Goal: Information Seeking & Learning: Learn about a topic

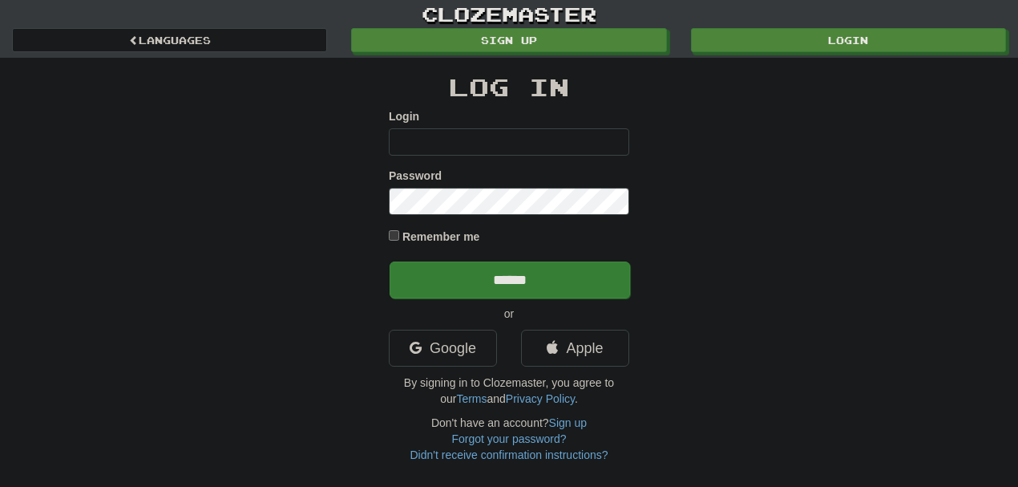
type input "********"
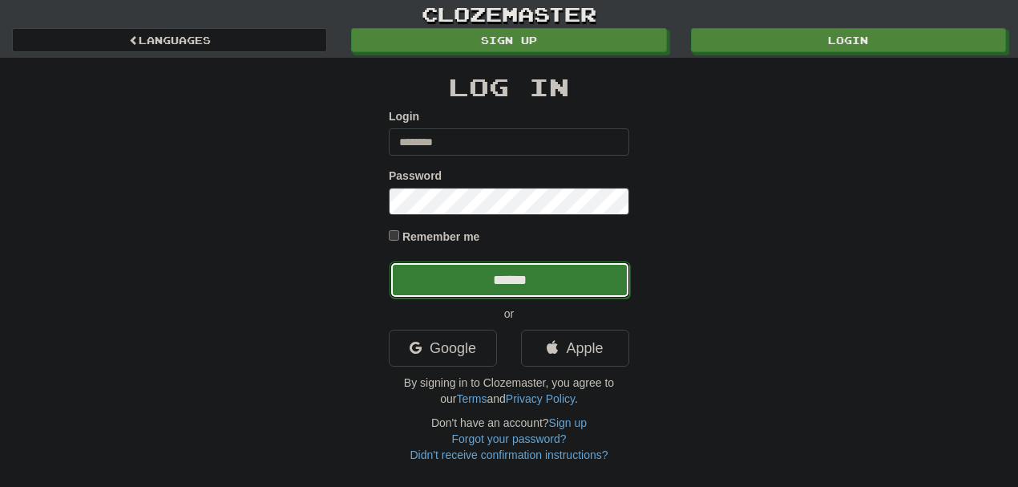
click at [505, 273] on input "******" at bounding box center [510, 279] width 241 height 37
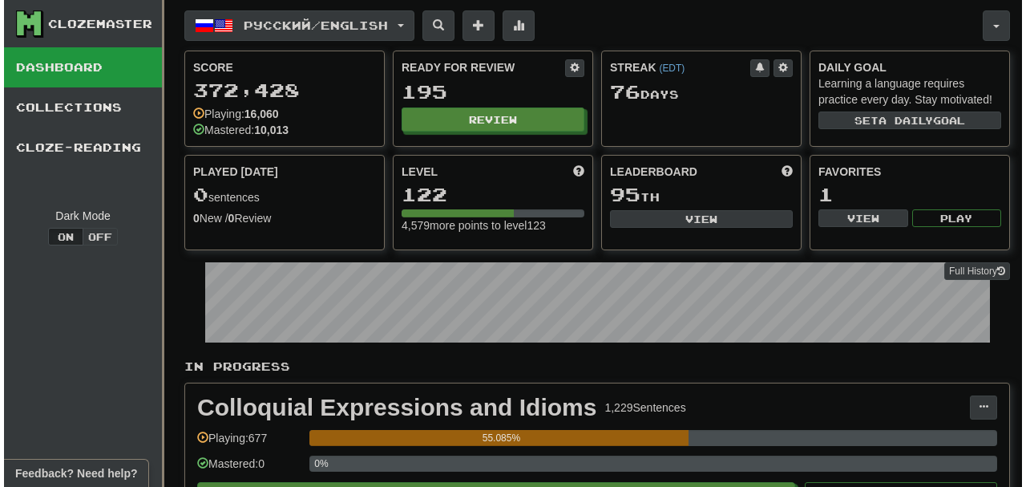
scroll to position [426, 0]
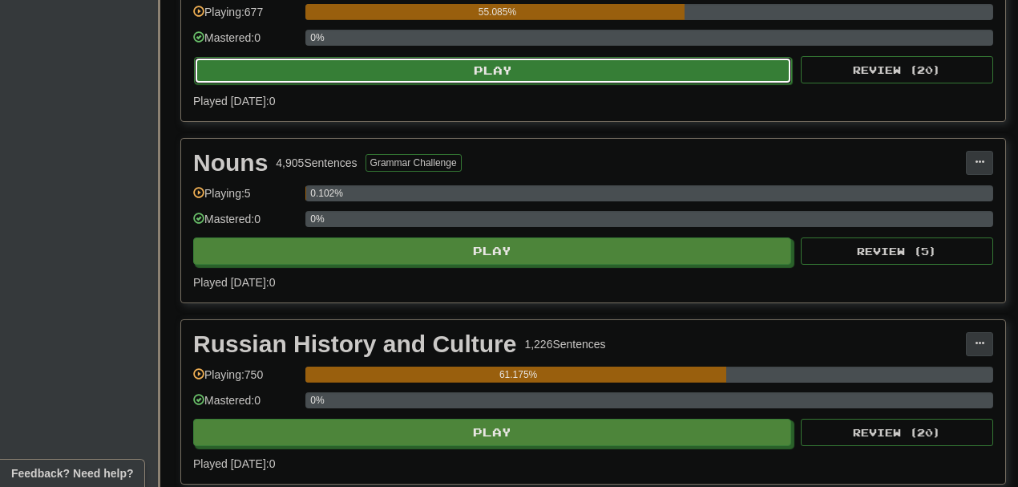
click at [496, 61] on button "Play" at bounding box center [493, 70] width 598 height 27
select select "**"
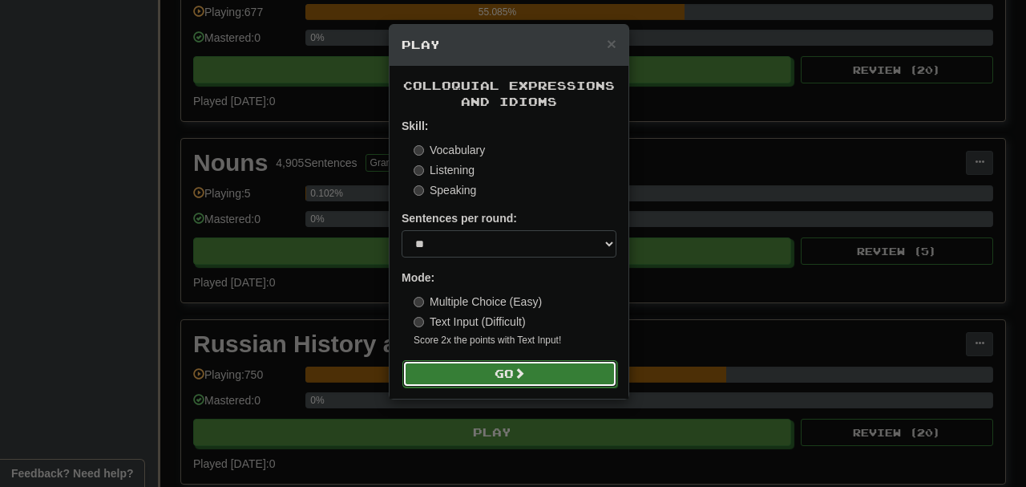
click at [496, 367] on button "Go" at bounding box center [510, 373] width 215 height 27
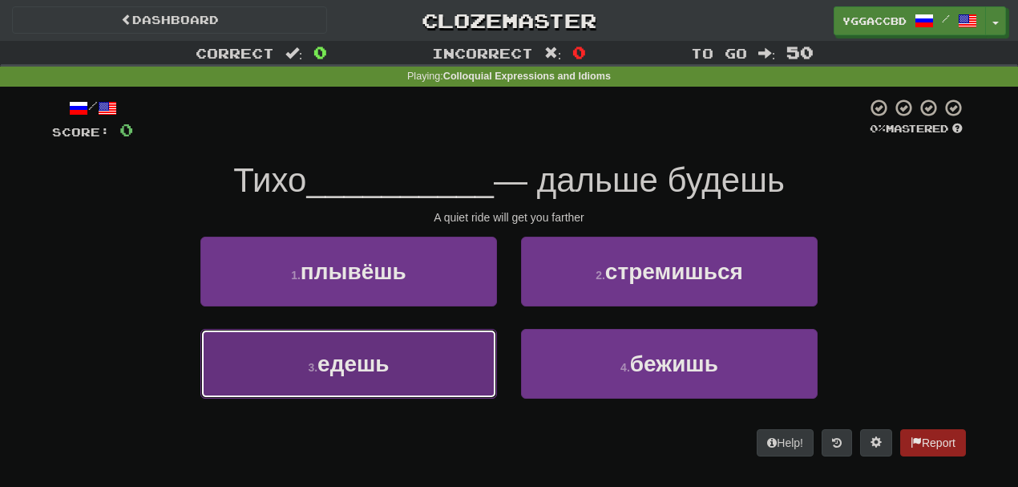
click at [382, 368] on span "едешь" at bounding box center [353, 363] width 71 height 25
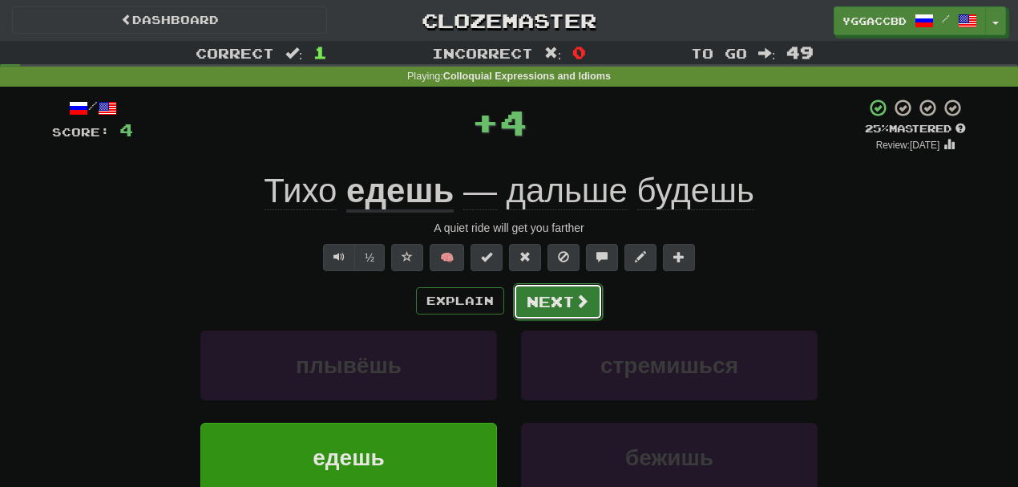
click at [567, 291] on button "Next" at bounding box center [558, 301] width 90 height 37
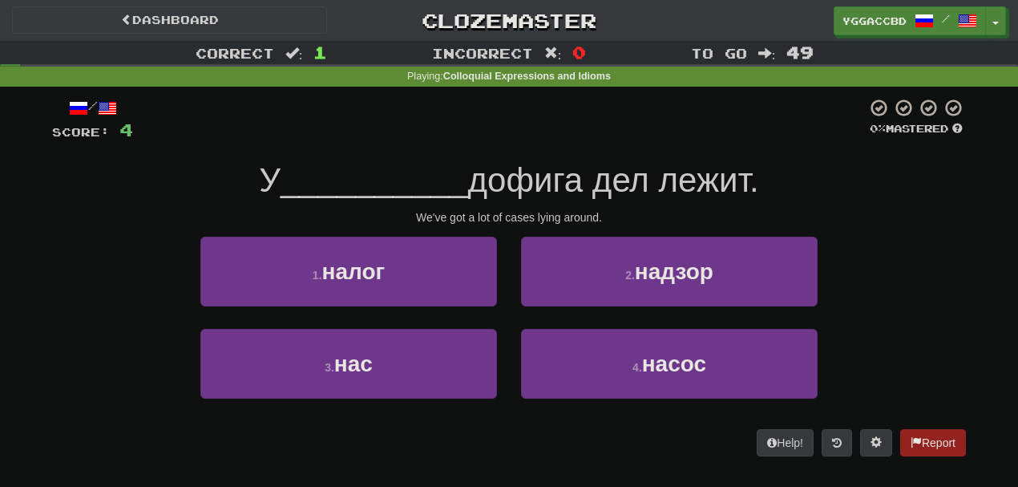
click at [497, 329] on div "3 . нас" at bounding box center [348, 375] width 321 height 92
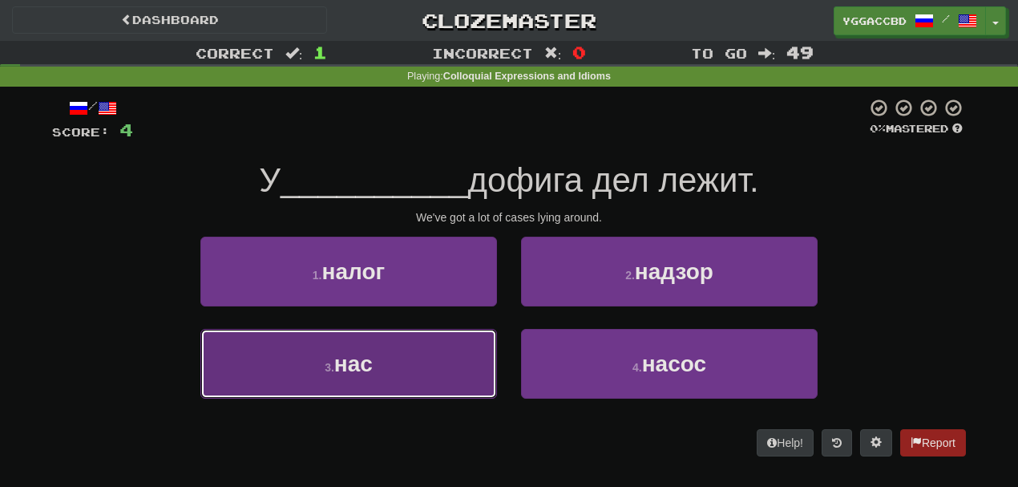
click at [433, 367] on button "3 . нас" at bounding box center [348, 364] width 297 height 70
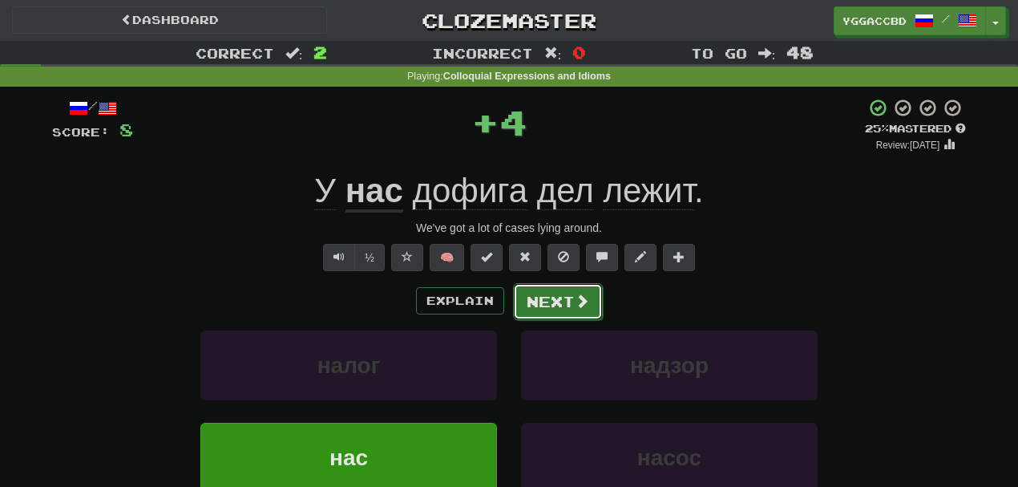
click at [560, 305] on button "Next" at bounding box center [558, 301] width 90 height 37
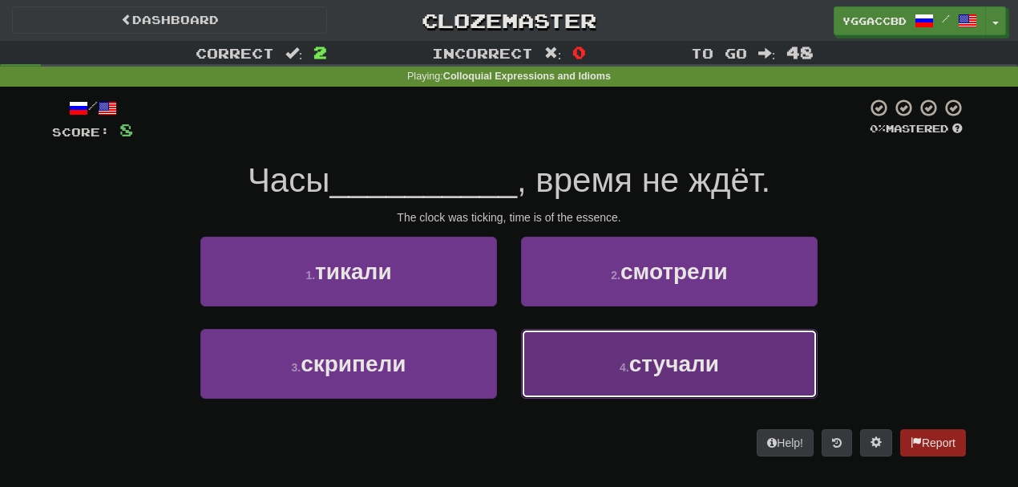
click at [599, 350] on button "4 . стучали" at bounding box center [669, 364] width 297 height 70
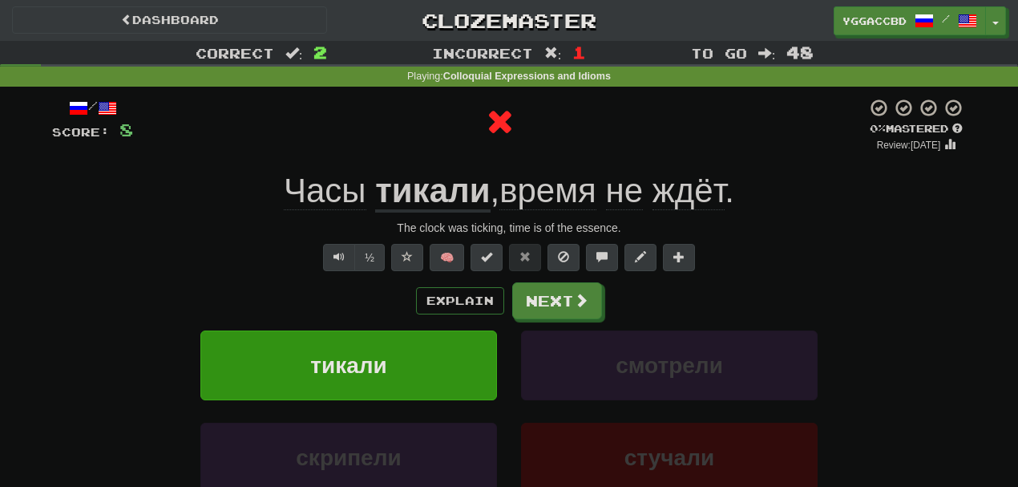
click at [426, 191] on u "тикали" at bounding box center [432, 192] width 115 height 41
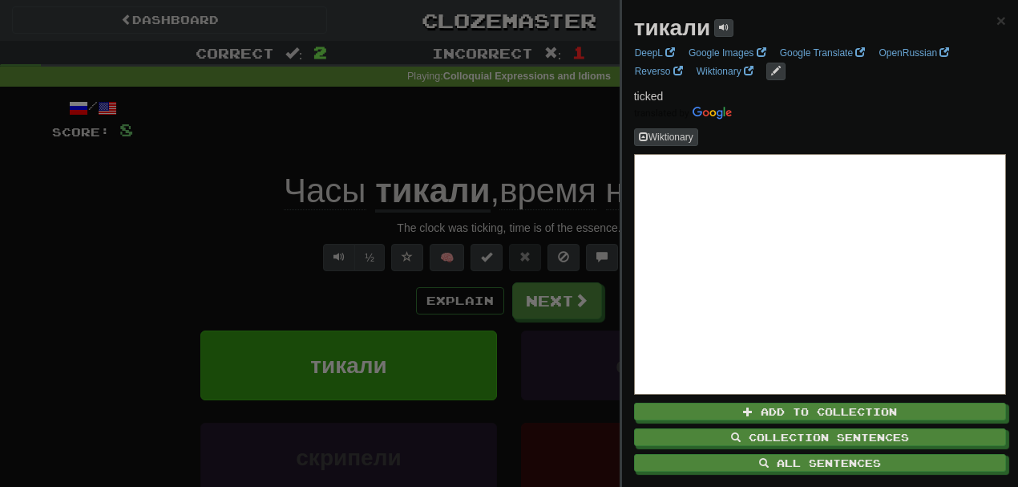
click at [469, 148] on div at bounding box center [509, 243] width 1018 height 487
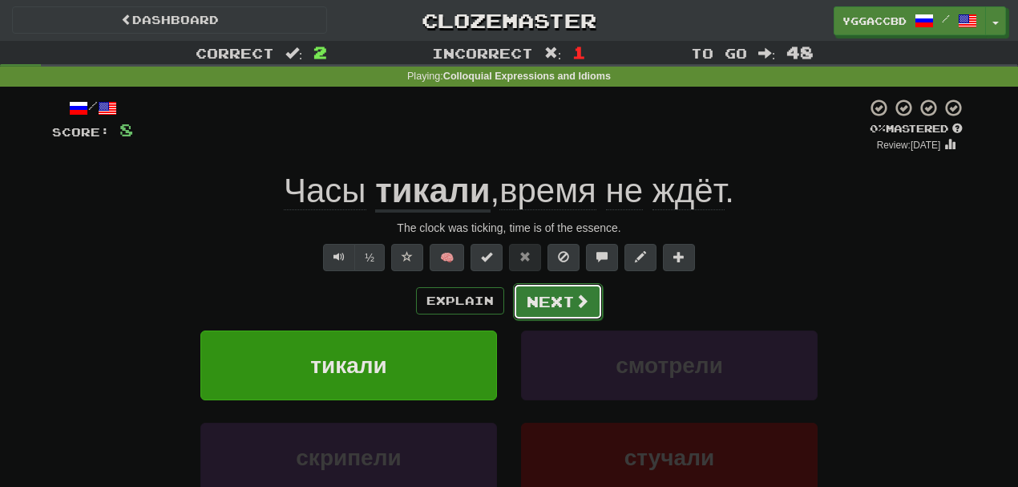
click at [562, 306] on button "Next" at bounding box center [558, 301] width 90 height 37
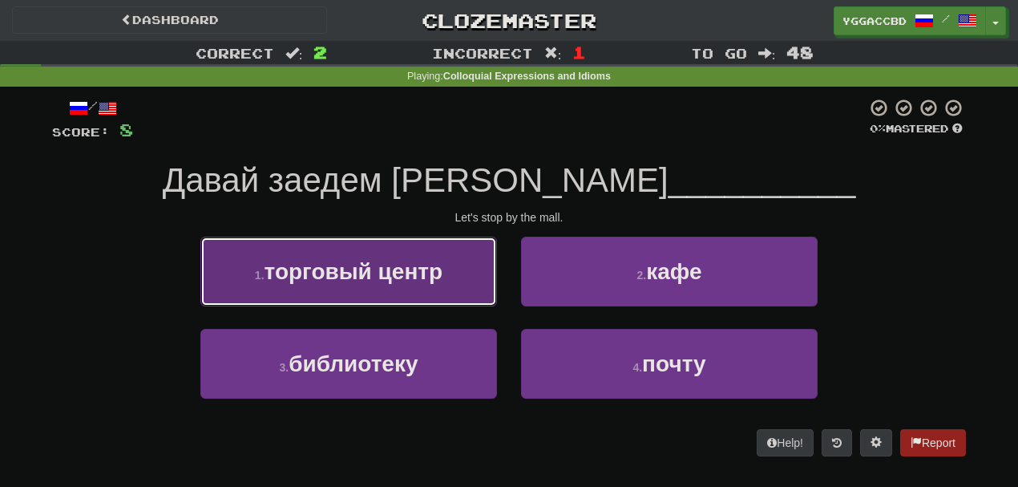
click at [433, 269] on span "торговый центр" at bounding box center [354, 271] width 179 height 25
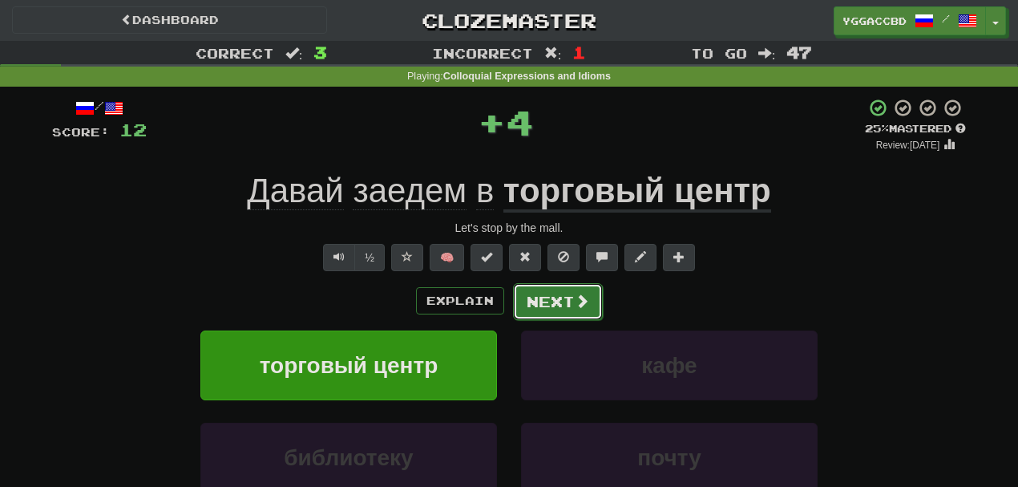
click at [552, 303] on button "Next" at bounding box center [558, 301] width 90 height 37
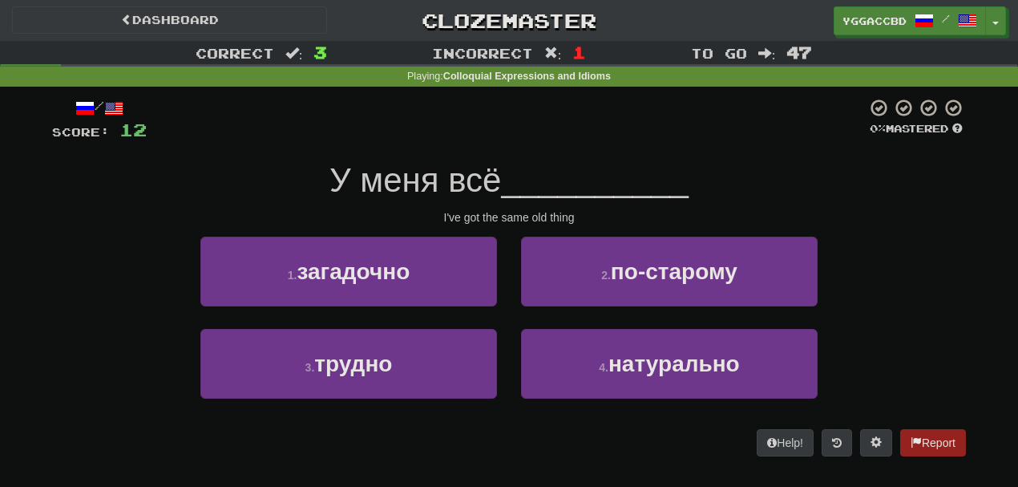
click at [136, 197] on div "У меня всё __________" at bounding box center [509, 181] width 914 height 44
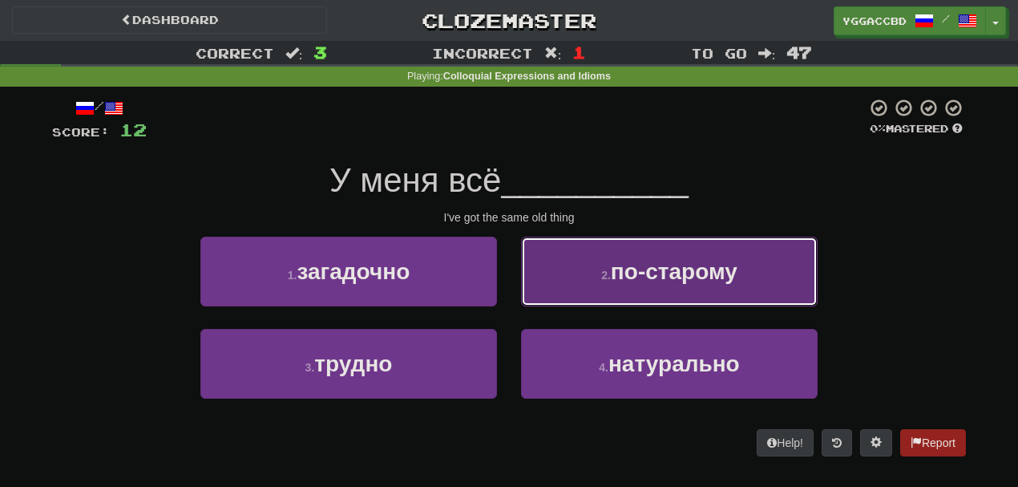
click at [582, 275] on button "2 . по-старому" at bounding box center [669, 272] width 297 height 70
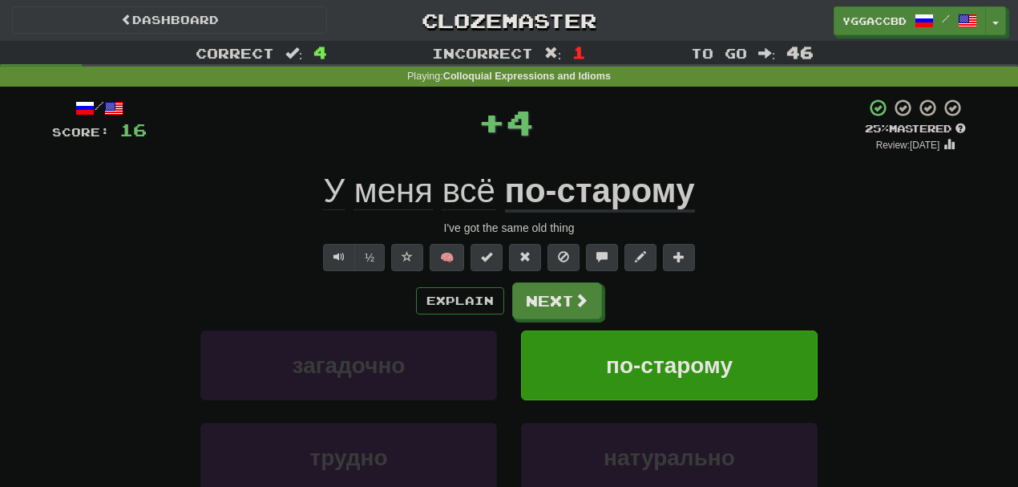
click at [601, 192] on u "по-старому" at bounding box center [600, 192] width 190 height 41
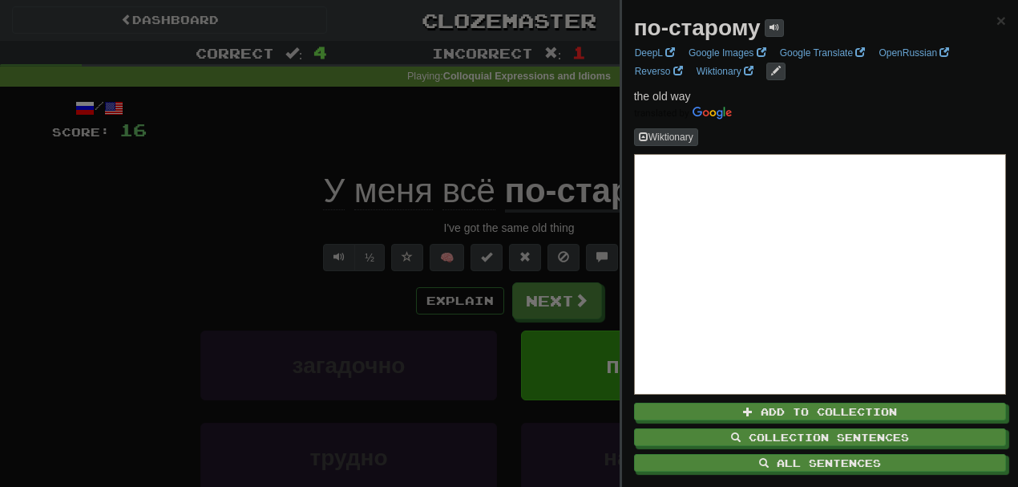
click at [466, 152] on div at bounding box center [509, 243] width 1018 height 487
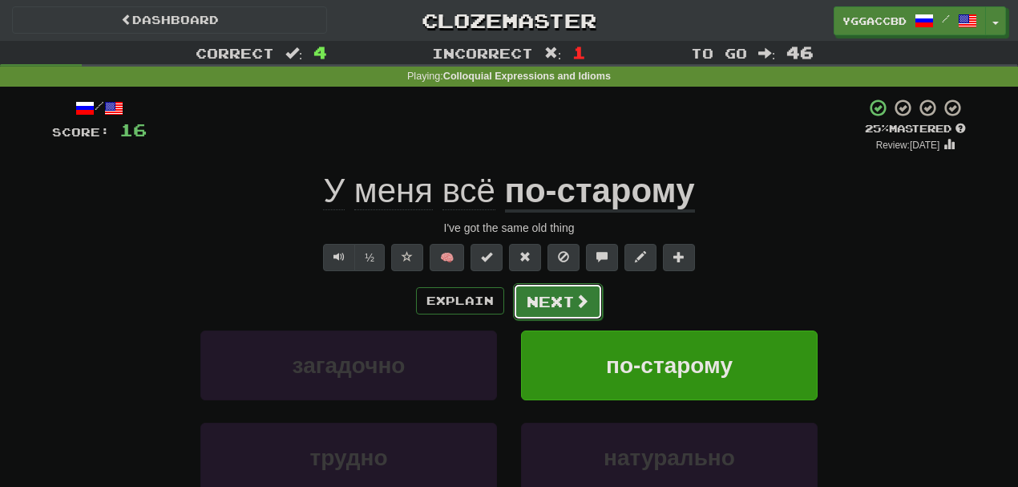
click at [576, 308] on span at bounding box center [582, 300] width 14 height 14
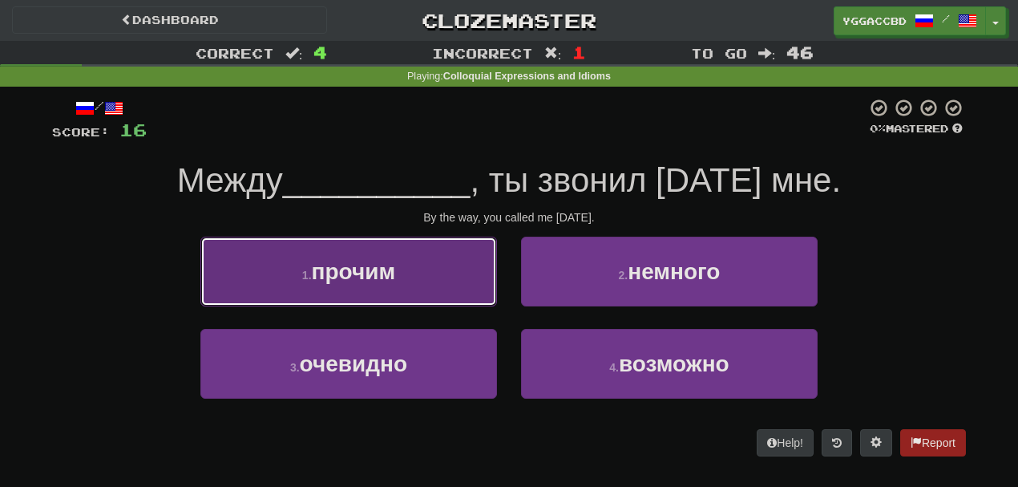
click at [404, 269] on button "1 . прочим" at bounding box center [348, 272] width 297 height 70
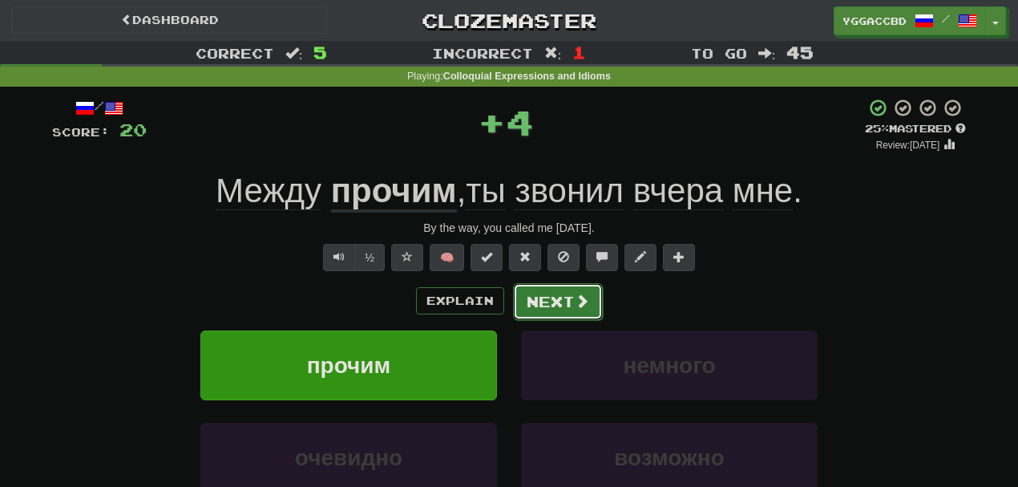
click at [540, 297] on button "Next" at bounding box center [558, 301] width 90 height 37
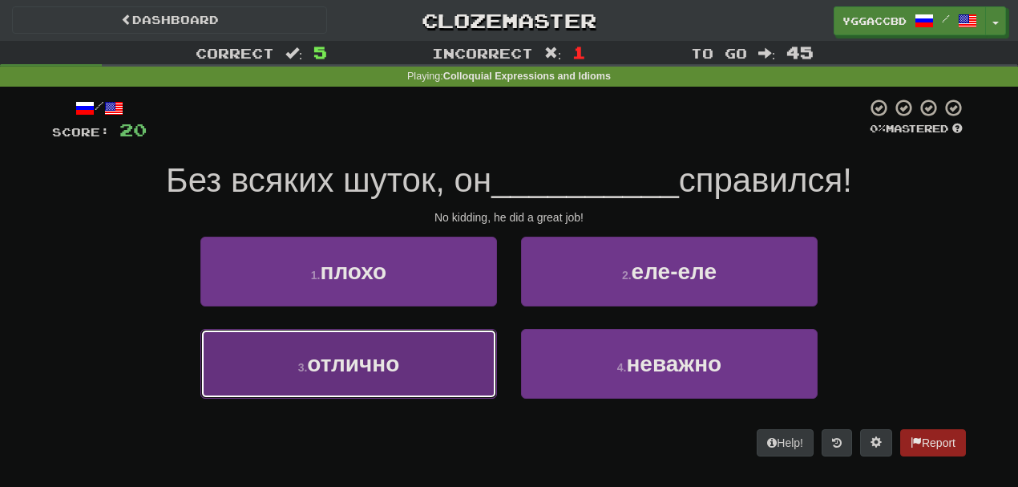
click at [380, 354] on span "отлично" at bounding box center [353, 363] width 92 height 25
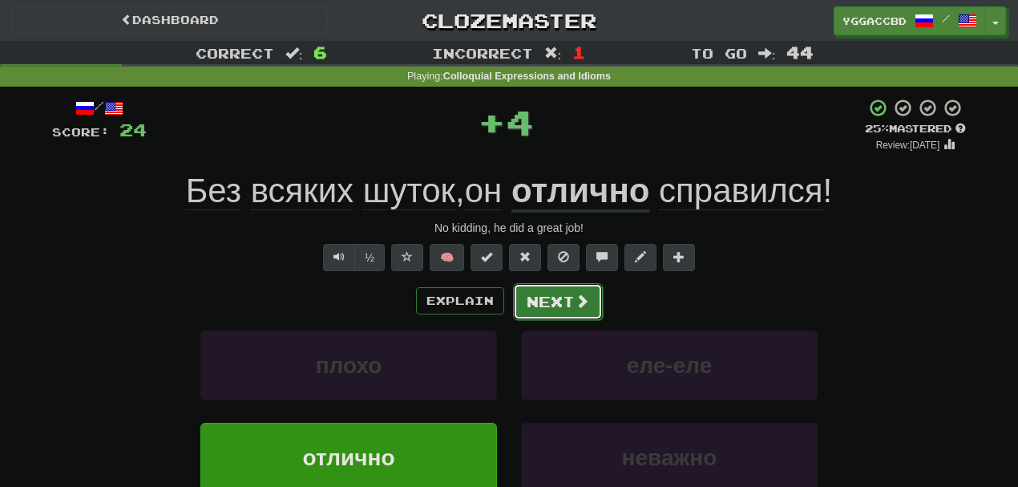
click at [574, 289] on button "Next" at bounding box center [558, 301] width 90 height 37
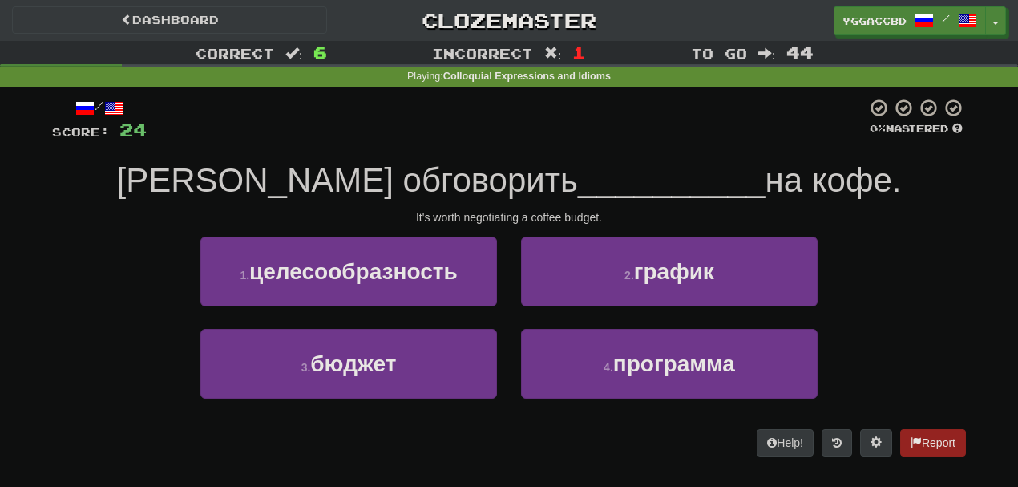
click at [430, 325] on div "1 . целесообразность" at bounding box center [348, 283] width 321 height 92
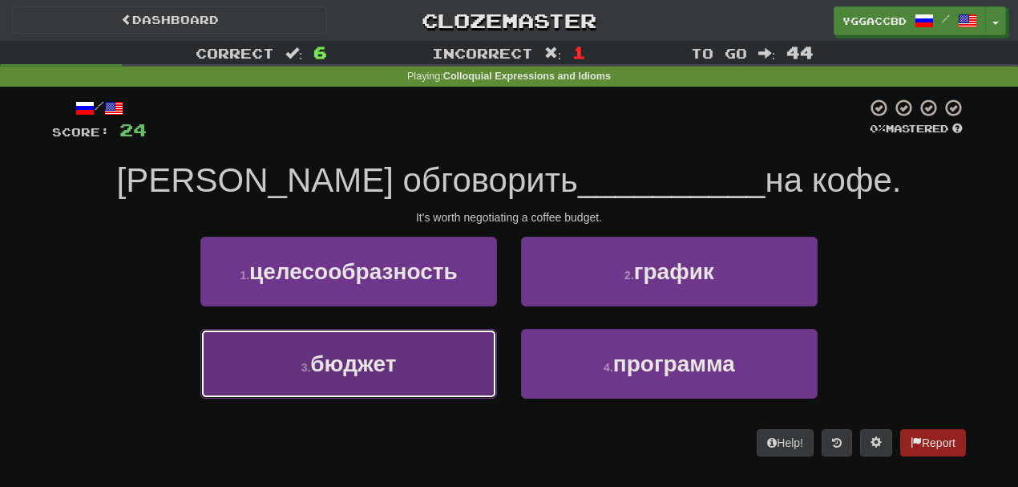
click at [403, 369] on button "3 . бюджет" at bounding box center [348, 364] width 297 height 70
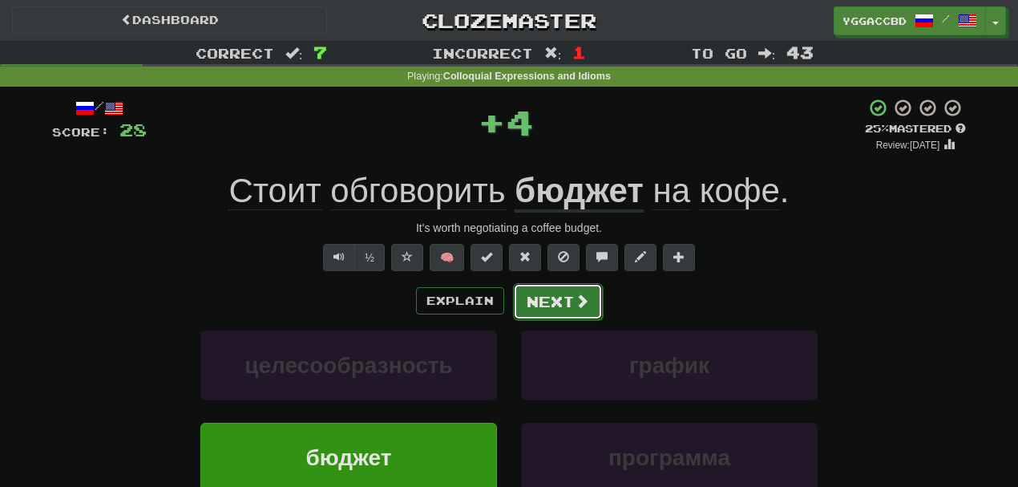
click at [575, 295] on span at bounding box center [582, 300] width 14 height 14
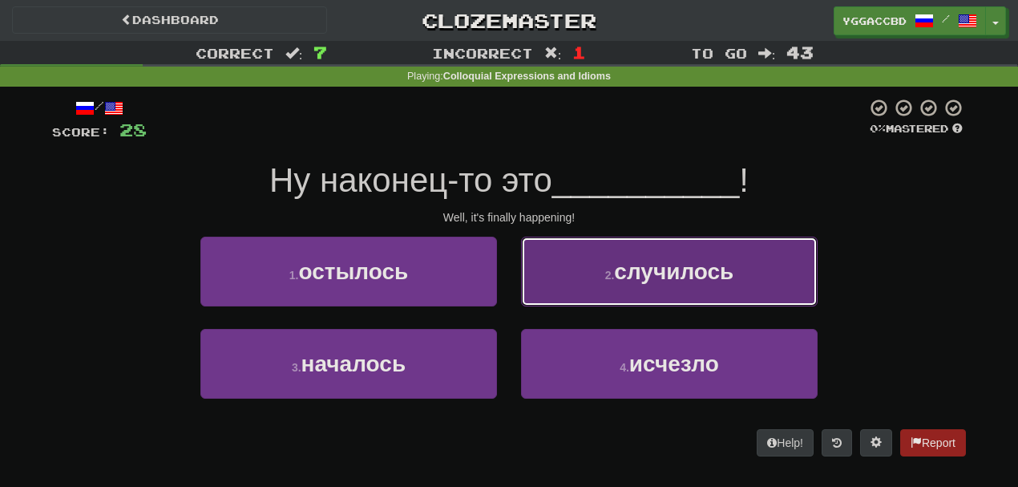
click at [643, 274] on span "случилось" at bounding box center [673, 271] width 119 height 25
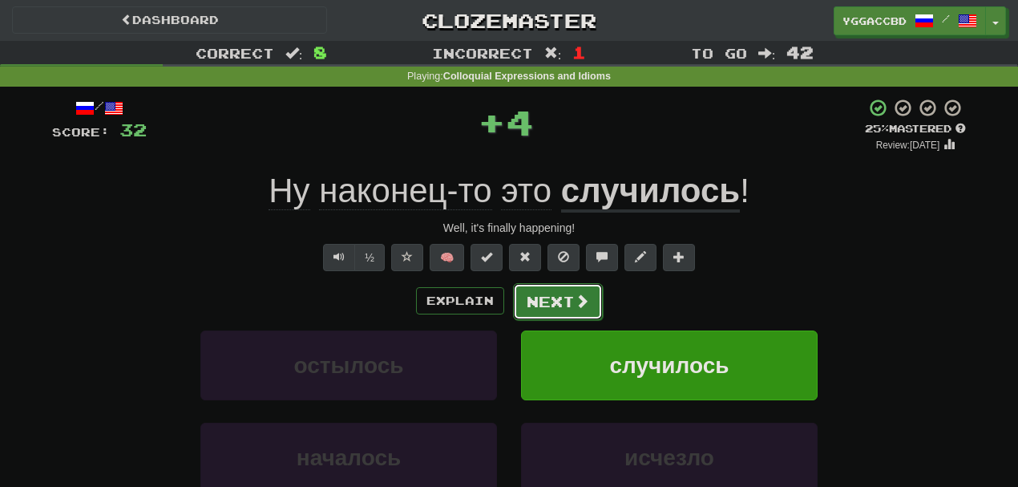
click at [565, 315] on button "Next" at bounding box center [558, 301] width 90 height 37
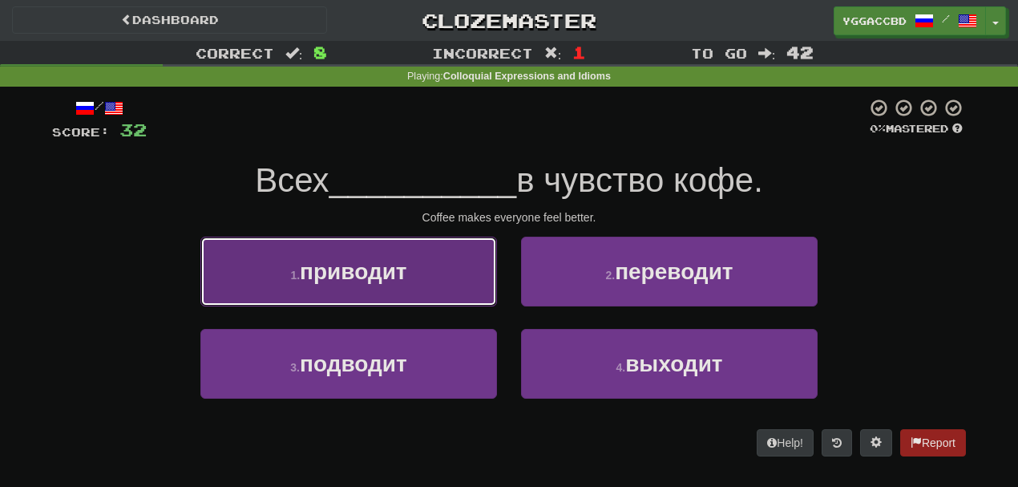
click at [365, 277] on span "приводит" at bounding box center [353, 271] width 107 height 25
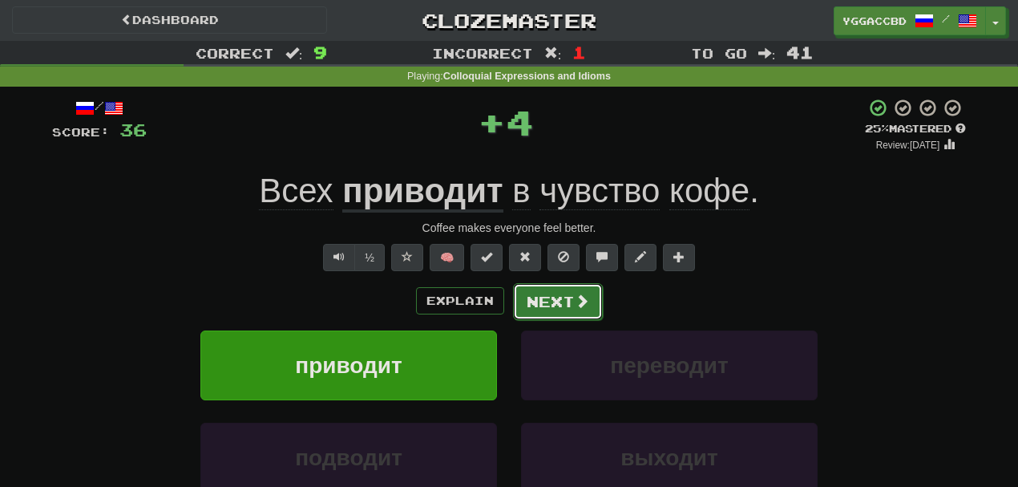
click at [576, 297] on span at bounding box center [582, 300] width 14 height 14
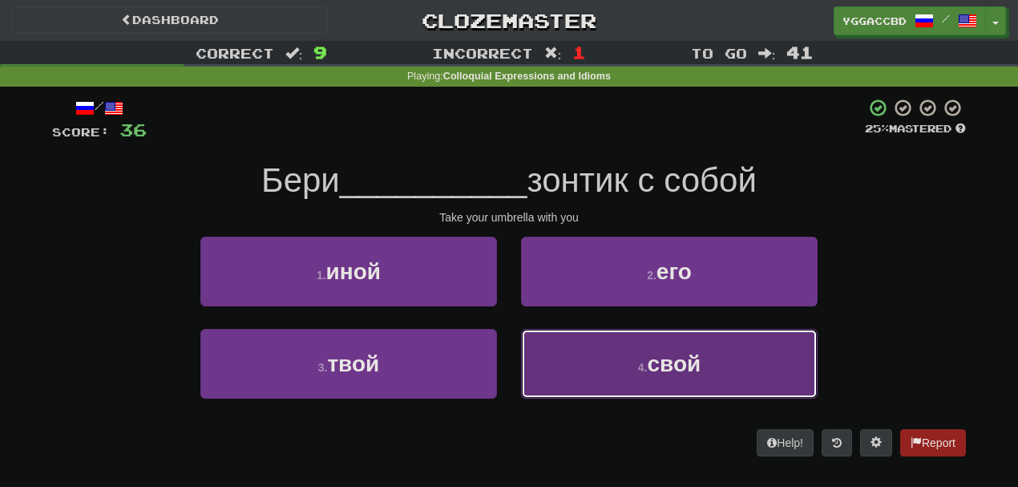
click at [689, 374] on span "свой" at bounding box center [674, 363] width 54 height 25
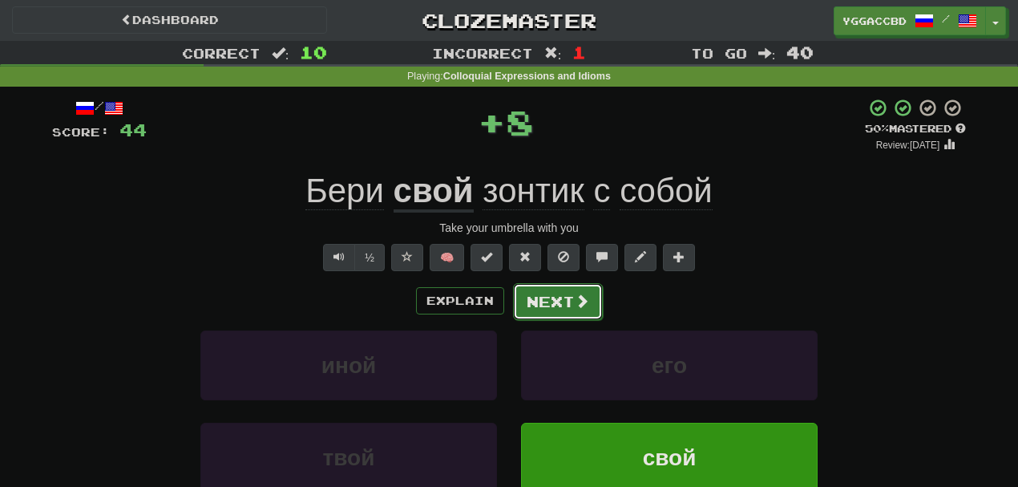
click at [552, 294] on button "Next" at bounding box center [558, 301] width 90 height 37
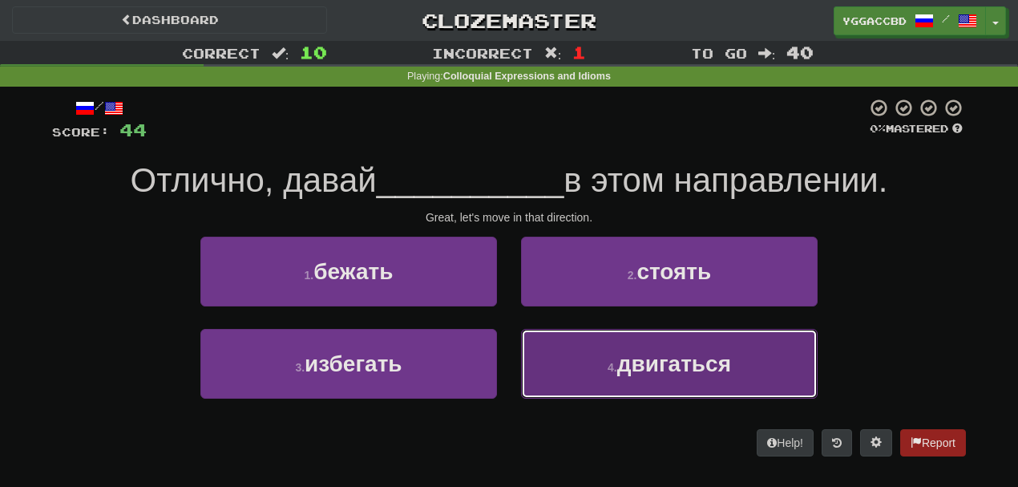
click at [616, 359] on button "4 . двигаться" at bounding box center [669, 364] width 297 height 70
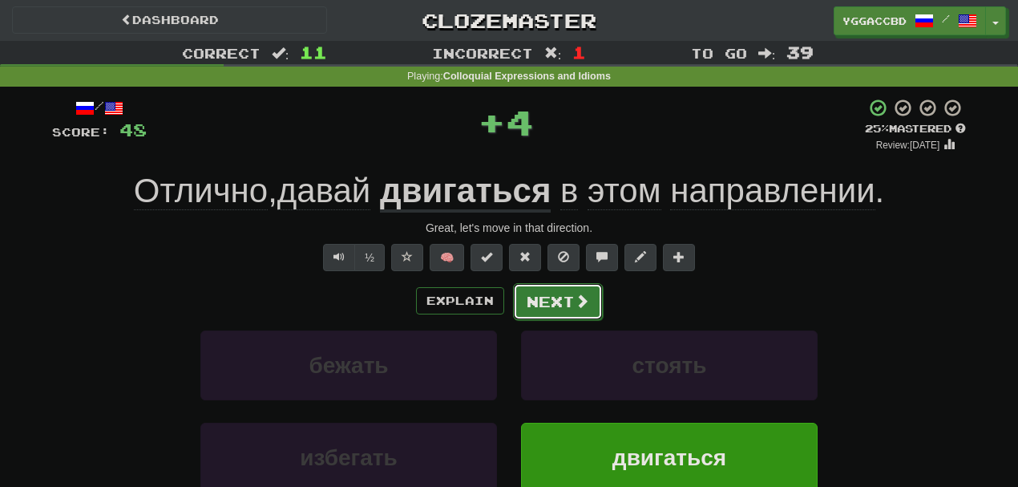
click at [558, 310] on button "Next" at bounding box center [558, 301] width 90 height 37
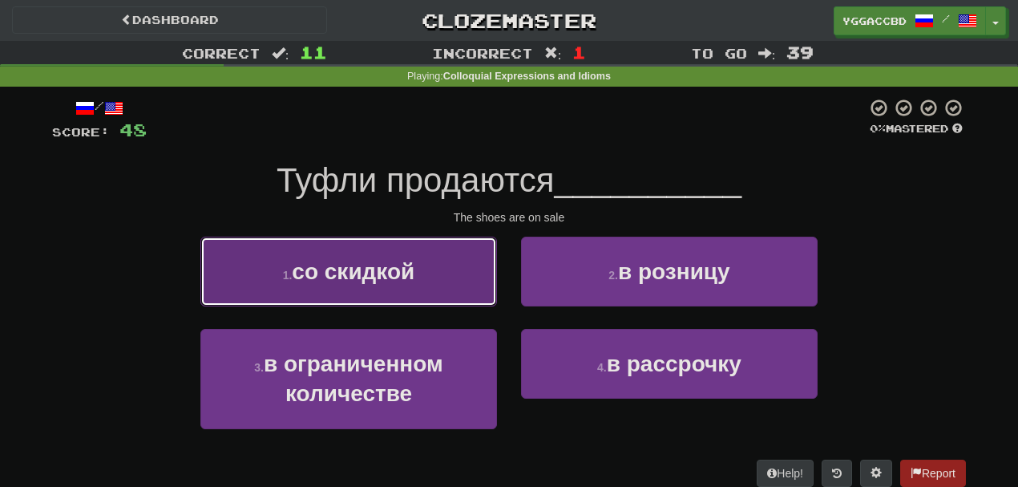
click at [423, 281] on button "1 . со скидкой" at bounding box center [348, 272] width 297 height 70
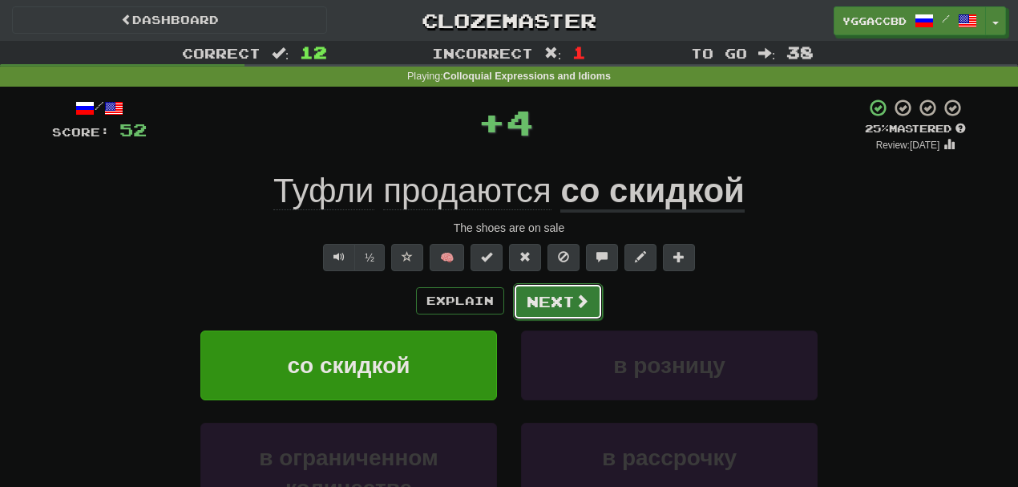
click at [546, 293] on button "Next" at bounding box center [558, 301] width 90 height 37
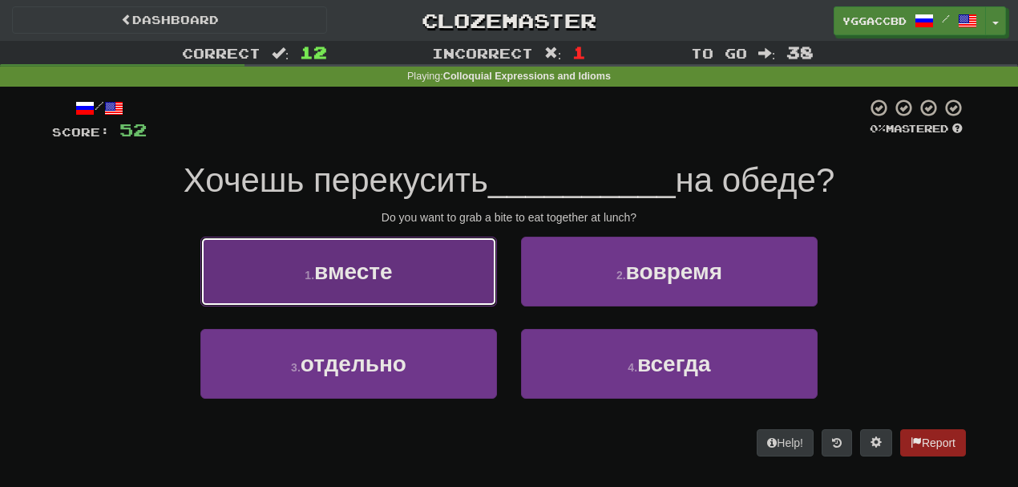
click at [446, 251] on button "1 . вместе" at bounding box center [348, 272] width 297 height 70
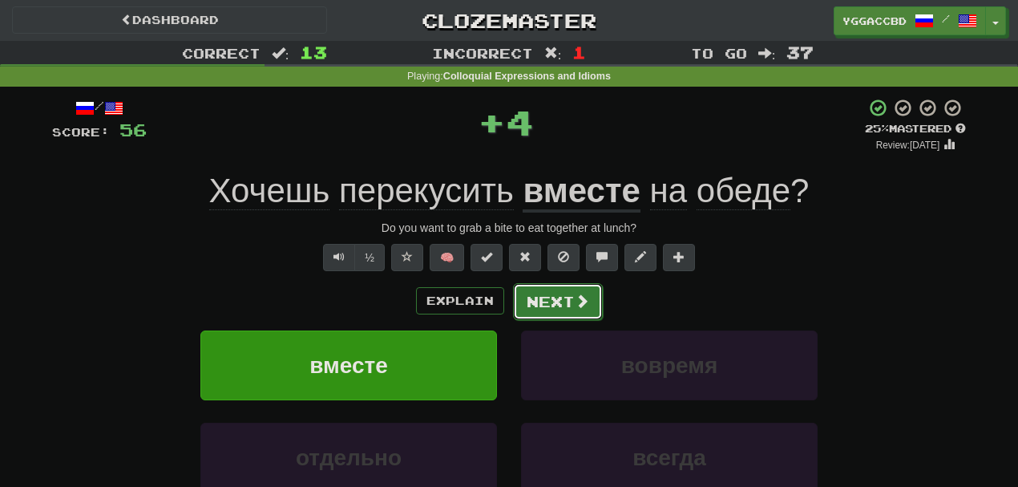
click at [552, 297] on button "Next" at bounding box center [558, 301] width 90 height 37
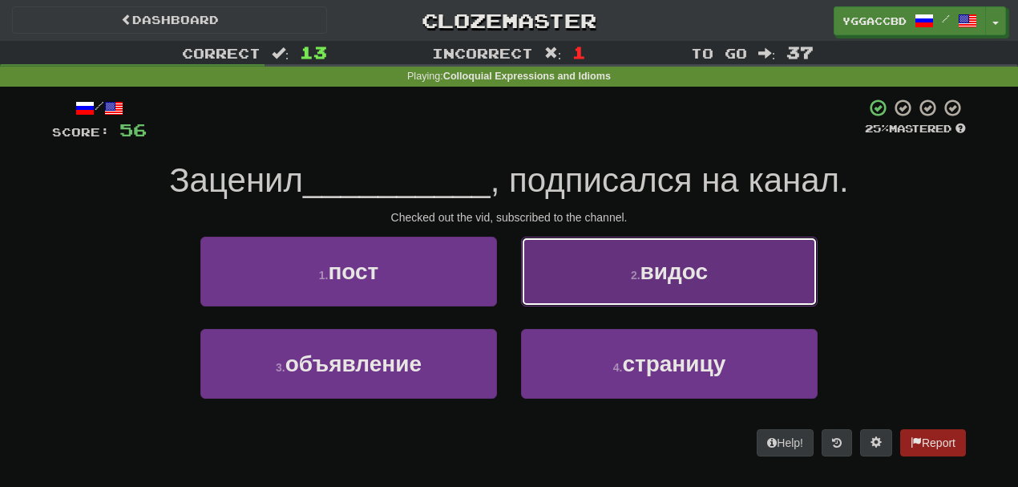
click at [605, 277] on button "2 . видос" at bounding box center [669, 272] width 297 height 70
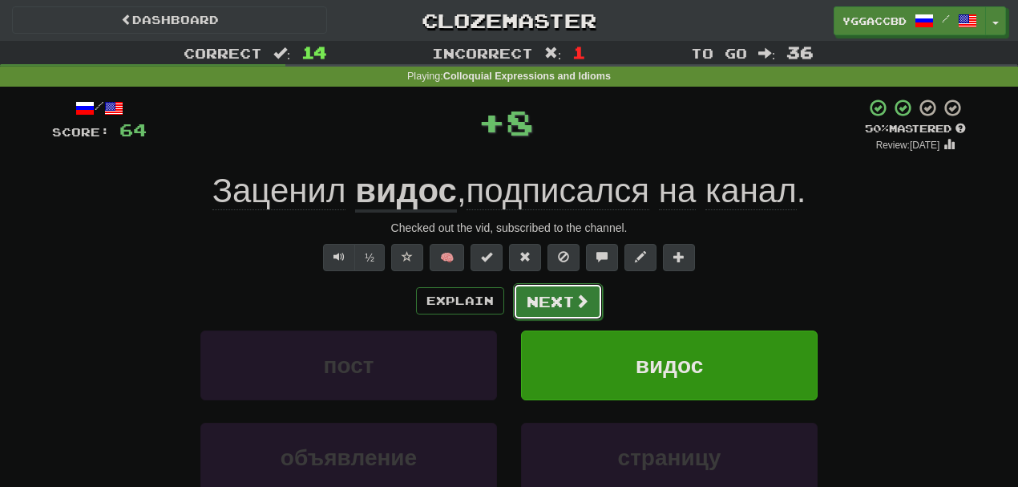
click at [528, 303] on button "Next" at bounding box center [558, 301] width 90 height 37
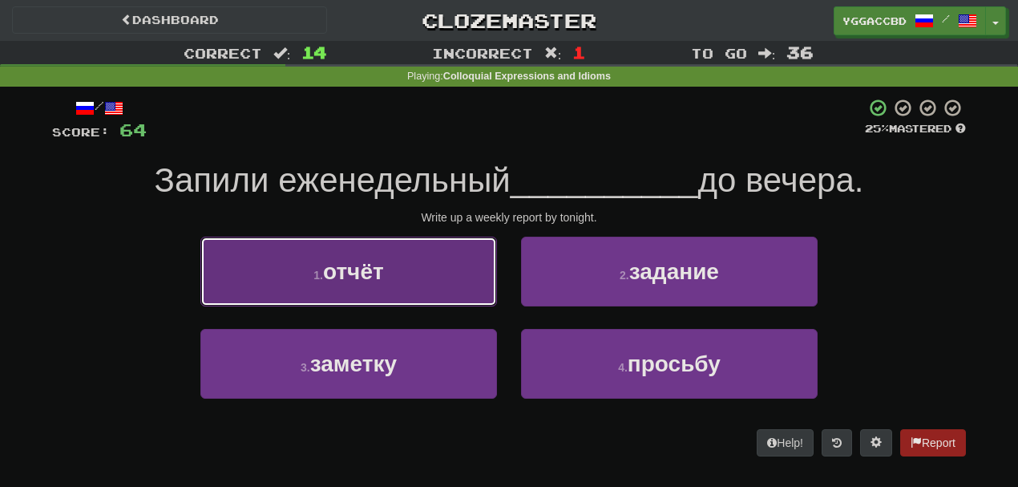
click at [443, 292] on button "1 . отчёт" at bounding box center [348, 272] width 297 height 70
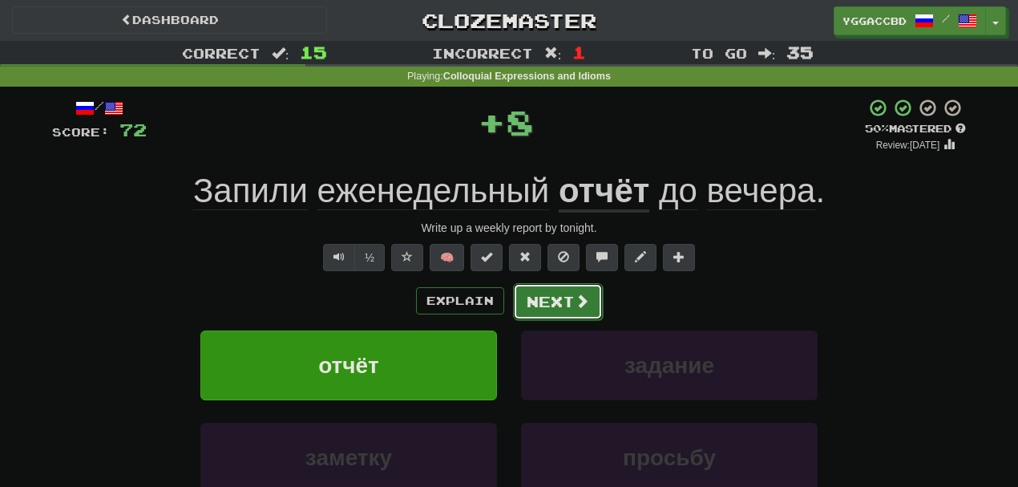
click at [552, 293] on button "Next" at bounding box center [558, 301] width 90 height 37
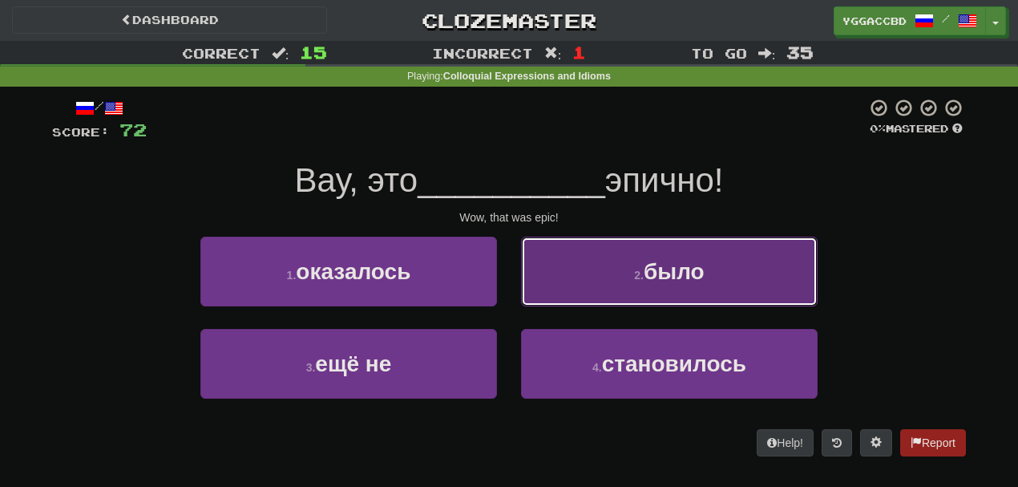
click at [597, 276] on button "2 . было" at bounding box center [669, 272] width 297 height 70
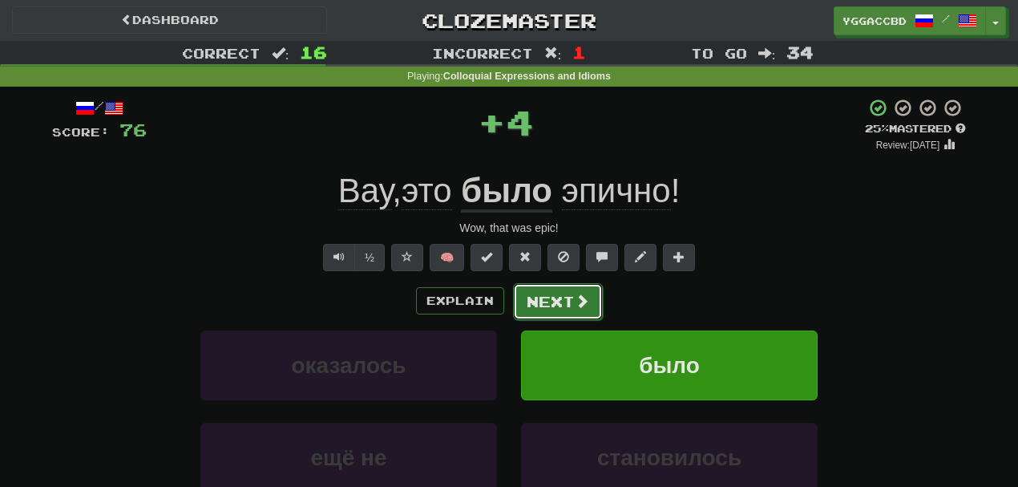
click at [540, 292] on button "Next" at bounding box center [558, 301] width 90 height 37
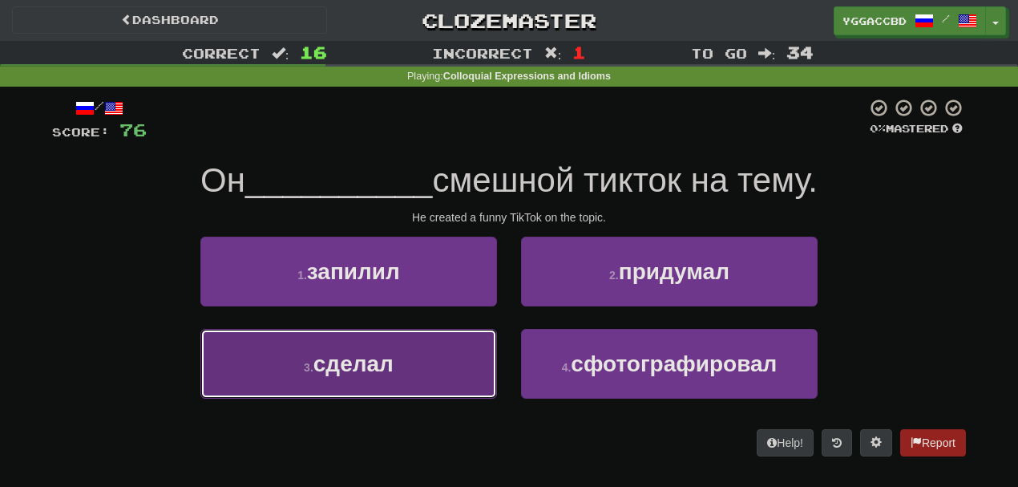
click at [447, 335] on button "3 . сделал" at bounding box center [348, 364] width 297 height 70
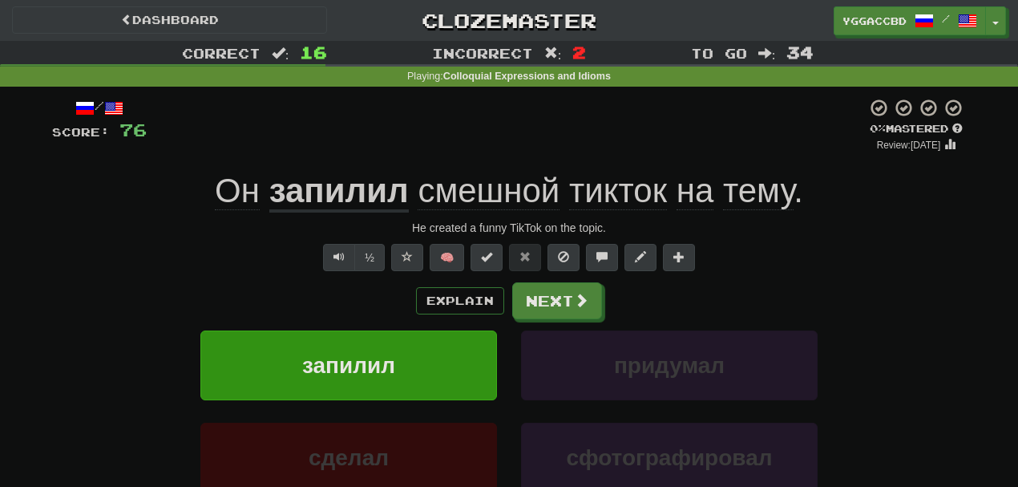
click at [322, 197] on u "запилил" at bounding box center [339, 192] width 140 height 41
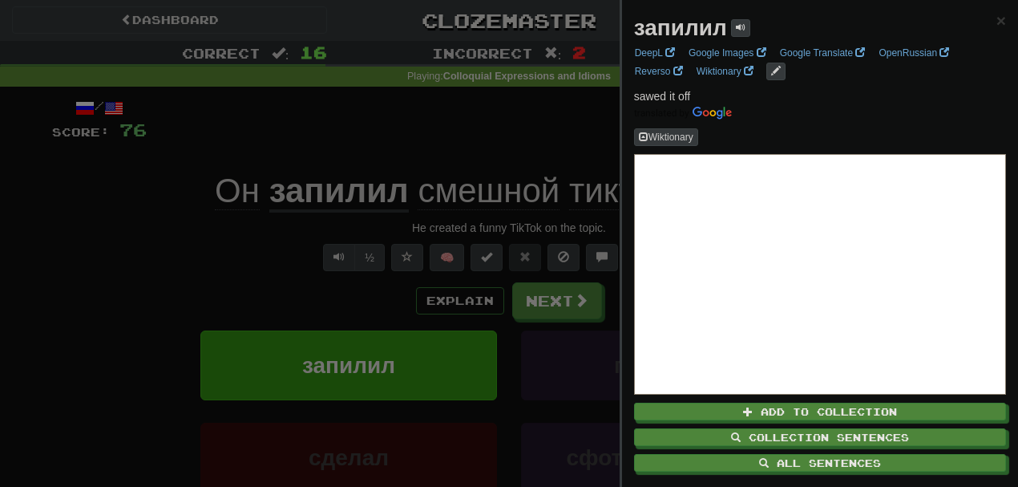
click at [478, 149] on div at bounding box center [509, 243] width 1018 height 487
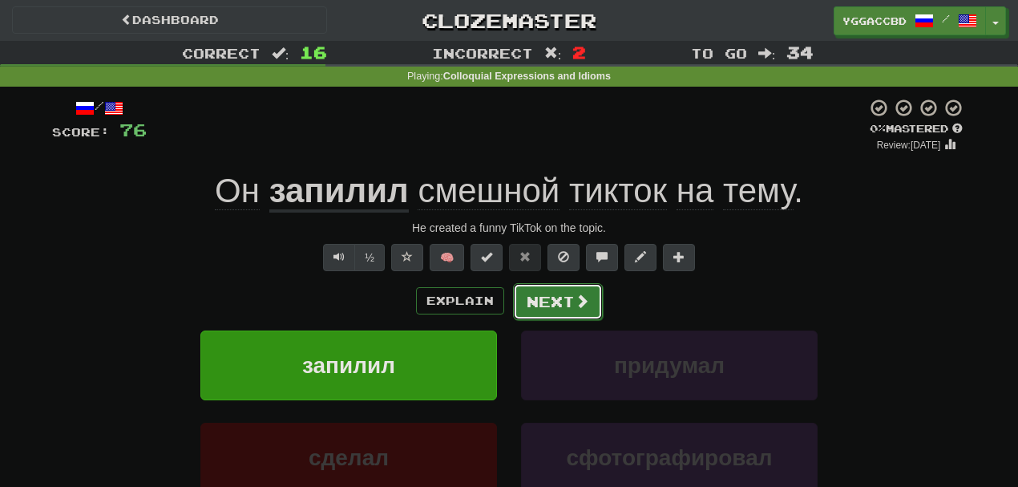
click at [555, 295] on button "Next" at bounding box center [558, 301] width 90 height 37
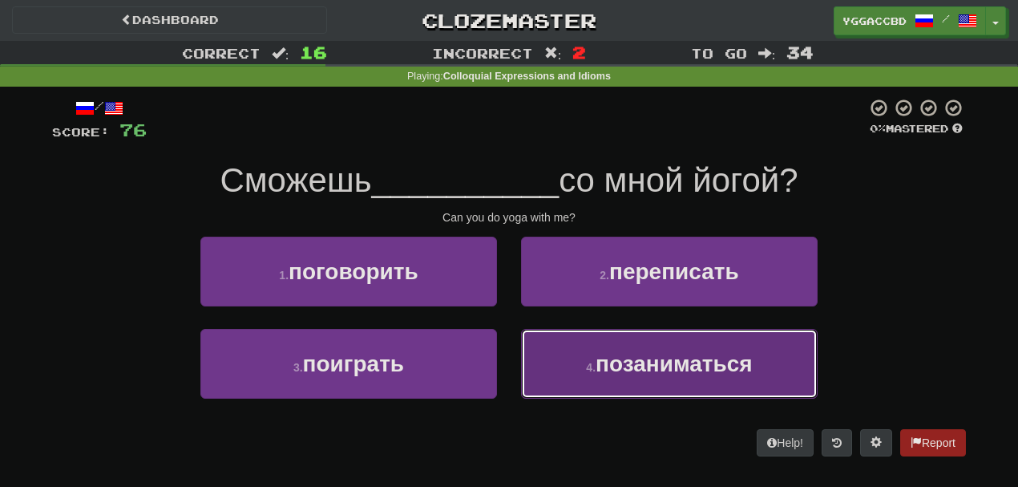
click at [579, 331] on button "4 . позаниматься" at bounding box center [669, 364] width 297 height 70
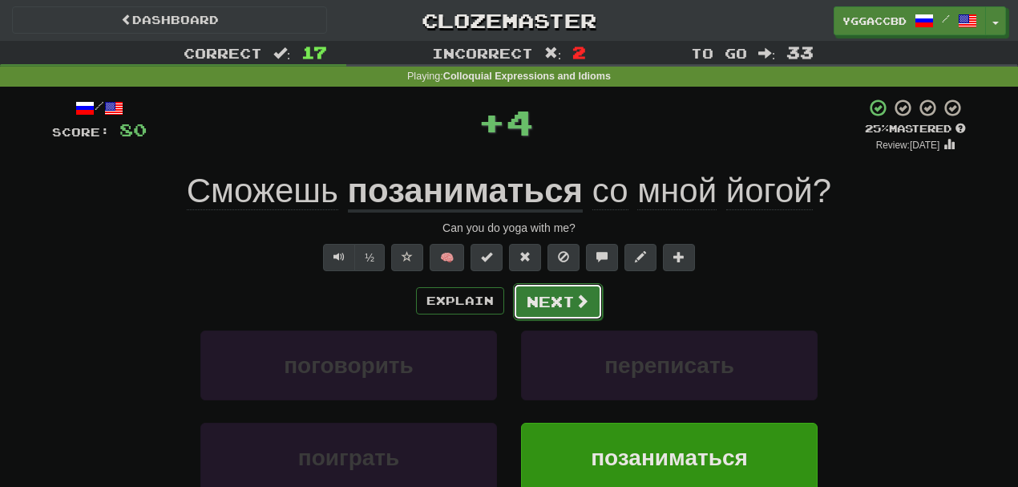
click at [552, 303] on button "Next" at bounding box center [558, 301] width 90 height 37
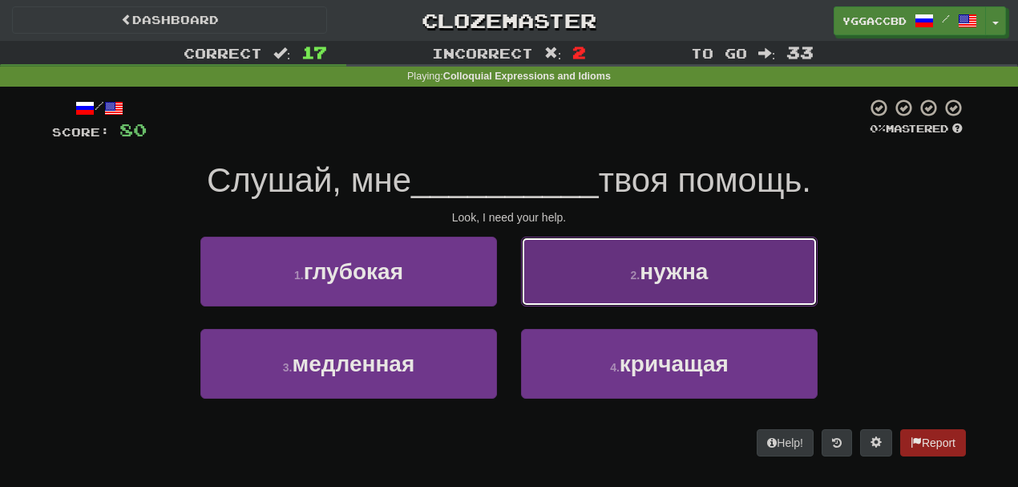
click at [608, 285] on button "2 . нужна" at bounding box center [669, 272] width 297 height 70
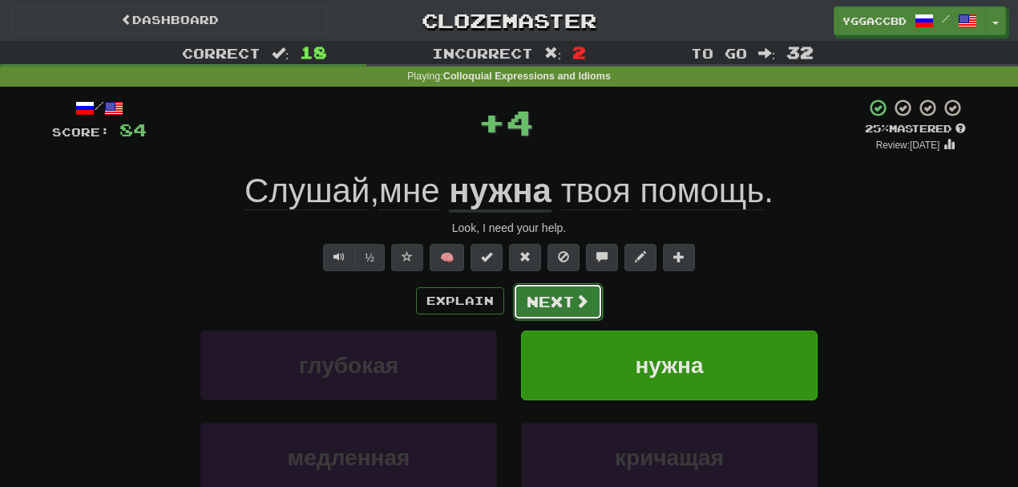
click at [556, 301] on button "Next" at bounding box center [558, 301] width 90 height 37
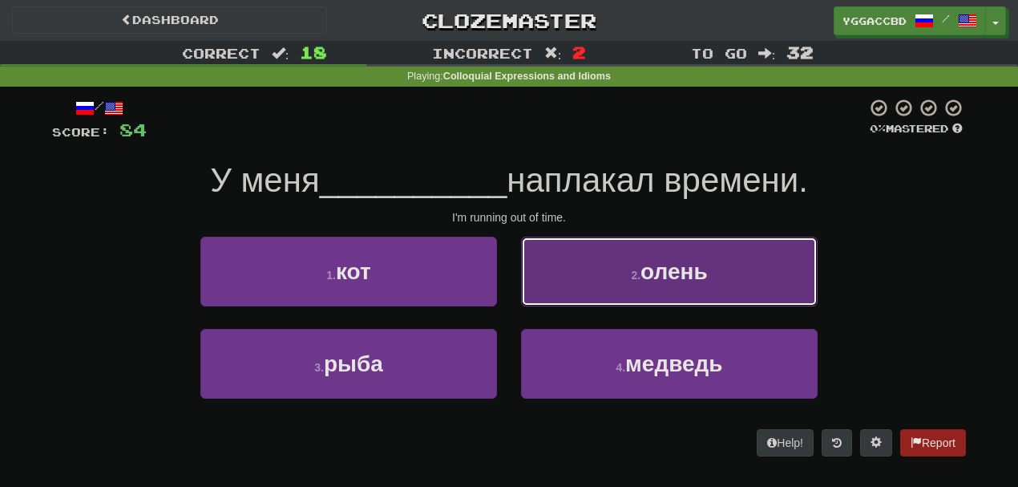
click at [605, 272] on button "2 . олень" at bounding box center [669, 272] width 297 height 70
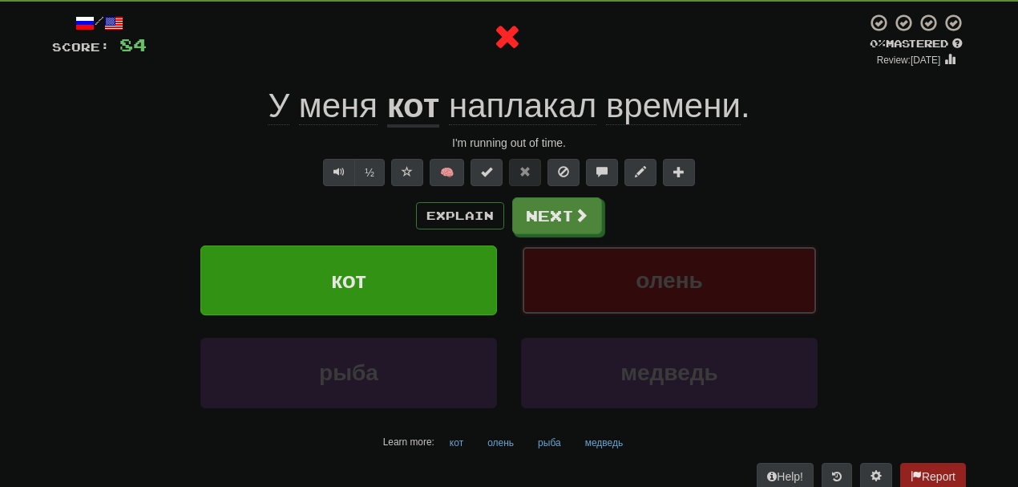
scroll to position [87, 0]
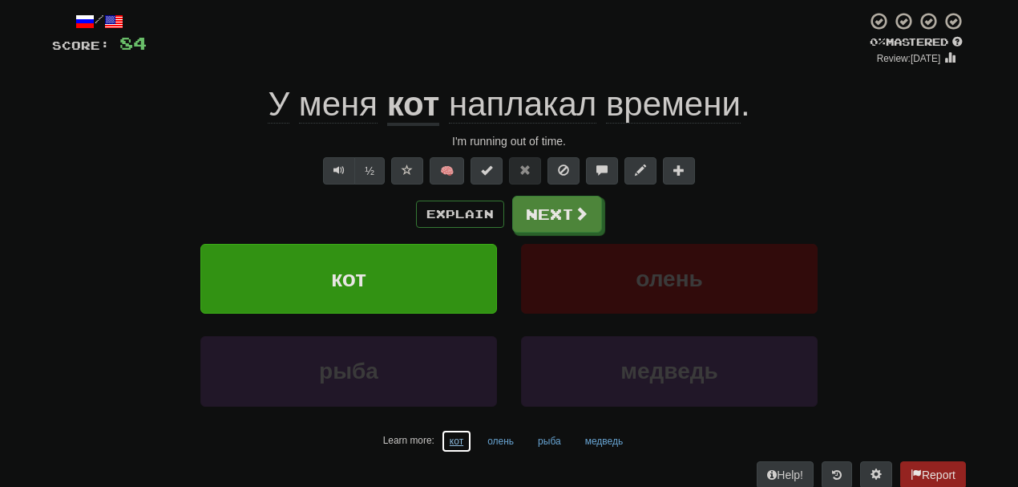
click at [458, 438] on button "кот" at bounding box center [456, 441] width 31 height 24
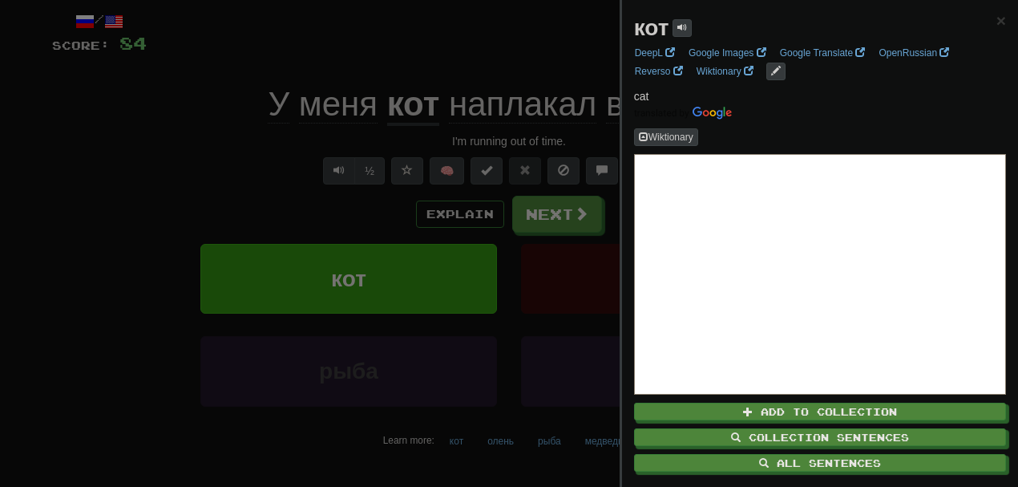
click at [140, 184] on div at bounding box center [509, 243] width 1018 height 487
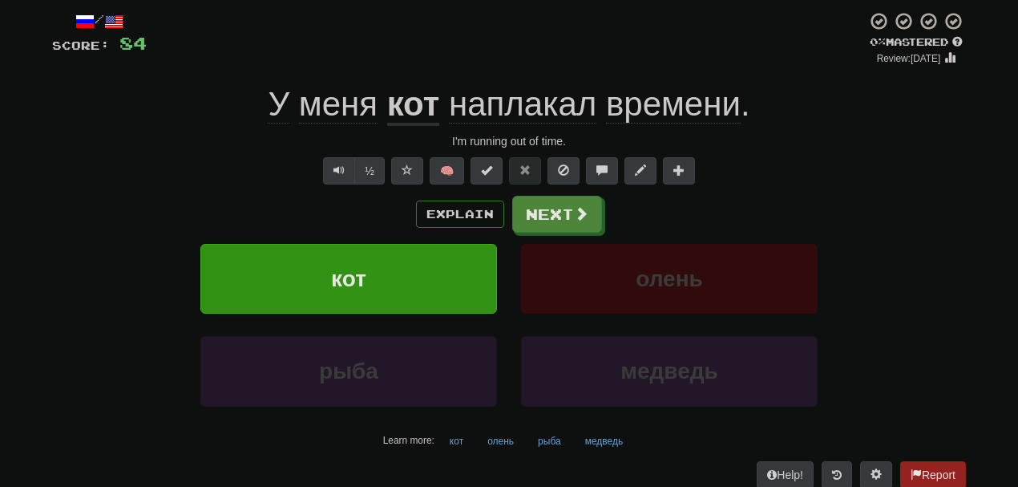
click at [529, 103] on span "наплакал" at bounding box center [523, 104] width 148 height 38
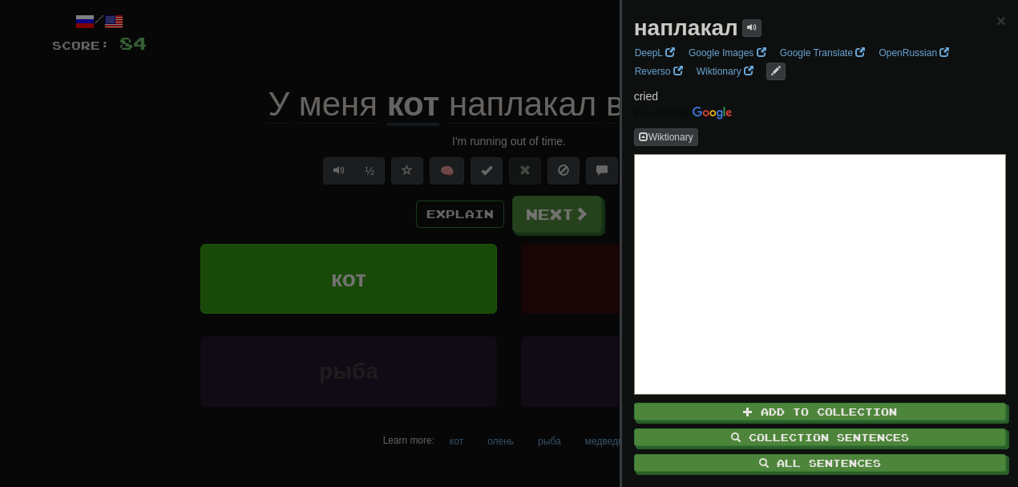
click at [177, 138] on div at bounding box center [509, 243] width 1018 height 487
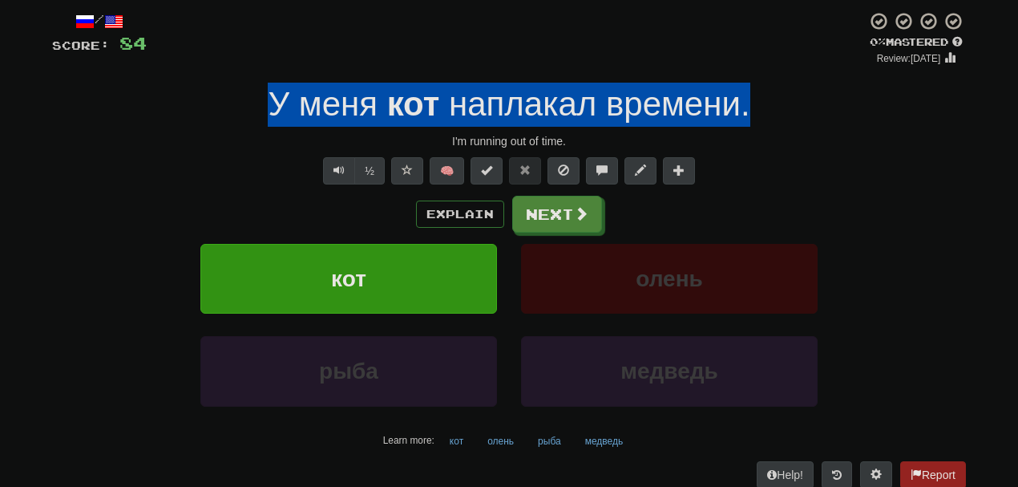
drag, startPoint x: 255, startPoint y: 99, endPoint x: 792, endPoint y: 111, distance: 537.4
click at [792, 111] on div "У меня кот наплакал времени ." at bounding box center [509, 105] width 914 height 44
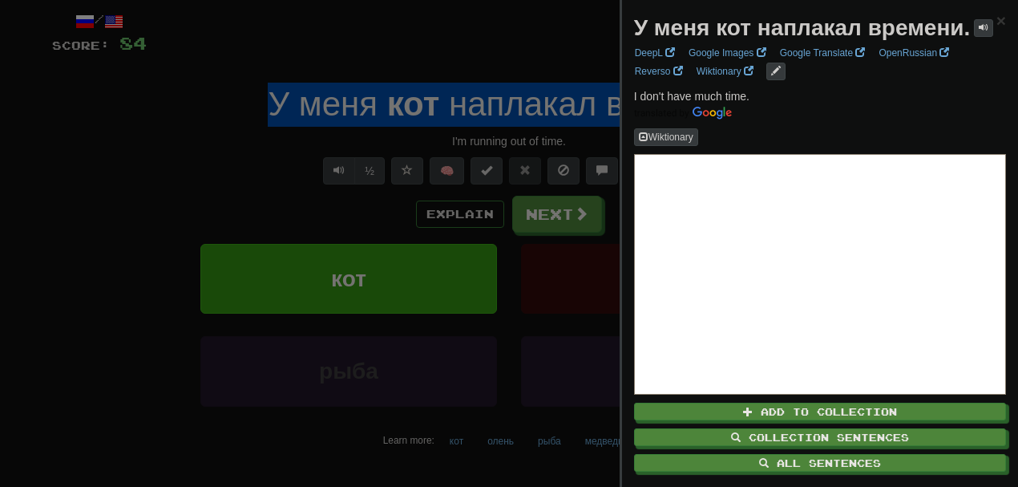
copy div "У меня кот наплакал времени ."
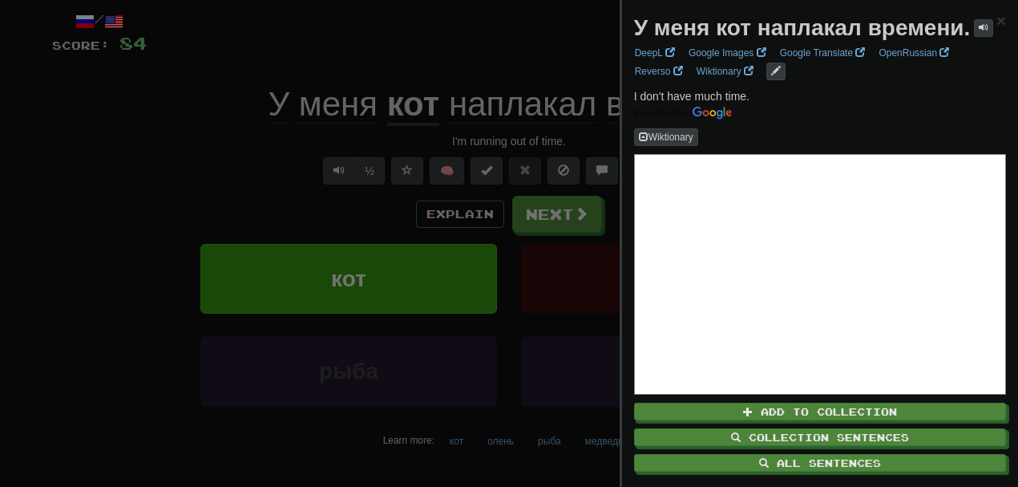
click at [539, 218] on div at bounding box center [509, 243] width 1018 height 487
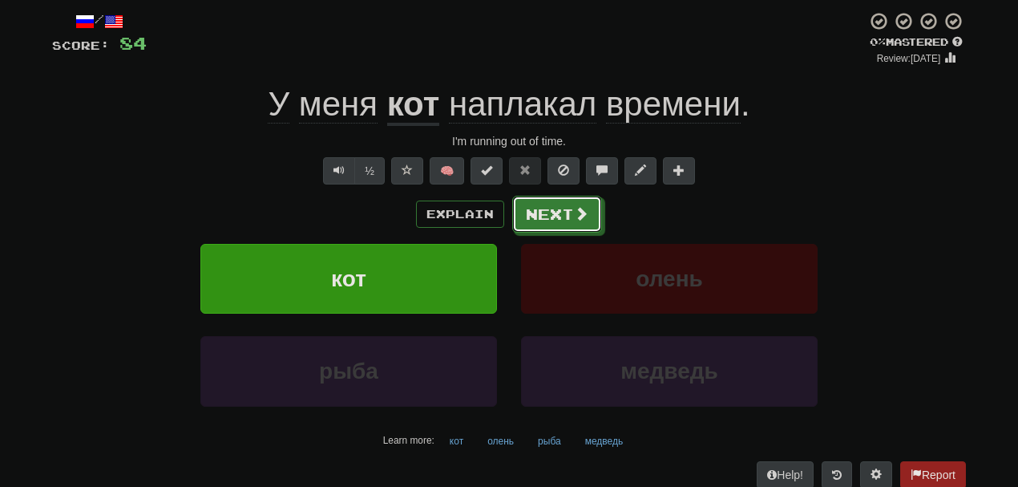
click at [539, 218] on button "Next" at bounding box center [557, 214] width 90 height 37
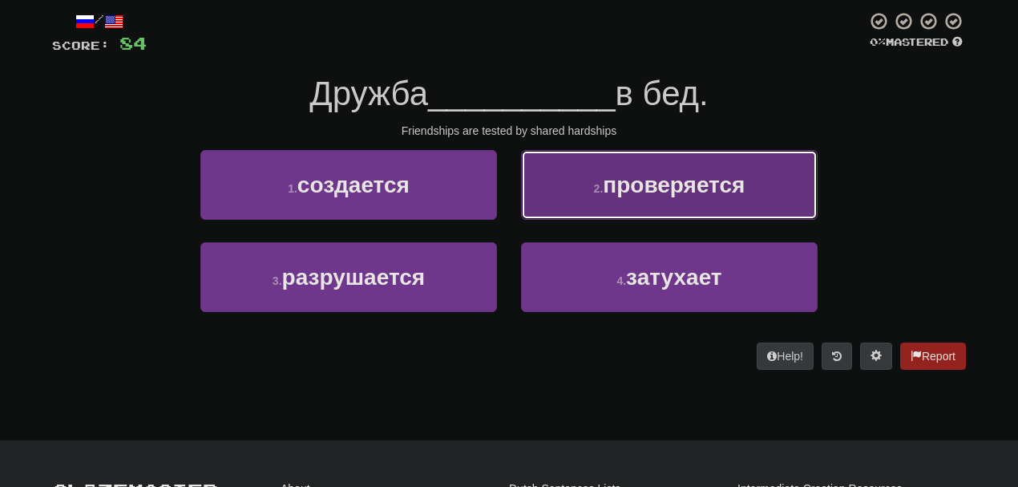
click at [591, 208] on button "2 . проверяется" at bounding box center [669, 185] width 297 height 70
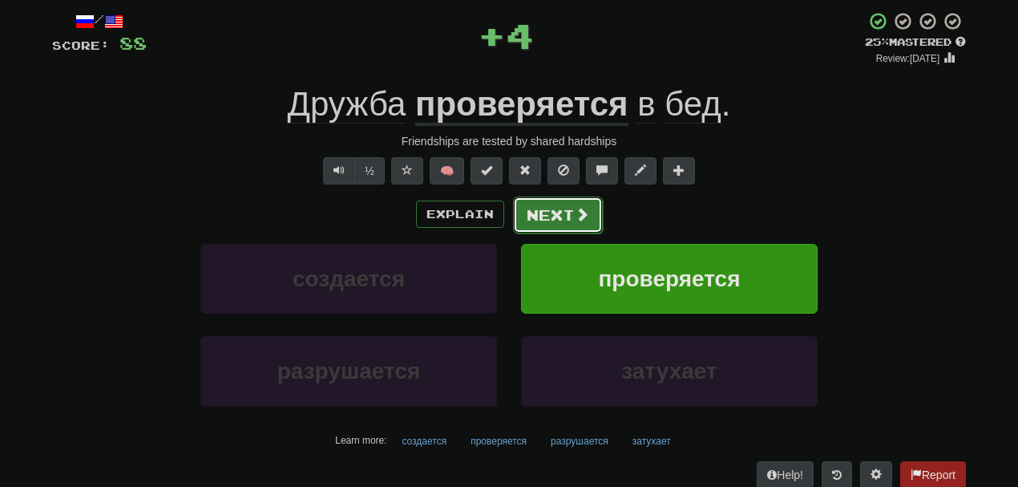
click at [548, 209] on button "Next" at bounding box center [558, 214] width 90 height 37
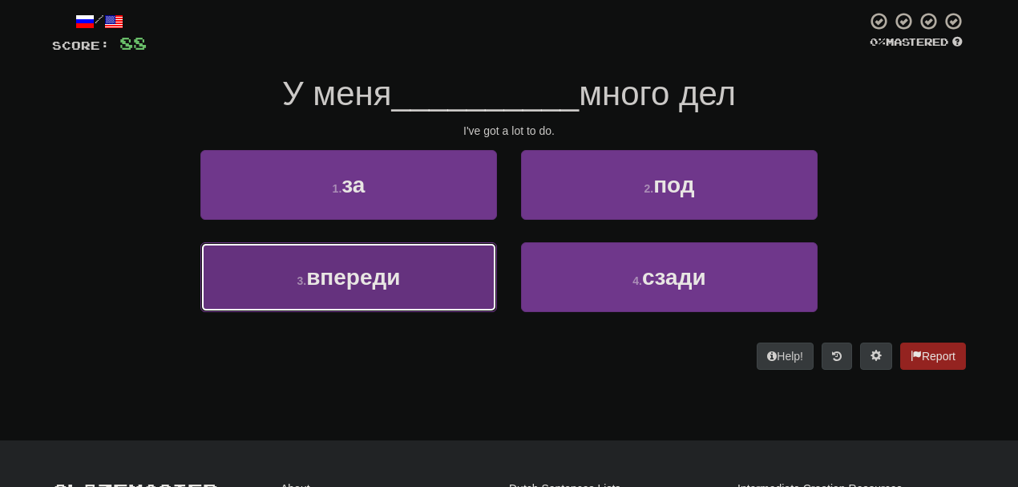
click at [370, 297] on button "3 . впереди" at bounding box center [348, 277] width 297 height 70
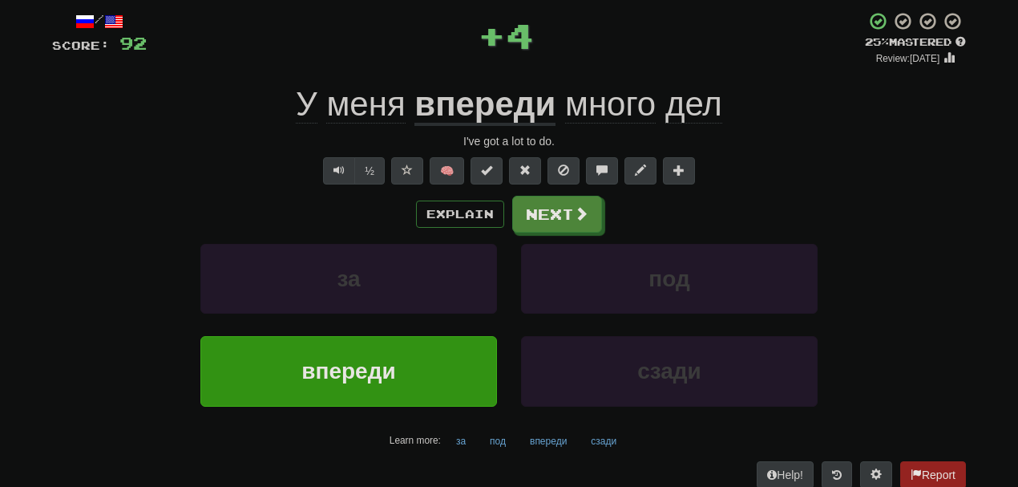
click at [605, 204] on div "Explain Next" at bounding box center [509, 214] width 914 height 37
click at [560, 210] on button "Next" at bounding box center [558, 214] width 90 height 37
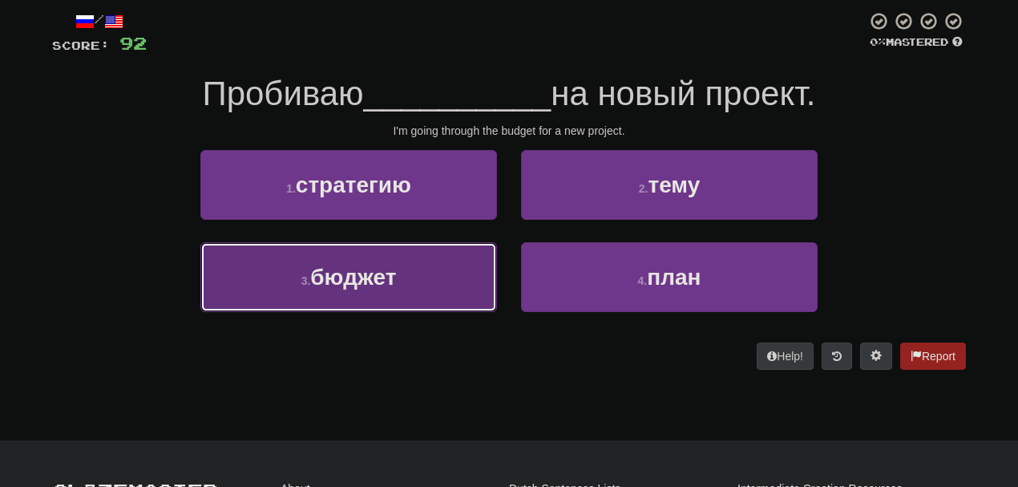
click at [438, 263] on button "3 . бюджет" at bounding box center [348, 277] width 297 height 70
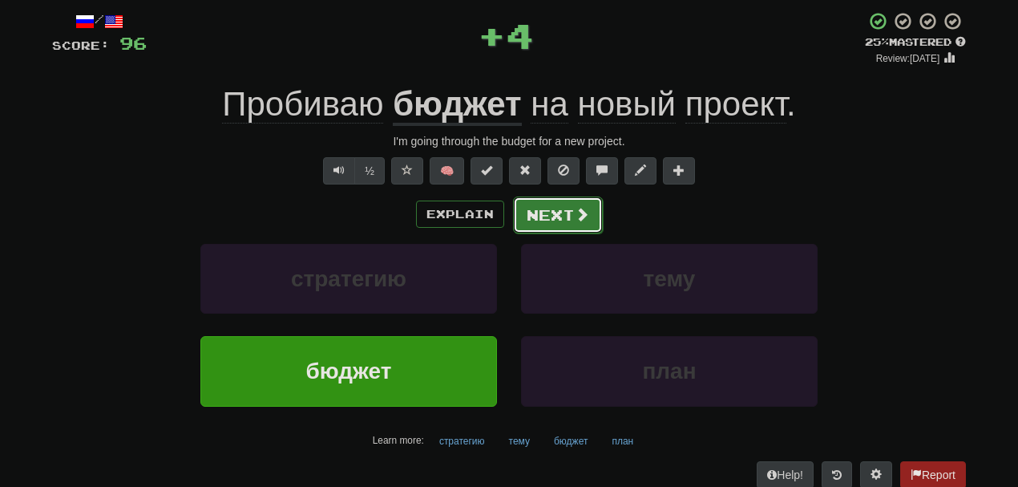
click at [539, 216] on button "Next" at bounding box center [558, 214] width 90 height 37
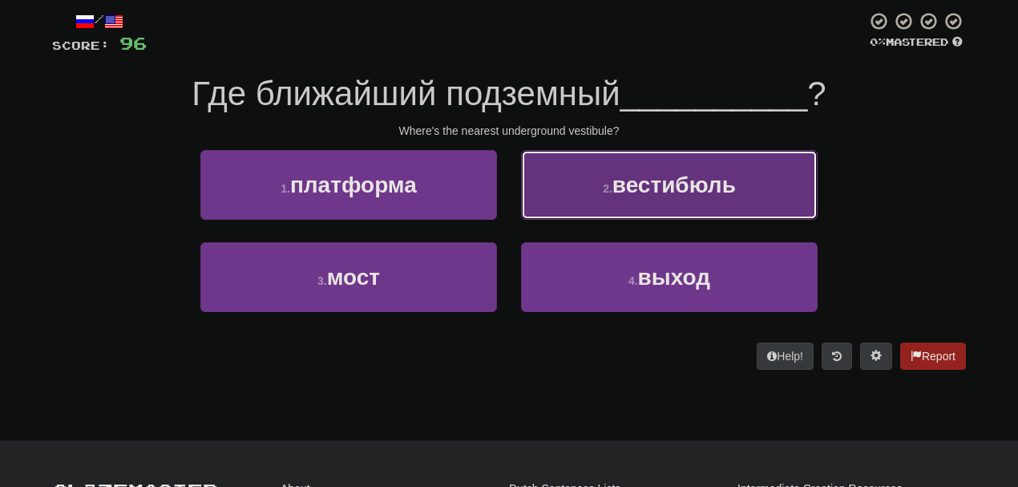
click at [589, 190] on button "2 . вестибюль" at bounding box center [669, 185] width 297 height 70
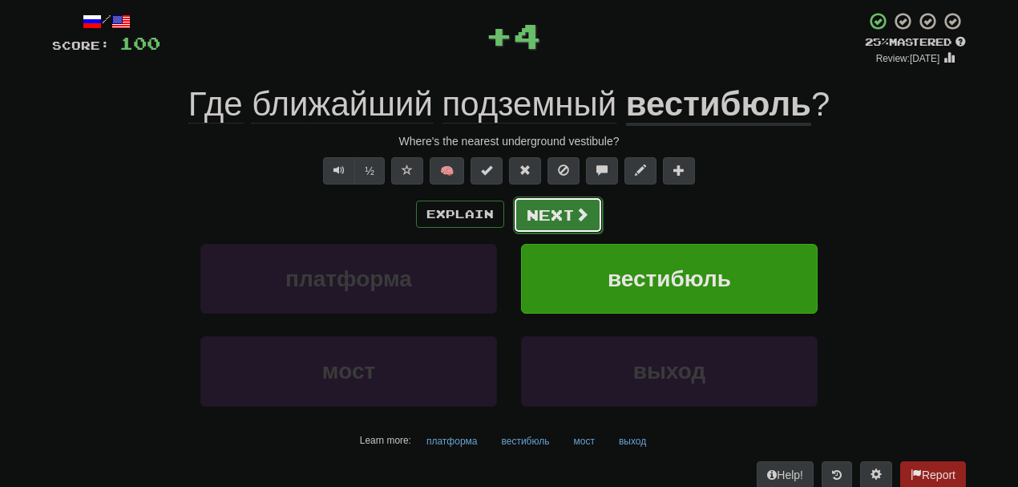
click at [539, 225] on button "Next" at bounding box center [558, 214] width 90 height 37
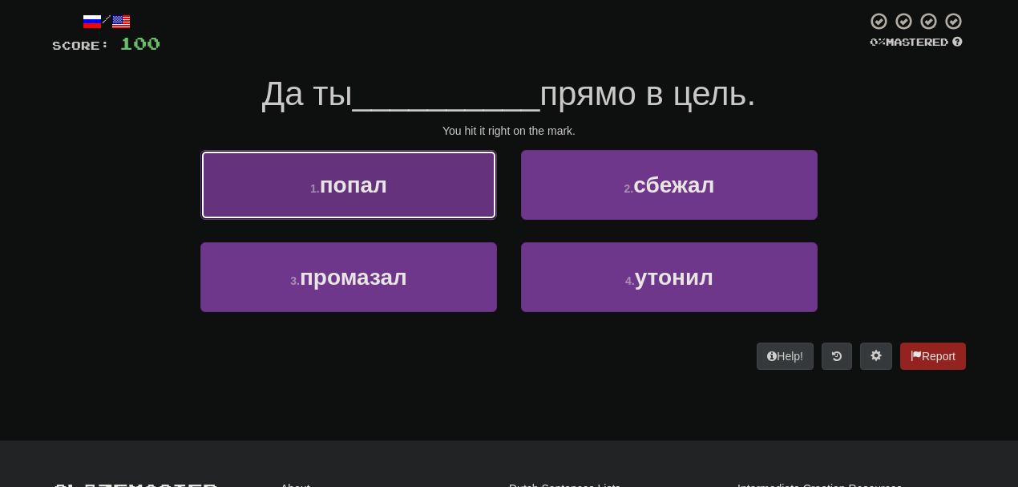
click at [455, 208] on button "1 . попал" at bounding box center [348, 185] width 297 height 70
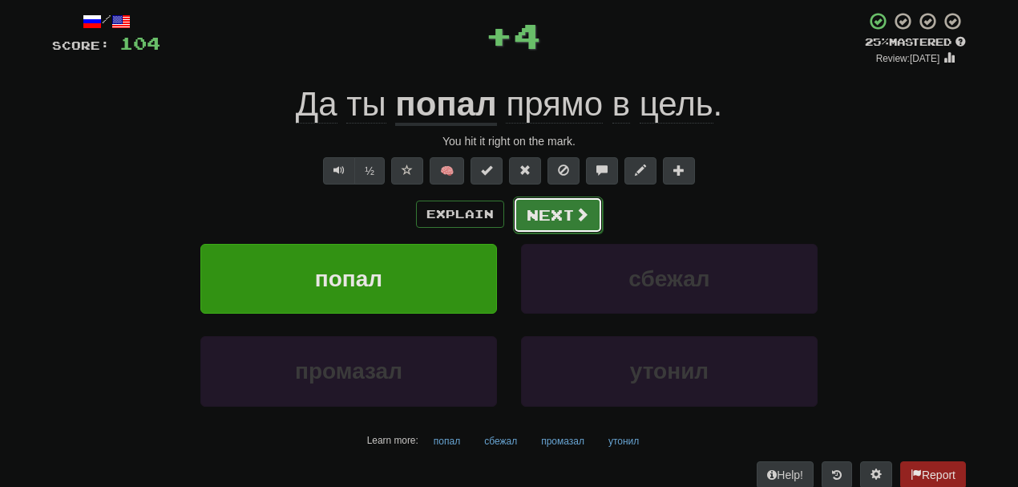
click at [551, 212] on button "Next" at bounding box center [558, 214] width 90 height 37
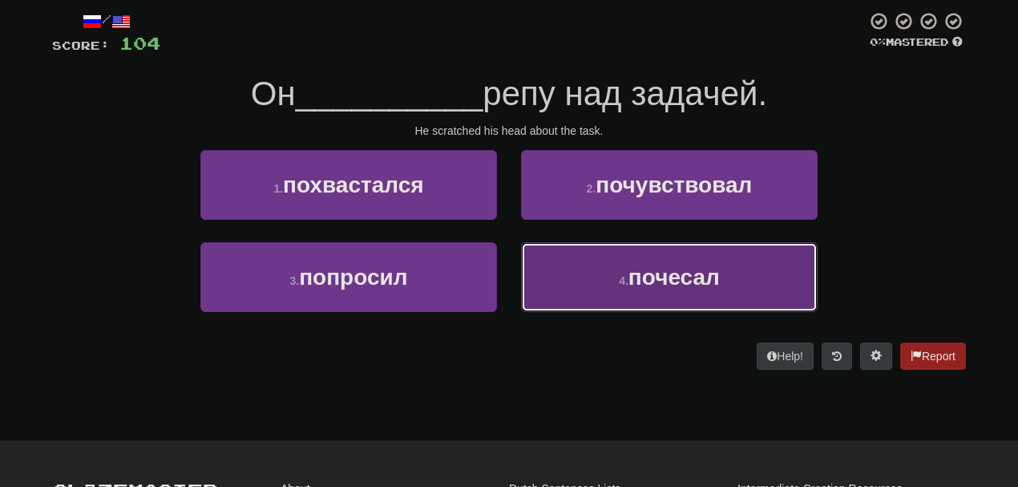
click at [612, 282] on button "4 . почесал" at bounding box center [669, 277] width 297 height 70
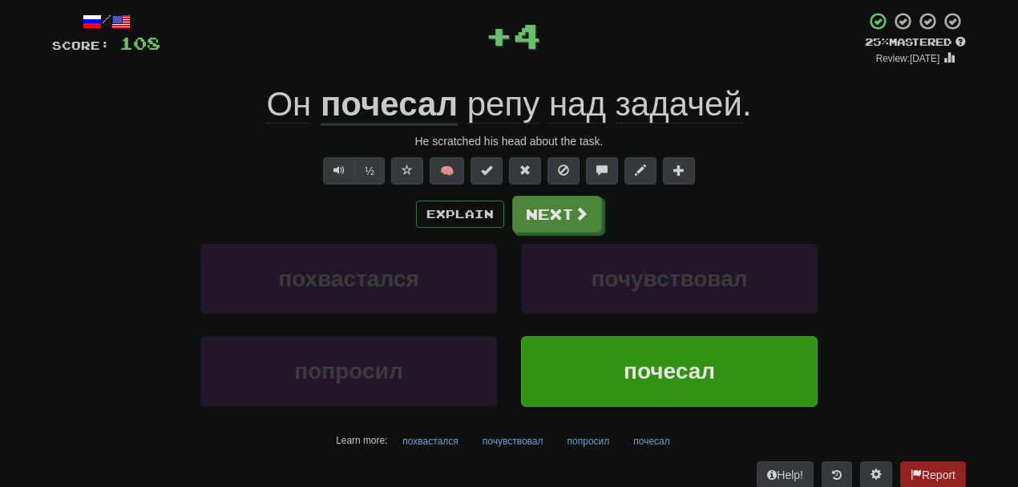
click at [392, 96] on u "почесал" at bounding box center [389, 105] width 137 height 41
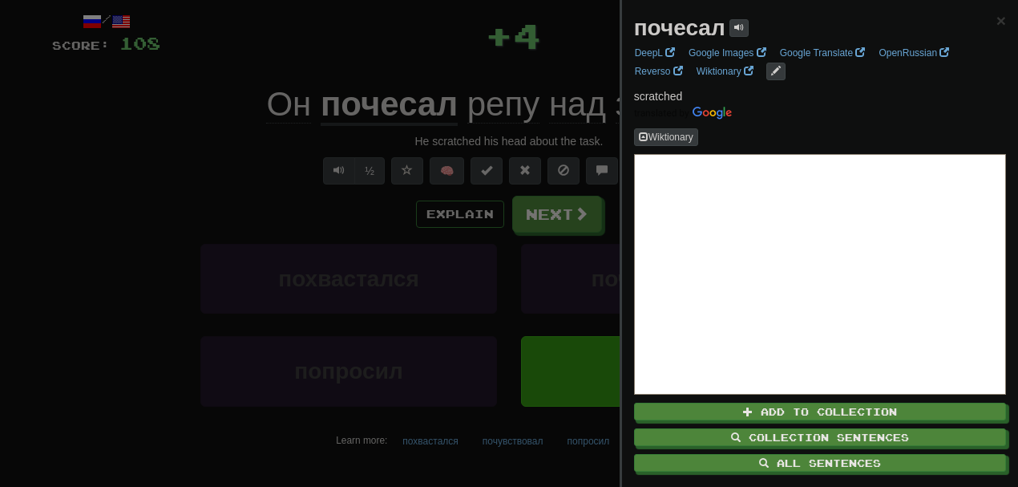
click at [380, 52] on div at bounding box center [509, 243] width 1018 height 487
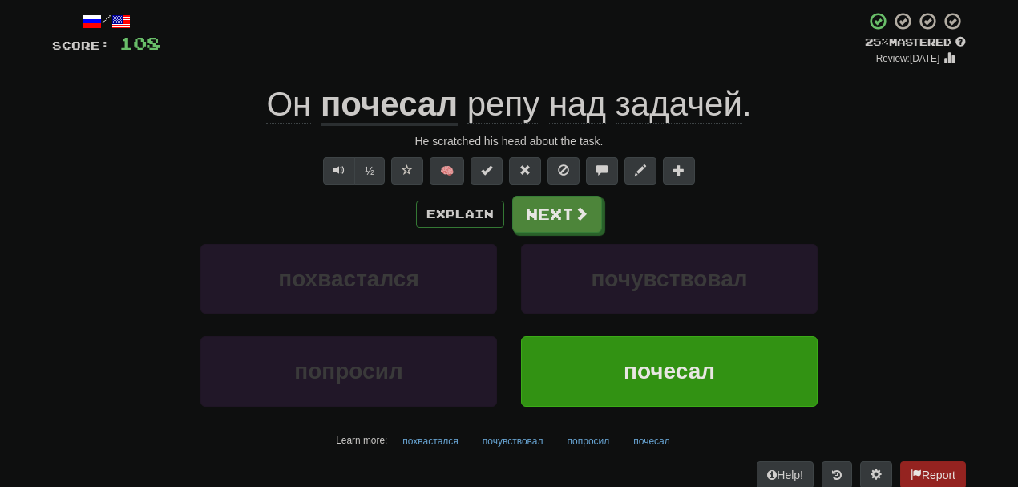
click at [480, 99] on span "репу" at bounding box center [503, 104] width 72 height 38
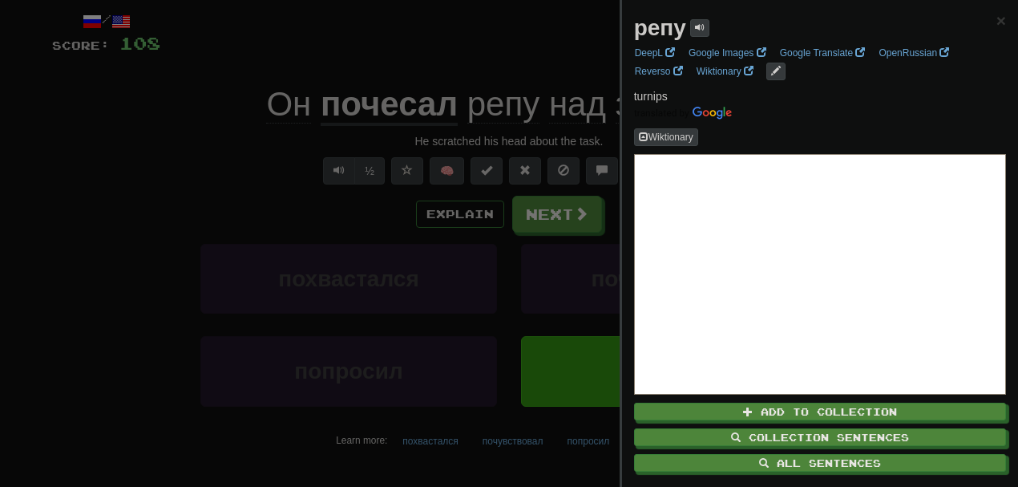
click at [424, 63] on div at bounding box center [509, 243] width 1018 height 487
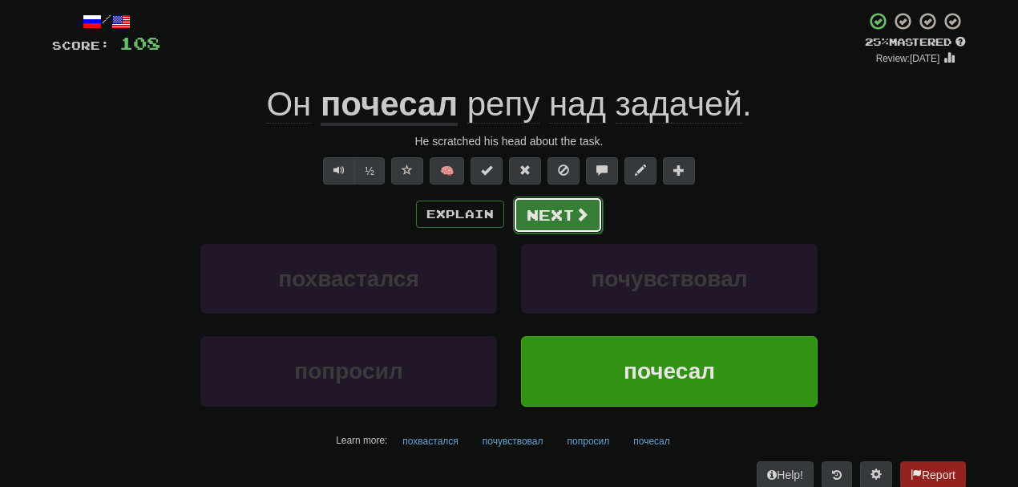
click at [540, 205] on button "Next" at bounding box center [558, 214] width 90 height 37
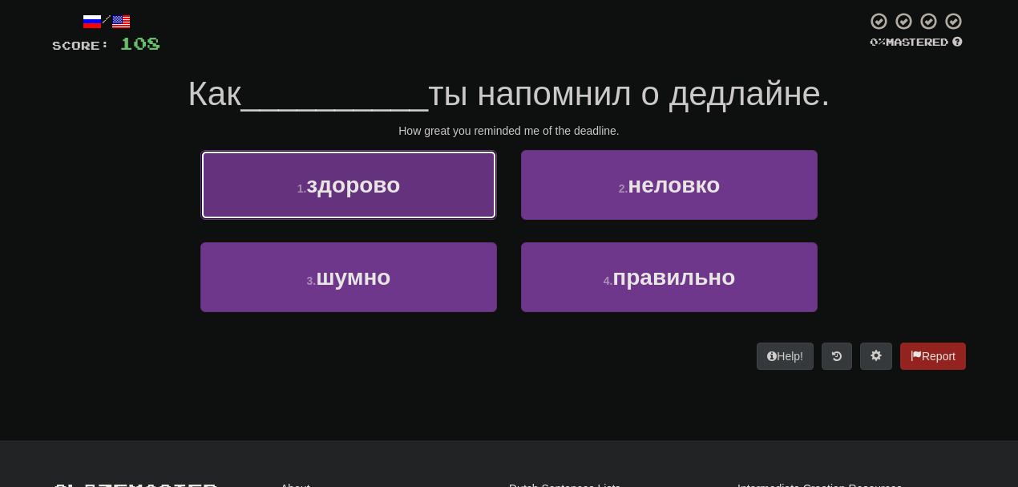
click at [428, 203] on button "1 . здорово" at bounding box center [348, 185] width 297 height 70
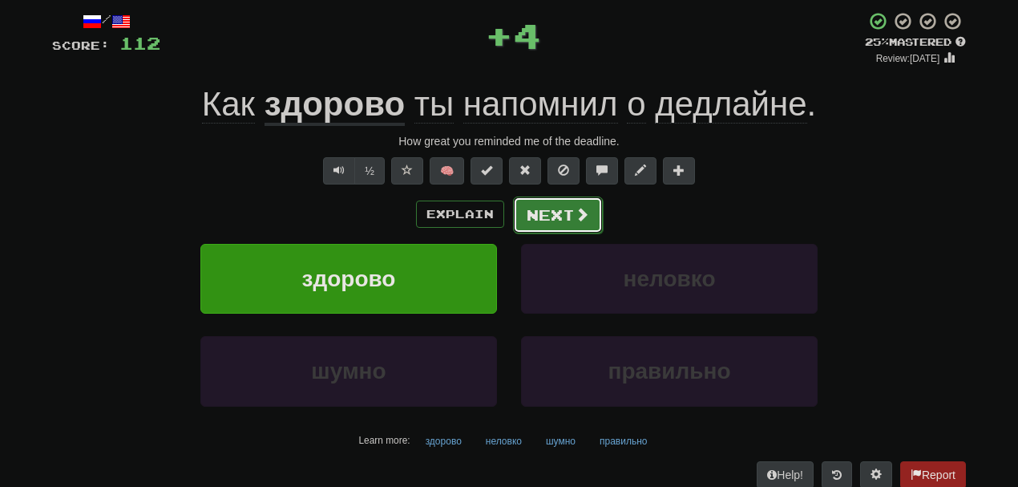
click at [537, 230] on button "Next" at bounding box center [558, 214] width 90 height 37
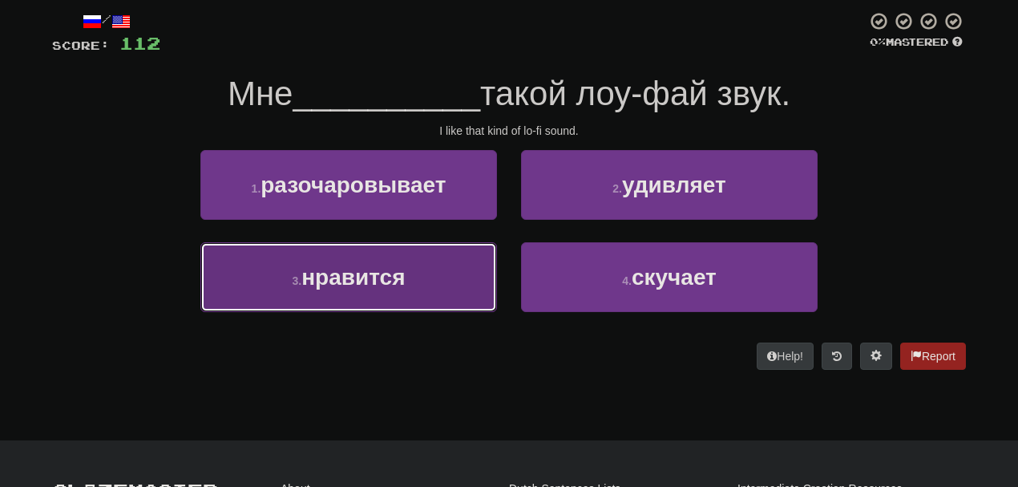
click at [436, 268] on button "3 . нравится" at bounding box center [348, 277] width 297 height 70
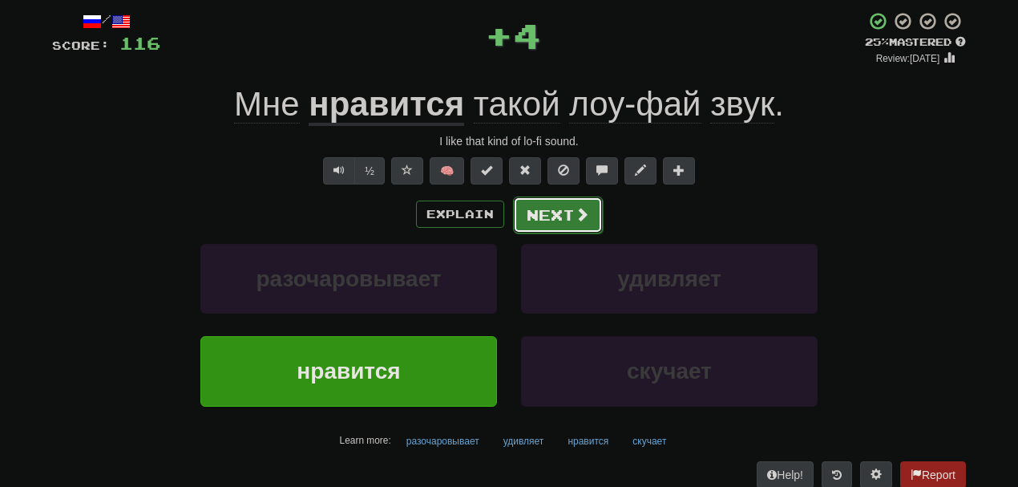
click at [545, 216] on button "Next" at bounding box center [558, 214] width 90 height 37
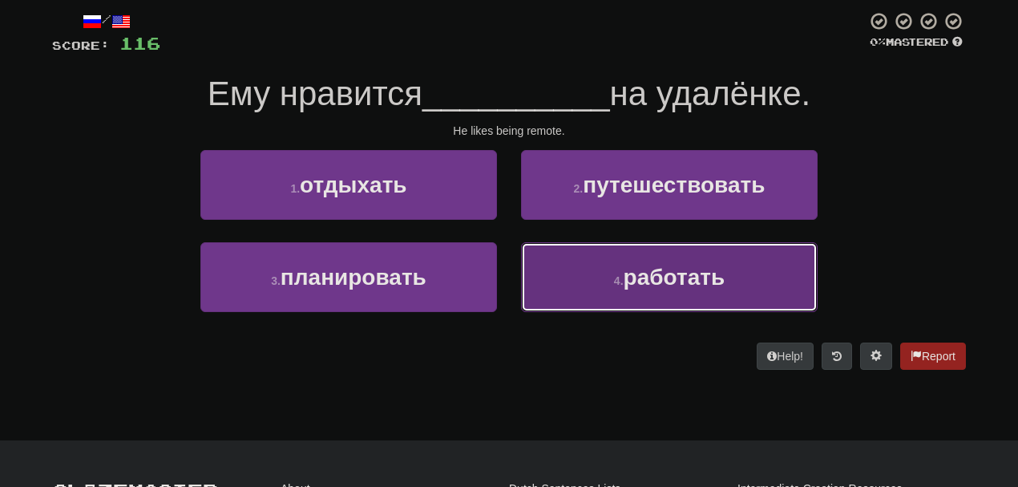
click at [594, 253] on button "4 . работать" at bounding box center [669, 277] width 297 height 70
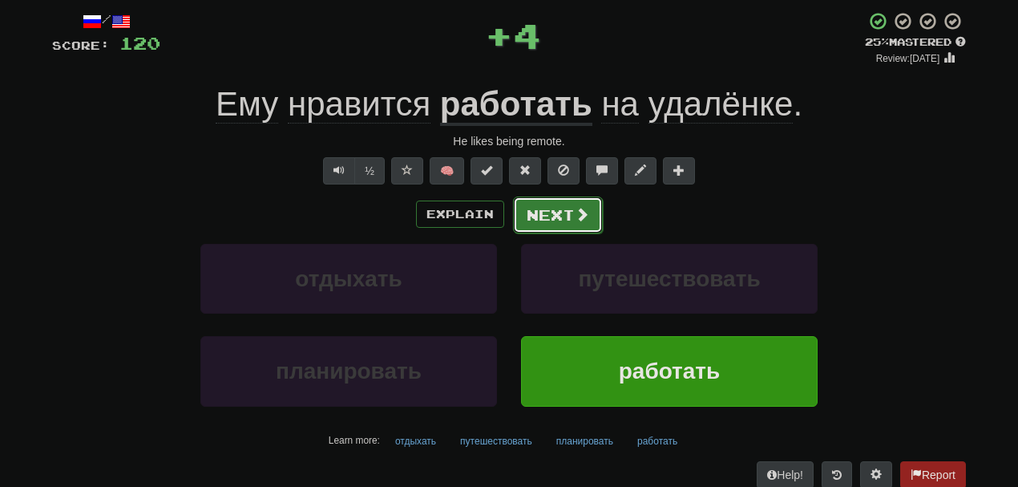
click at [544, 217] on button "Next" at bounding box center [558, 214] width 90 height 37
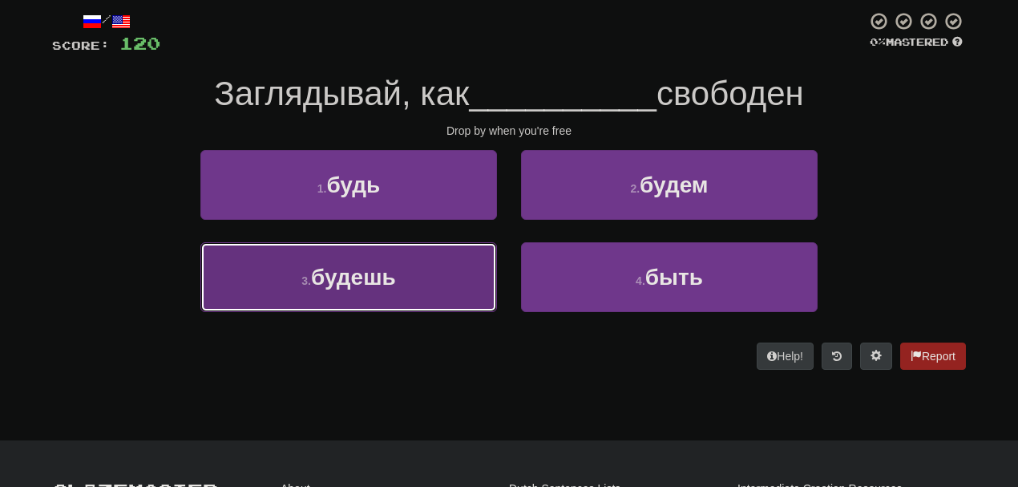
click at [478, 265] on button "3 . будешь" at bounding box center [348, 277] width 297 height 70
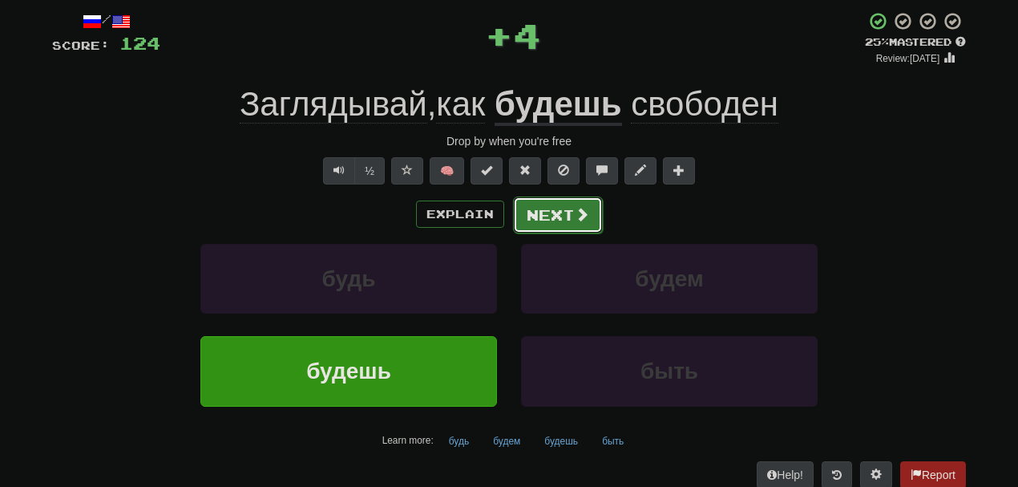
click at [558, 218] on button "Next" at bounding box center [558, 214] width 90 height 37
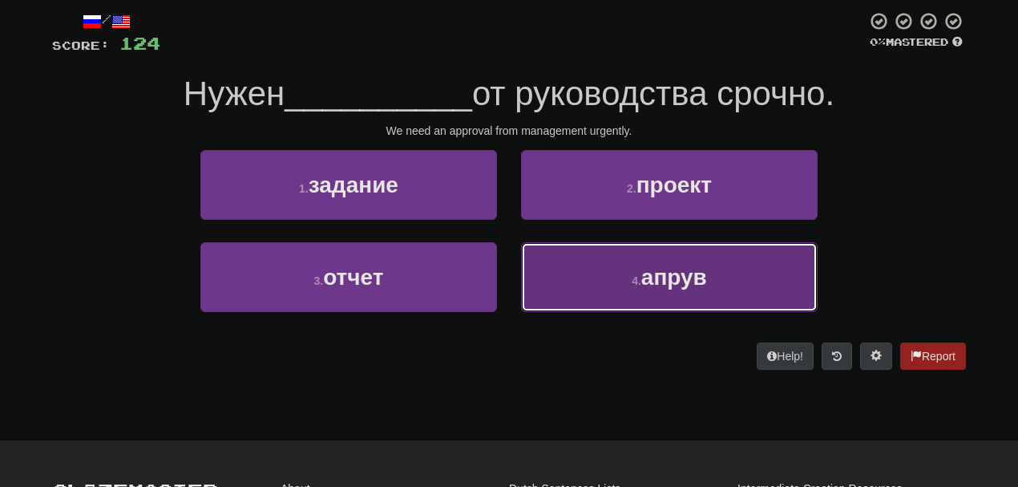
click at [612, 269] on button "4 . апрув" at bounding box center [669, 277] width 297 height 70
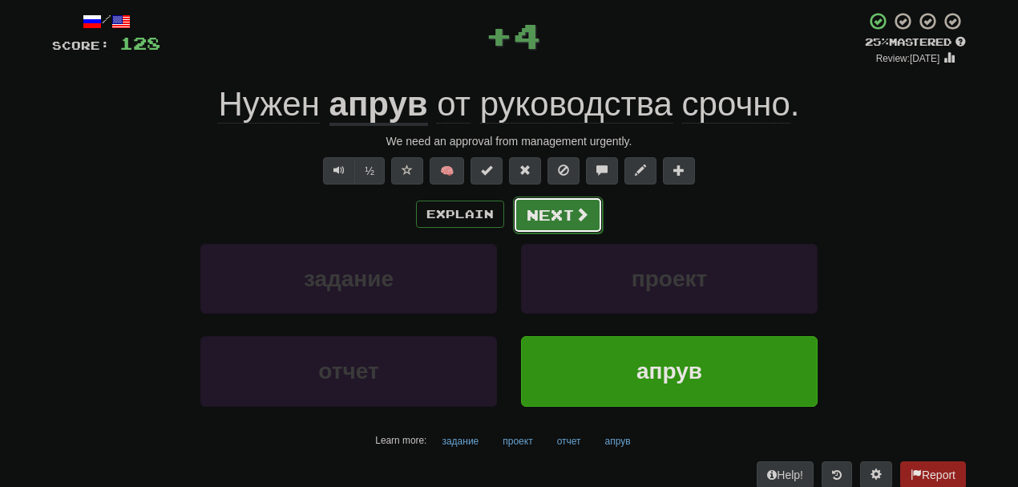
click at [531, 207] on button "Next" at bounding box center [558, 214] width 90 height 37
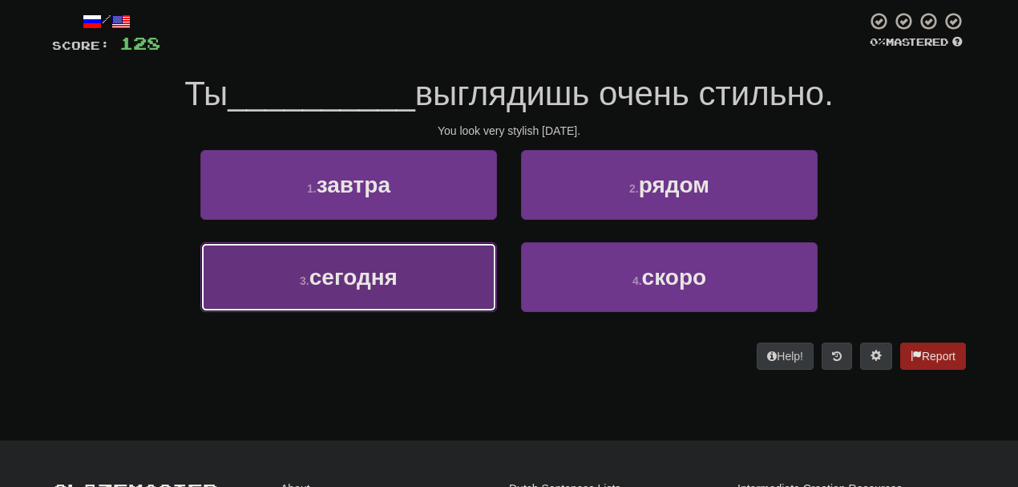
click at [422, 281] on button "3 . сегодня" at bounding box center [348, 277] width 297 height 70
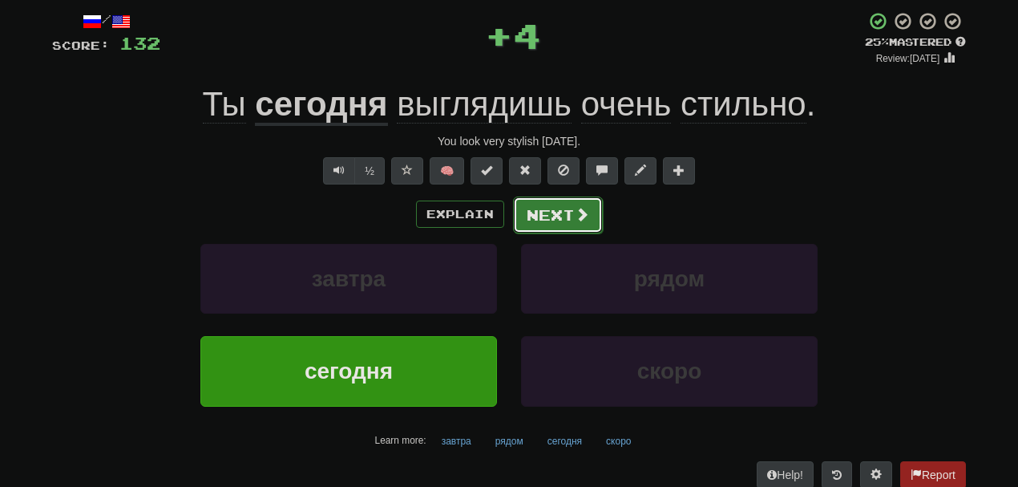
click at [530, 226] on button "Next" at bounding box center [558, 214] width 90 height 37
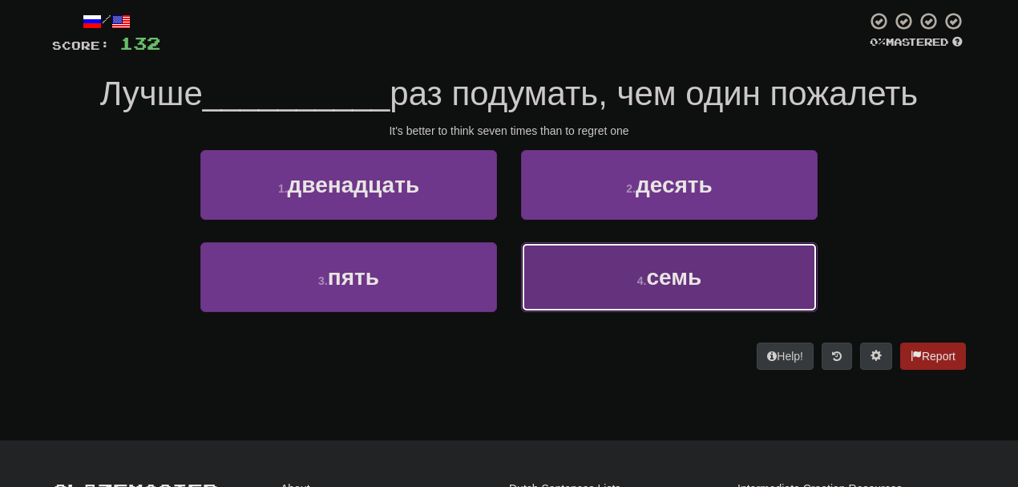
click at [572, 258] on button "4 . семь" at bounding box center [669, 277] width 297 height 70
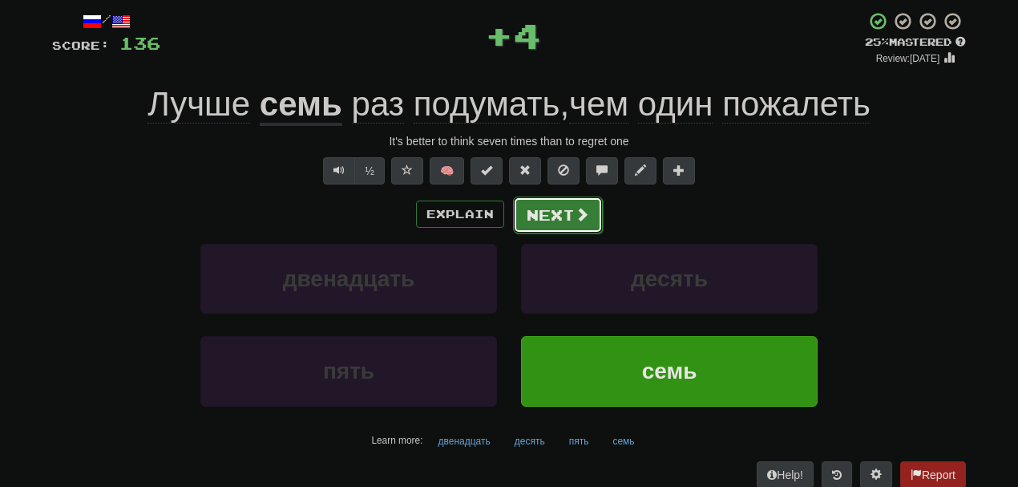
click at [542, 218] on button "Next" at bounding box center [558, 214] width 90 height 37
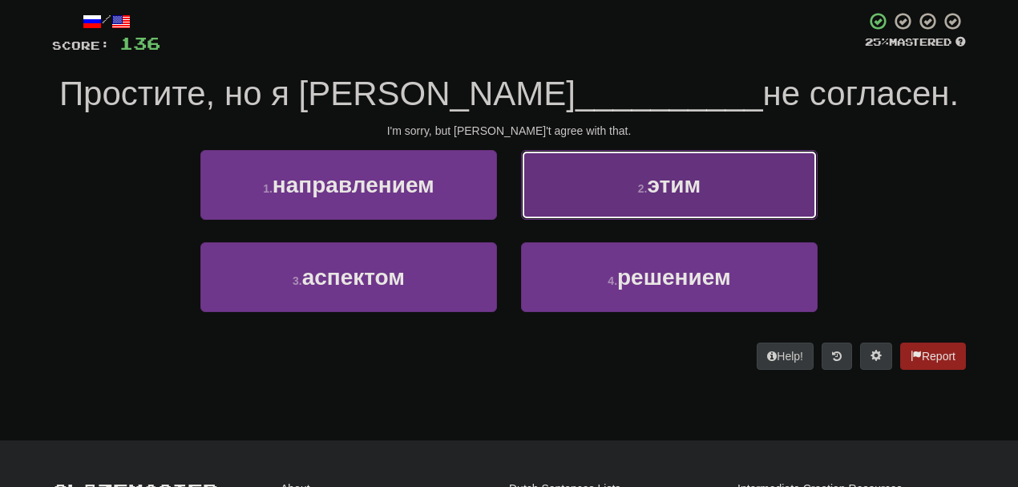
click at [623, 184] on button "2 . этим" at bounding box center [669, 185] width 297 height 70
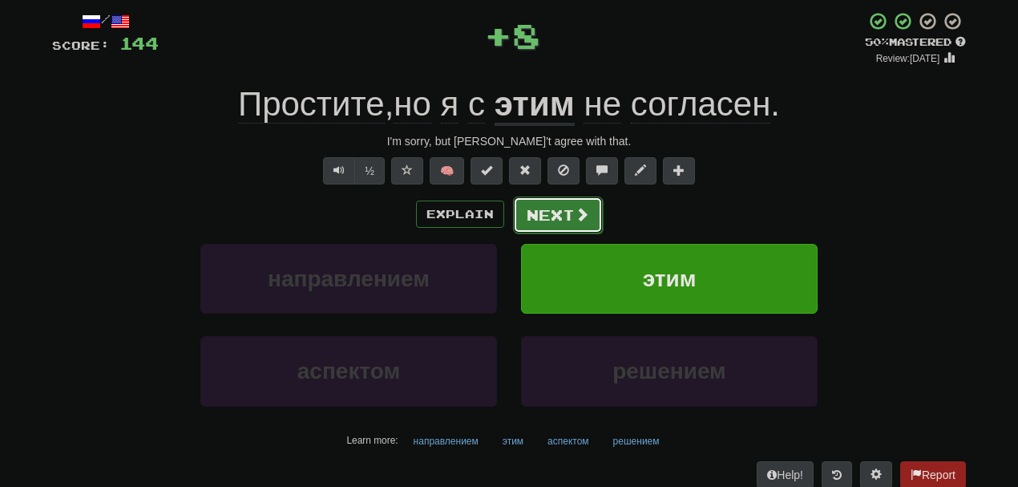
click at [540, 224] on button "Next" at bounding box center [558, 214] width 90 height 37
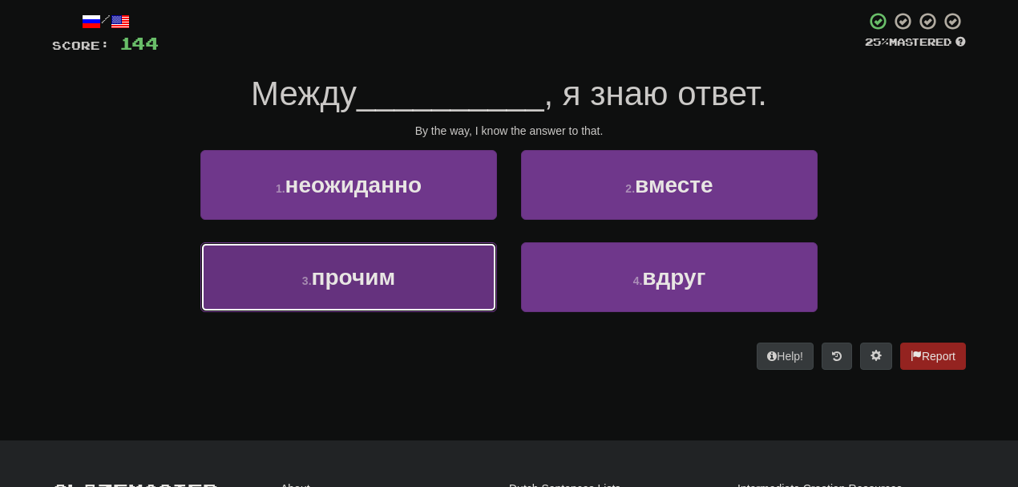
click at [390, 290] on button "3 . прочим" at bounding box center [348, 277] width 297 height 70
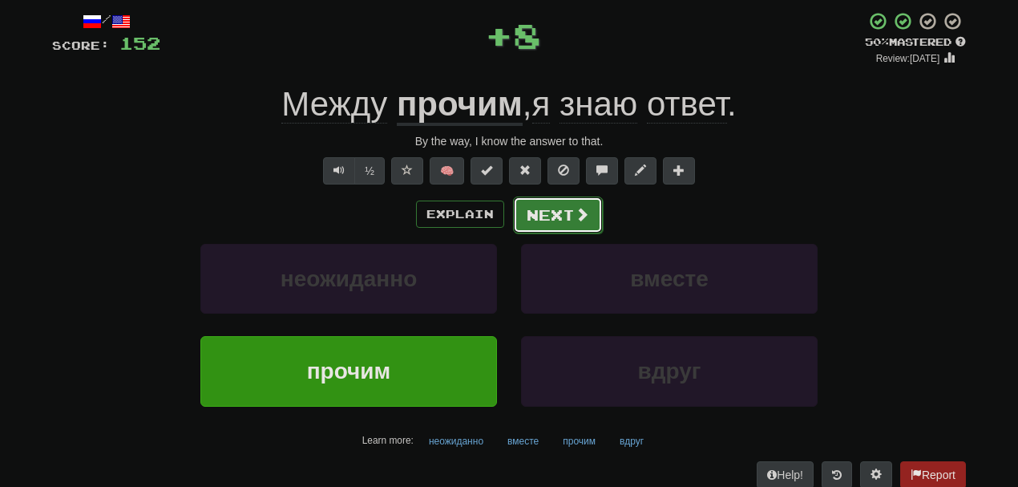
click at [548, 226] on button "Next" at bounding box center [558, 214] width 90 height 37
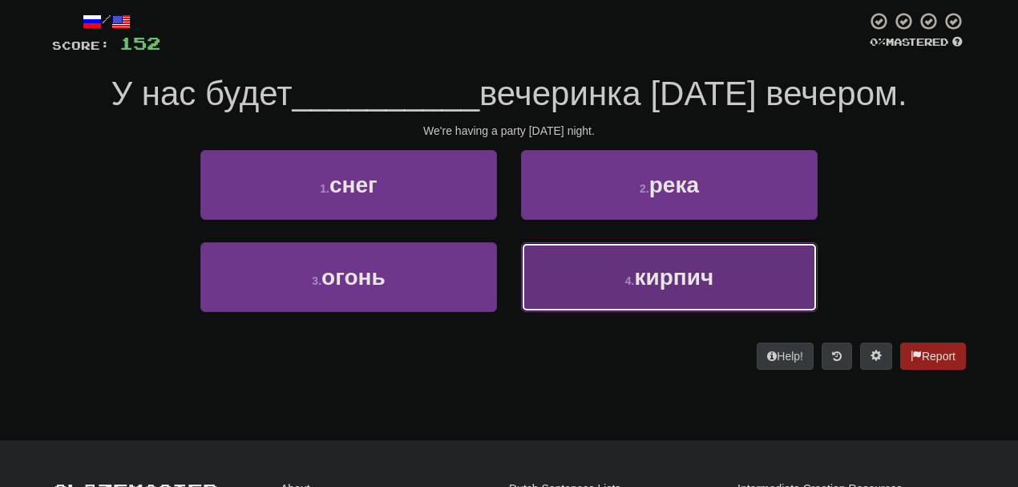
click at [582, 257] on button "4 . кирпич" at bounding box center [669, 277] width 297 height 70
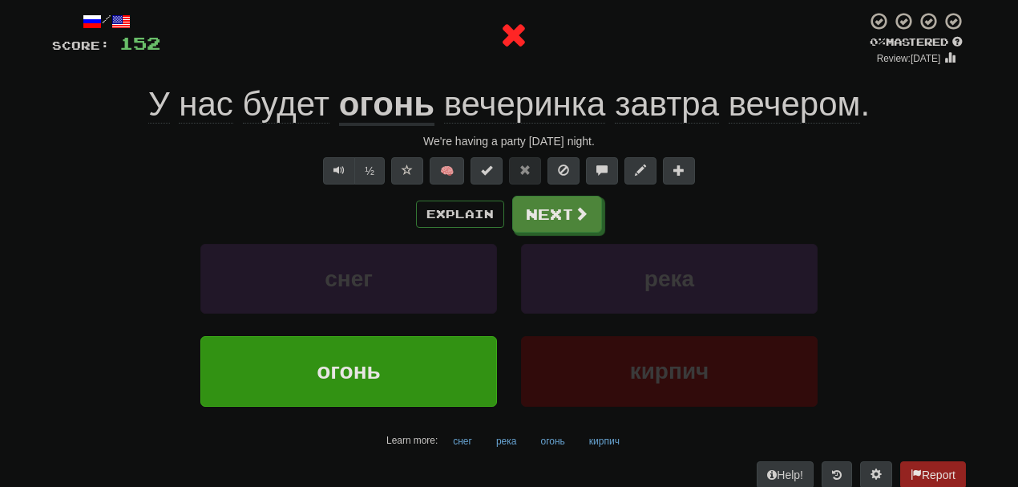
click at [375, 109] on u "огонь" at bounding box center [386, 105] width 95 height 41
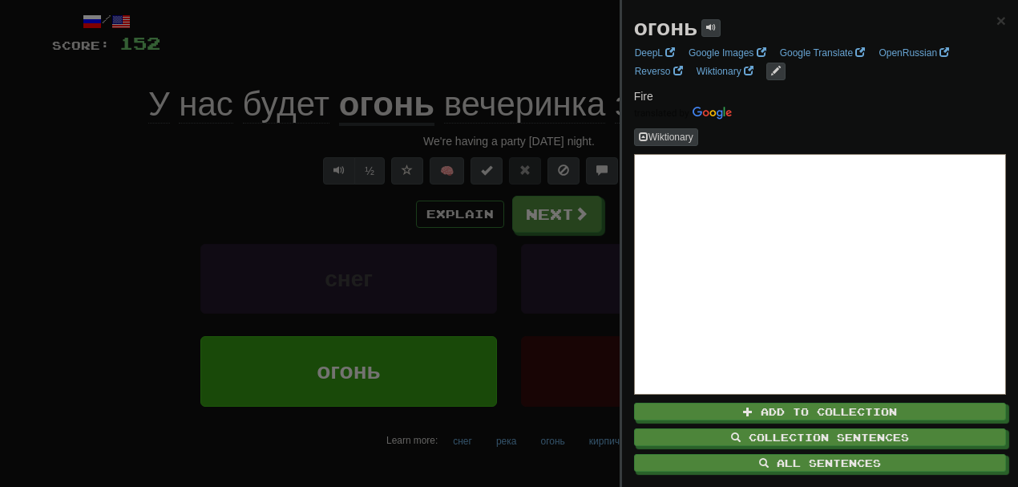
click at [424, 199] on div at bounding box center [509, 243] width 1018 height 487
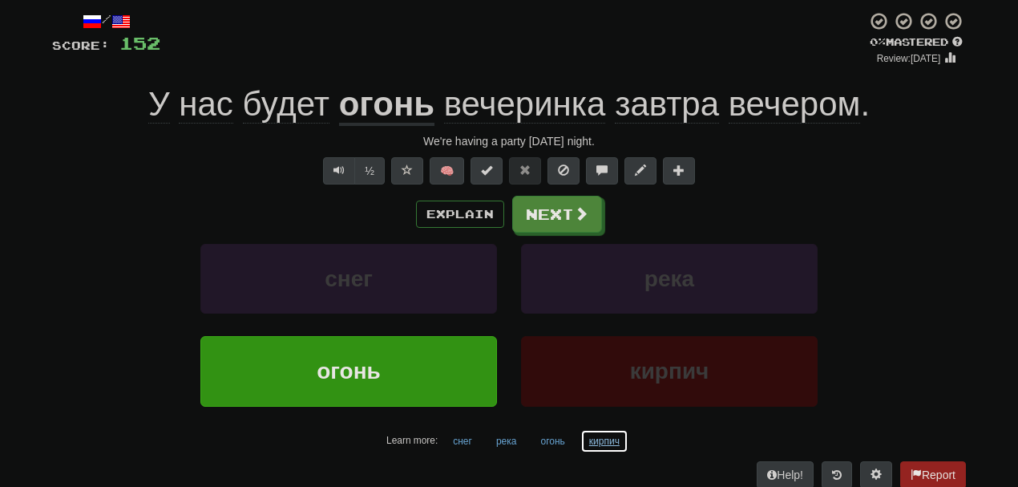
click at [587, 438] on button "кирпич" at bounding box center [605, 441] width 48 height 24
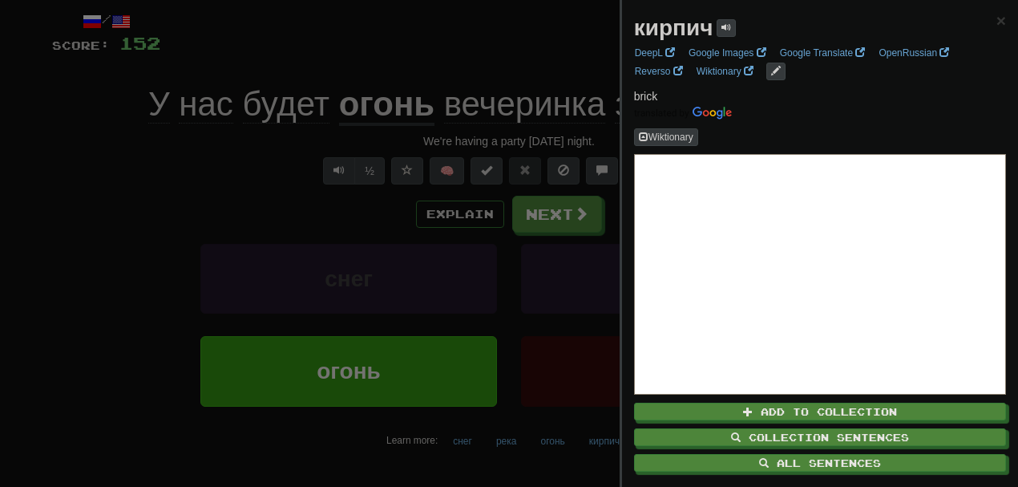
click at [221, 152] on div at bounding box center [509, 243] width 1018 height 487
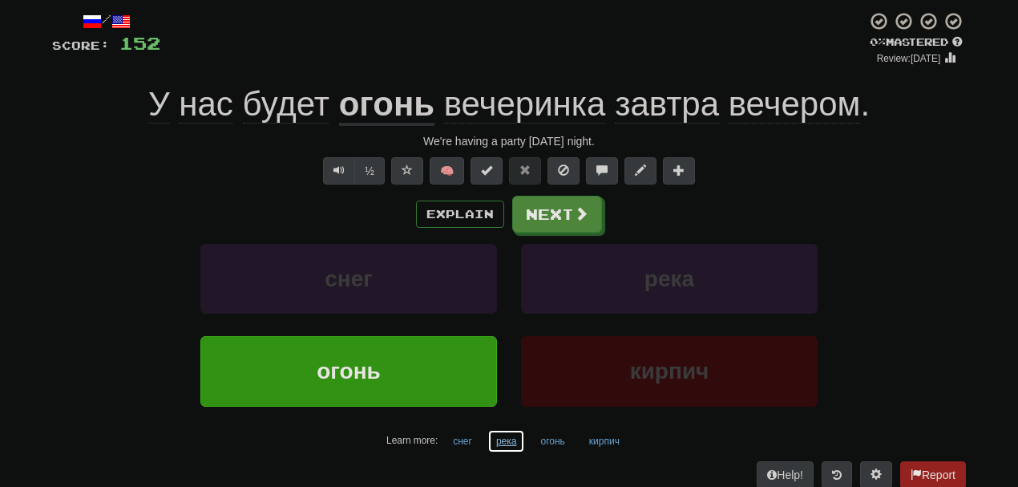
click at [510, 444] on button "река" at bounding box center [507, 441] width 38 height 24
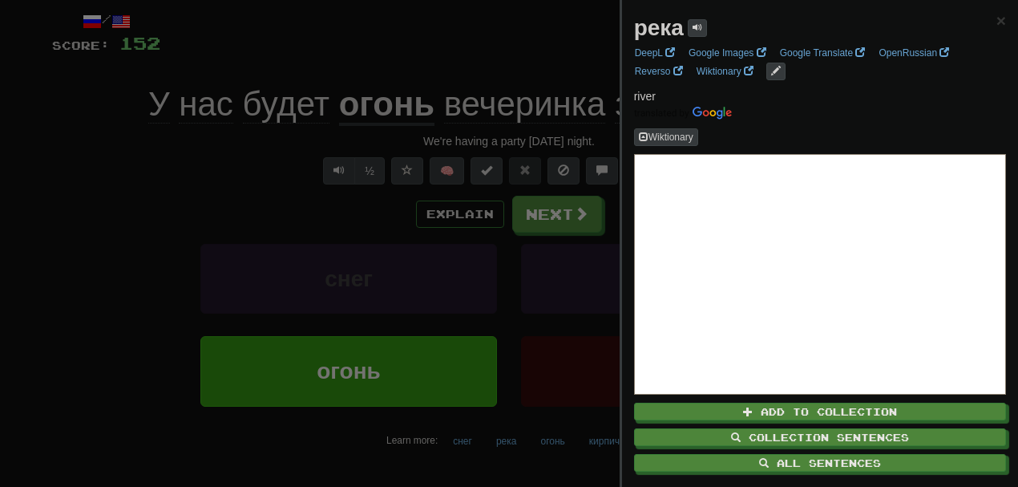
click at [569, 215] on div at bounding box center [509, 243] width 1018 height 487
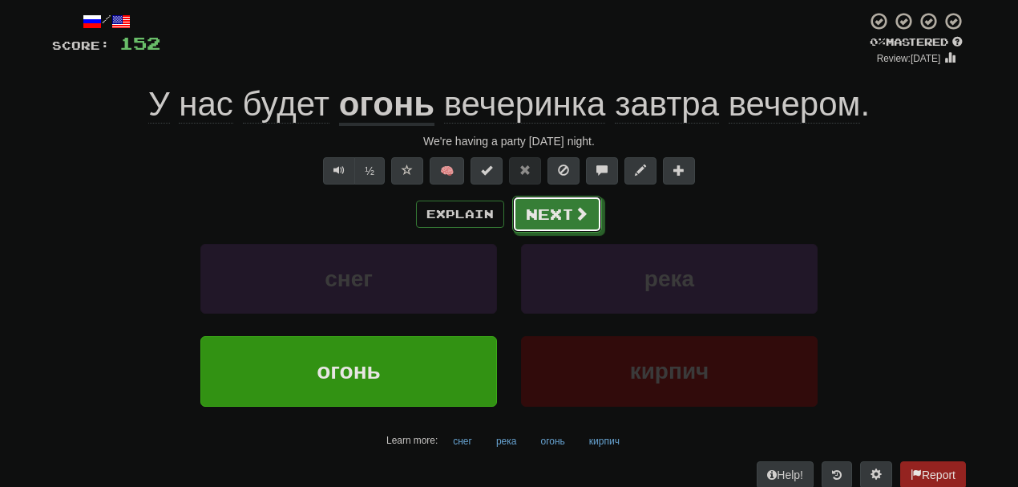
click at [569, 215] on button "Next" at bounding box center [557, 214] width 90 height 37
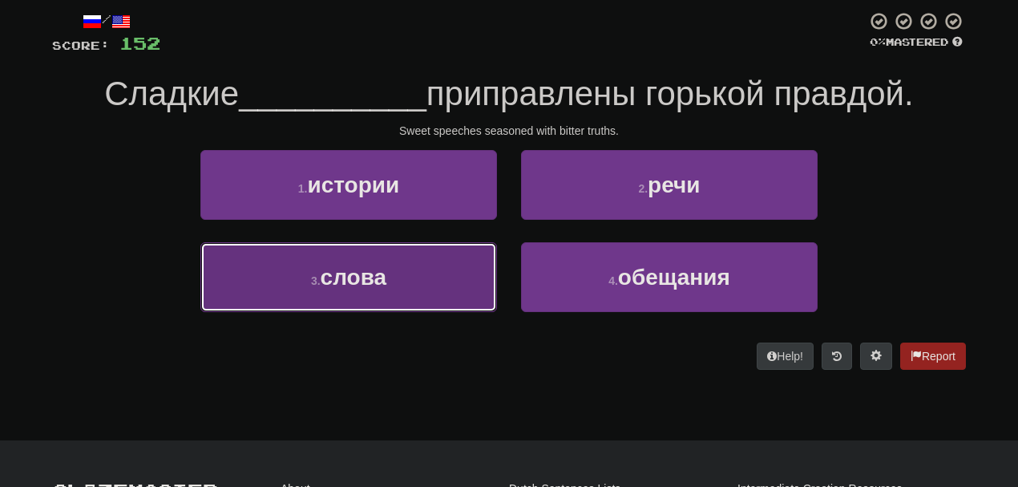
click at [452, 258] on button "3 . слова" at bounding box center [348, 277] width 297 height 70
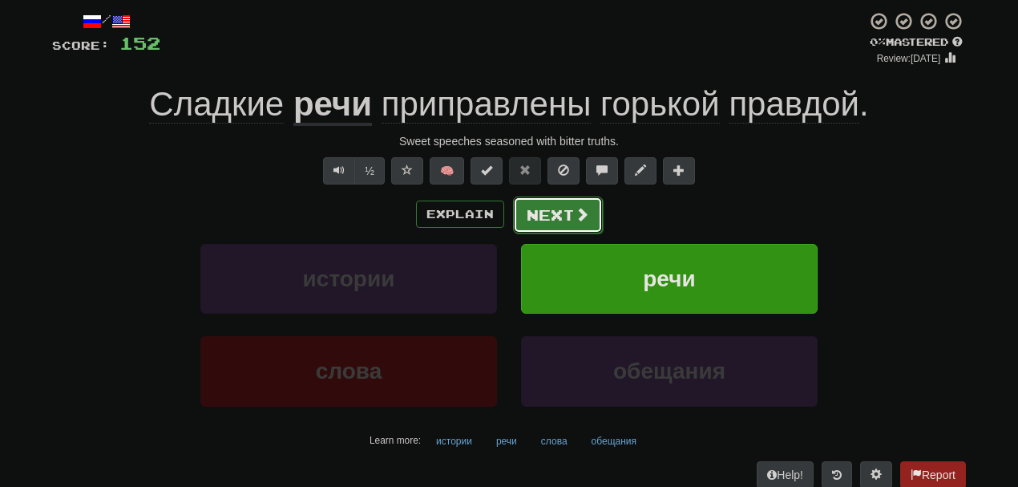
click at [571, 219] on button "Next" at bounding box center [558, 214] width 90 height 37
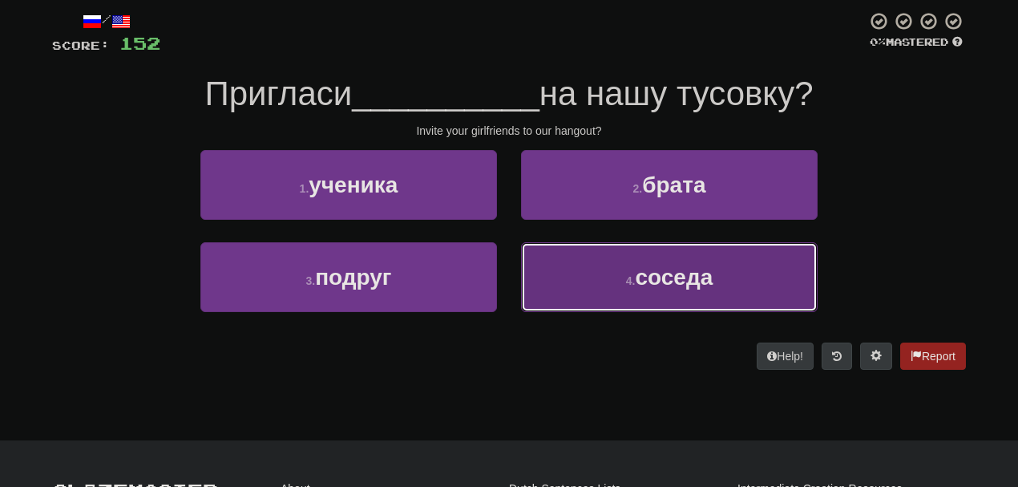
click at [621, 277] on button "4 . соседа" at bounding box center [669, 277] width 297 height 70
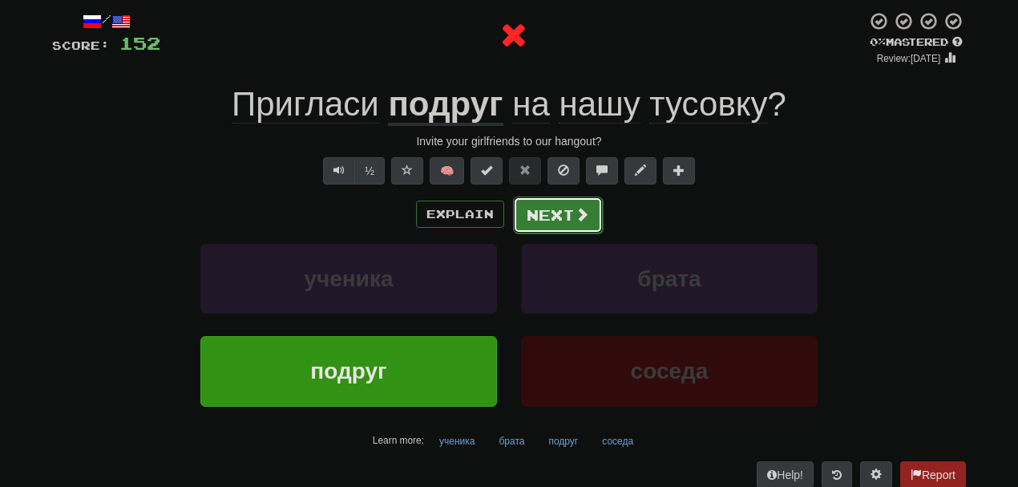
click at [532, 211] on button "Next" at bounding box center [558, 214] width 90 height 37
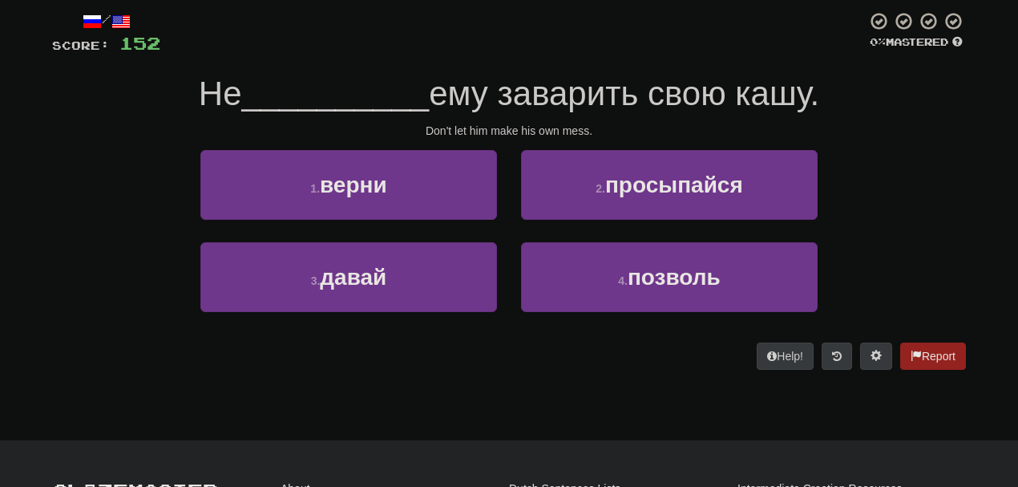
click at [468, 240] on div "1 . верни" at bounding box center [348, 196] width 321 height 92
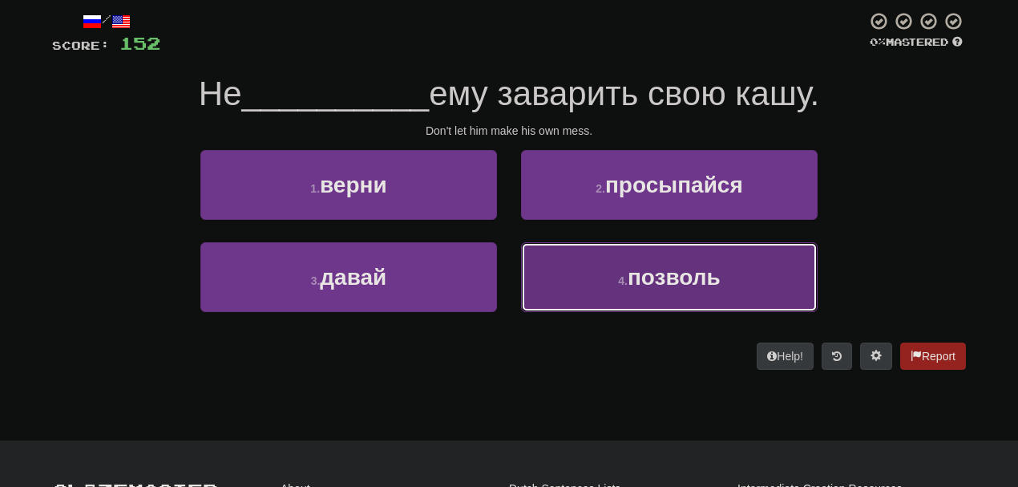
click at [656, 297] on button "4 . позволь" at bounding box center [669, 277] width 297 height 70
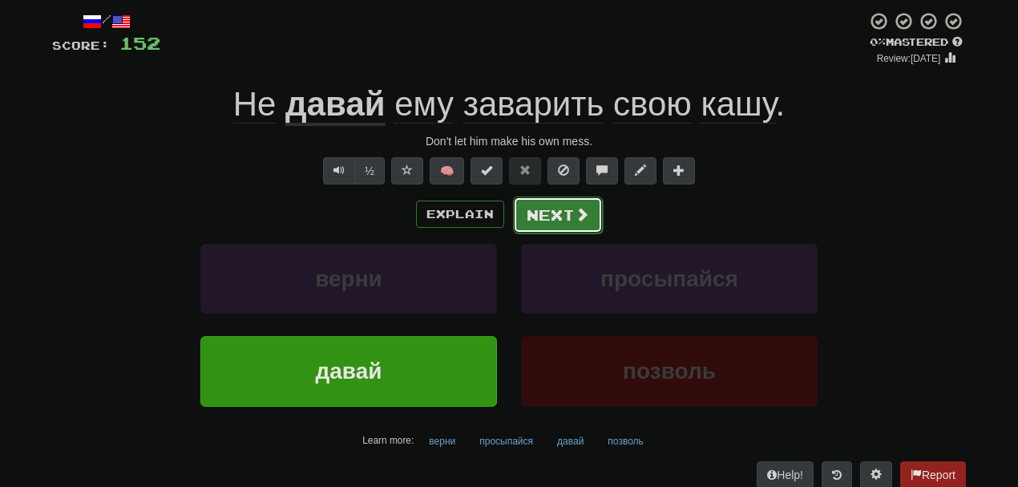
click at [543, 208] on button "Next" at bounding box center [558, 214] width 90 height 37
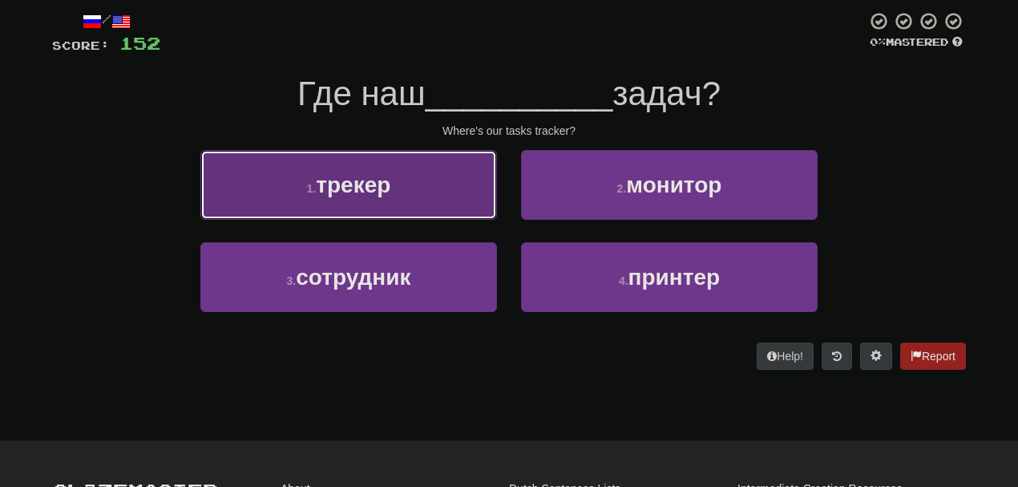
click at [433, 178] on button "1 . трекер" at bounding box center [348, 185] width 297 height 70
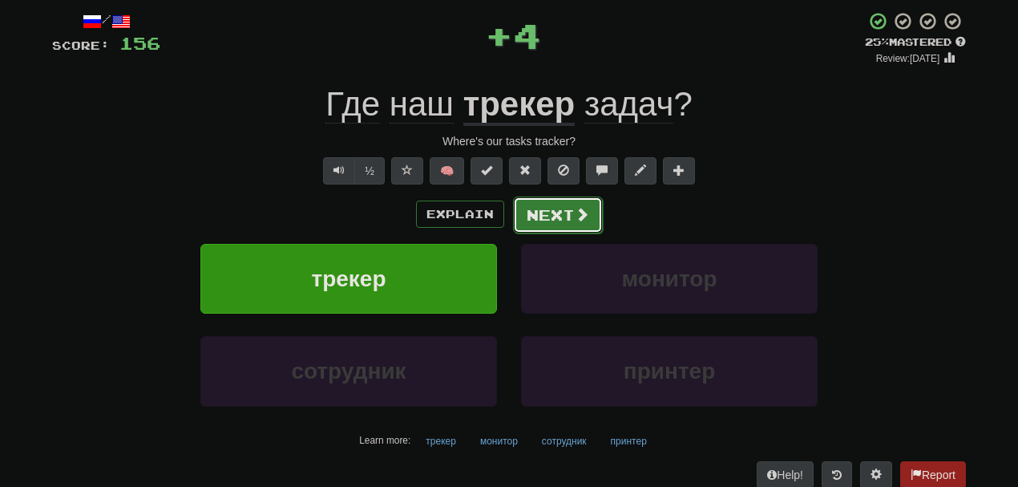
click at [535, 225] on button "Next" at bounding box center [558, 214] width 90 height 37
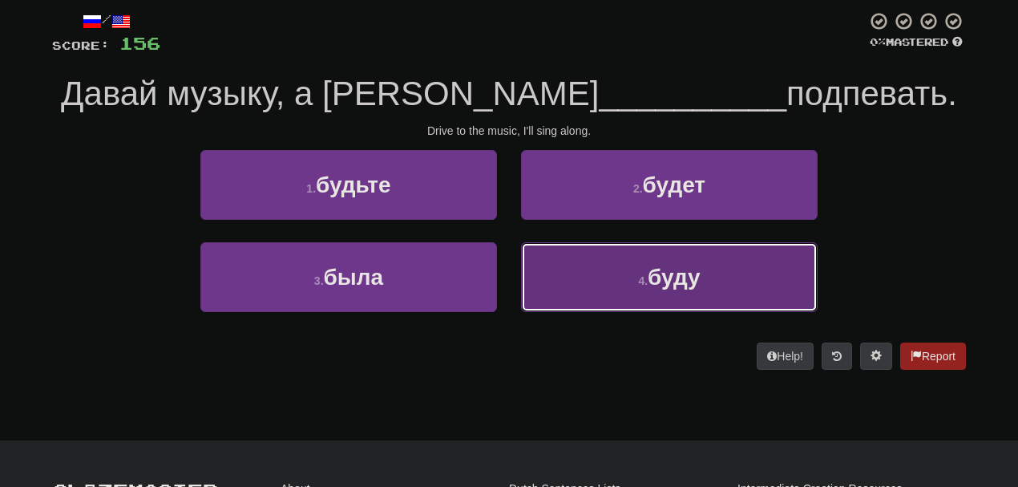
click at [606, 271] on button "4 . буду" at bounding box center [669, 277] width 297 height 70
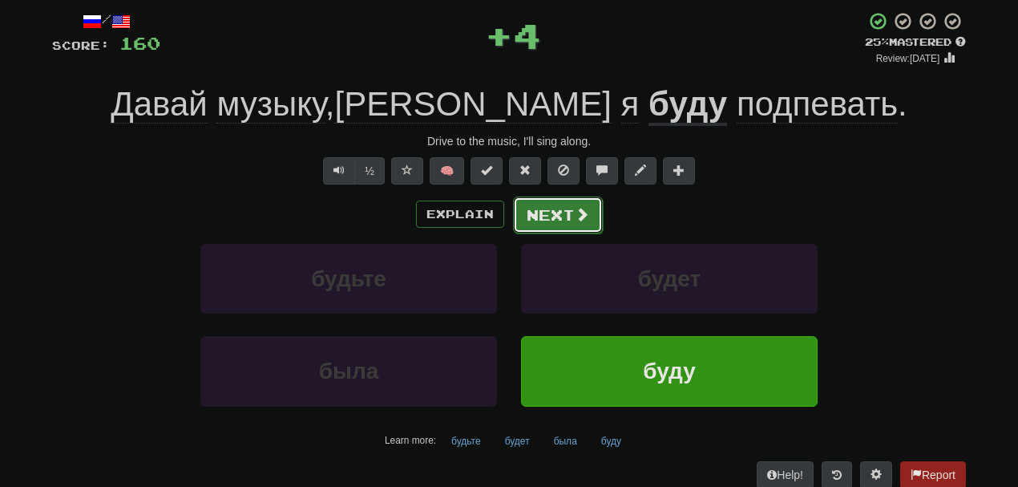
click at [542, 205] on button "Next" at bounding box center [558, 214] width 90 height 37
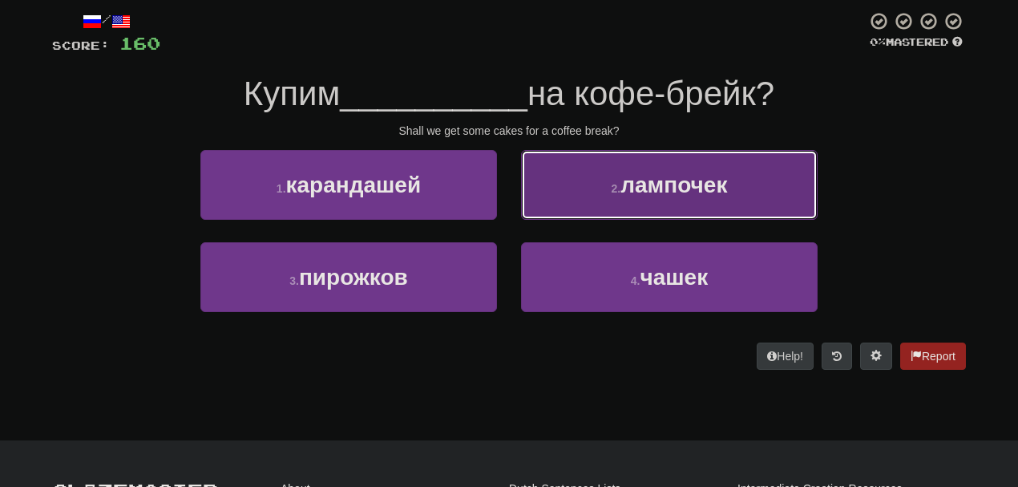
click at [601, 179] on button "2 . лампочек" at bounding box center [669, 185] width 297 height 70
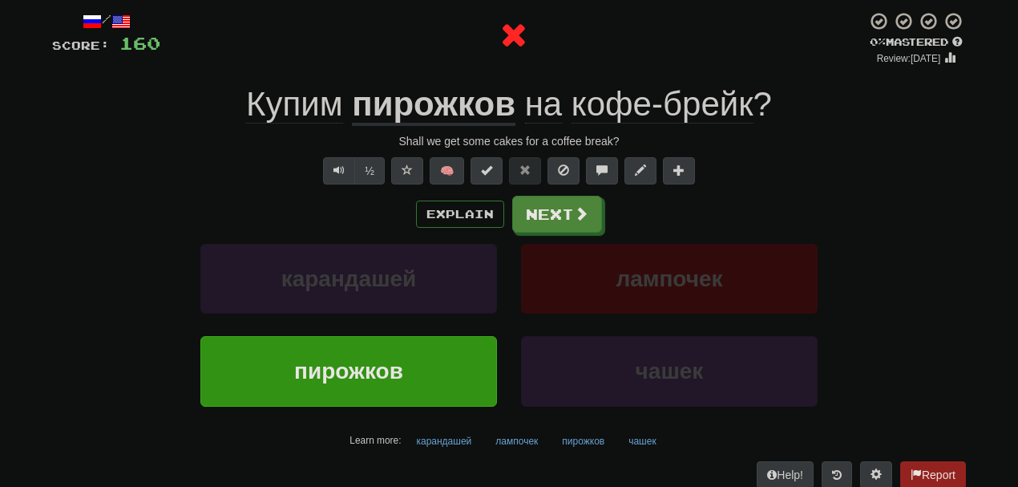
click at [434, 111] on u "пирожков" at bounding box center [434, 105] width 164 height 41
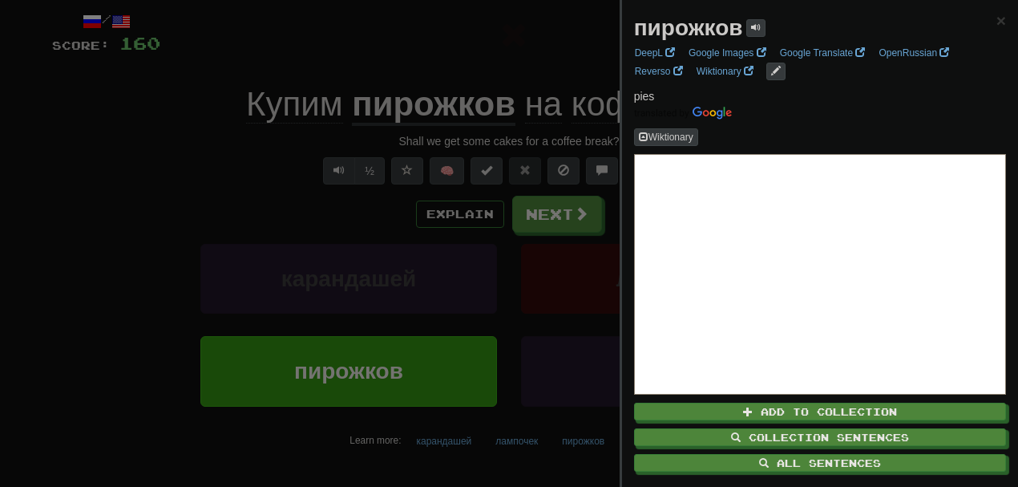
click at [240, 181] on div at bounding box center [509, 243] width 1018 height 487
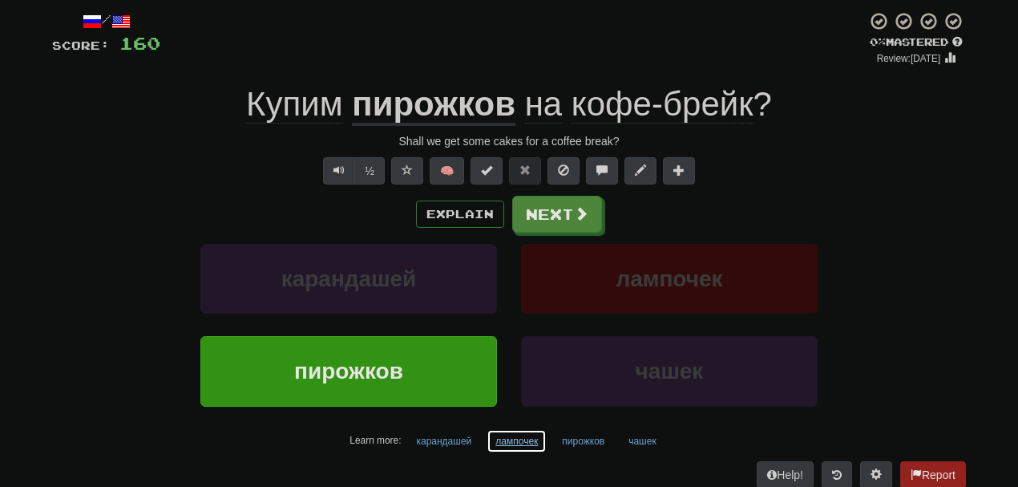
click at [509, 441] on button "лампочек" at bounding box center [517, 441] width 60 height 24
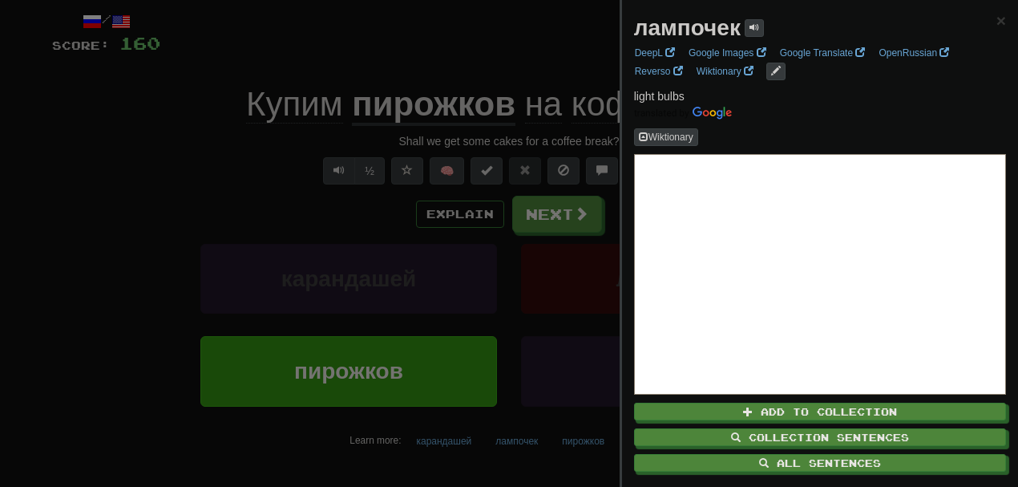
click at [132, 155] on div at bounding box center [509, 243] width 1018 height 487
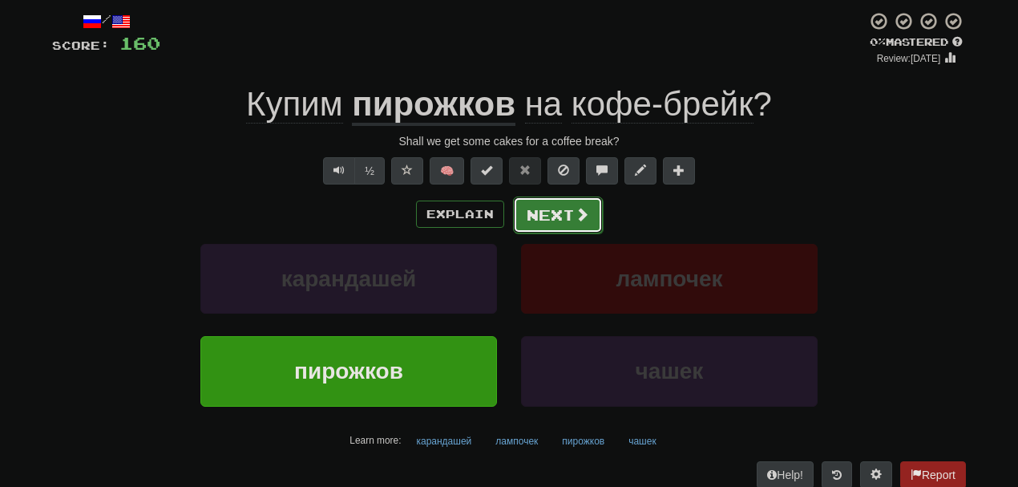
click at [553, 212] on button "Next" at bounding box center [558, 214] width 90 height 37
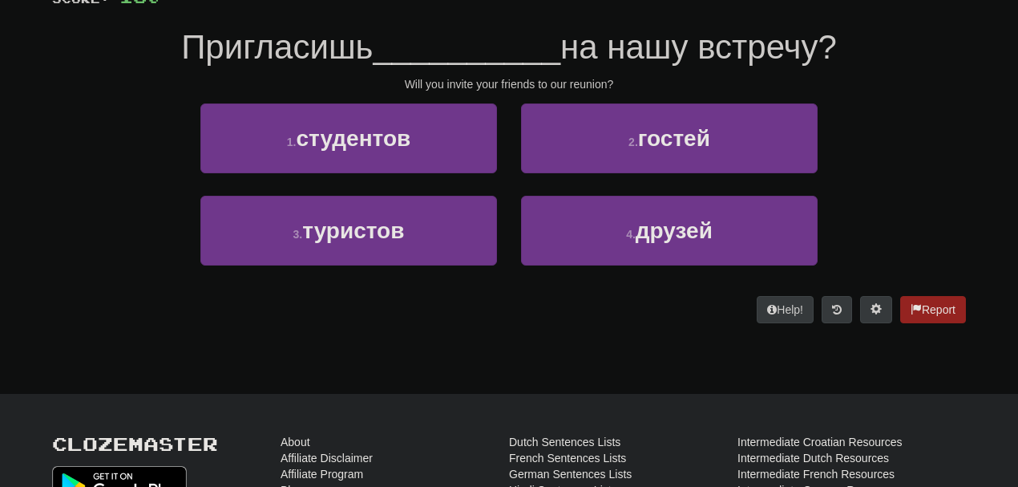
scroll to position [135, 0]
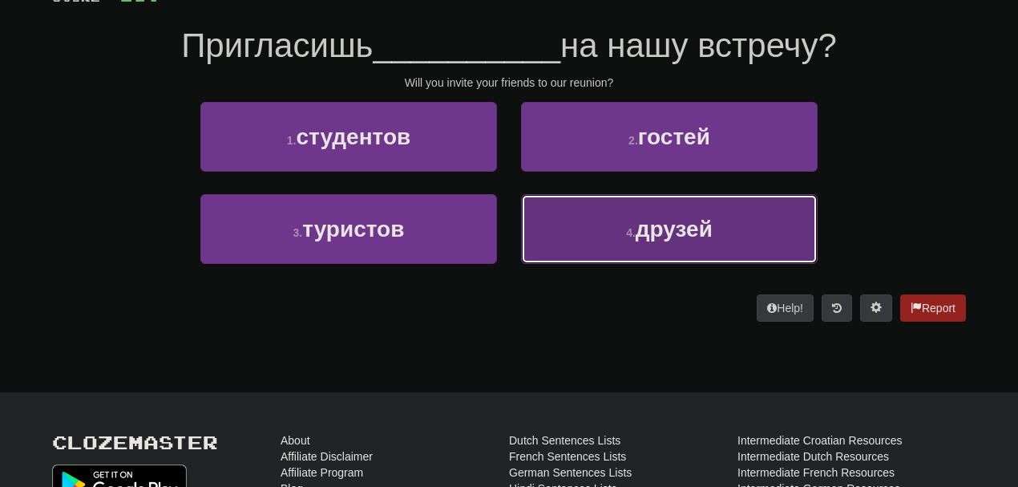
click at [680, 232] on span "друзей" at bounding box center [674, 228] width 77 height 25
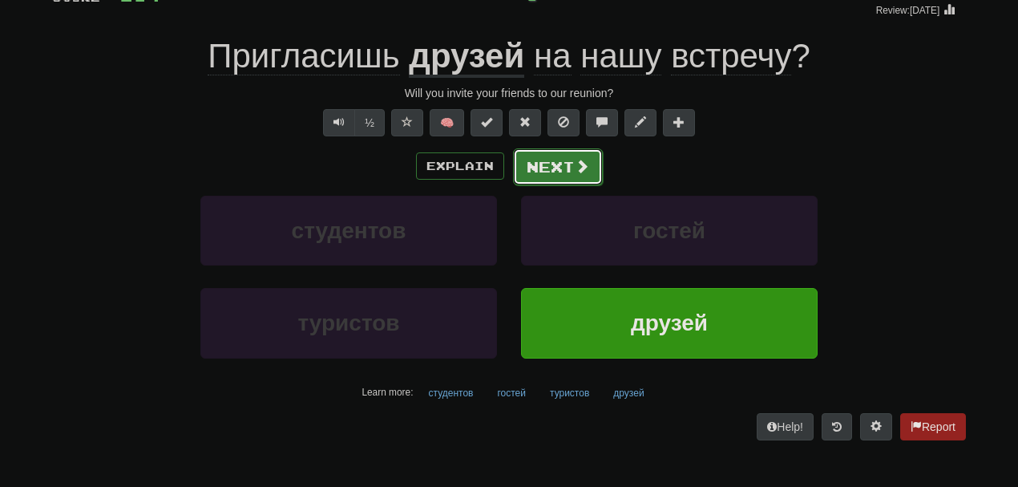
click at [553, 155] on button "Next" at bounding box center [558, 166] width 90 height 37
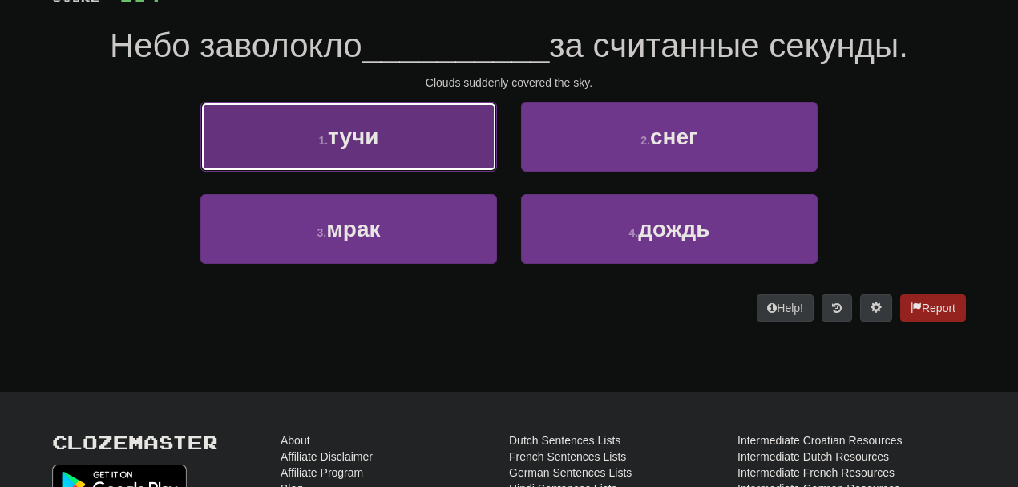
click at [399, 109] on button "1 . тучи" at bounding box center [348, 137] width 297 height 70
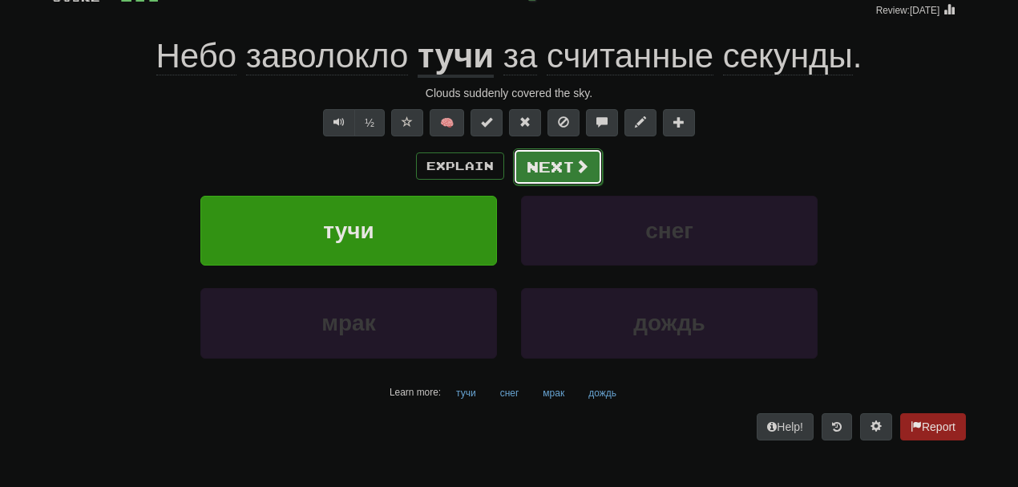
click at [575, 168] on span at bounding box center [582, 166] width 14 height 14
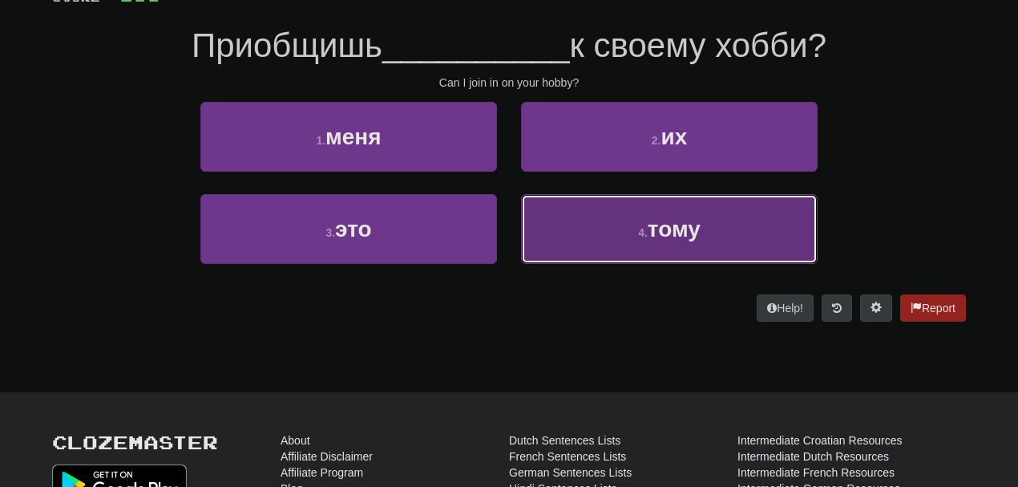
click at [647, 253] on button "4 . тому" at bounding box center [669, 229] width 297 height 70
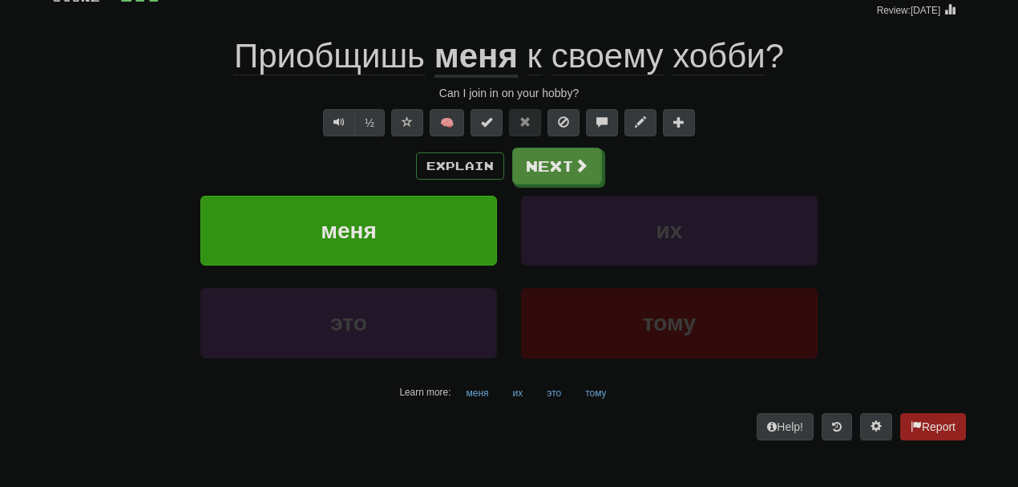
click at [357, 71] on span "Приобщишь" at bounding box center [329, 56] width 191 height 38
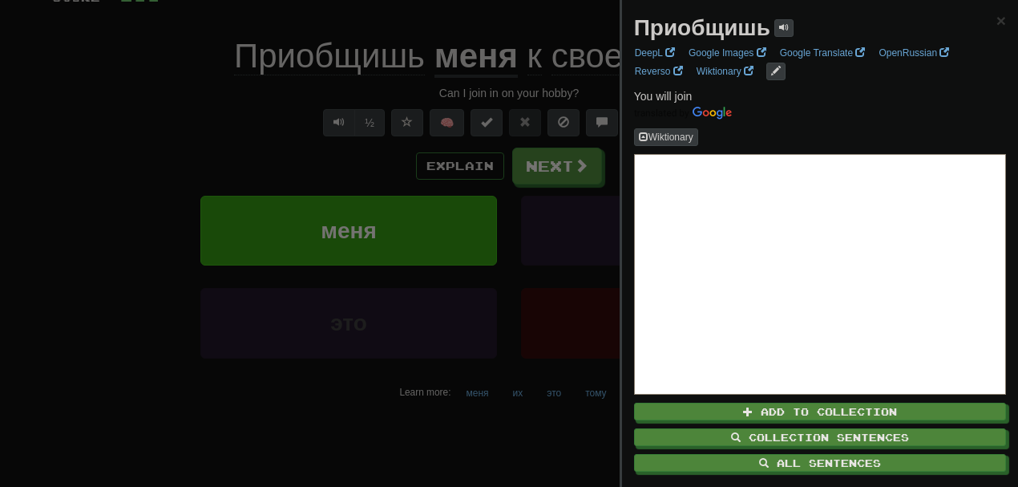
click at [266, 130] on div at bounding box center [509, 243] width 1018 height 487
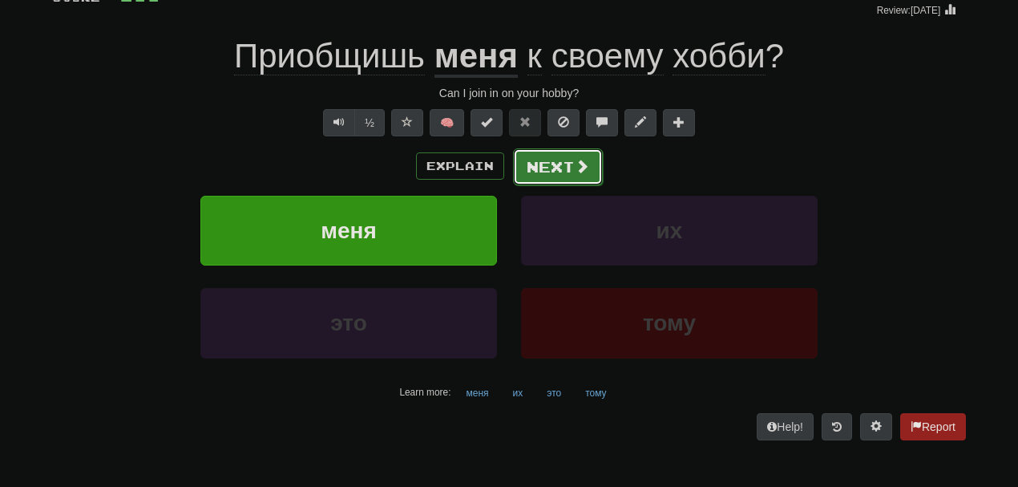
click at [568, 160] on button "Next" at bounding box center [558, 166] width 90 height 37
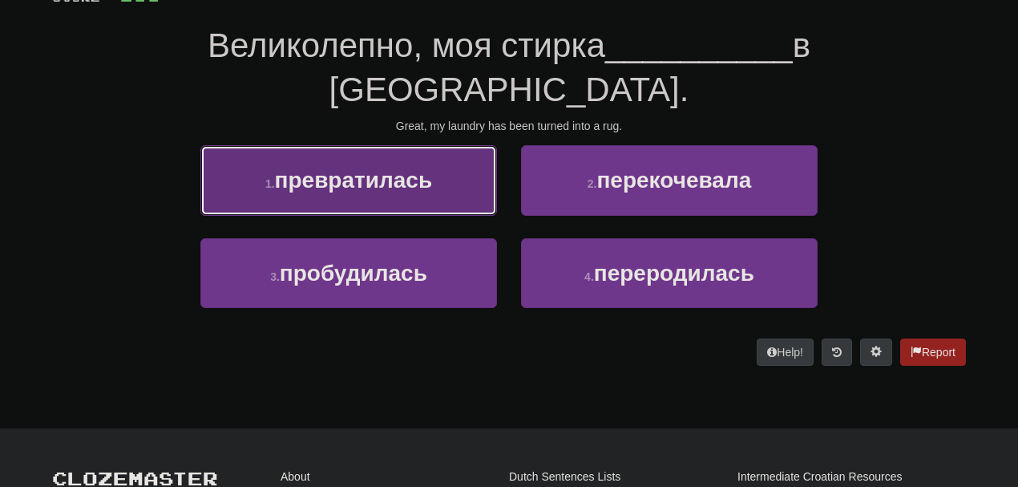
click at [428, 145] on button "1 . превратилась" at bounding box center [348, 180] width 297 height 70
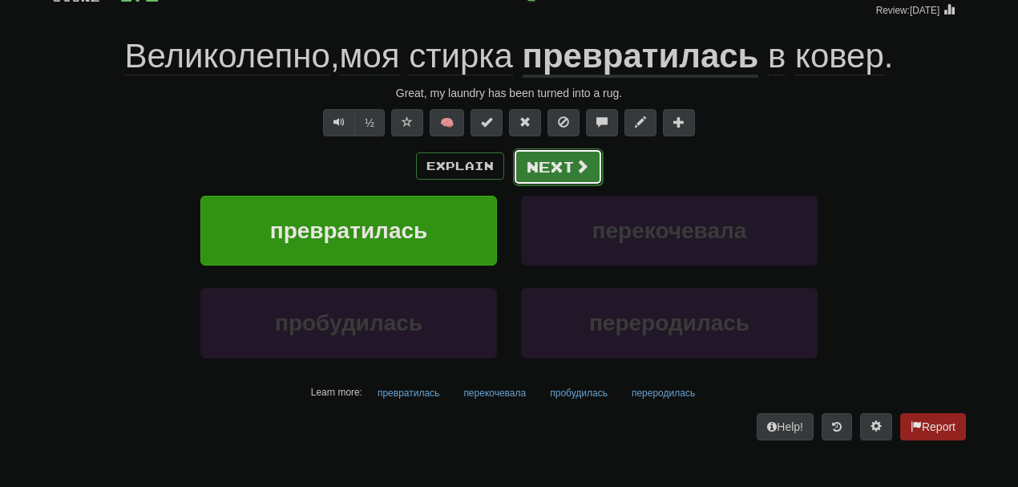
click at [572, 156] on button "Next" at bounding box center [558, 166] width 90 height 37
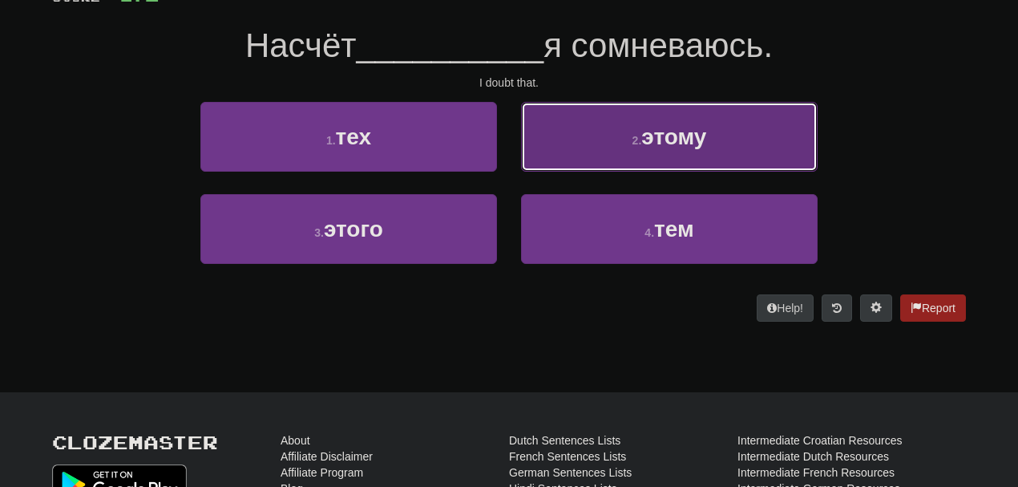
click at [633, 137] on small "2 ." at bounding box center [638, 140] width 10 height 13
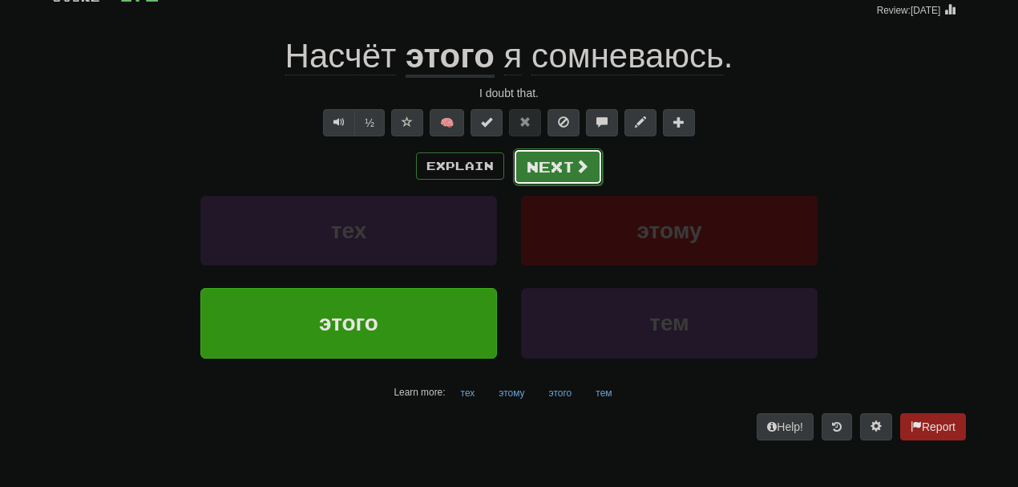
click at [541, 169] on button "Next" at bounding box center [558, 166] width 90 height 37
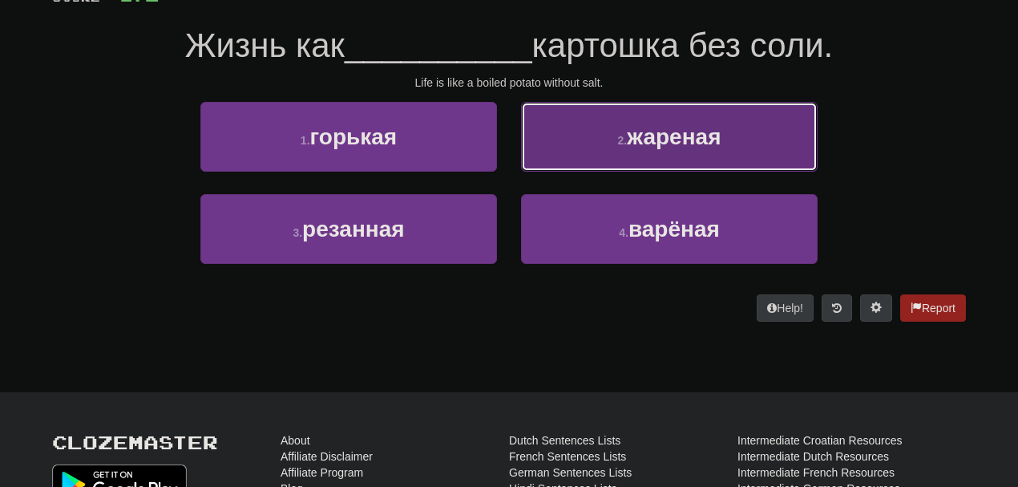
click at [625, 142] on small "2 ." at bounding box center [623, 140] width 10 height 13
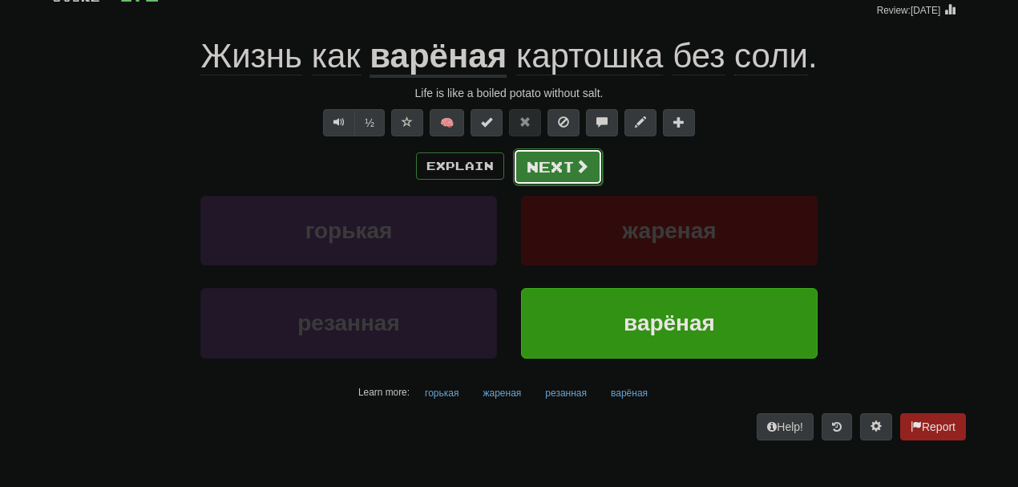
click at [568, 164] on button "Next" at bounding box center [558, 166] width 90 height 37
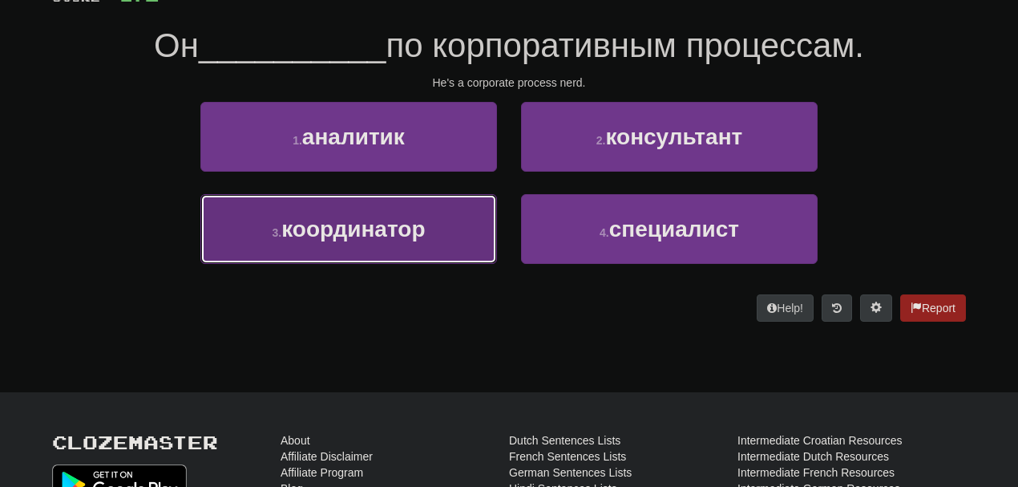
click at [424, 233] on span "координатор" at bounding box center [353, 228] width 144 height 25
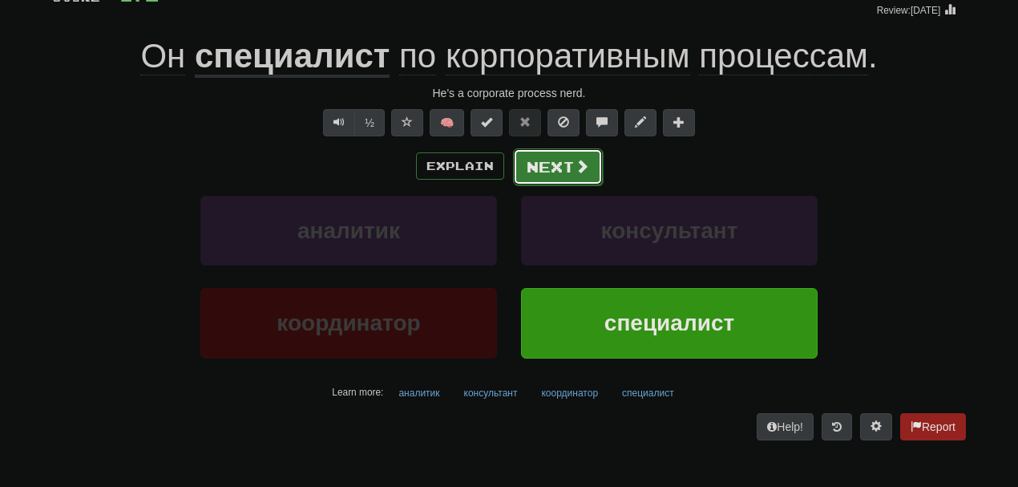
click at [590, 172] on button "Next" at bounding box center [558, 166] width 90 height 37
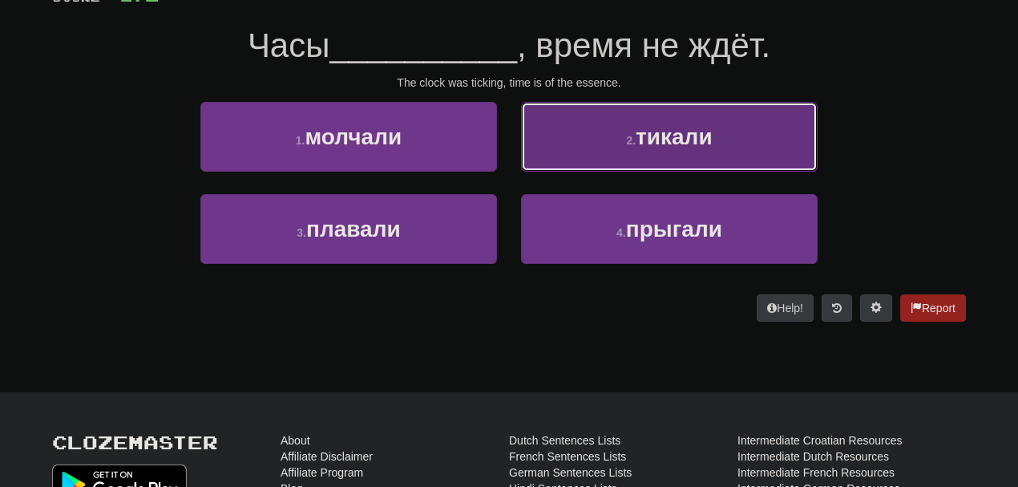
click at [593, 131] on button "2 . тикали" at bounding box center [669, 137] width 297 height 70
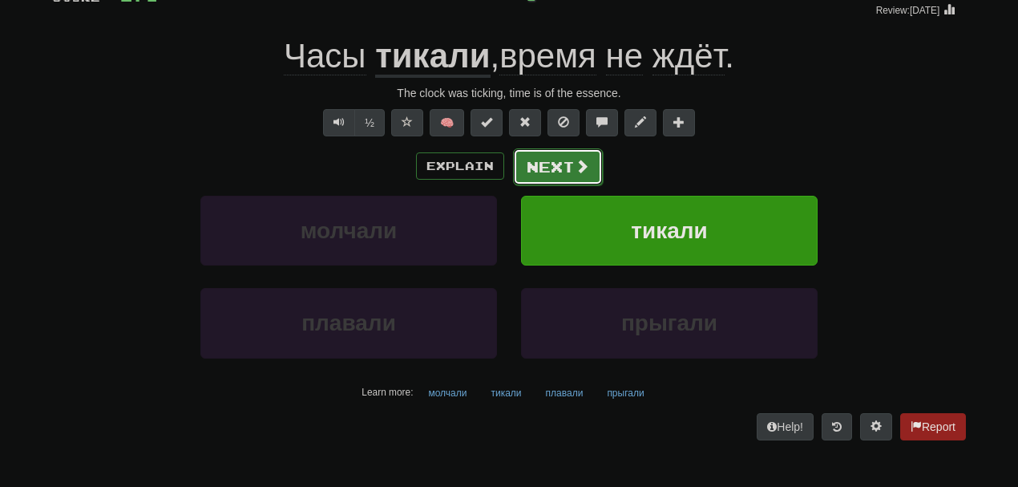
click at [567, 165] on button "Next" at bounding box center [558, 166] width 90 height 37
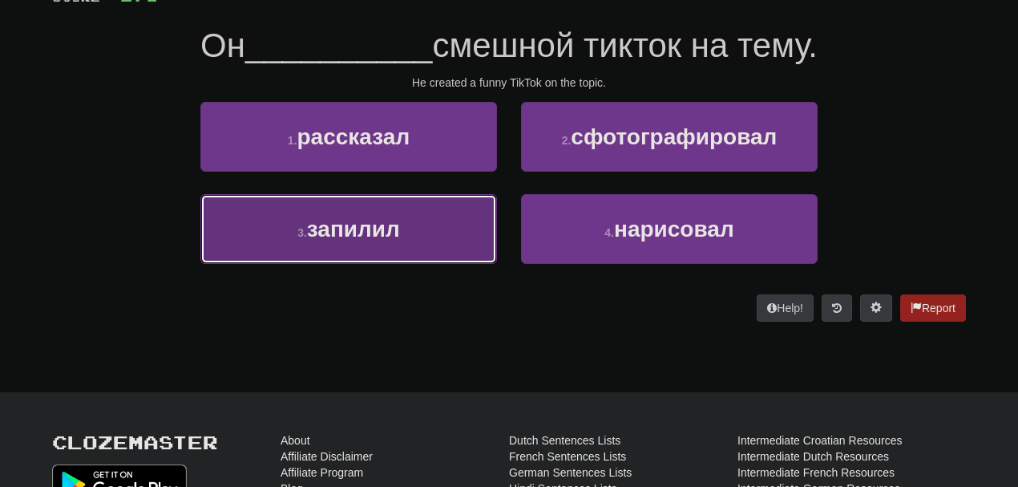
click at [393, 240] on span "запилил" at bounding box center [353, 228] width 93 height 25
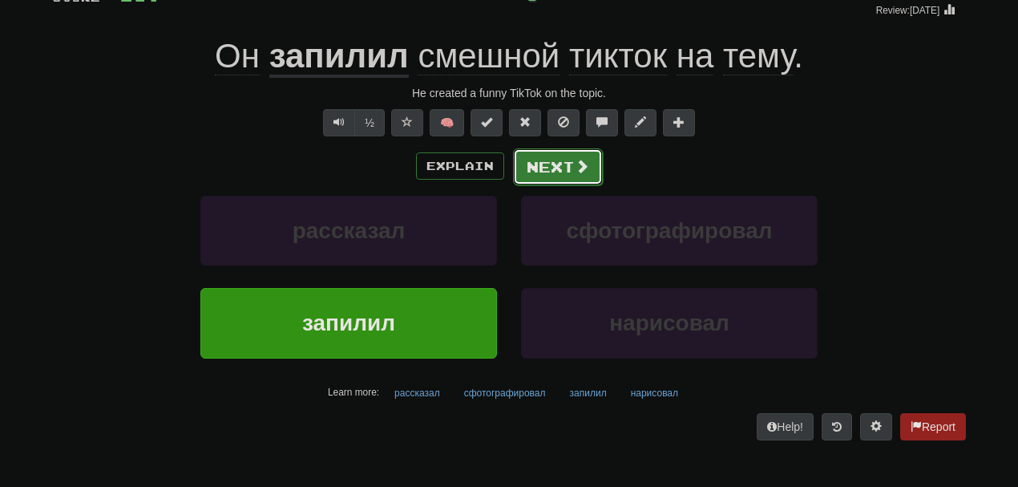
click at [548, 162] on button "Next" at bounding box center [558, 166] width 90 height 37
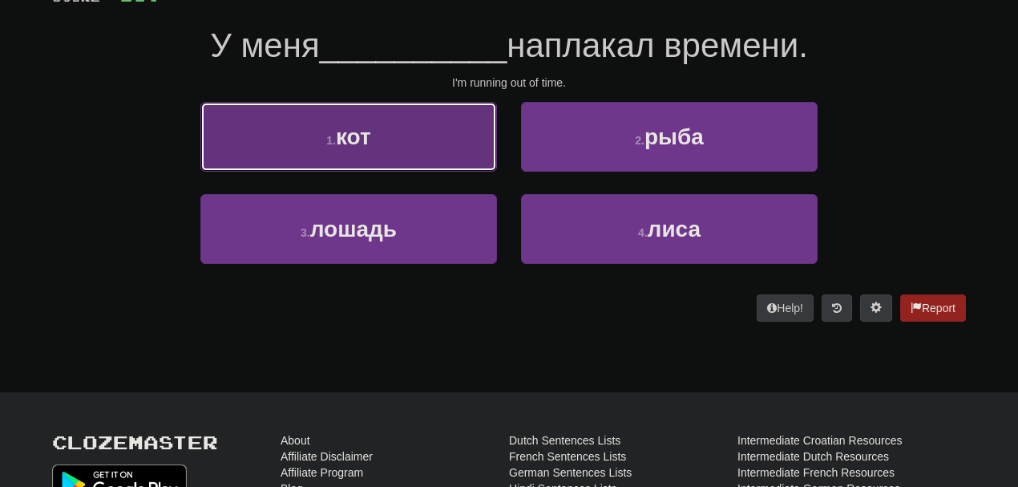
click at [446, 156] on button "1 . кот" at bounding box center [348, 137] width 297 height 70
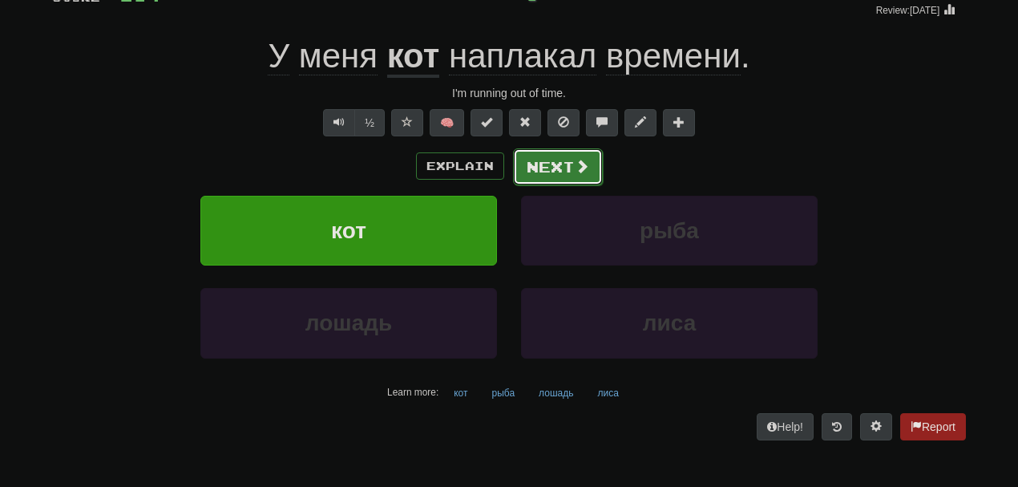
click at [534, 175] on button "Next" at bounding box center [558, 166] width 90 height 37
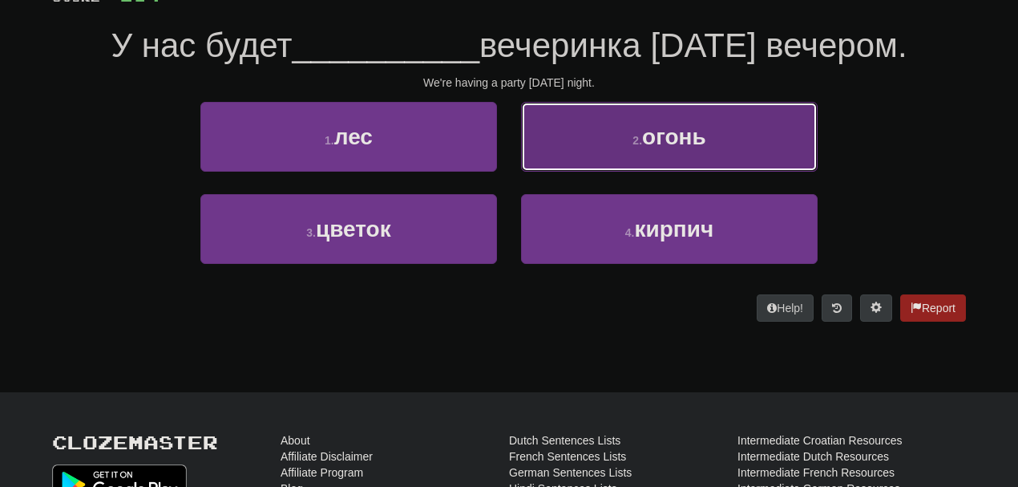
click at [631, 146] on button "2 . огонь" at bounding box center [669, 137] width 297 height 70
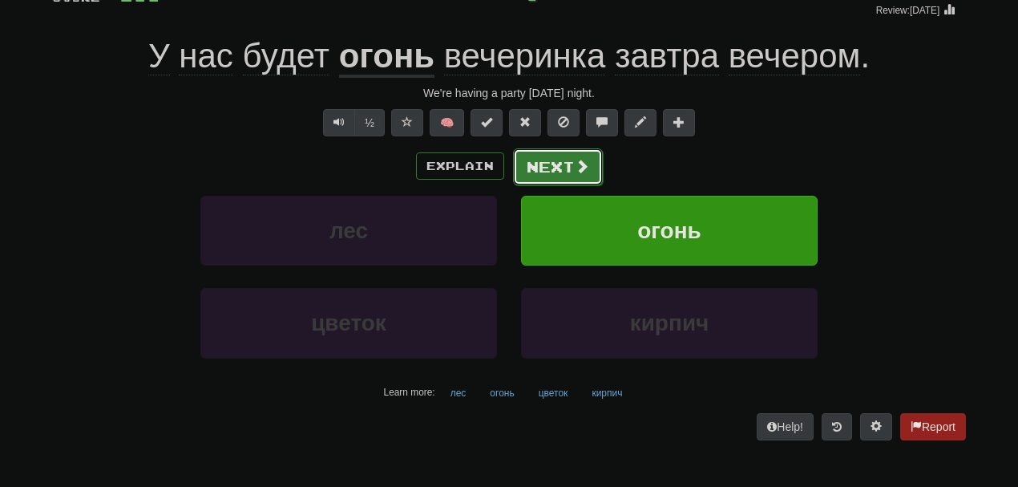
click at [525, 158] on button "Next" at bounding box center [558, 166] width 90 height 37
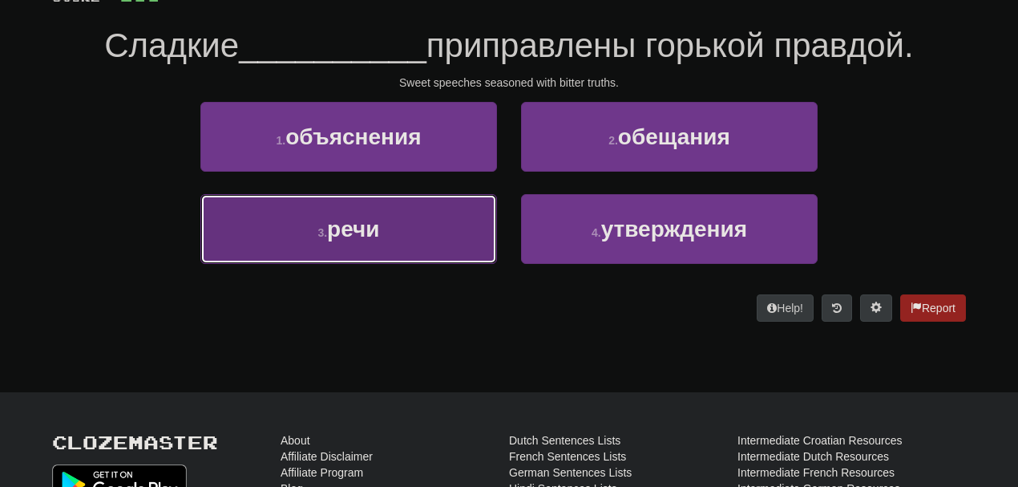
click at [383, 244] on button "3 . речи" at bounding box center [348, 229] width 297 height 70
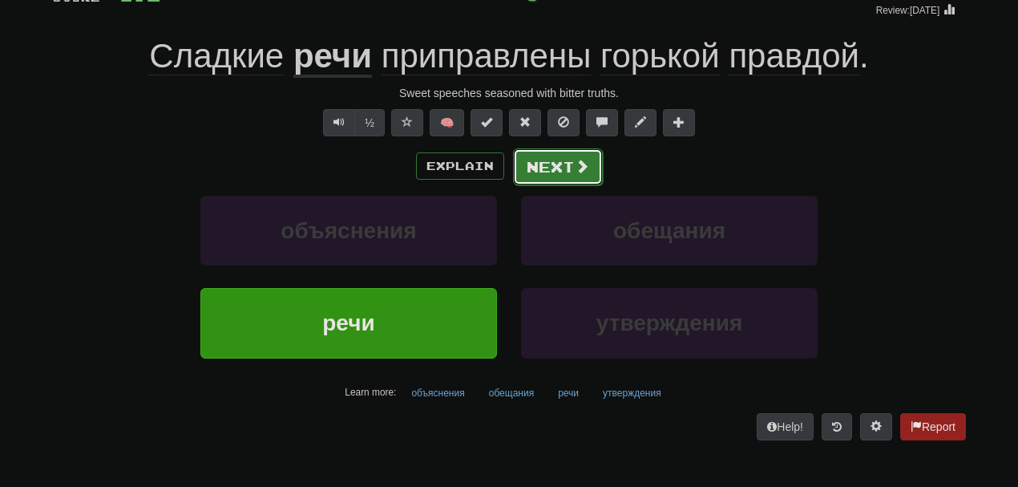
click at [556, 176] on button "Next" at bounding box center [558, 166] width 90 height 37
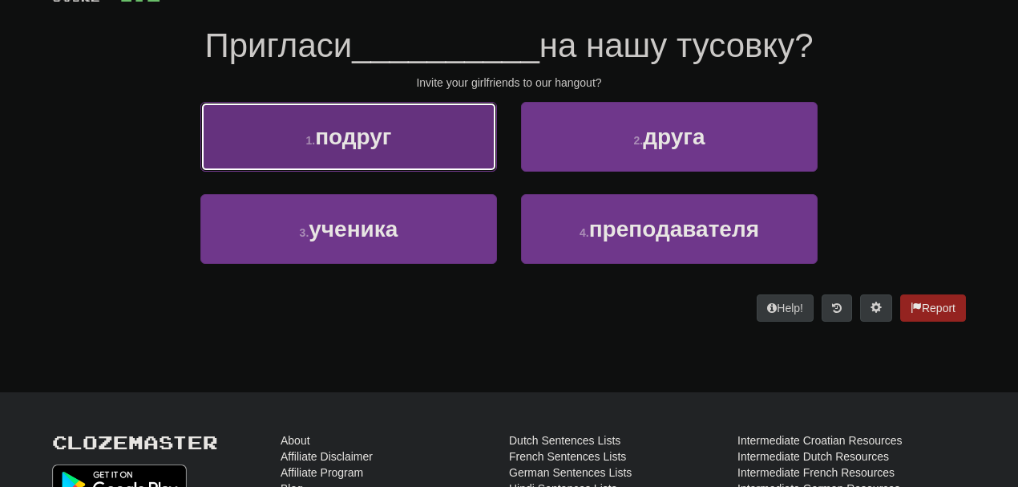
click at [378, 152] on button "1 . подруг" at bounding box center [348, 137] width 297 height 70
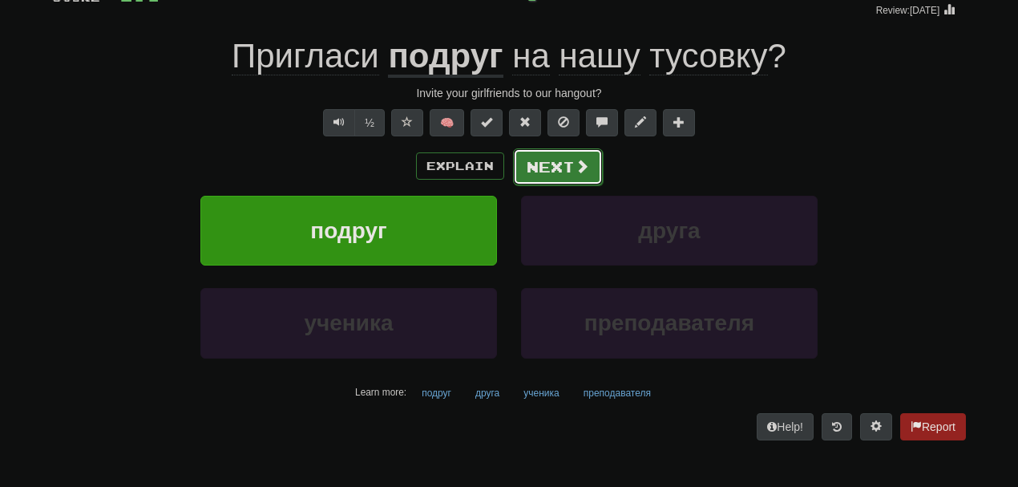
click at [566, 168] on button "Next" at bounding box center [558, 166] width 90 height 37
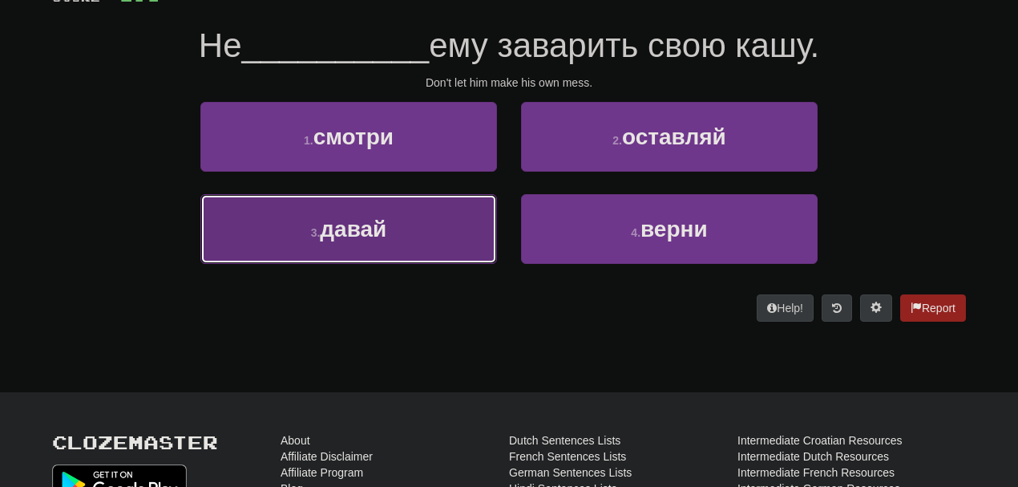
click at [438, 244] on button "3 . давай" at bounding box center [348, 229] width 297 height 70
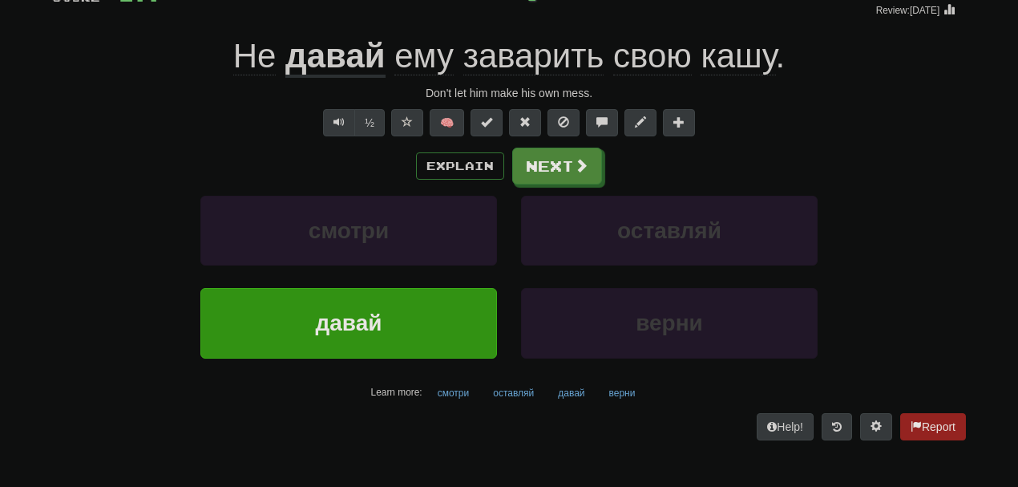
click at [538, 59] on span "заварить" at bounding box center [533, 56] width 141 height 38
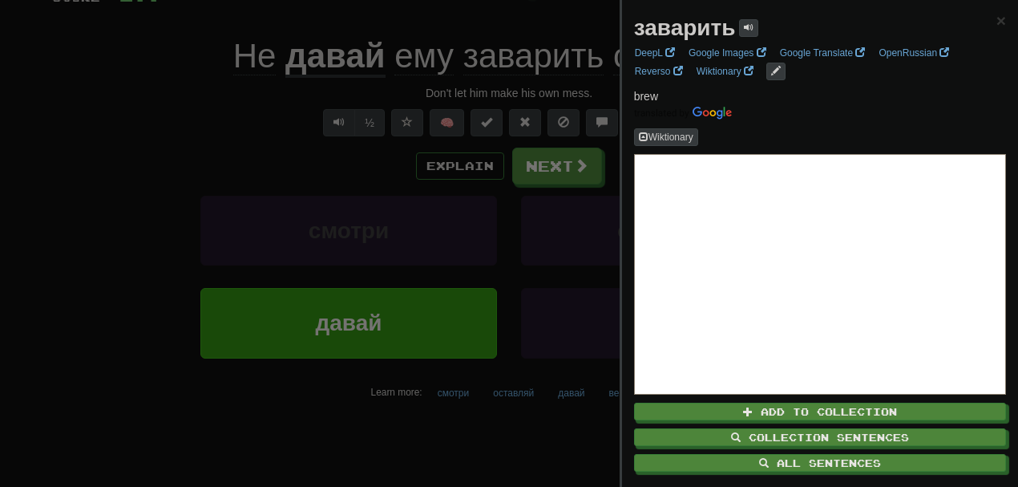
click at [314, 119] on div at bounding box center [509, 243] width 1018 height 487
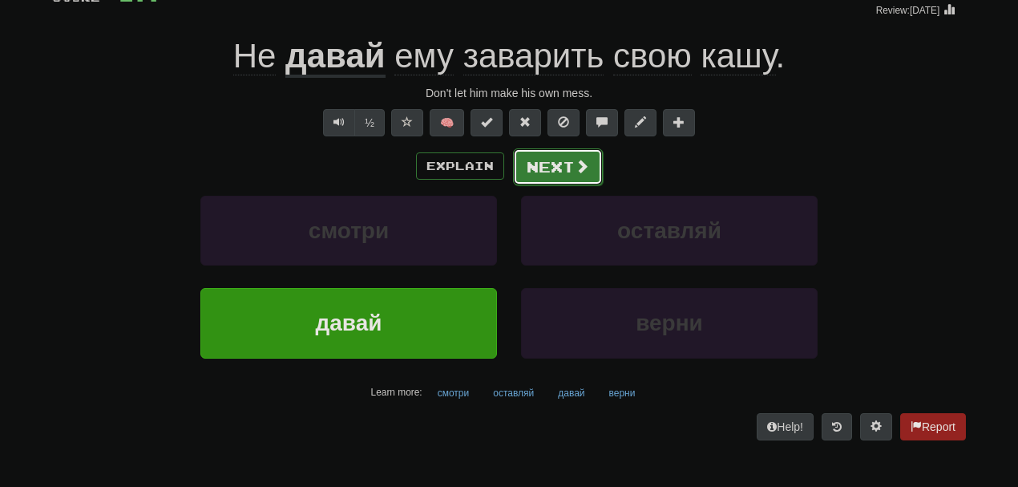
click at [559, 162] on button "Next" at bounding box center [558, 166] width 90 height 37
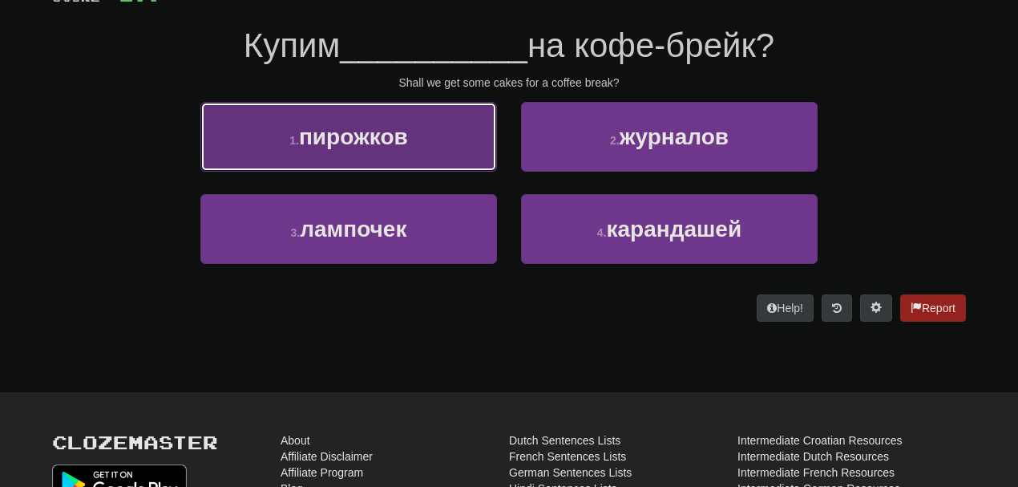
click at [412, 148] on button "1 . пирожков" at bounding box center [348, 137] width 297 height 70
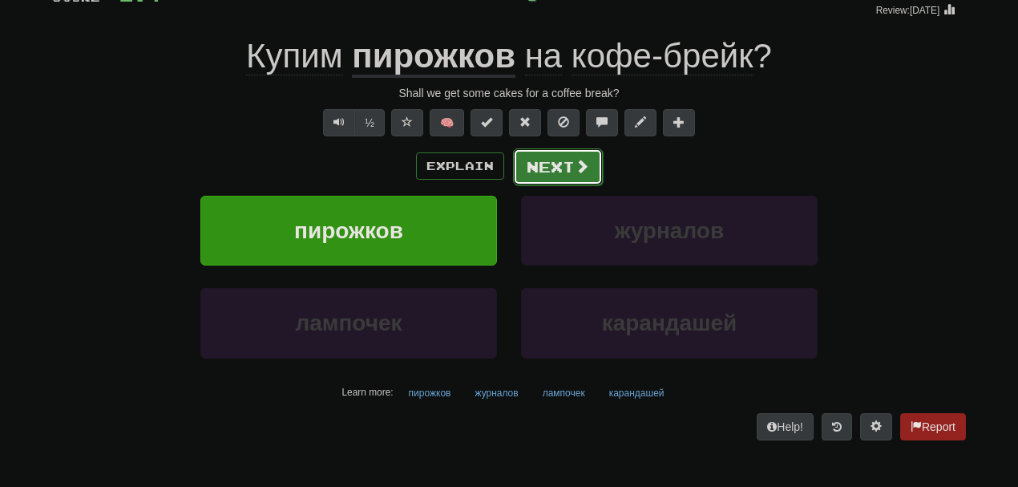
click at [532, 168] on button "Next" at bounding box center [558, 166] width 90 height 37
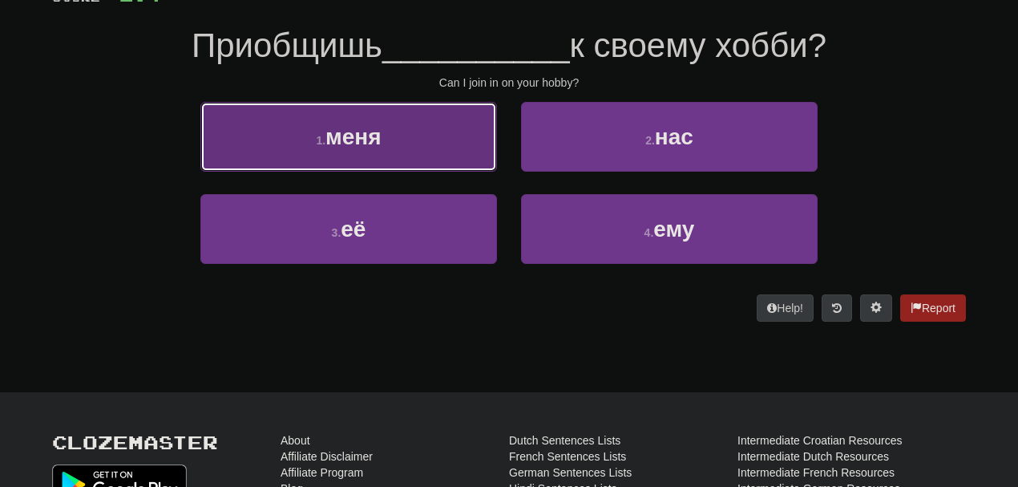
click at [406, 116] on button "1 . меня" at bounding box center [348, 137] width 297 height 70
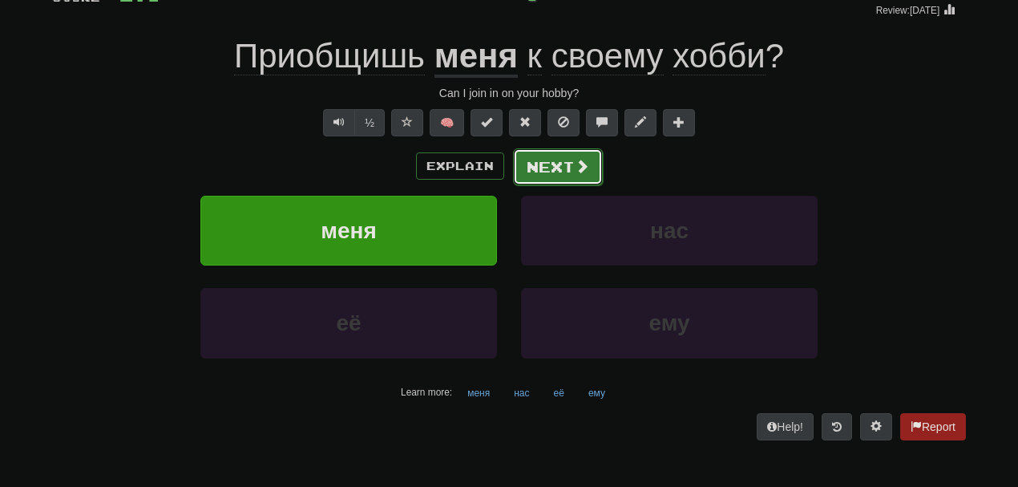
click at [550, 164] on button "Next" at bounding box center [558, 166] width 90 height 37
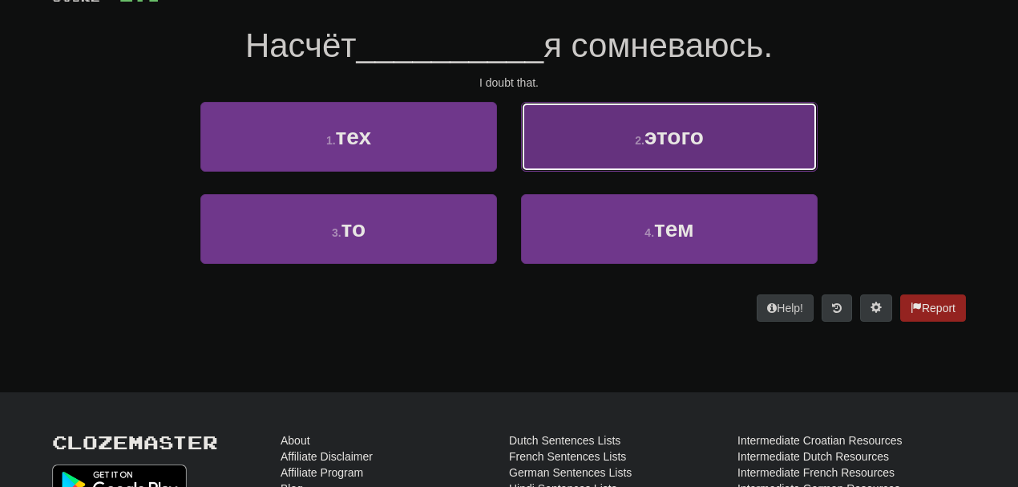
click at [641, 139] on small "2 ." at bounding box center [640, 140] width 10 height 13
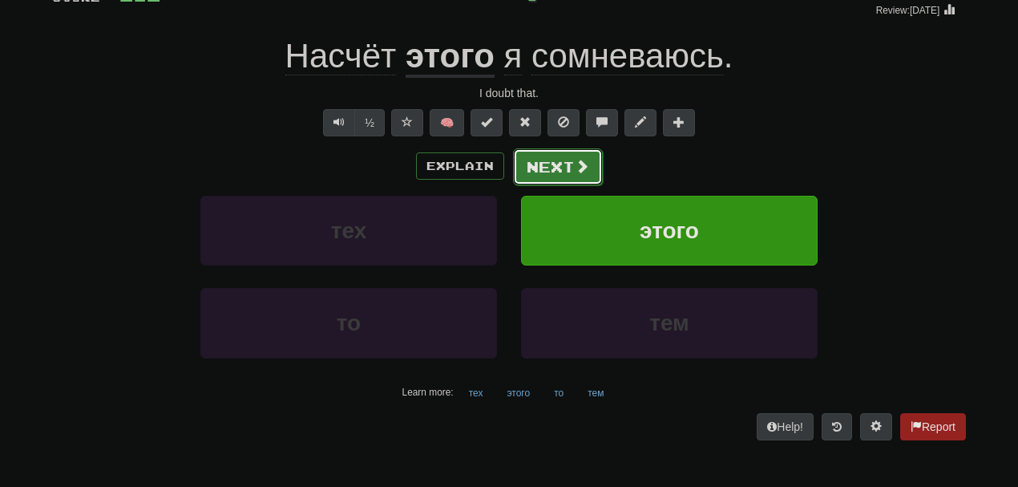
click at [552, 161] on button "Next" at bounding box center [558, 166] width 90 height 37
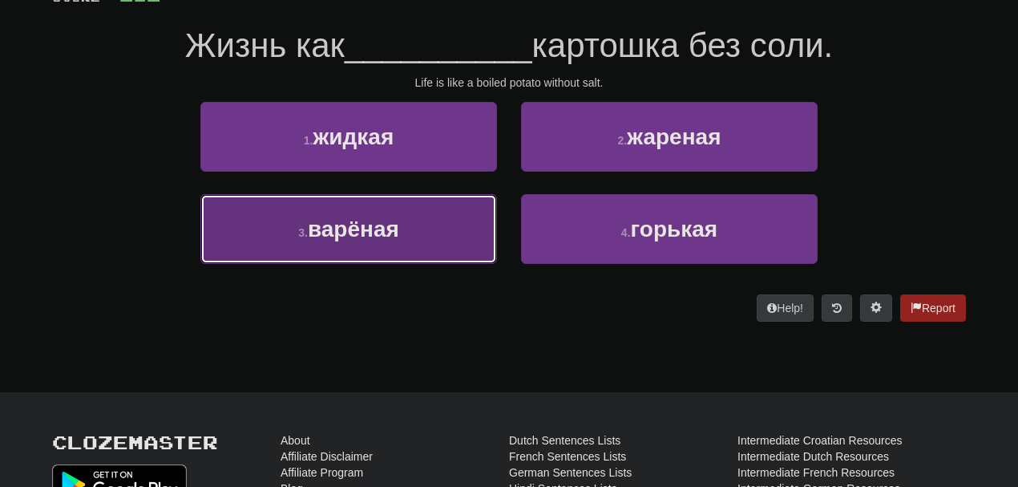
click at [380, 225] on span "варёная" at bounding box center [353, 228] width 91 height 25
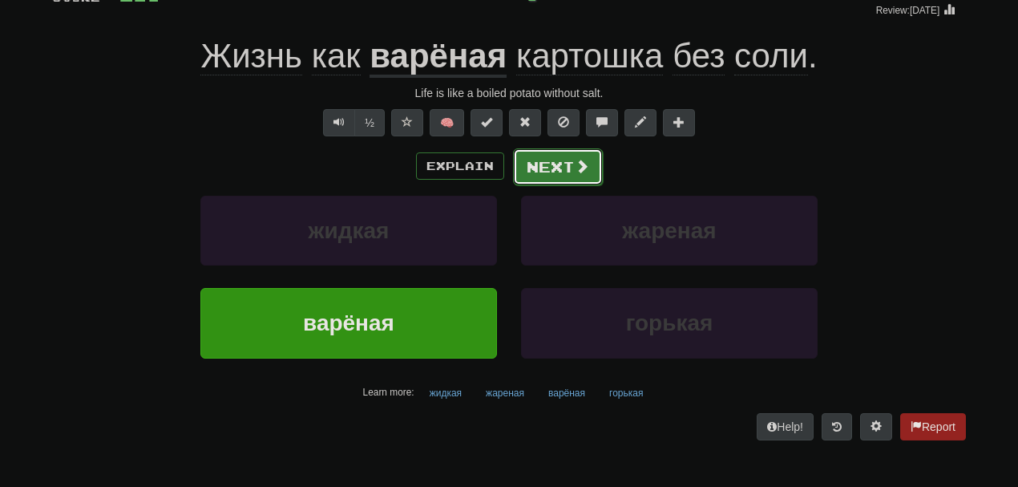
click at [570, 162] on button "Next" at bounding box center [558, 166] width 90 height 37
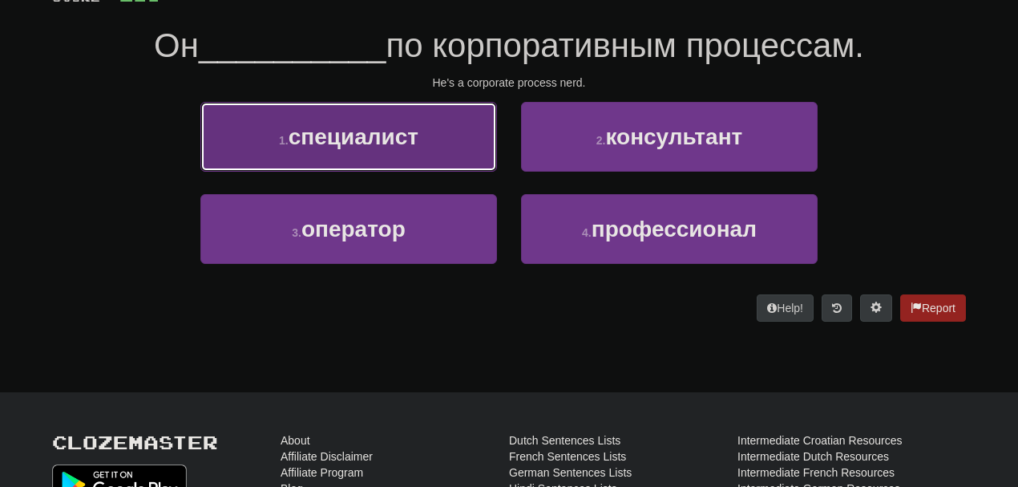
click at [399, 130] on span "специалист" at bounding box center [354, 136] width 130 height 25
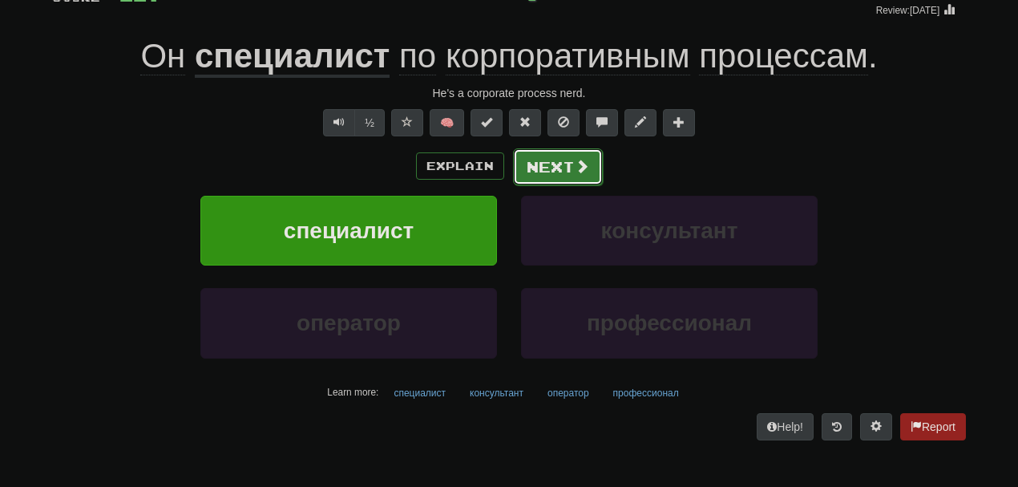
click at [531, 152] on button "Next" at bounding box center [558, 166] width 90 height 37
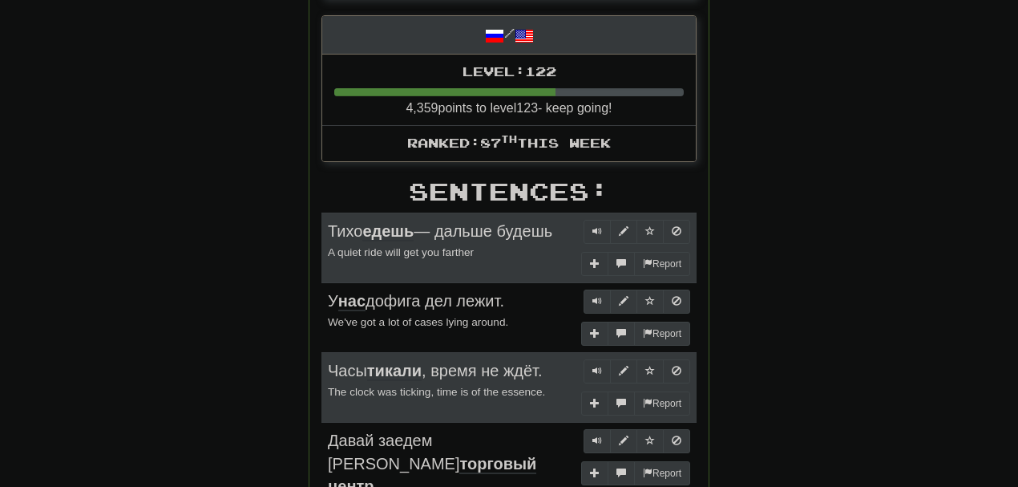
scroll to position [0, 0]
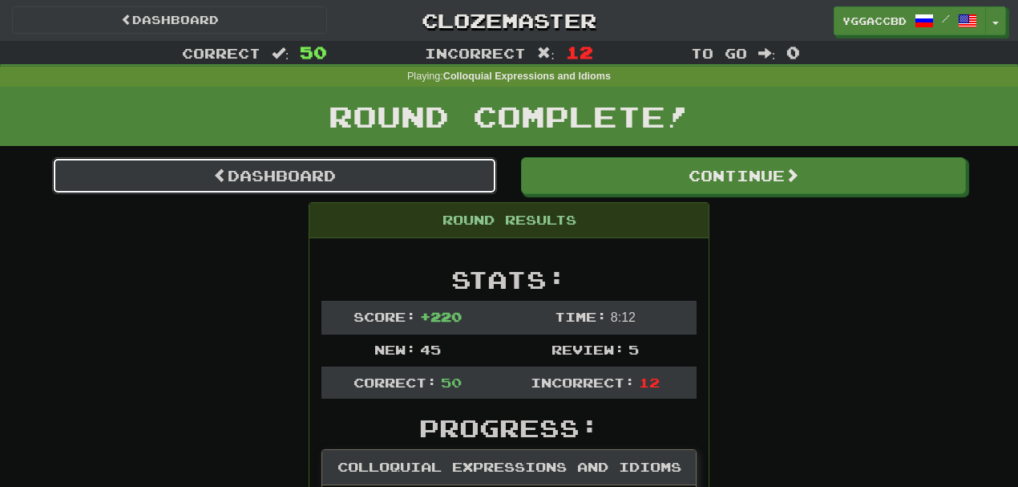
click at [354, 178] on link "Dashboard" at bounding box center [274, 175] width 445 height 37
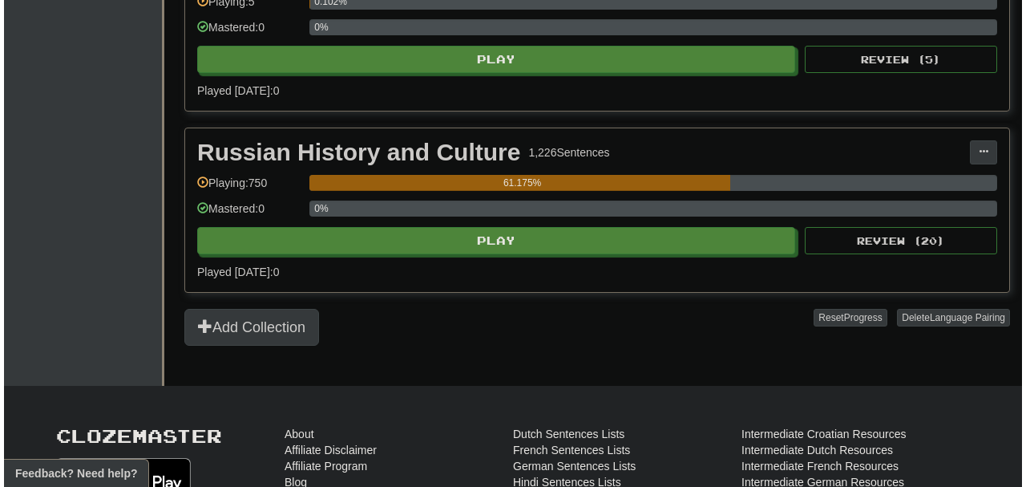
scroll to position [611, 0]
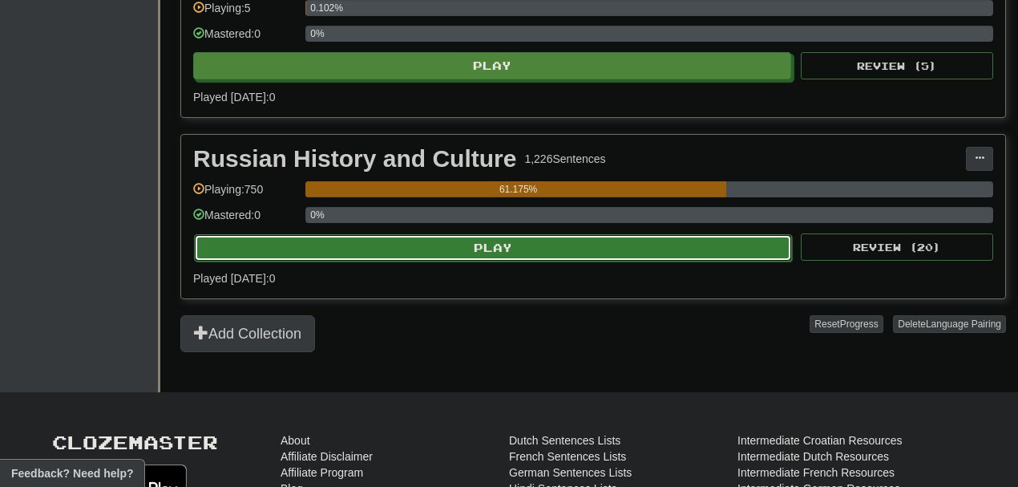
click at [488, 234] on button "Play" at bounding box center [493, 247] width 598 height 27
select select "**"
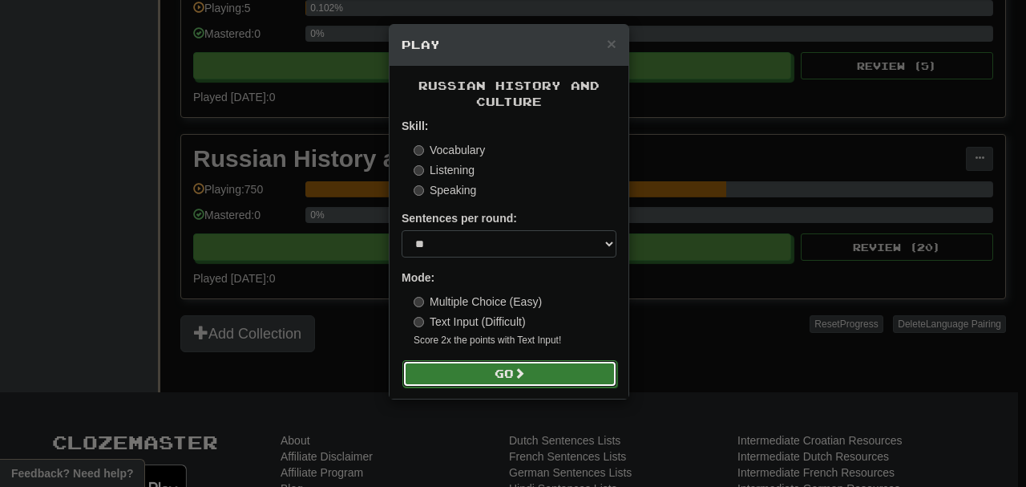
click at [488, 375] on button "Go" at bounding box center [510, 373] width 215 height 27
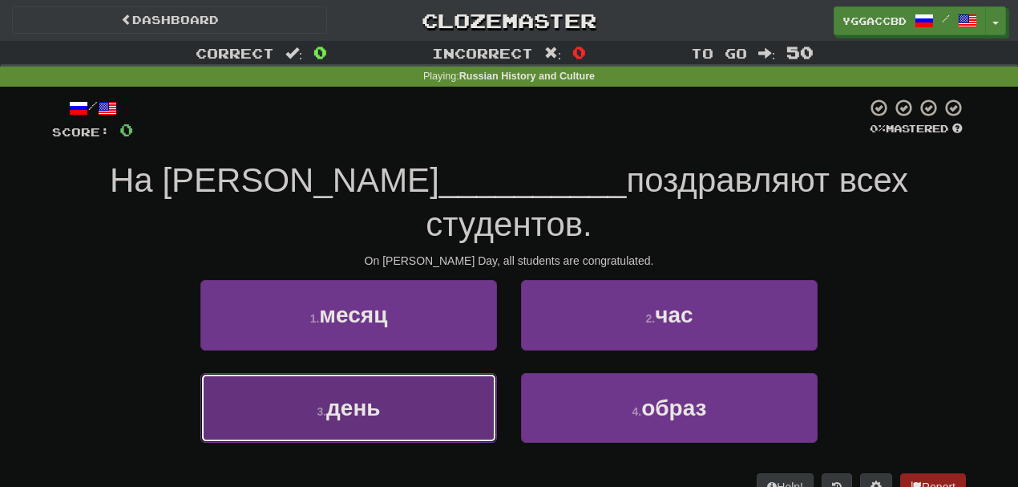
click at [433, 373] on button "3 . день" at bounding box center [348, 408] width 297 height 70
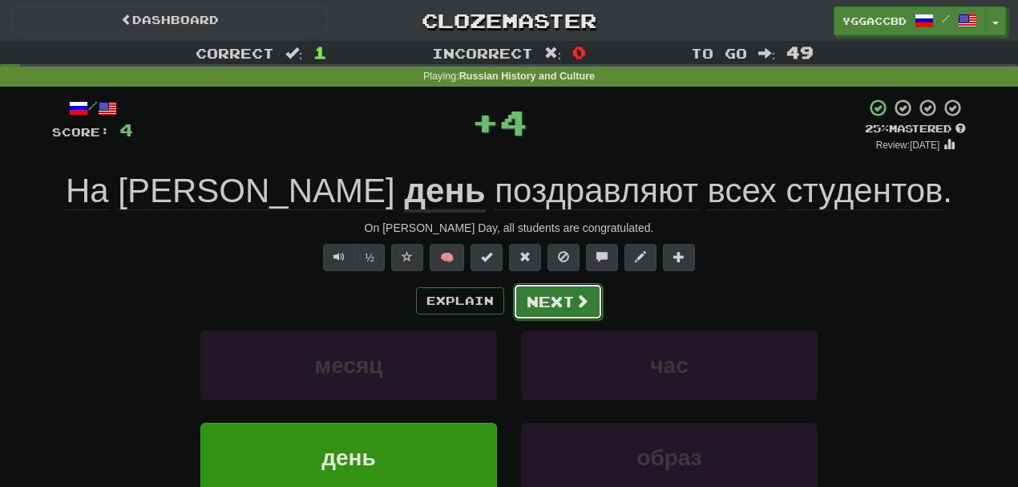
click at [551, 298] on button "Next" at bounding box center [558, 301] width 90 height 37
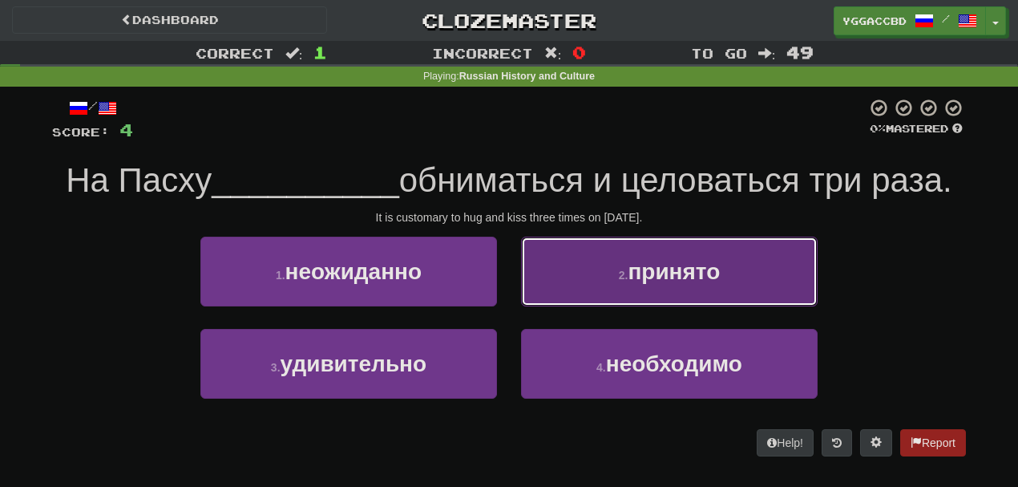
click at [653, 269] on span "принято" at bounding box center [674, 271] width 92 height 25
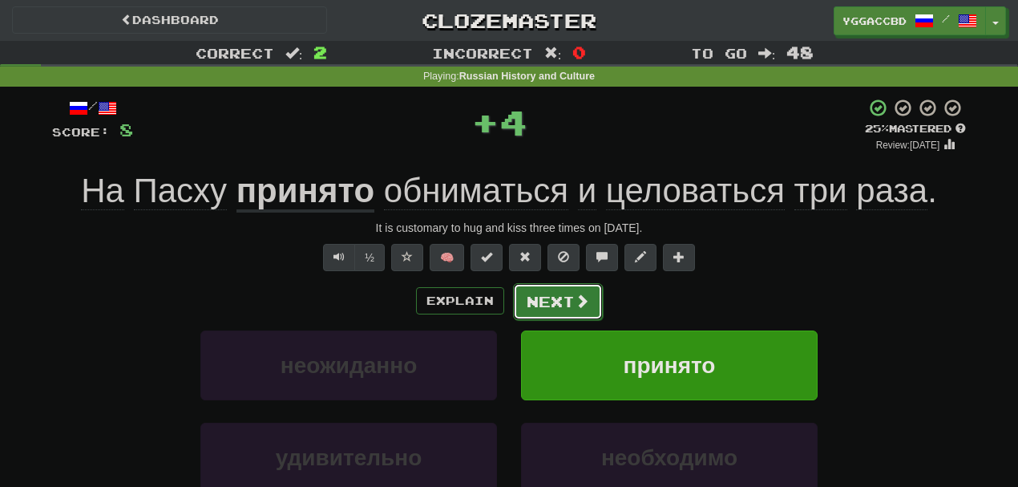
click at [584, 293] on span at bounding box center [582, 300] width 14 height 14
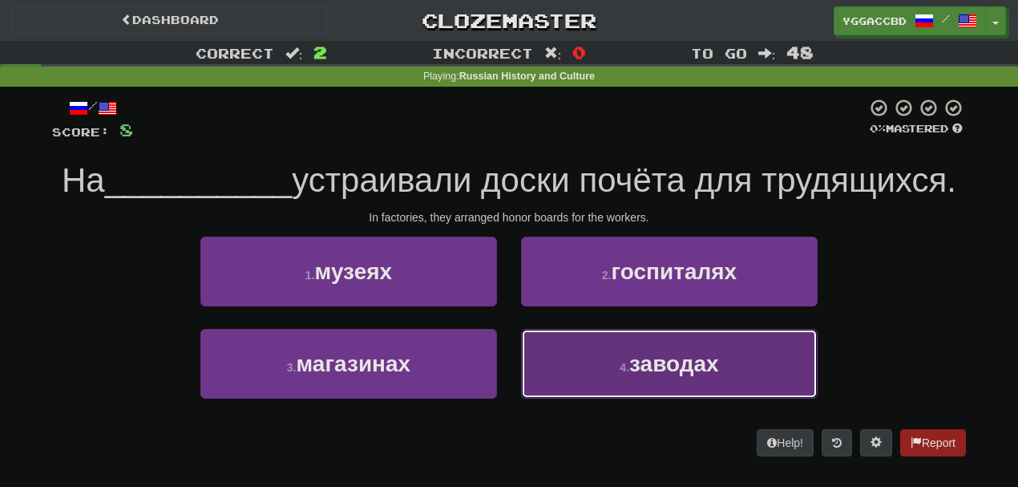
click at [630, 361] on span "заводах" at bounding box center [674, 363] width 90 height 25
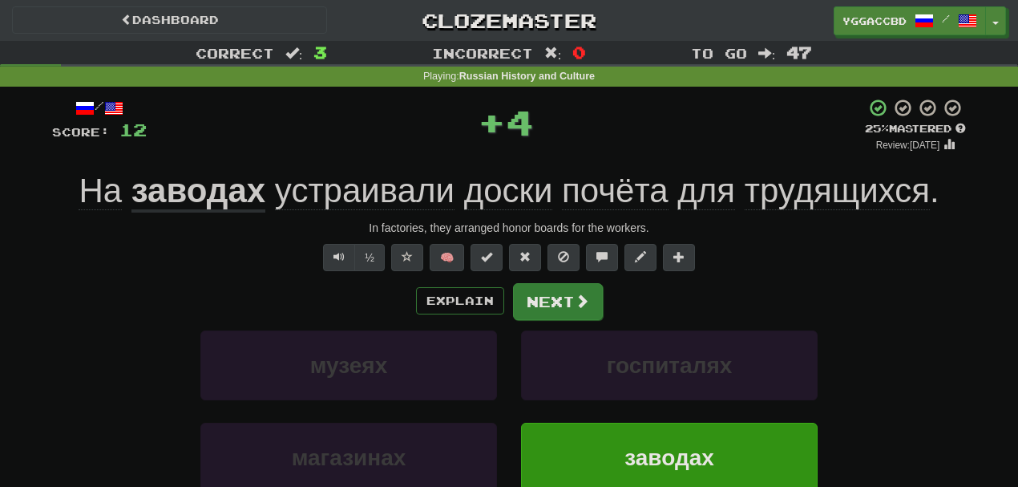
drag, startPoint x: 523, startPoint y: 276, endPoint x: 593, endPoint y: 310, distance: 78.2
click at [593, 310] on div "/ Score: 12 + 4 25 % Mastered Review: [DATE] На заводах устраивали доски почёта…" at bounding box center [509, 336] width 914 height 476
click at [593, 310] on button "Next" at bounding box center [558, 301] width 90 height 37
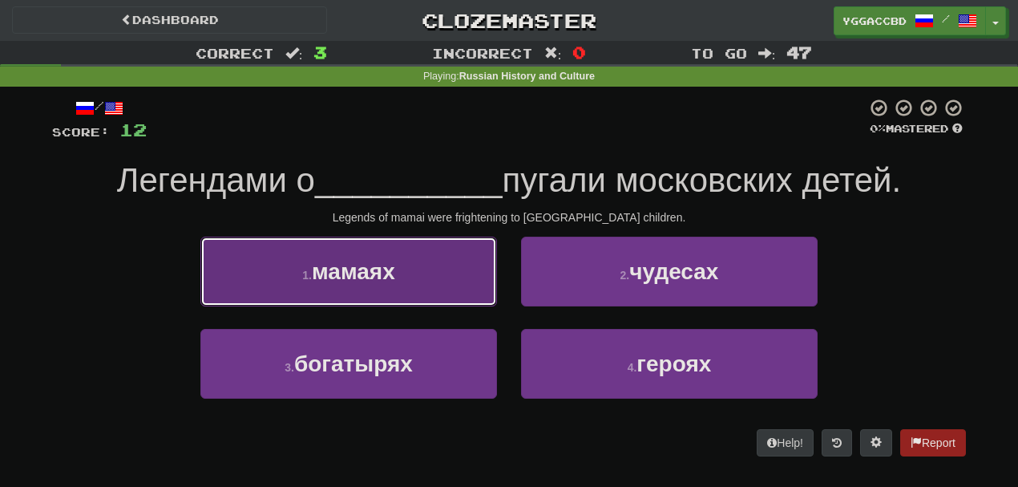
click at [407, 276] on button "1 . мамаях" at bounding box center [348, 272] width 297 height 70
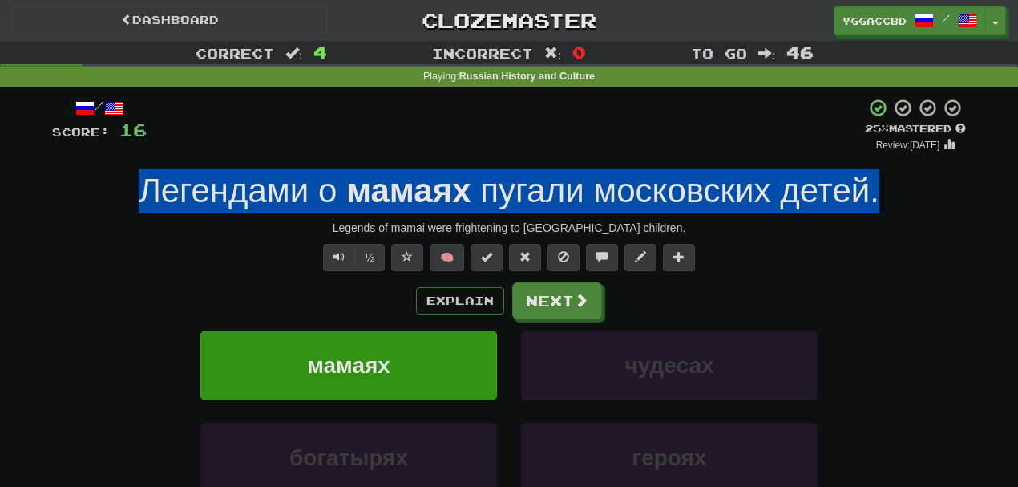
drag, startPoint x: 124, startPoint y: 180, endPoint x: 900, endPoint y: 196, distance: 775.6
click at [900, 196] on div "Легендами о мамаях пугали московских детей ." at bounding box center [509, 191] width 914 height 44
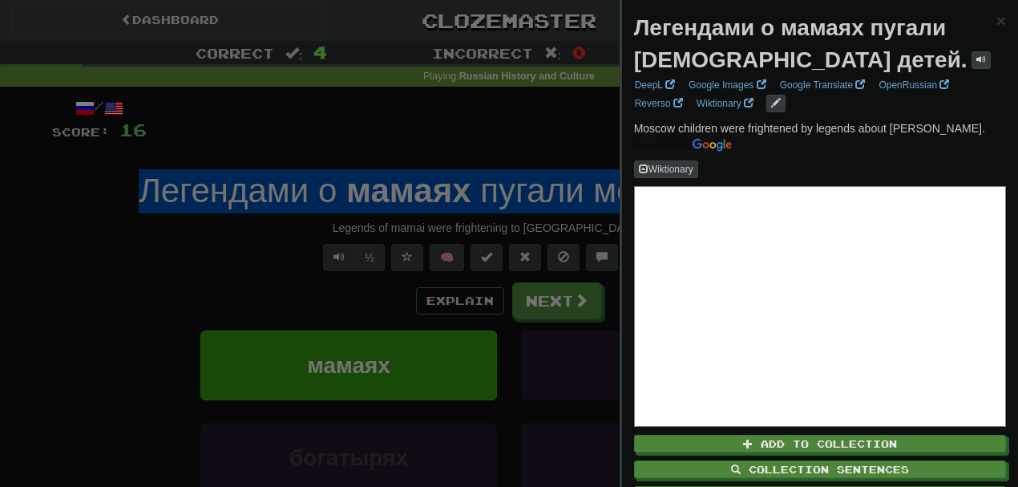
copy div "Легендами о мамаях пугали московских детей ."
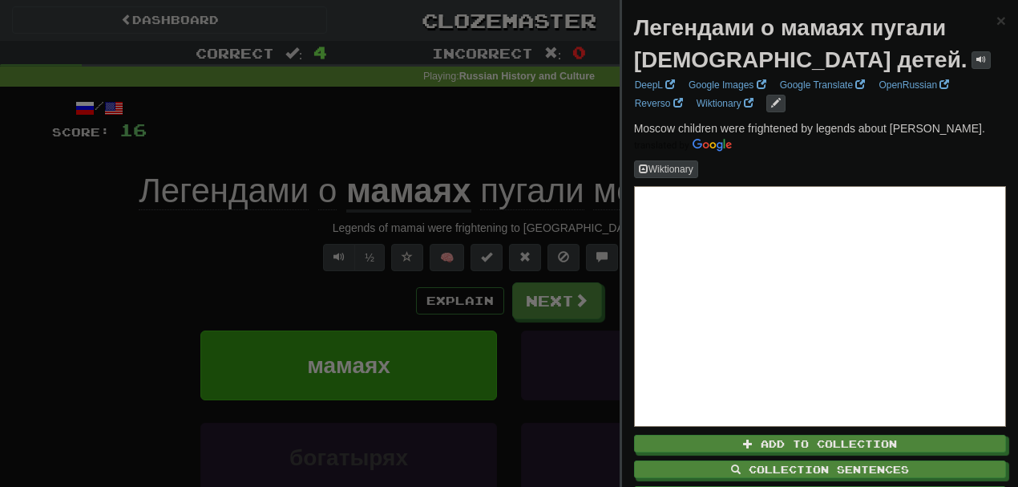
click at [175, 290] on div at bounding box center [509, 243] width 1018 height 487
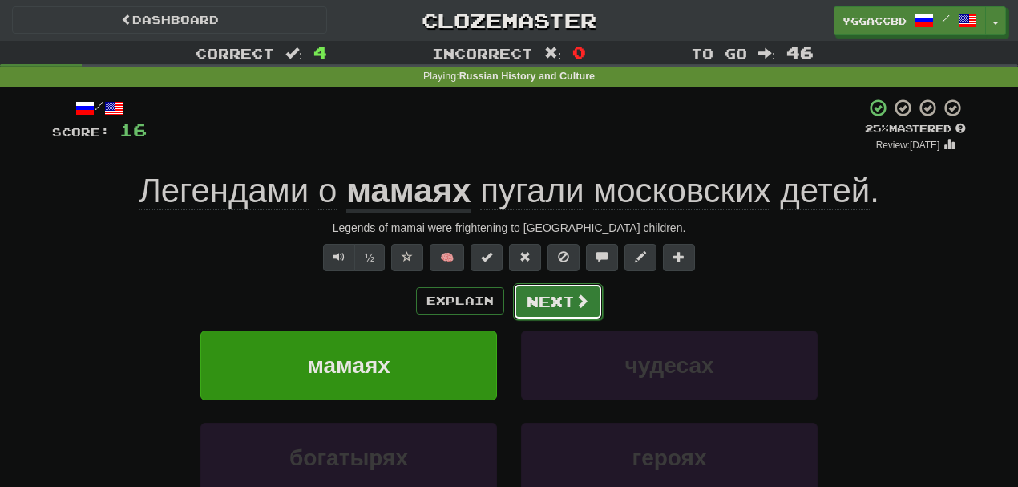
click at [535, 284] on button "Next" at bounding box center [558, 301] width 90 height 37
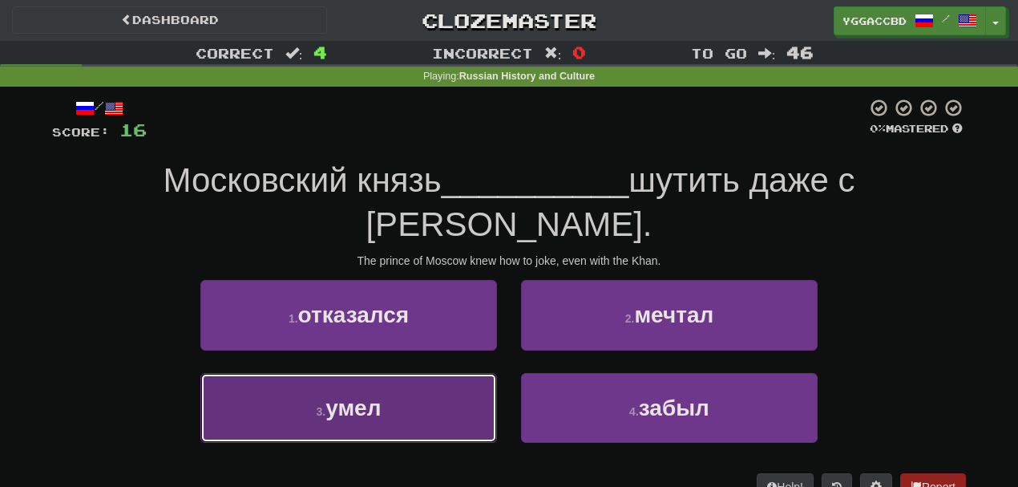
click at [420, 374] on button "3 . умел" at bounding box center [348, 408] width 297 height 70
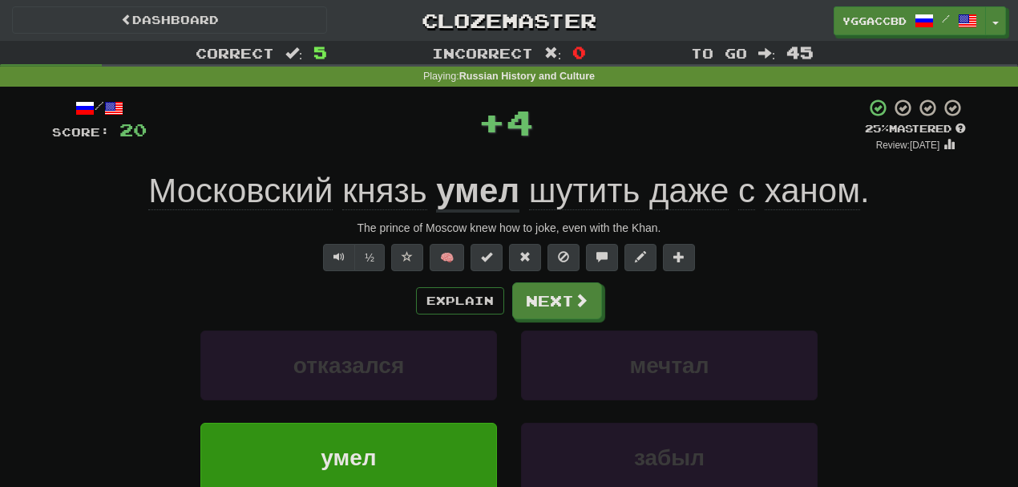
click at [557, 278] on div "/ Score: 20 + 4 25 % Mastered Review: 2025-09-22 Московский князь умел шутить д…" at bounding box center [509, 336] width 914 height 476
click at [531, 300] on button "Next" at bounding box center [558, 301] width 90 height 37
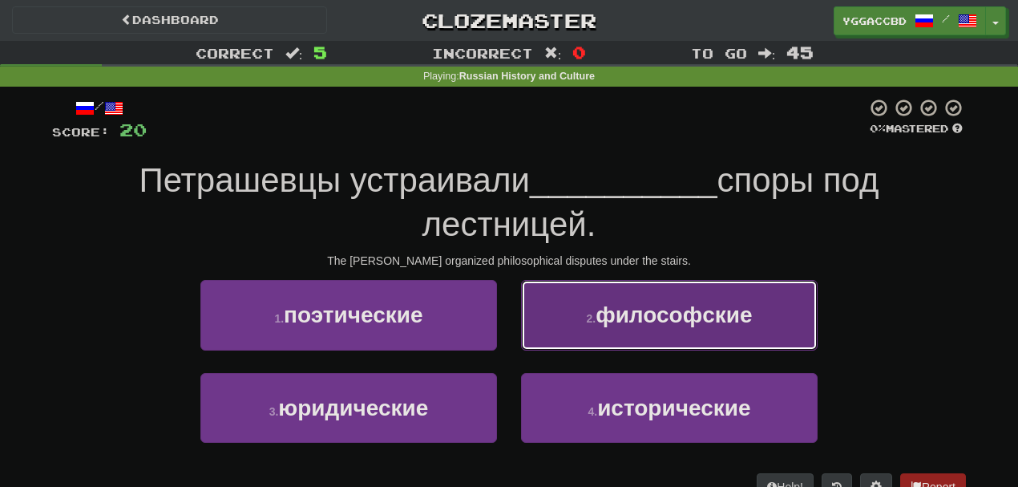
click at [578, 318] on button "2 . философские" at bounding box center [669, 315] width 297 height 70
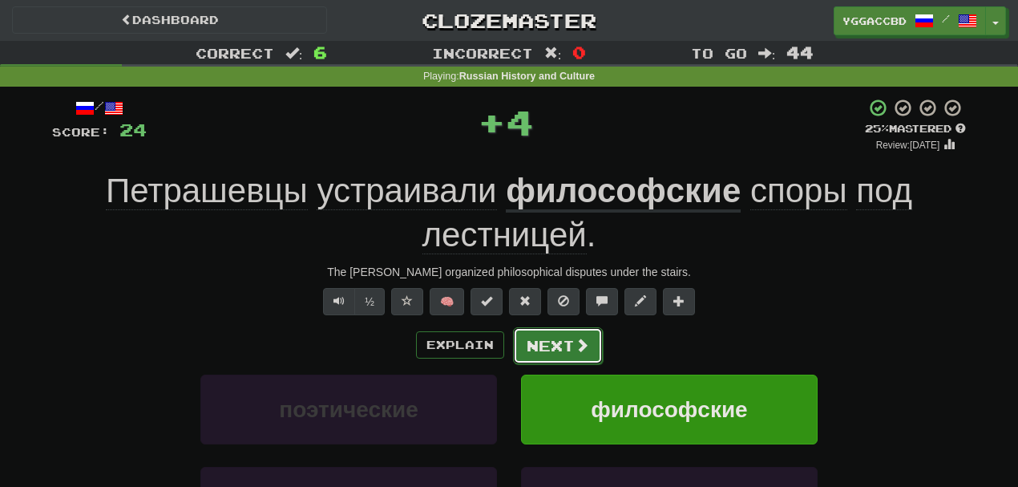
click at [570, 346] on button "Next" at bounding box center [558, 345] width 90 height 37
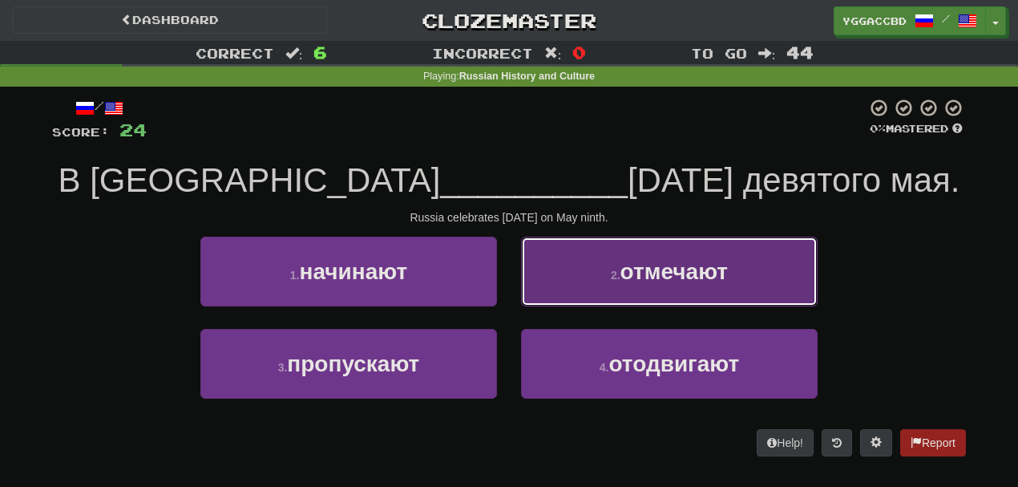
click at [603, 303] on button "2 . отмечают" at bounding box center [669, 272] width 297 height 70
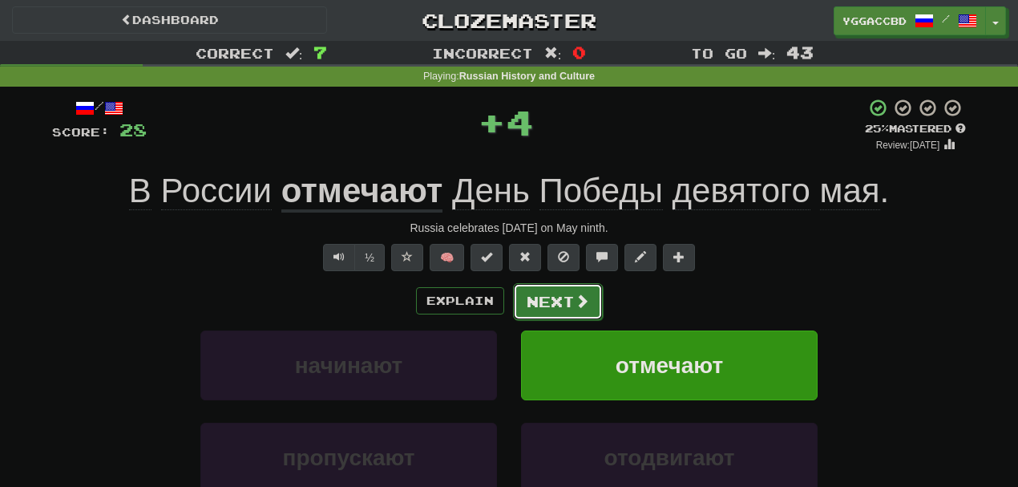
click at [560, 297] on button "Next" at bounding box center [558, 301] width 90 height 37
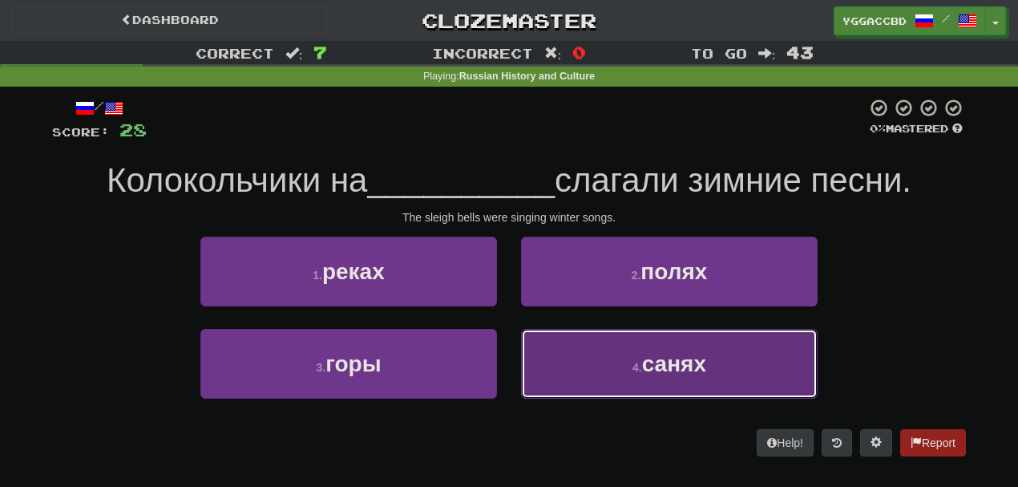
click at [617, 347] on button "4 . санях" at bounding box center [669, 364] width 297 height 70
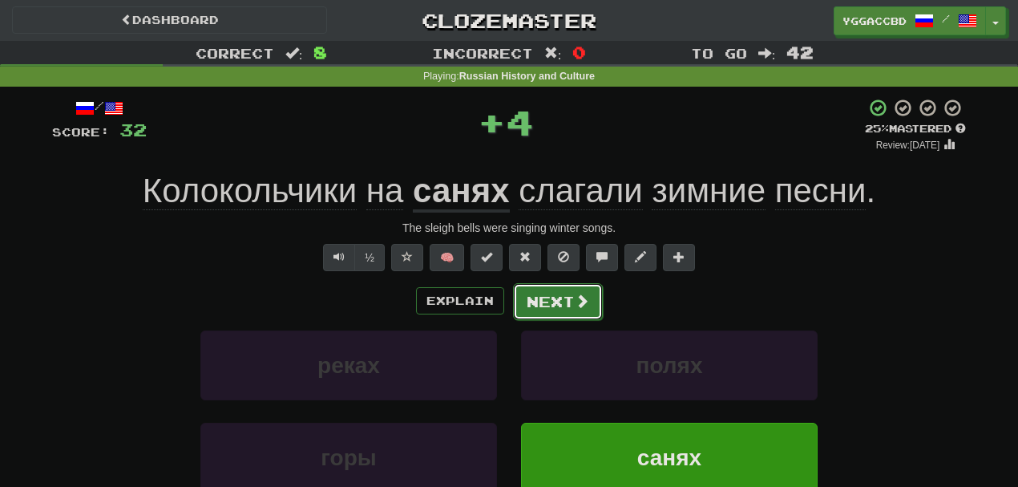
click at [550, 291] on button "Next" at bounding box center [558, 301] width 90 height 37
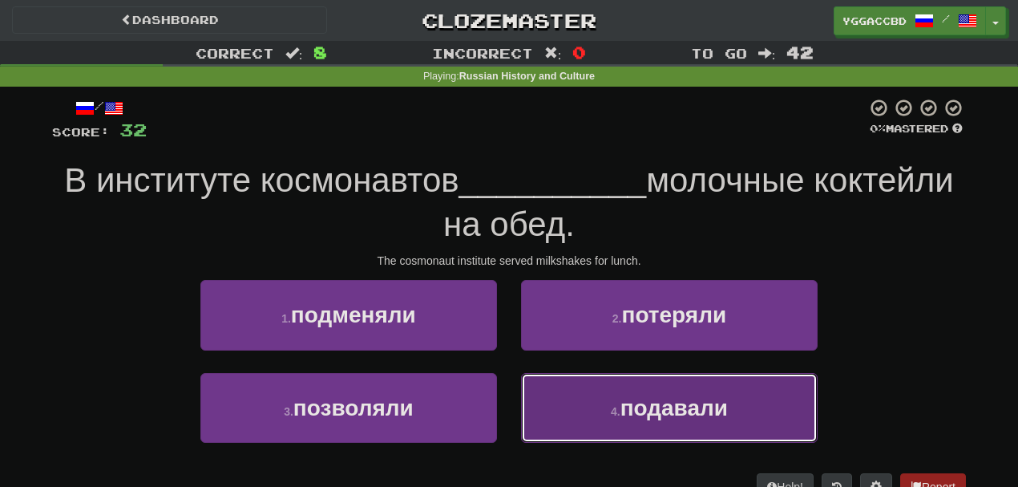
click at [585, 389] on button "4 . подавали" at bounding box center [669, 408] width 297 height 70
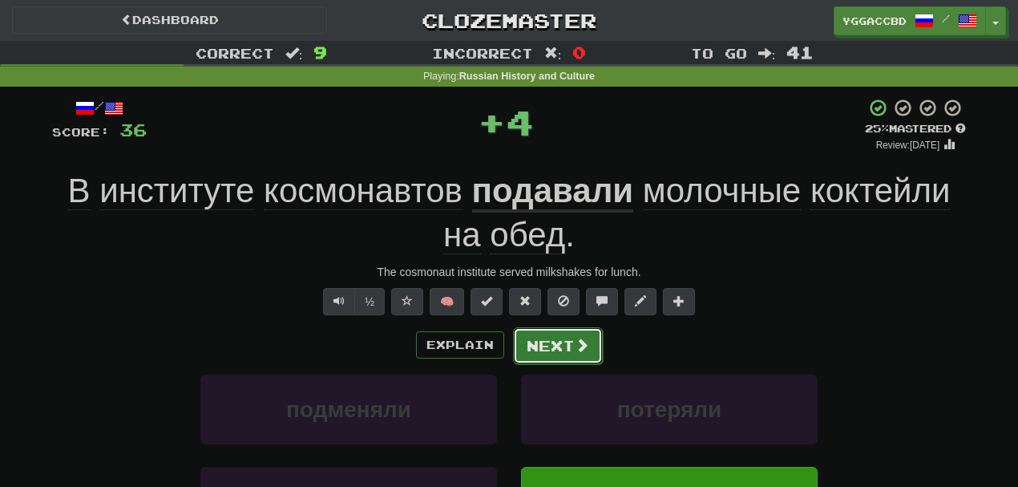
click at [566, 334] on button "Next" at bounding box center [558, 345] width 90 height 37
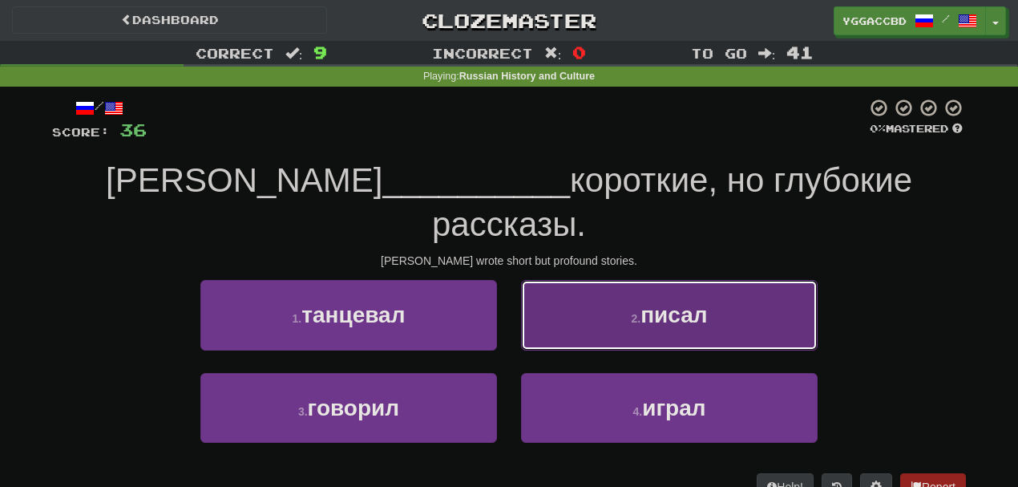
click at [631, 312] on small "2 ." at bounding box center [636, 318] width 10 height 13
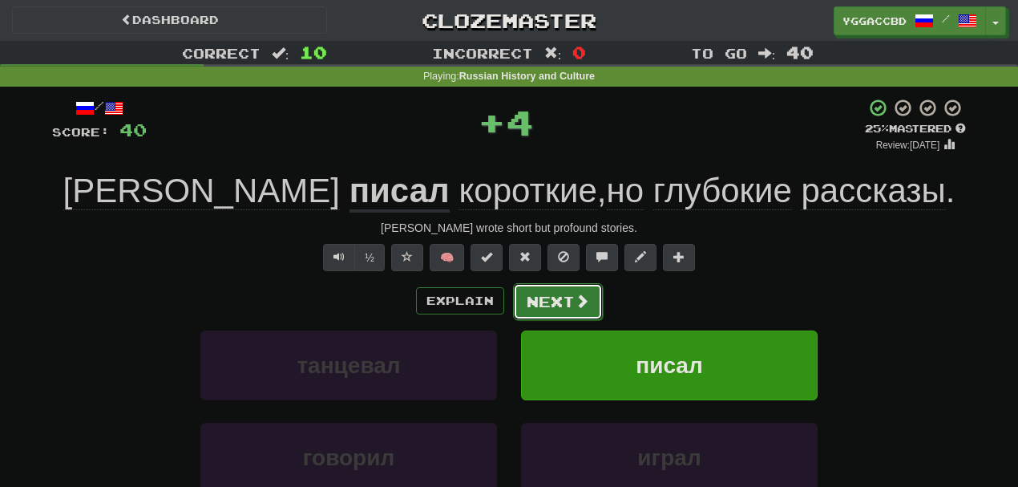
click at [576, 301] on span at bounding box center [582, 300] width 14 height 14
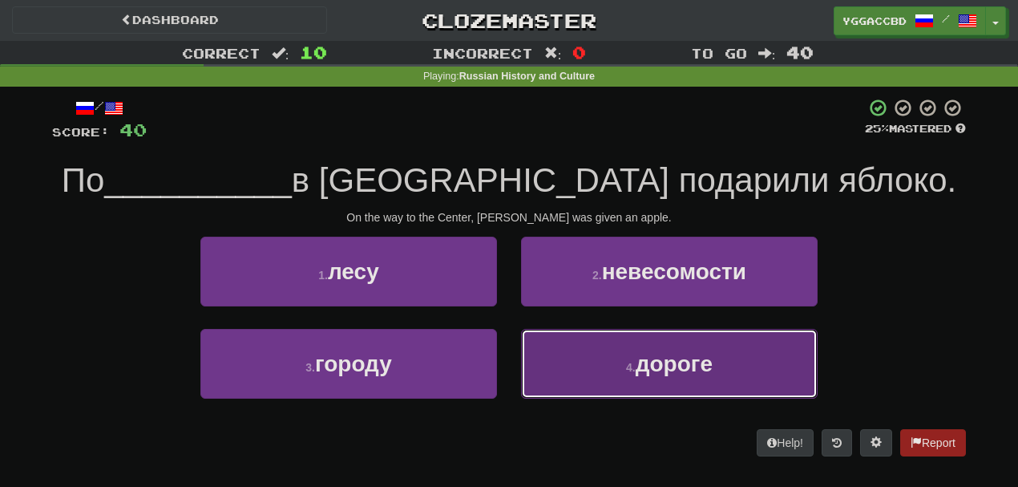
click at [621, 369] on button "4 . дороге" at bounding box center [669, 364] width 297 height 70
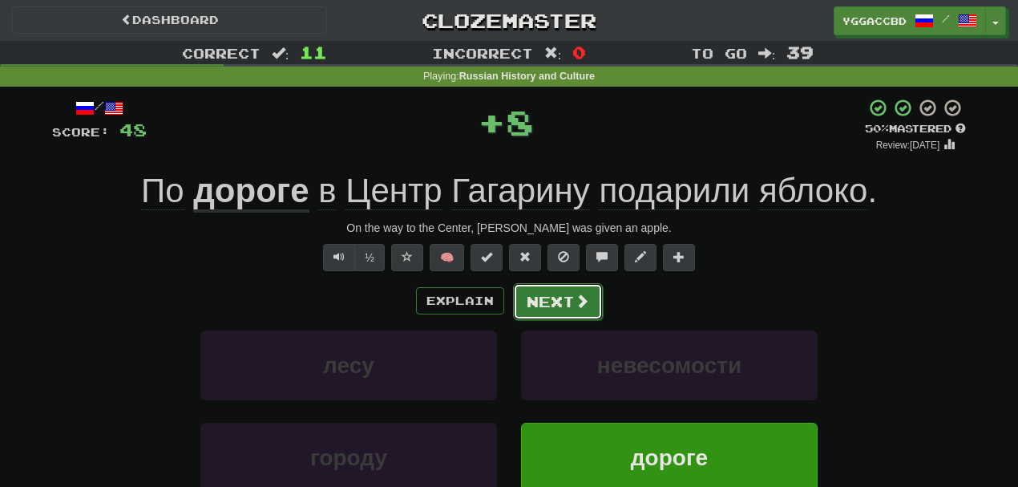
click at [560, 308] on button "Next" at bounding box center [558, 301] width 90 height 37
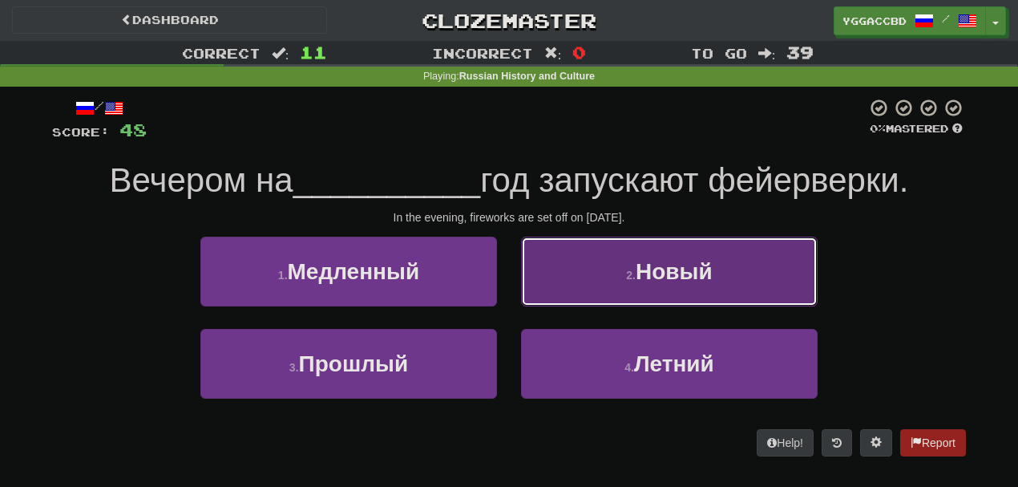
click at [619, 269] on button "2 . Новый" at bounding box center [669, 272] width 297 height 70
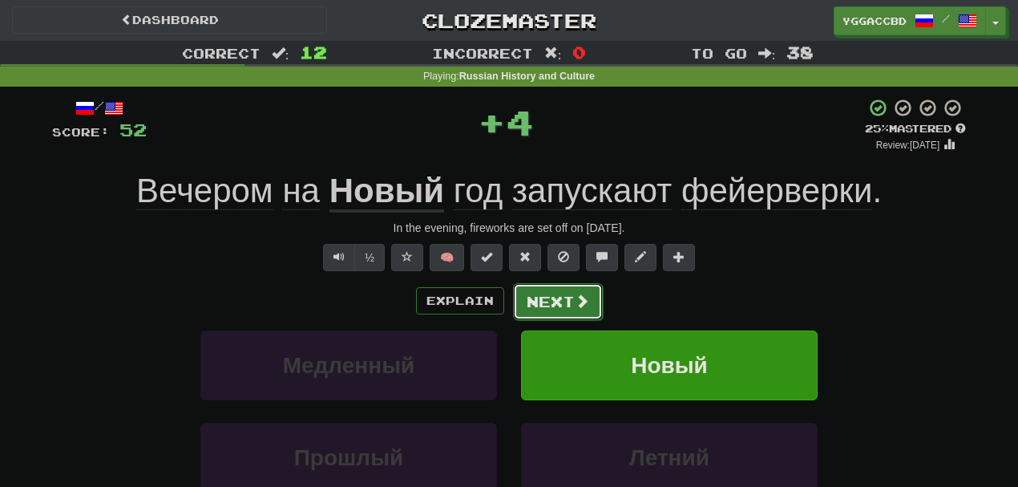
click at [559, 294] on button "Next" at bounding box center [558, 301] width 90 height 37
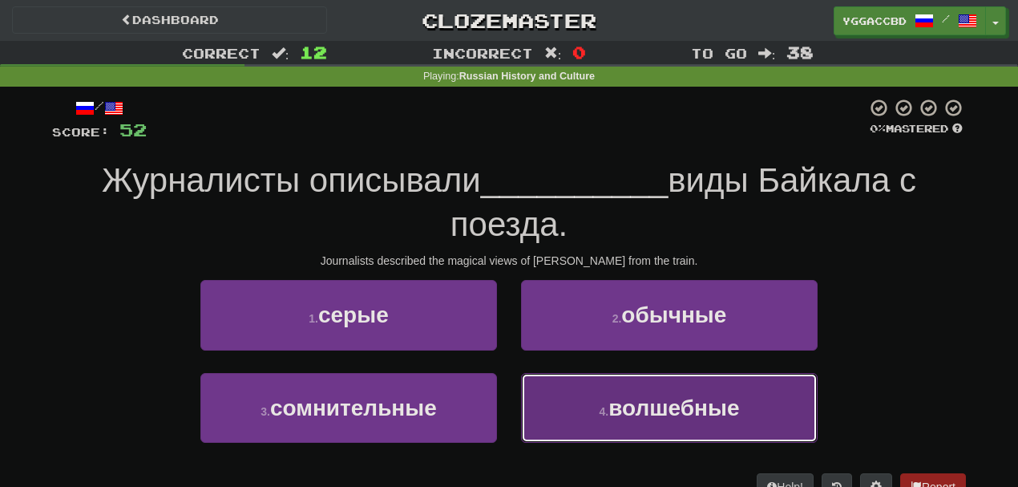
click at [594, 408] on button "4 . волшебные" at bounding box center [669, 408] width 297 height 70
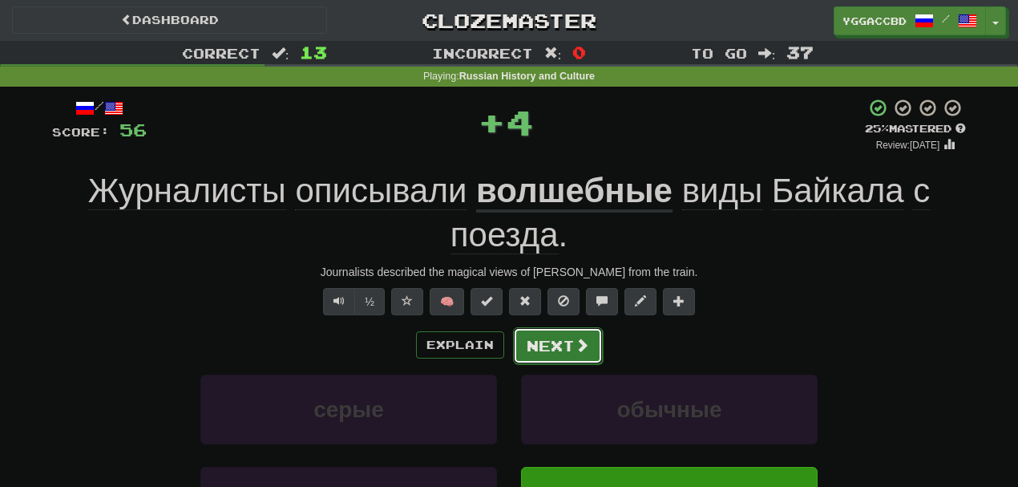
click at [545, 341] on button "Next" at bounding box center [558, 345] width 90 height 37
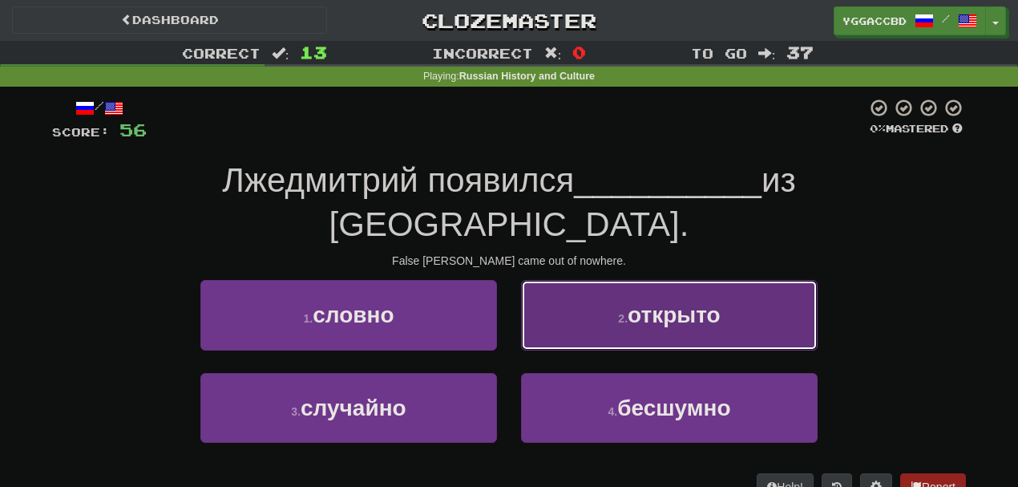
click at [624, 283] on button "2 . открыто" at bounding box center [669, 315] width 297 height 70
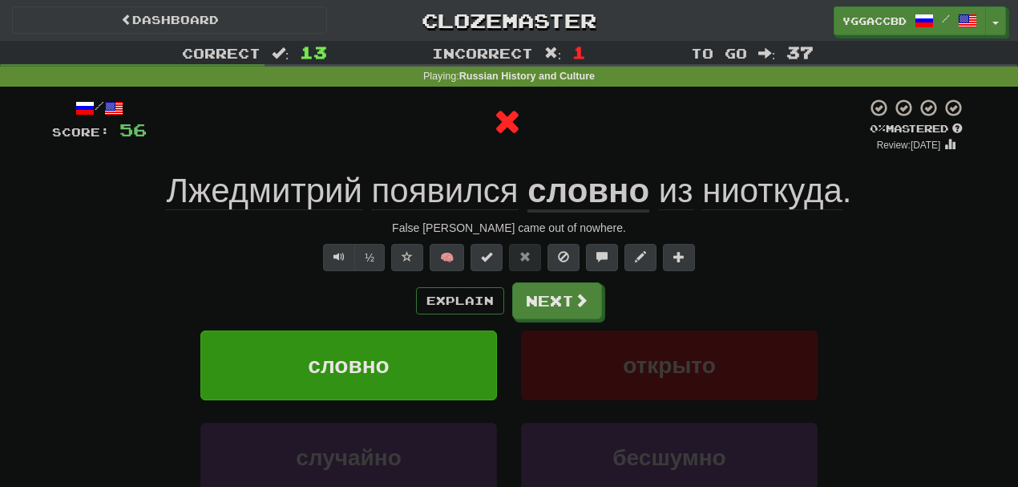
click at [579, 180] on u "словно" at bounding box center [589, 192] width 122 height 41
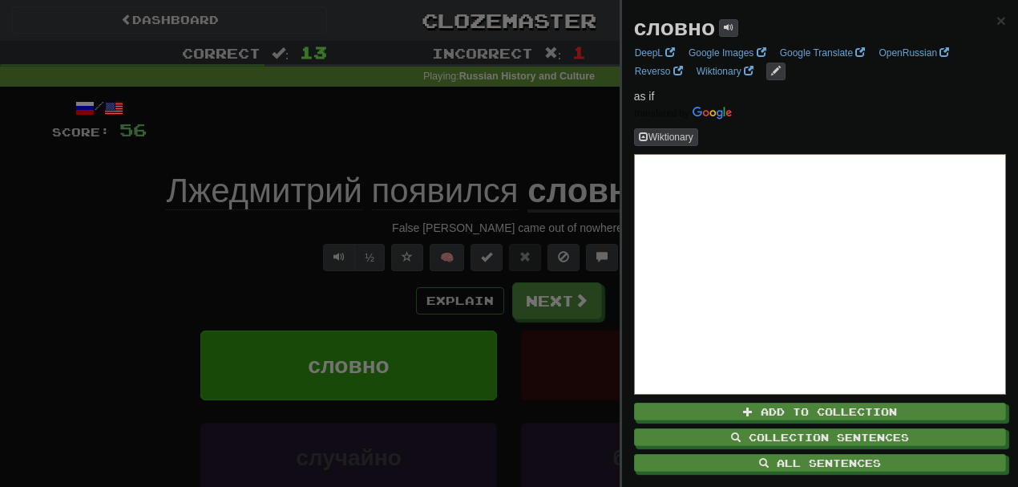
click at [580, 136] on div at bounding box center [509, 243] width 1018 height 487
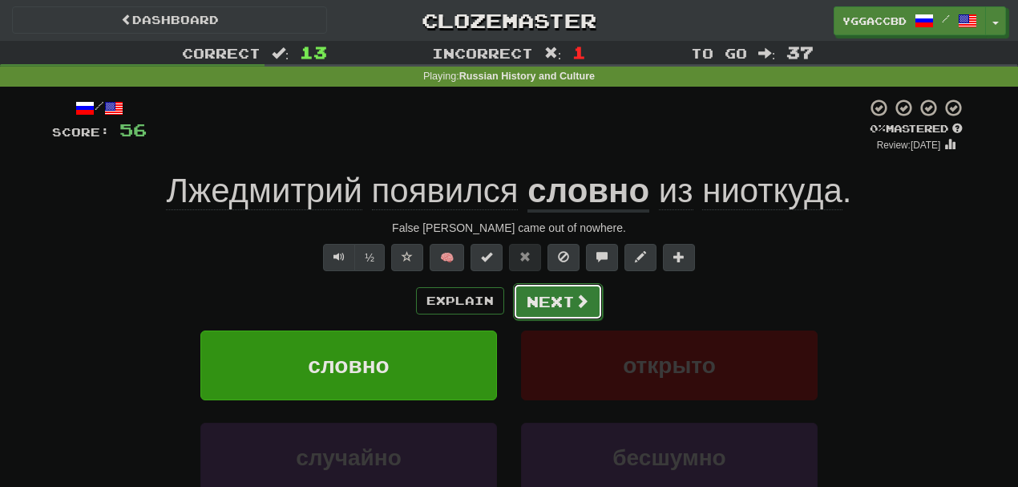
click at [556, 298] on button "Next" at bounding box center [558, 301] width 90 height 37
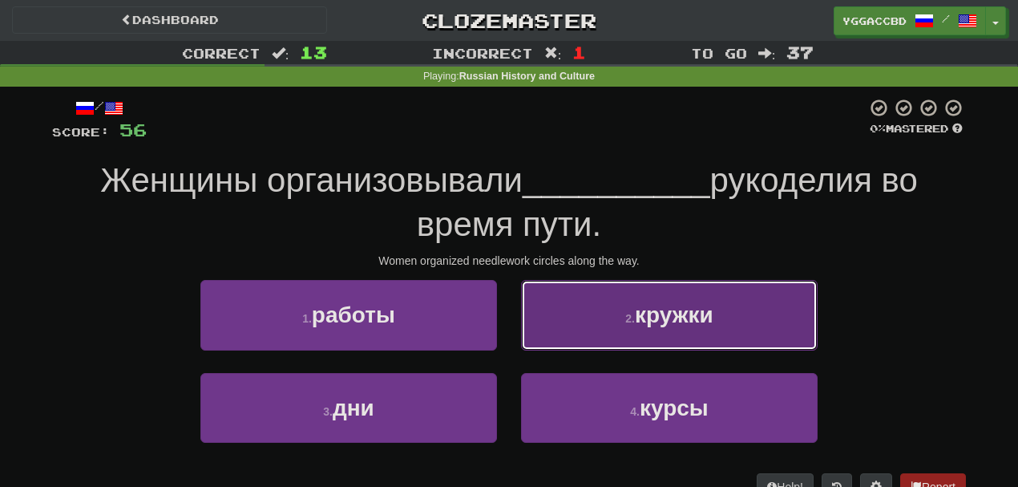
click at [600, 308] on button "2 . кружки" at bounding box center [669, 315] width 297 height 70
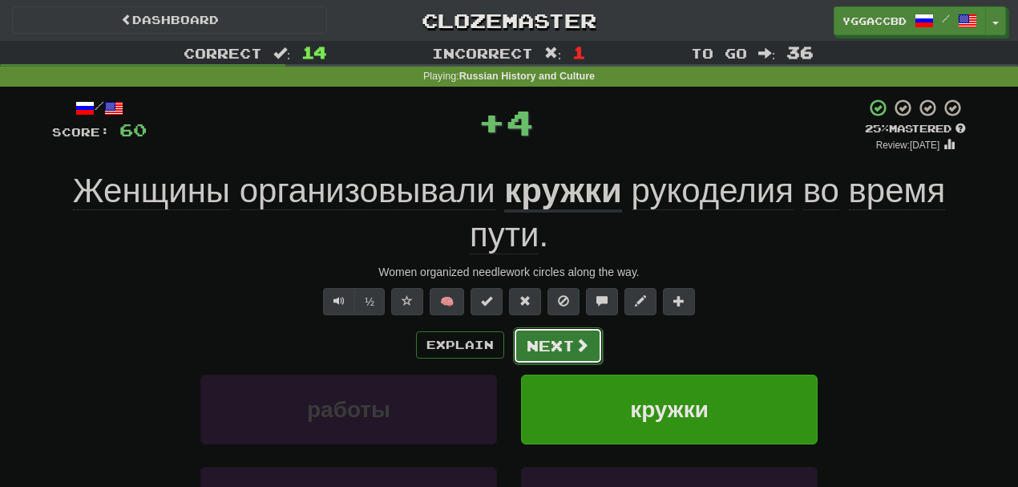
click at [558, 339] on button "Next" at bounding box center [558, 345] width 90 height 37
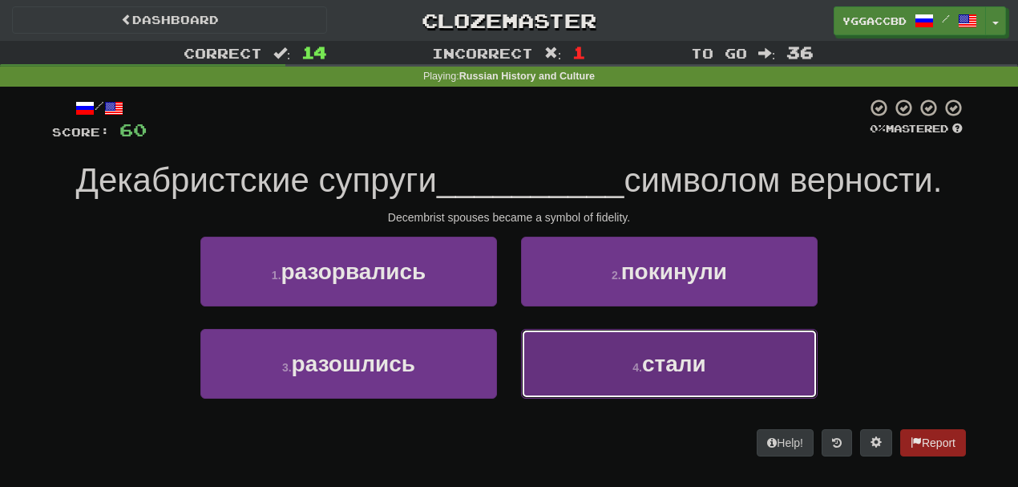
click at [619, 363] on button "4 . стали" at bounding box center [669, 364] width 297 height 70
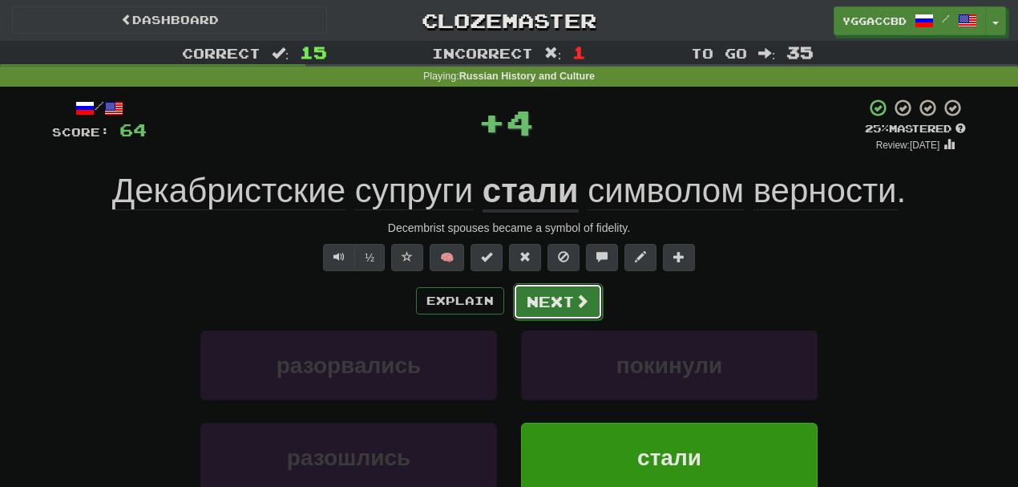
click at [547, 297] on button "Next" at bounding box center [558, 301] width 90 height 37
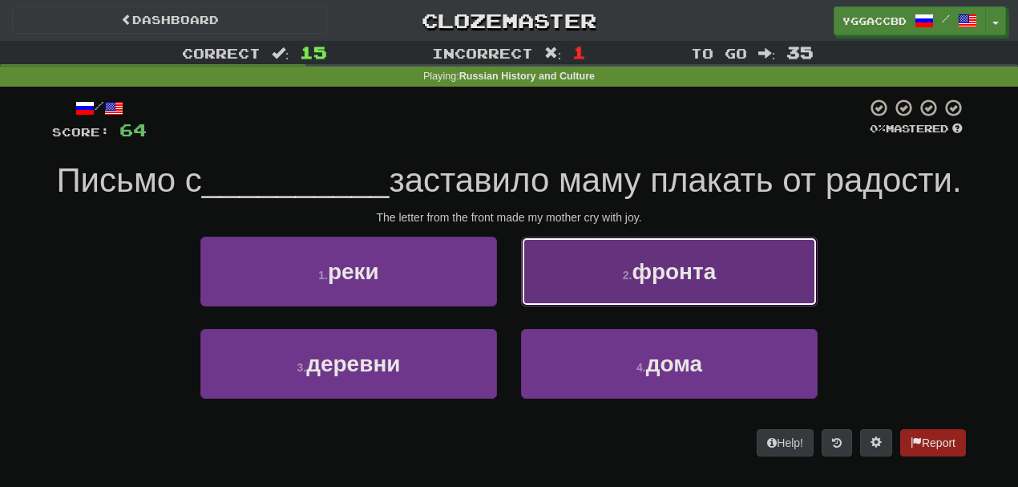
click at [605, 306] on button "2 . фронта" at bounding box center [669, 272] width 297 height 70
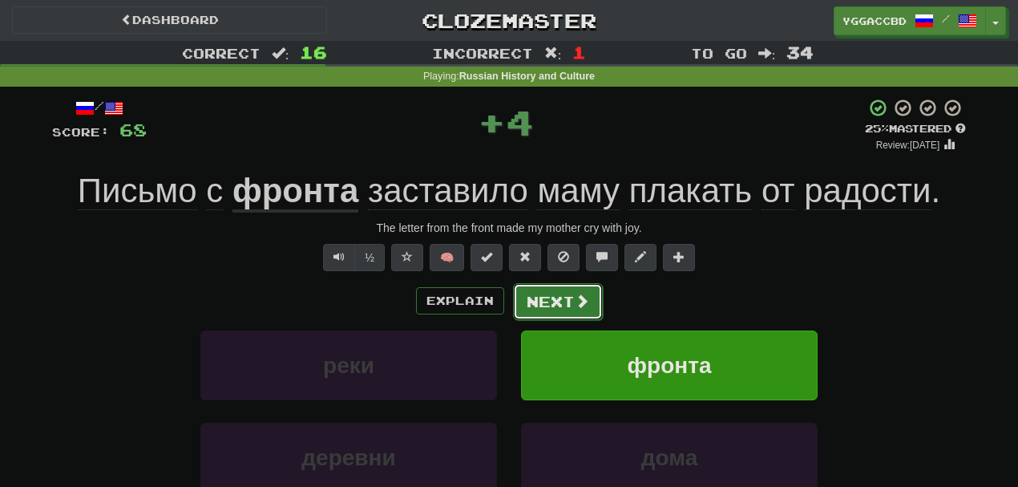
click at [548, 302] on button "Next" at bounding box center [558, 301] width 90 height 37
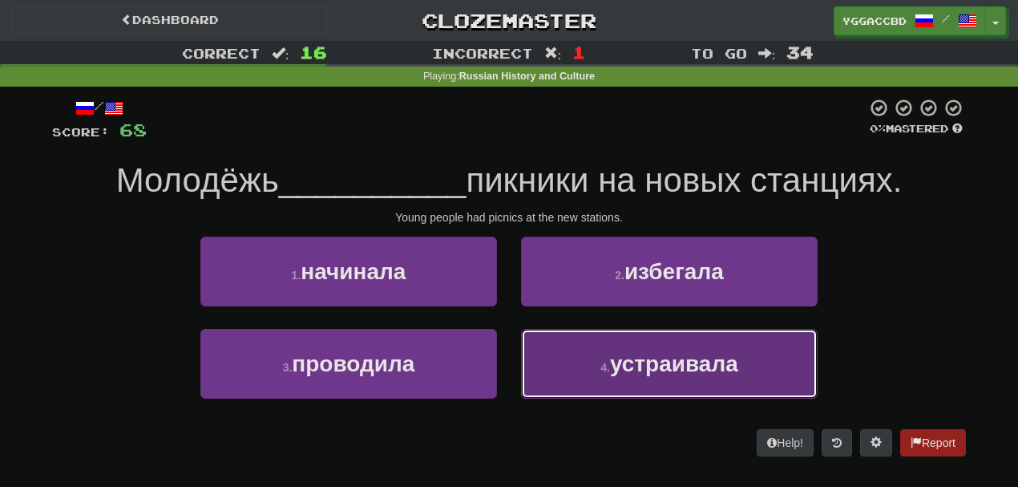
click at [570, 337] on button "4 . устраивала" at bounding box center [669, 364] width 297 height 70
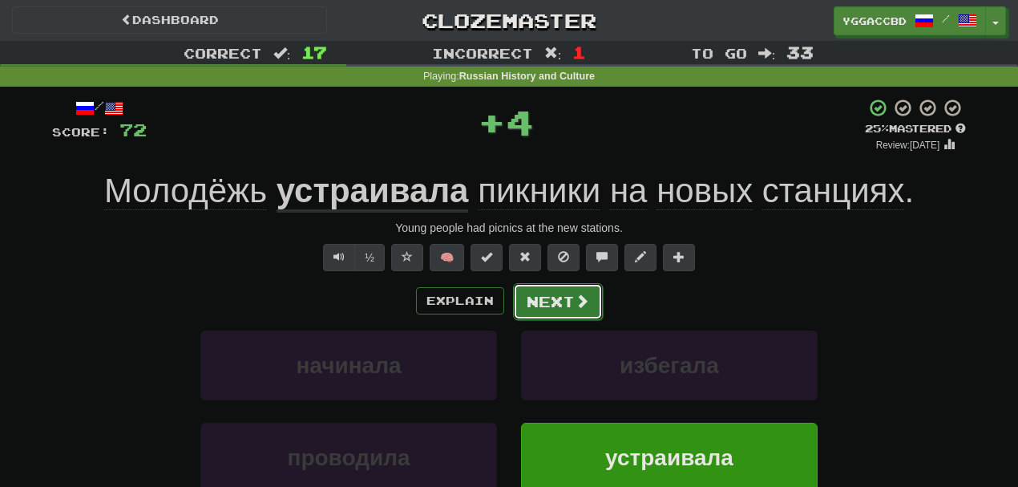
click at [561, 303] on button "Next" at bounding box center [558, 301] width 90 height 37
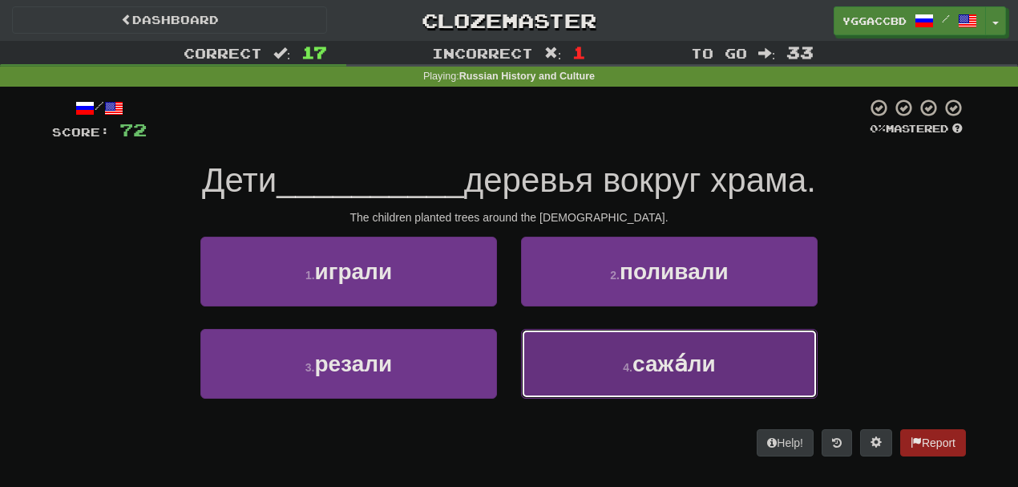
click at [587, 343] on button "4 . сажа́ли" at bounding box center [669, 364] width 297 height 70
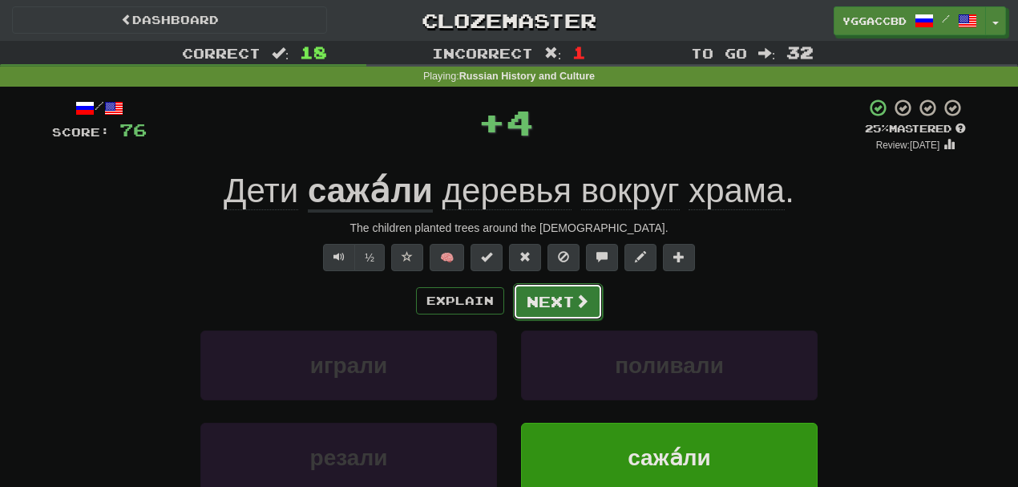
click at [550, 284] on button "Next" at bounding box center [558, 301] width 90 height 37
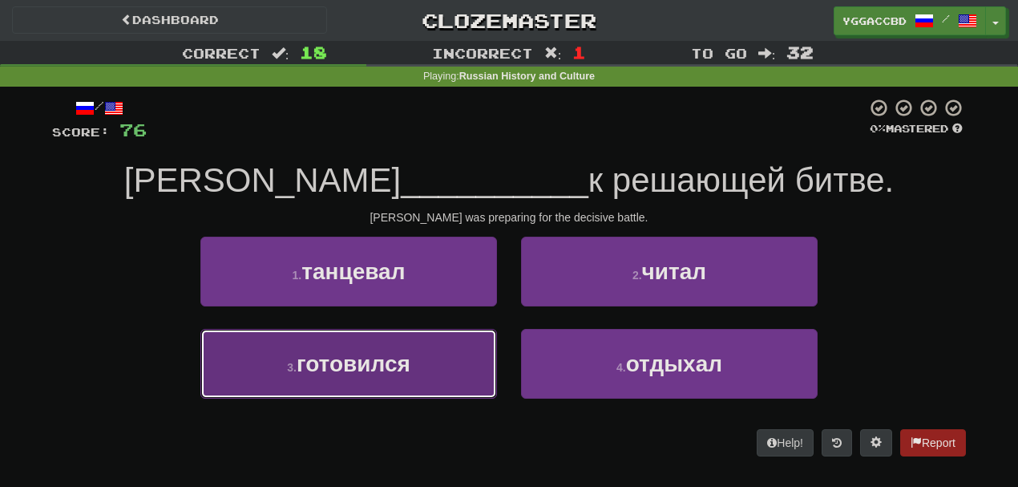
click at [425, 348] on button "3 . готовился" at bounding box center [348, 364] width 297 height 70
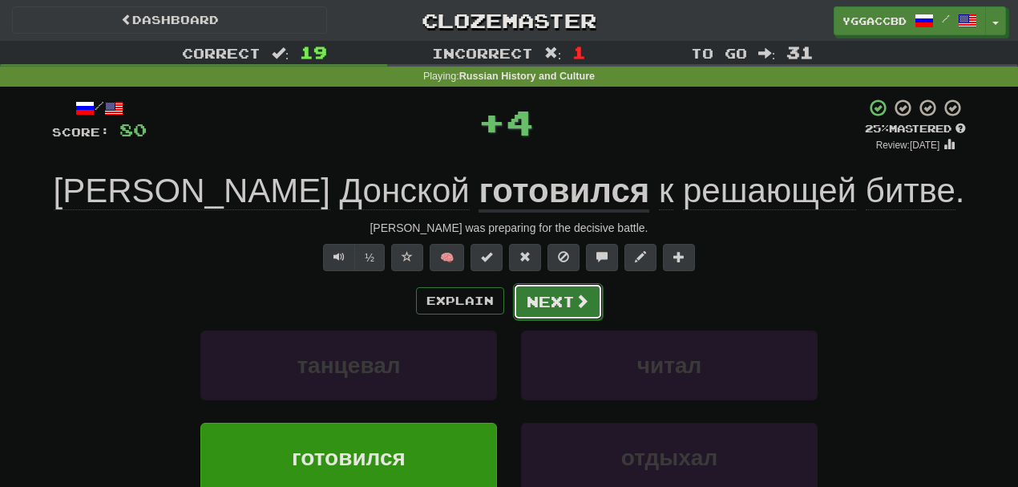
click at [534, 300] on button "Next" at bounding box center [558, 301] width 90 height 37
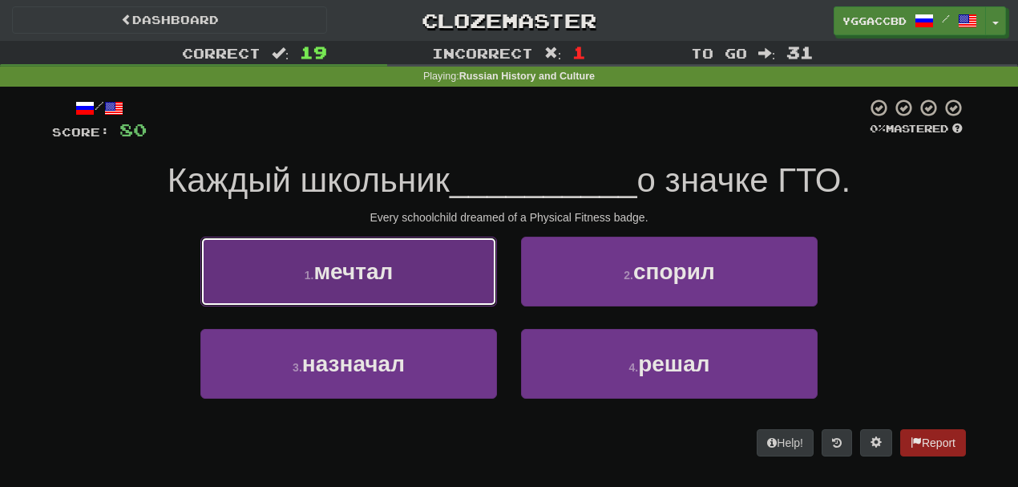
click at [411, 276] on button "1 . мечтал" at bounding box center [348, 272] width 297 height 70
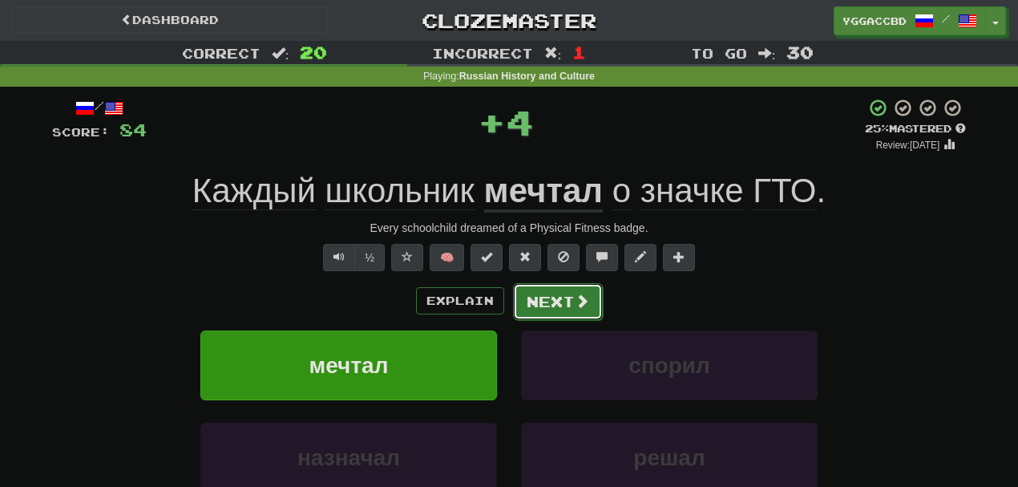
click at [557, 287] on button "Next" at bounding box center [558, 301] width 90 height 37
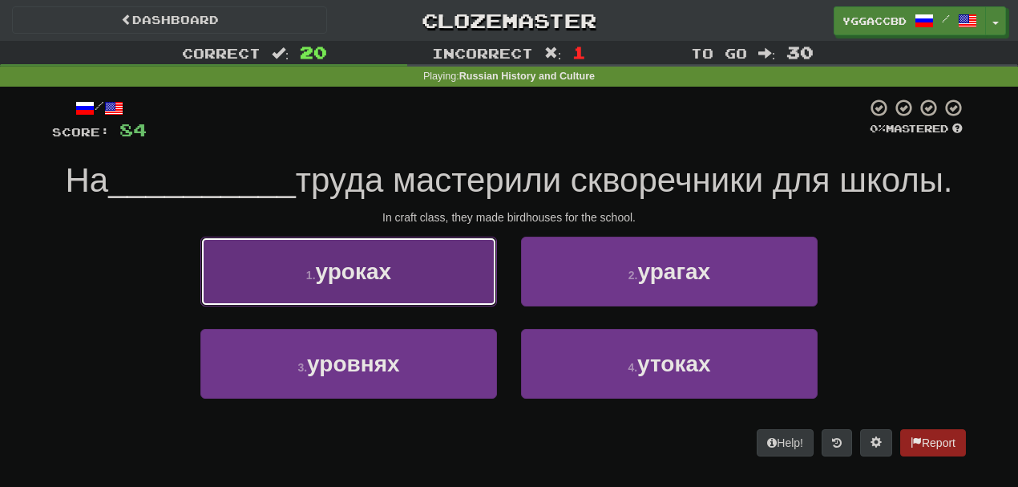
click at [418, 262] on button "1 . уроках" at bounding box center [348, 272] width 297 height 70
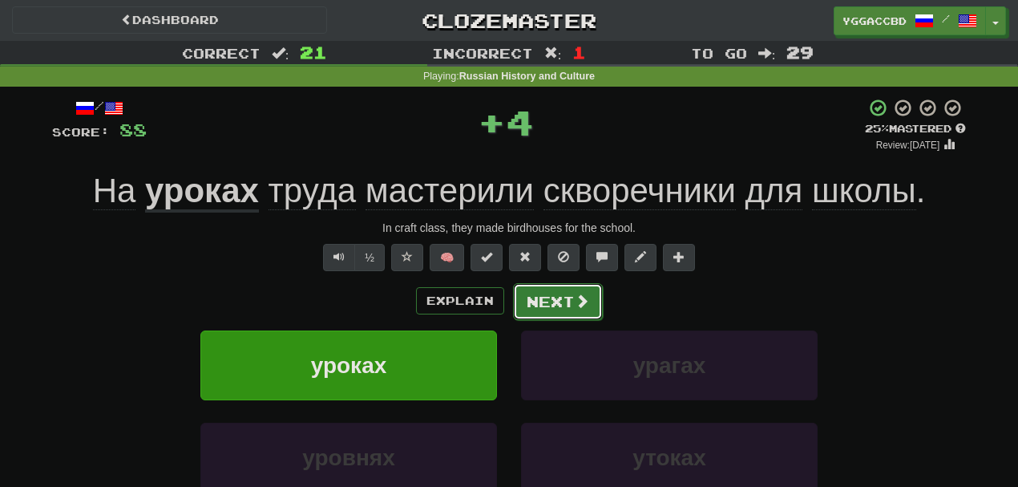
click at [558, 303] on button "Next" at bounding box center [558, 301] width 90 height 37
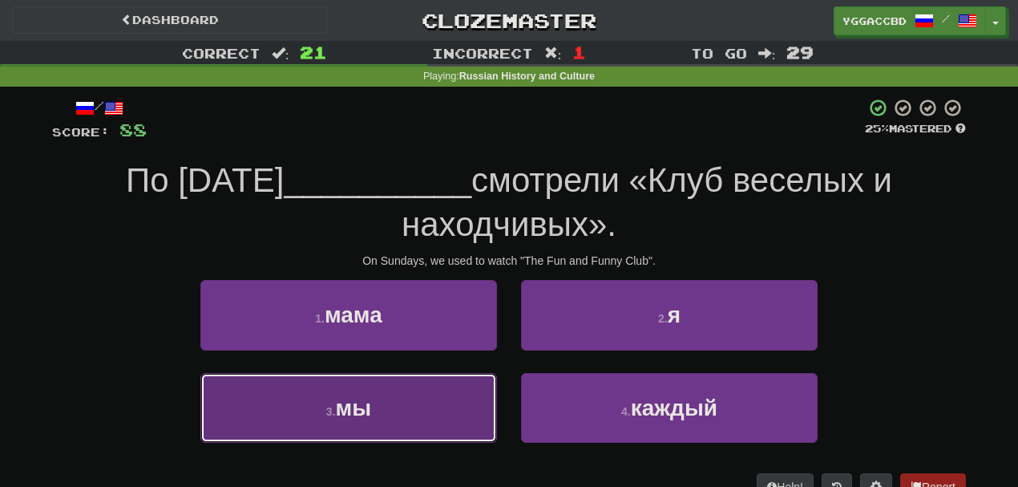
click at [421, 395] on button "3 . мы" at bounding box center [348, 408] width 297 height 70
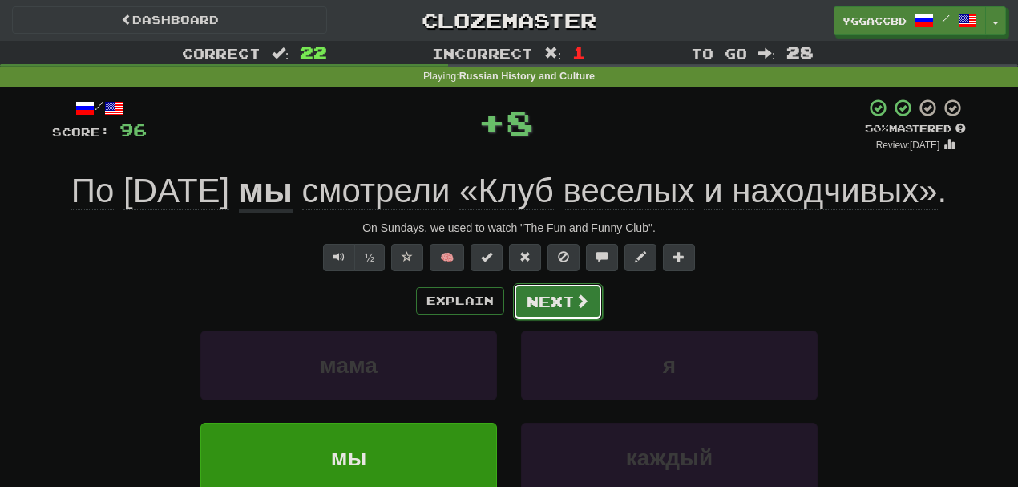
click at [547, 320] on button "Next" at bounding box center [558, 301] width 90 height 37
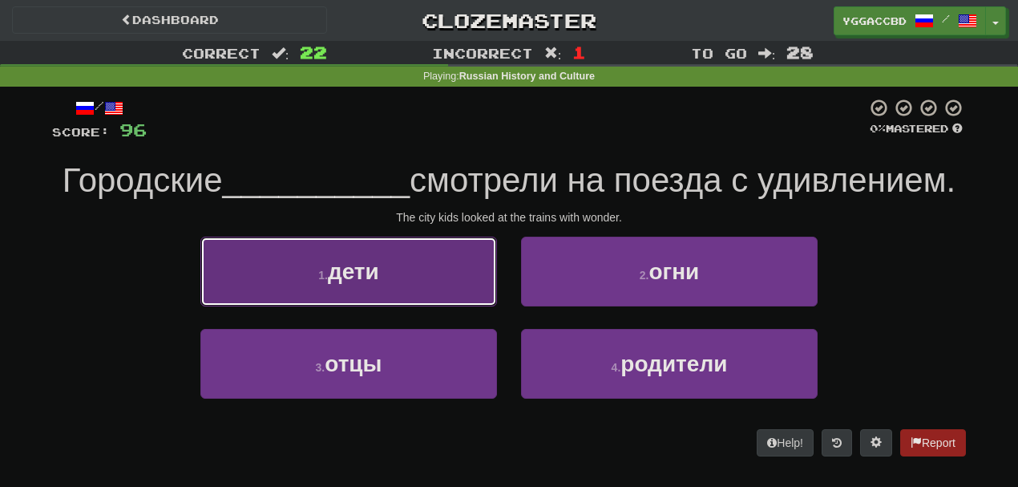
click at [428, 276] on button "1 . дети" at bounding box center [348, 272] width 297 height 70
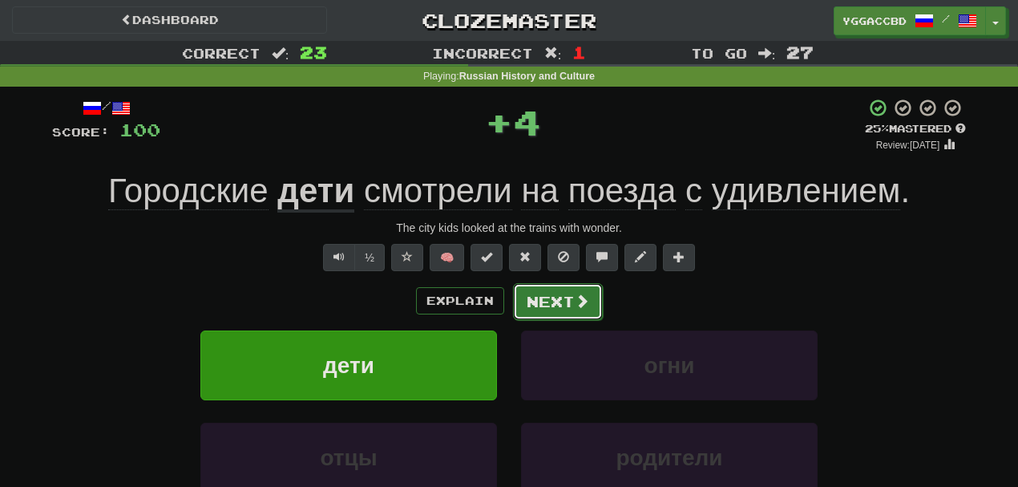
click at [541, 288] on button "Next" at bounding box center [558, 301] width 90 height 37
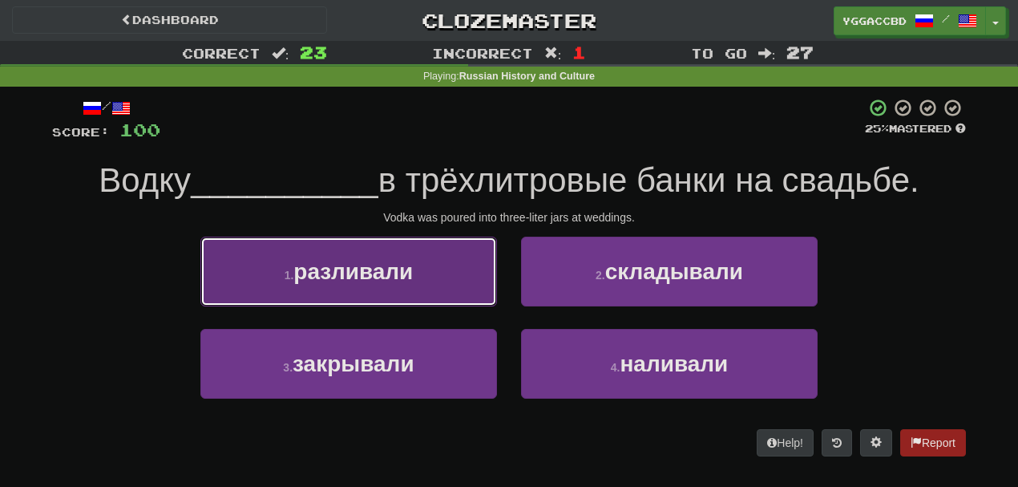
click at [444, 285] on button "1 . разливали" at bounding box center [348, 272] width 297 height 70
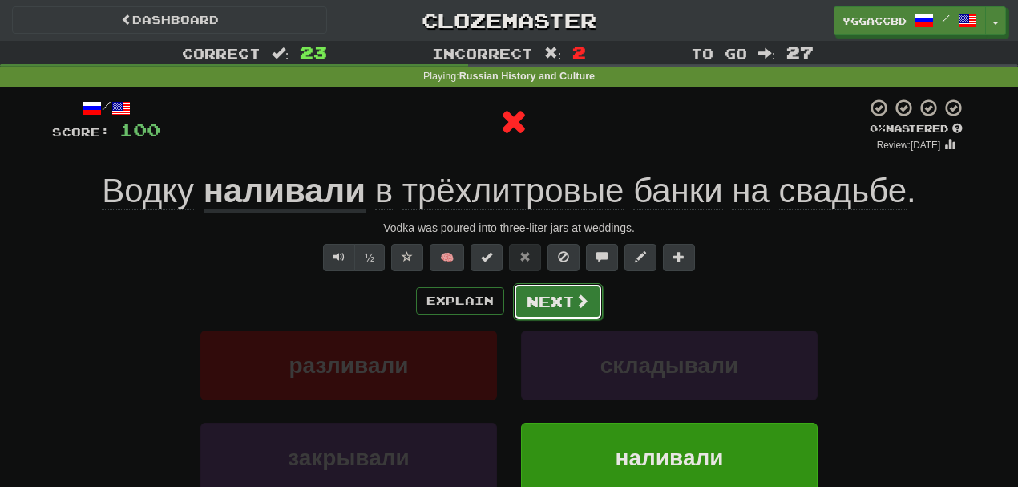
click at [561, 313] on button "Next" at bounding box center [558, 301] width 90 height 37
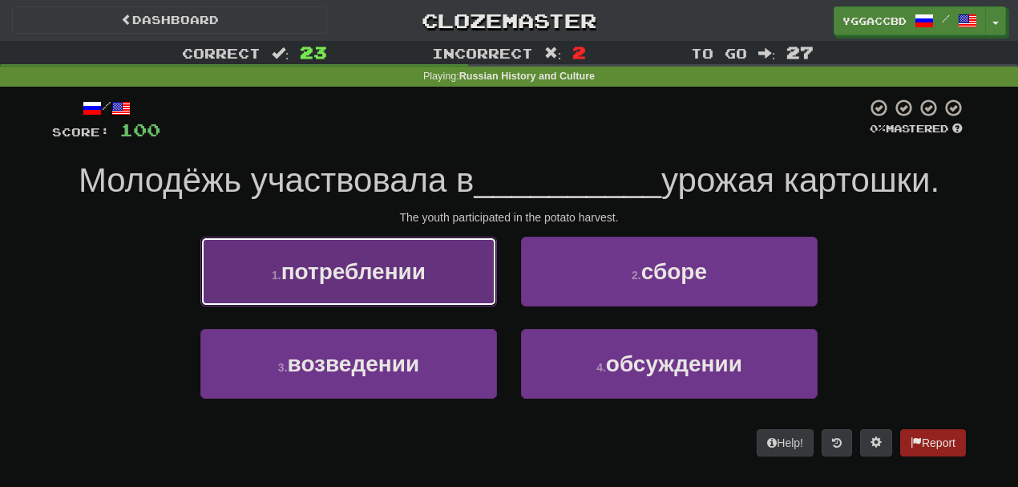
click at [379, 287] on button "1 . потреблении" at bounding box center [348, 272] width 297 height 70
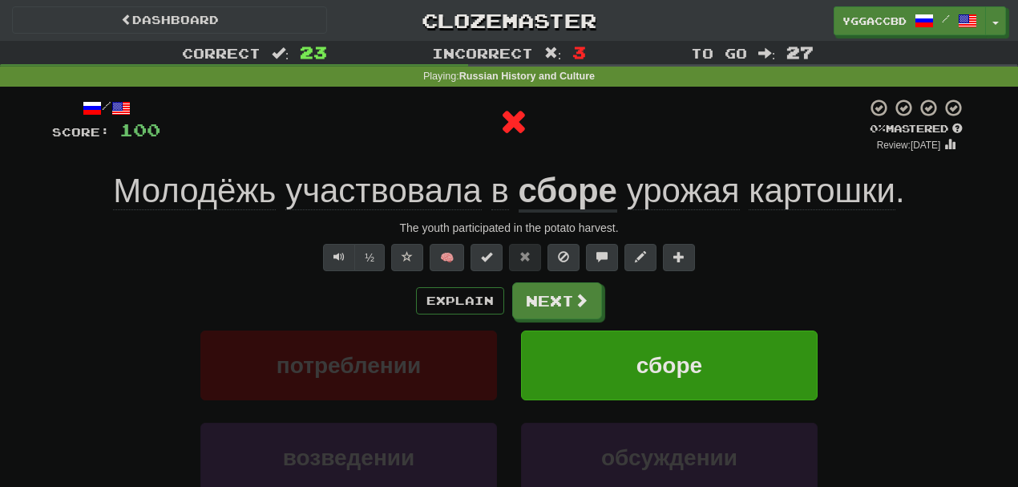
click at [569, 196] on u "сборе" at bounding box center [568, 192] width 99 height 41
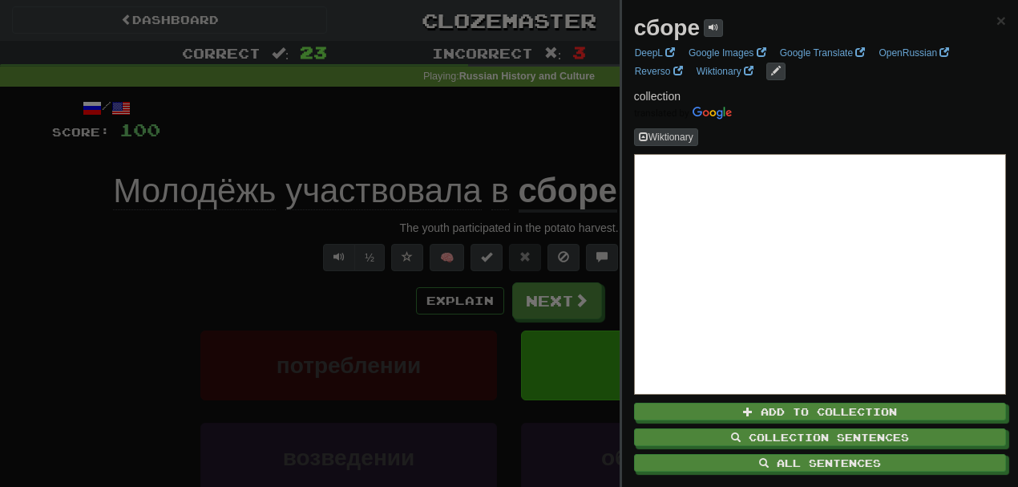
click at [556, 140] on div at bounding box center [509, 243] width 1018 height 487
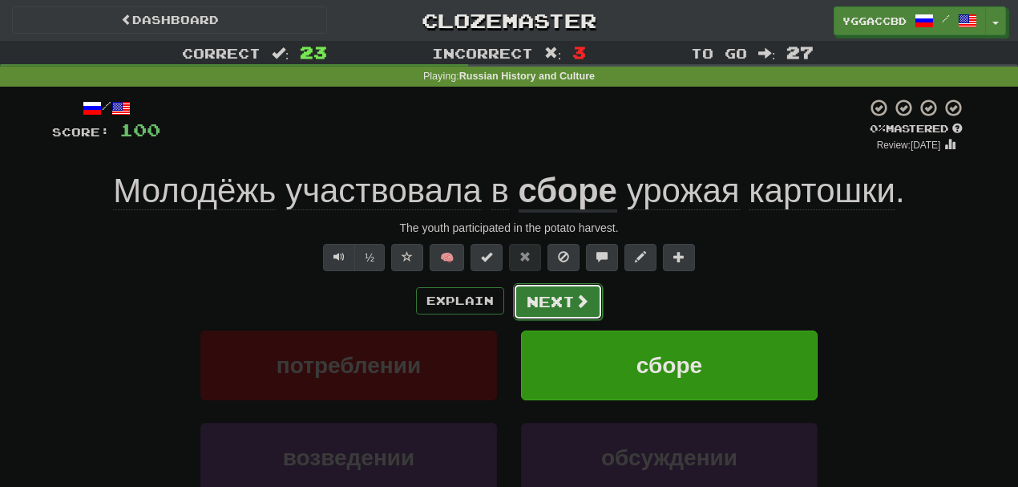
click at [552, 312] on button "Next" at bounding box center [558, 301] width 90 height 37
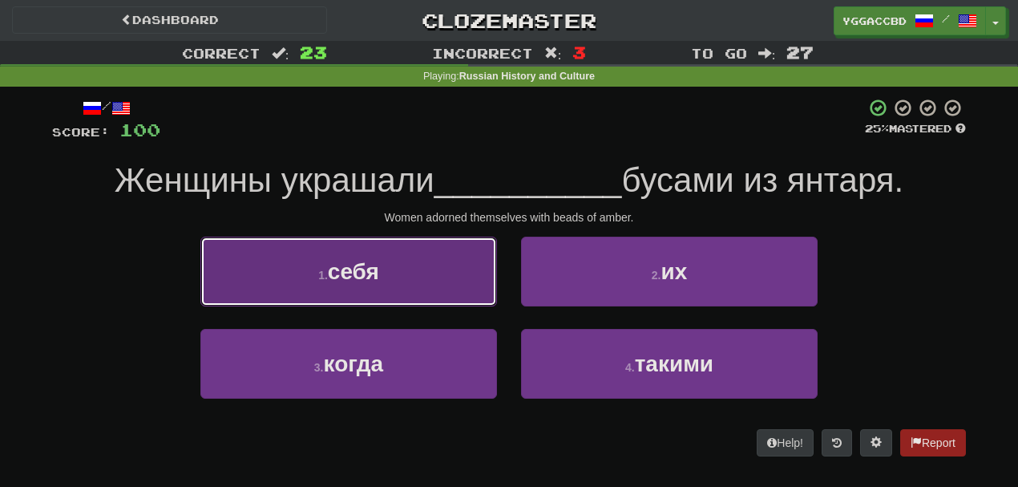
click at [429, 292] on button "1 . себя" at bounding box center [348, 272] width 297 height 70
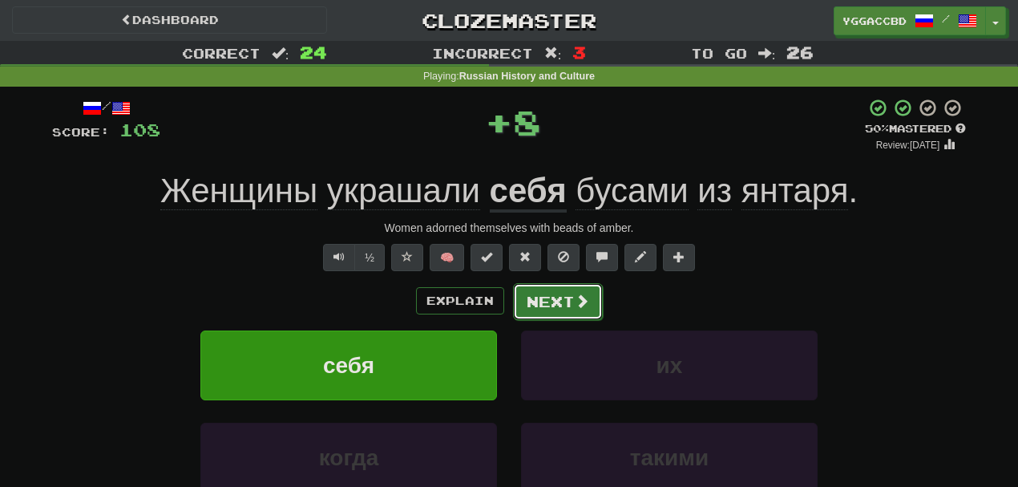
click at [519, 294] on button "Next" at bounding box center [558, 301] width 90 height 37
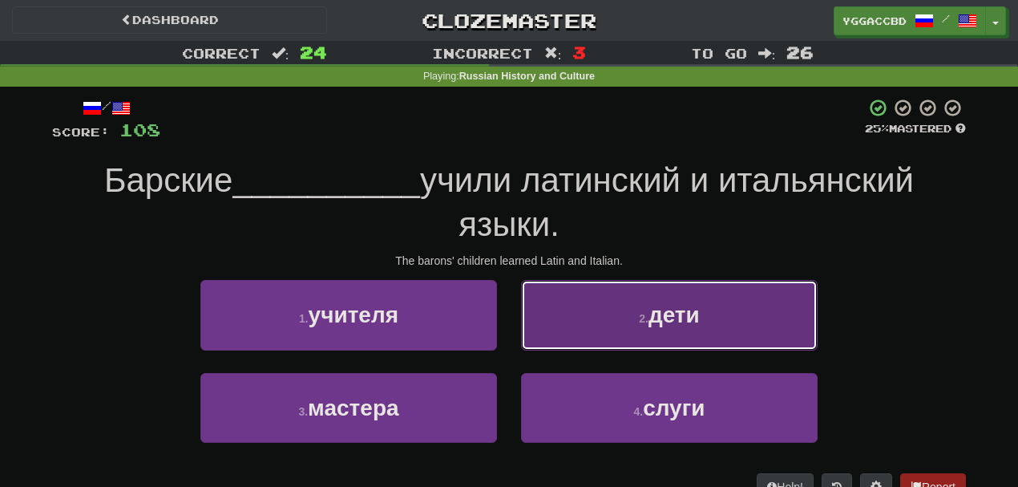
click at [610, 315] on button "2 . дети" at bounding box center [669, 315] width 297 height 70
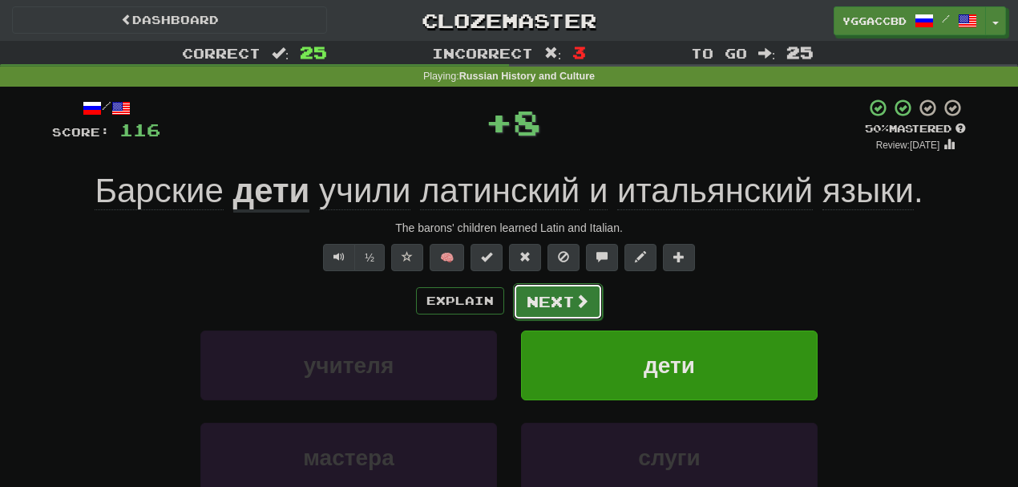
click at [537, 313] on button "Next" at bounding box center [558, 301] width 90 height 37
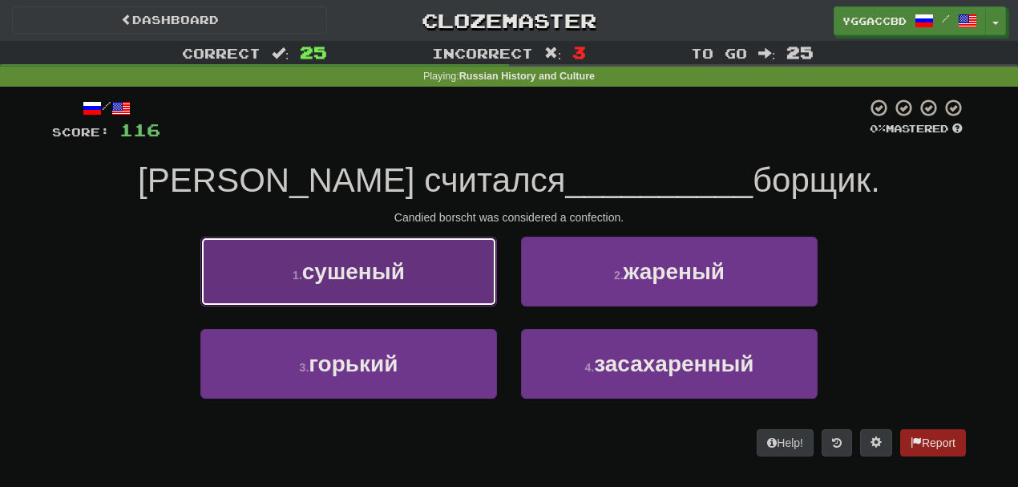
click at [453, 277] on button "1 . сушеный" at bounding box center [348, 272] width 297 height 70
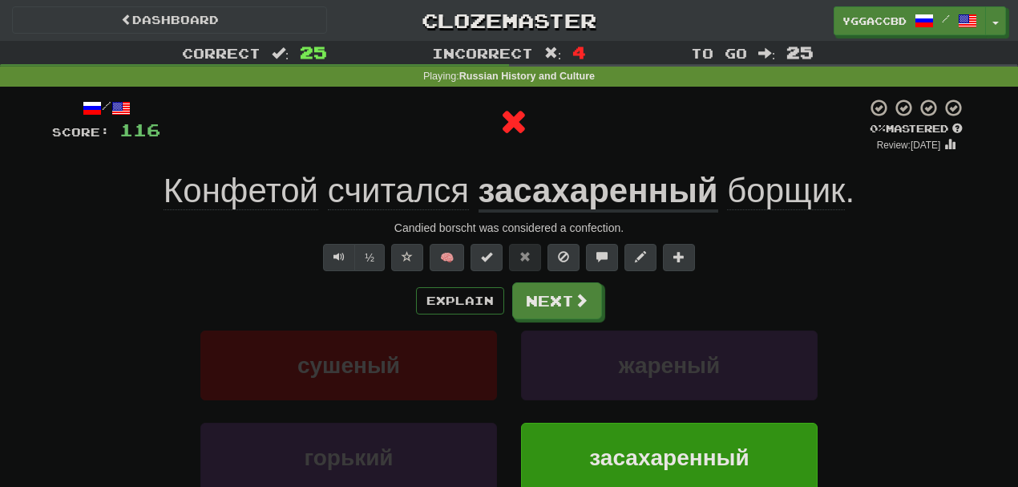
click at [544, 197] on u "засахаренный" at bounding box center [599, 192] width 240 height 41
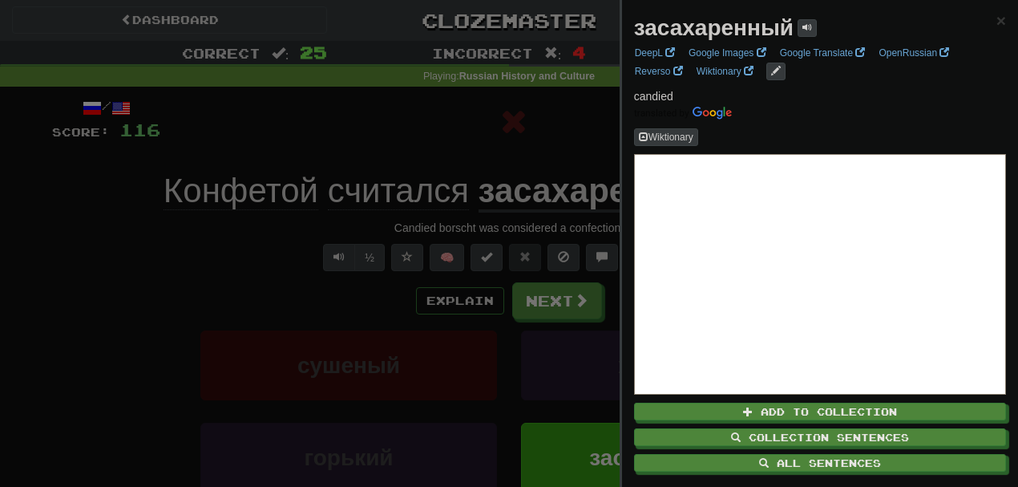
click at [496, 157] on div at bounding box center [509, 243] width 1018 height 487
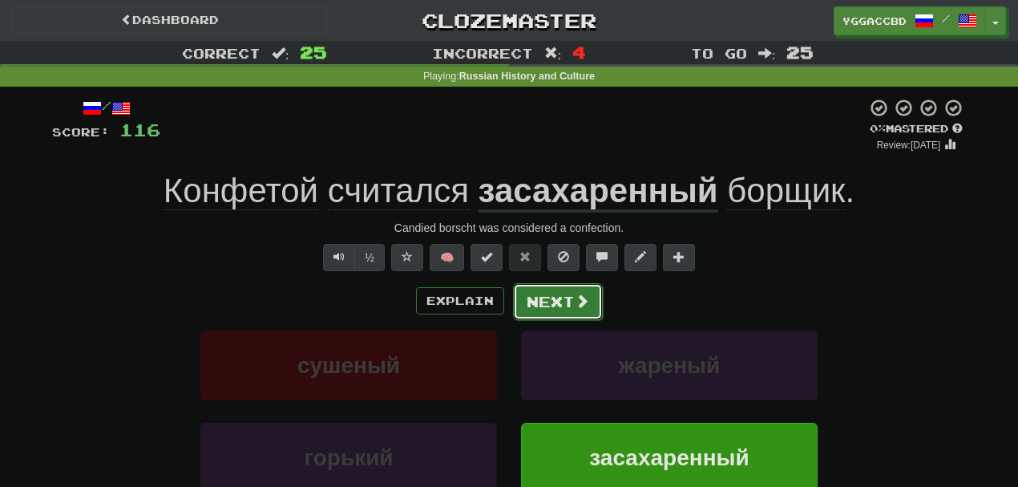
click at [577, 293] on span at bounding box center [582, 300] width 14 height 14
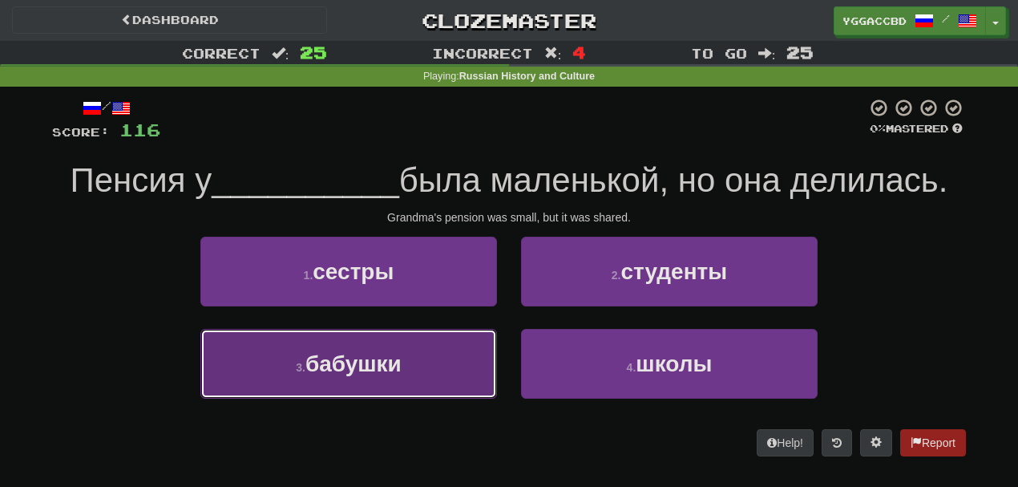
click at [410, 342] on button "3 . бабушки" at bounding box center [348, 364] width 297 height 70
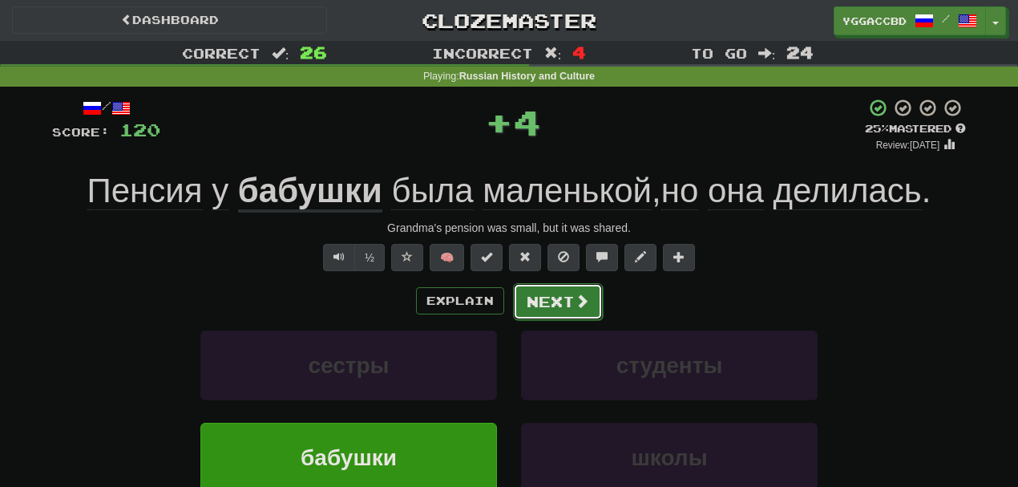
click at [532, 297] on button "Next" at bounding box center [558, 301] width 90 height 37
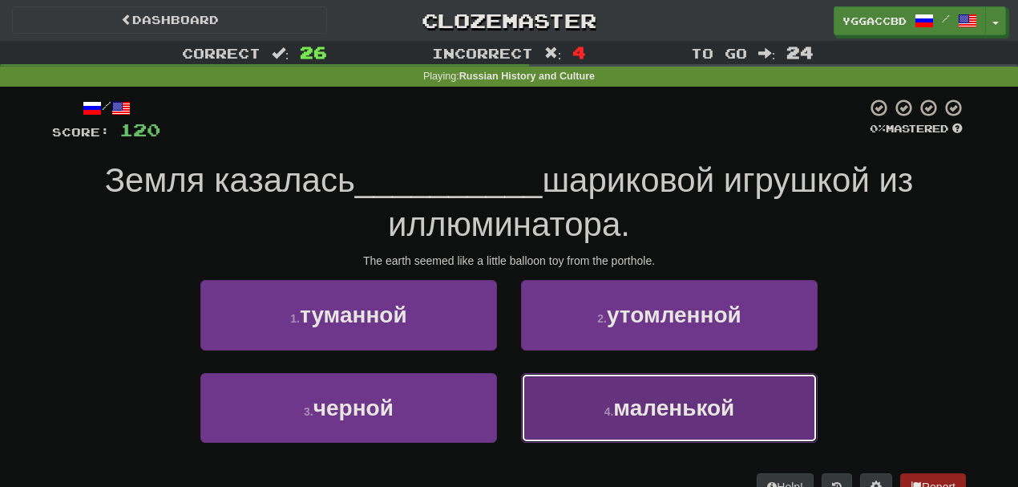
click at [589, 391] on button "4 . маленькой" at bounding box center [669, 408] width 297 height 70
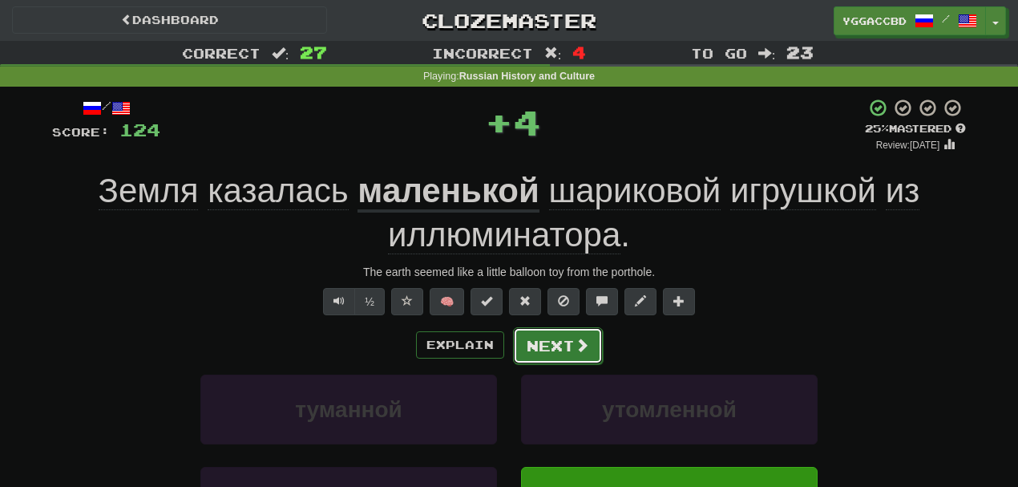
click at [569, 334] on button "Next" at bounding box center [558, 345] width 90 height 37
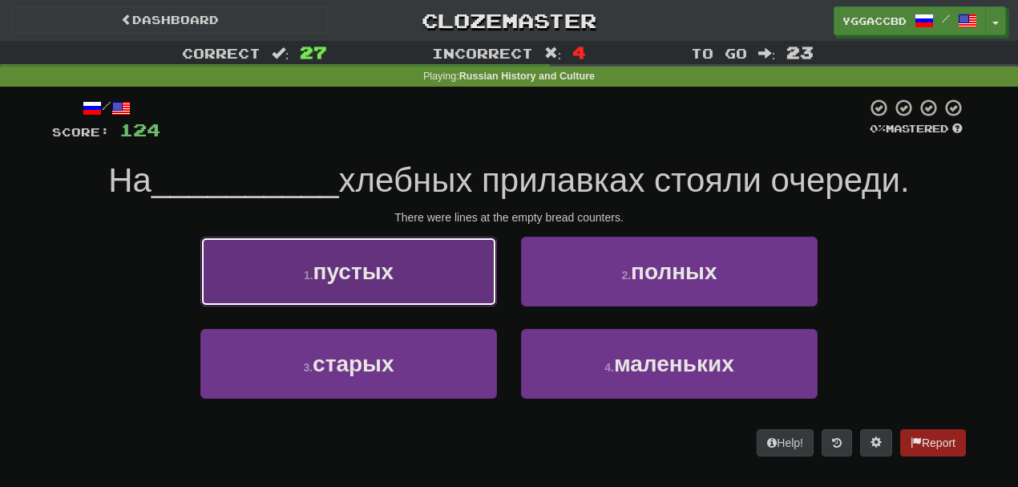
click at [378, 297] on button "1 . пустых" at bounding box center [348, 272] width 297 height 70
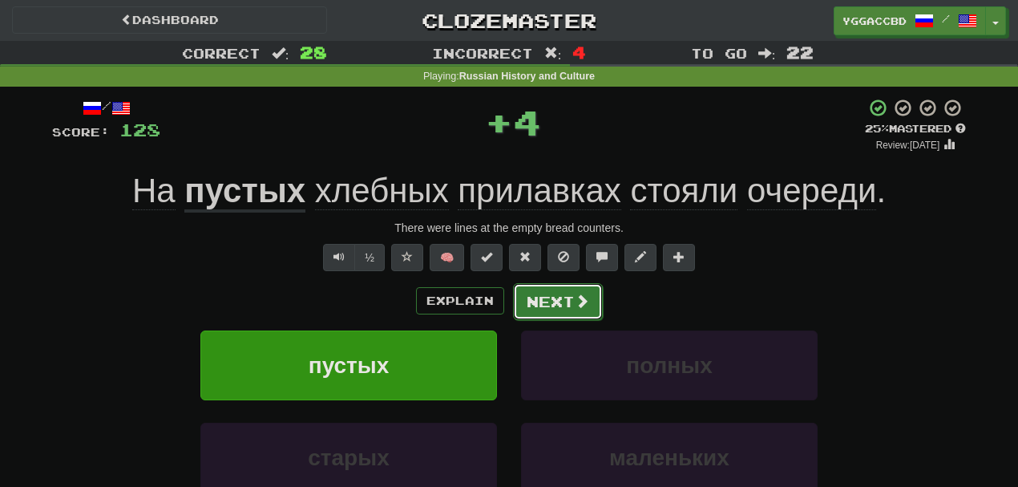
click at [553, 300] on button "Next" at bounding box center [558, 301] width 90 height 37
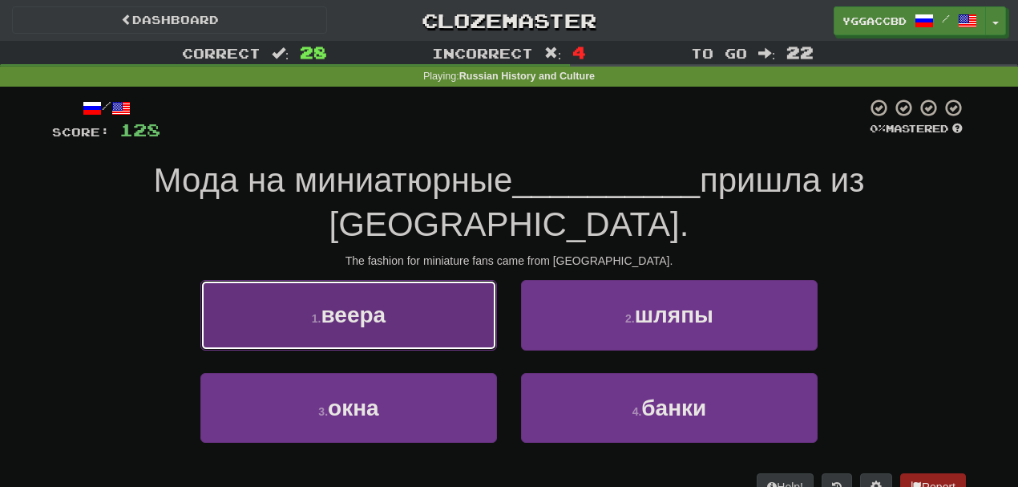
click at [345, 286] on button "1 . веера" at bounding box center [348, 315] width 297 height 70
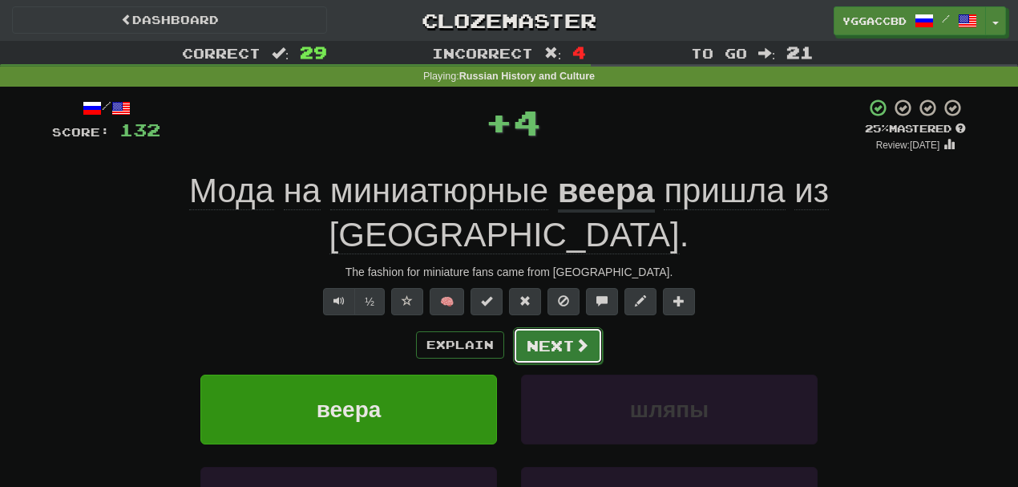
click at [558, 327] on button "Next" at bounding box center [558, 345] width 90 height 37
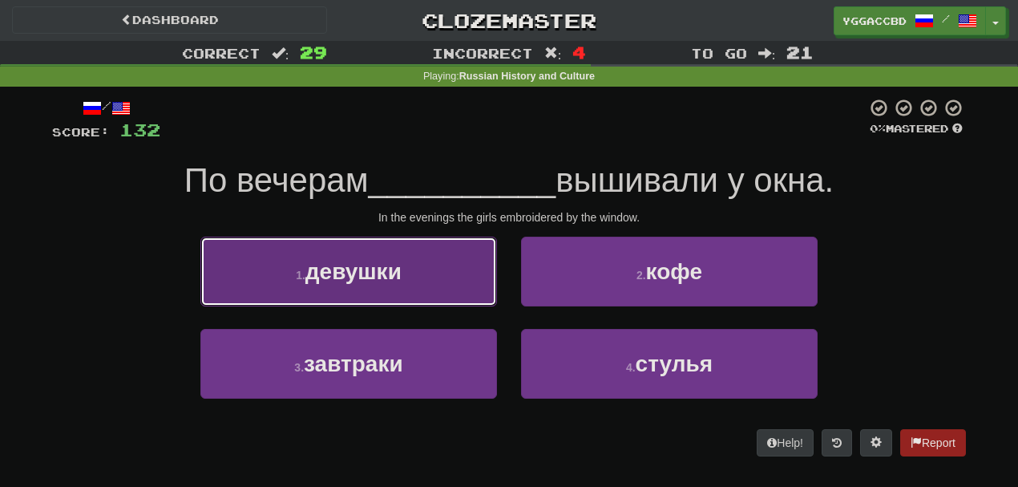
click at [419, 268] on button "1 . девушки" at bounding box center [348, 272] width 297 height 70
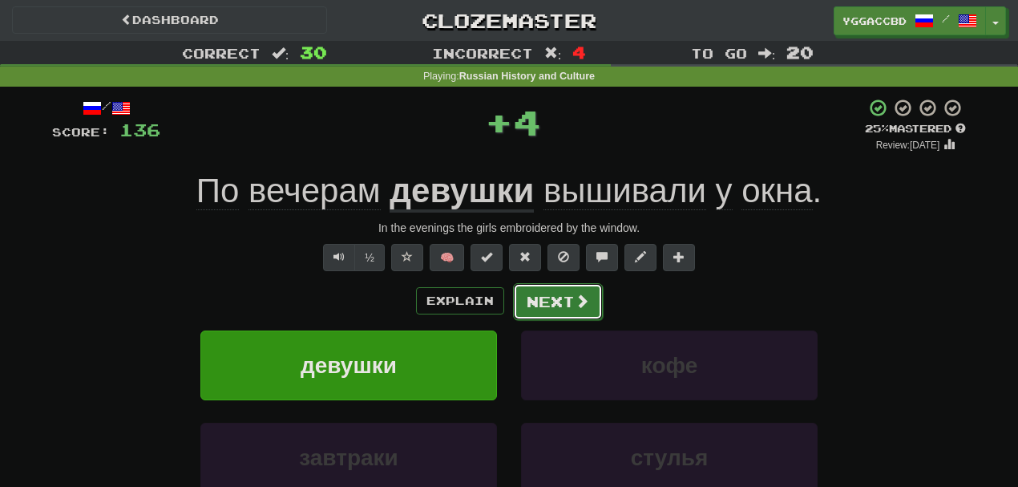
click at [536, 303] on button "Next" at bounding box center [558, 301] width 90 height 37
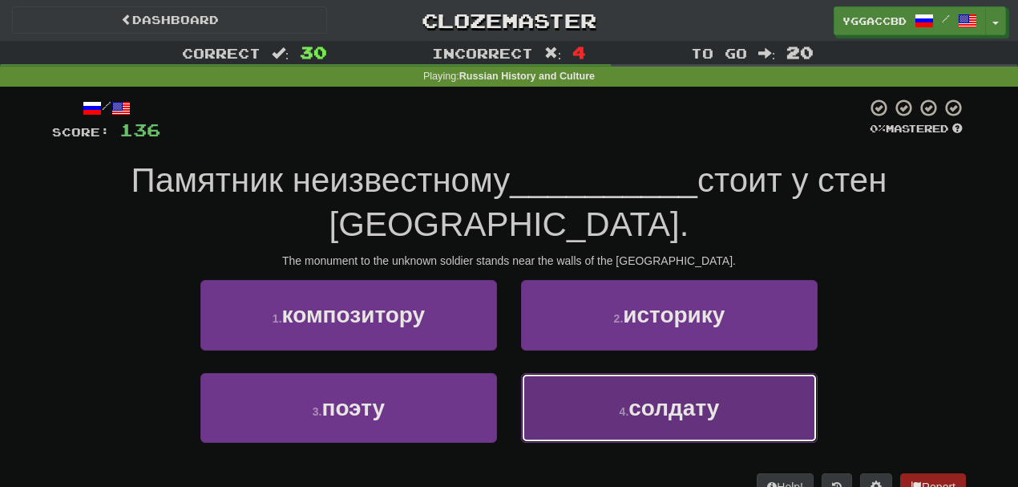
click at [559, 373] on button "4 . солдату" at bounding box center [669, 408] width 297 height 70
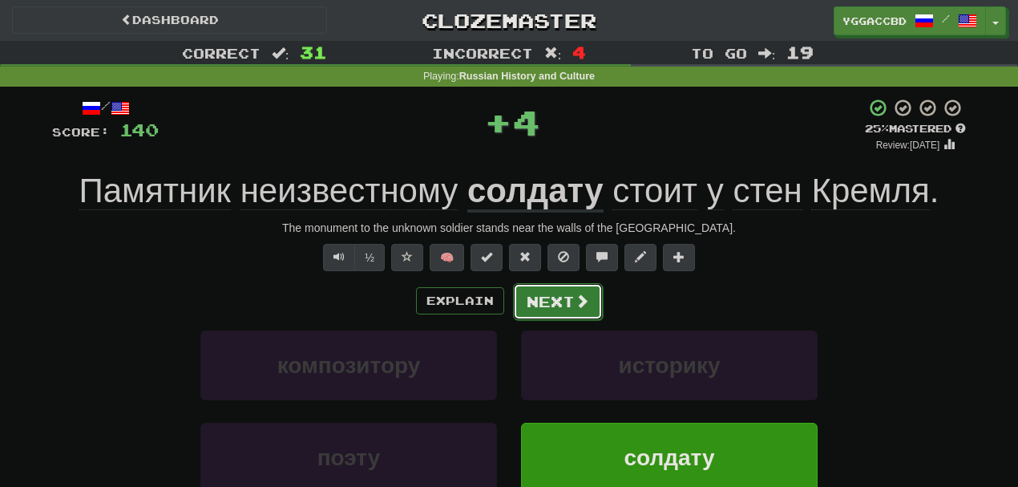
click at [523, 289] on button "Next" at bounding box center [558, 301] width 90 height 37
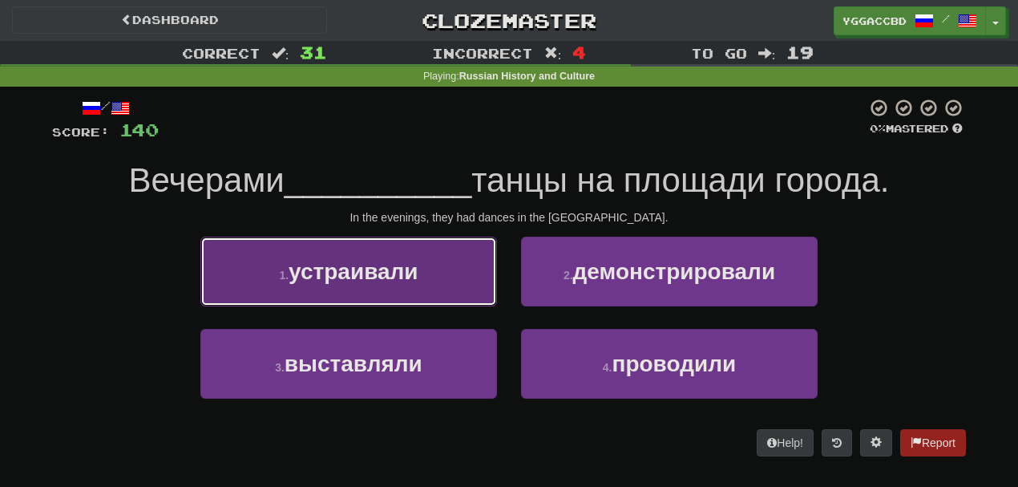
click at [454, 272] on button "1 . устраивали" at bounding box center [348, 272] width 297 height 70
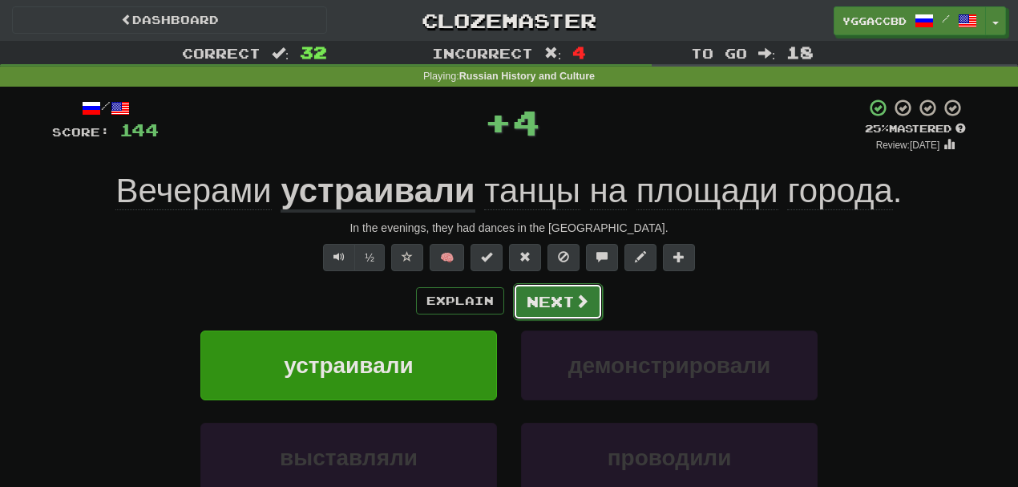
click at [552, 298] on button "Next" at bounding box center [558, 301] width 90 height 37
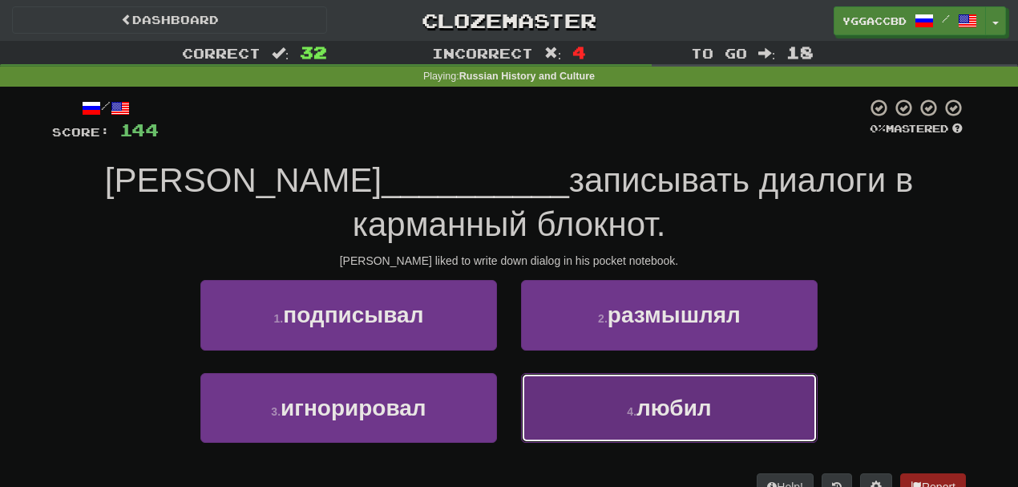
click at [570, 391] on button "4 . любил" at bounding box center [669, 408] width 297 height 70
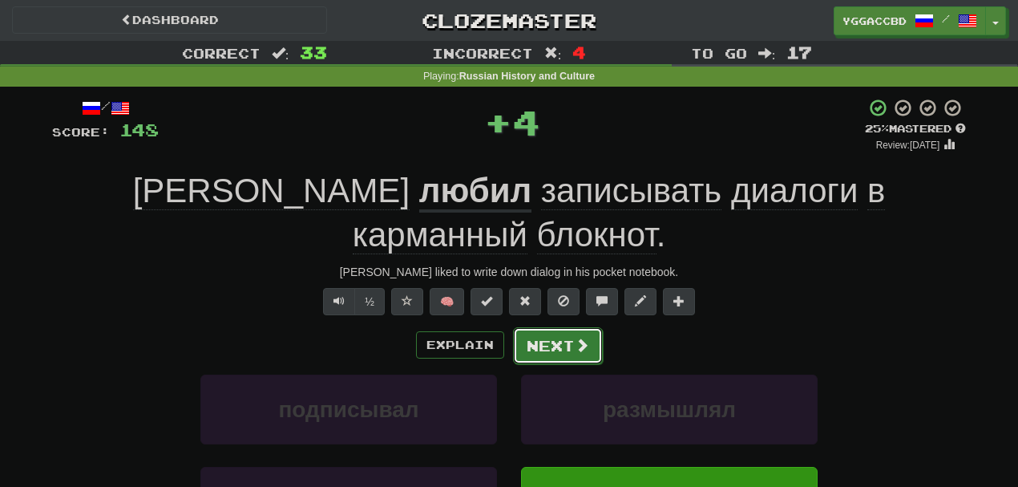
click at [546, 338] on button "Next" at bounding box center [558, 345] width 90 height 37
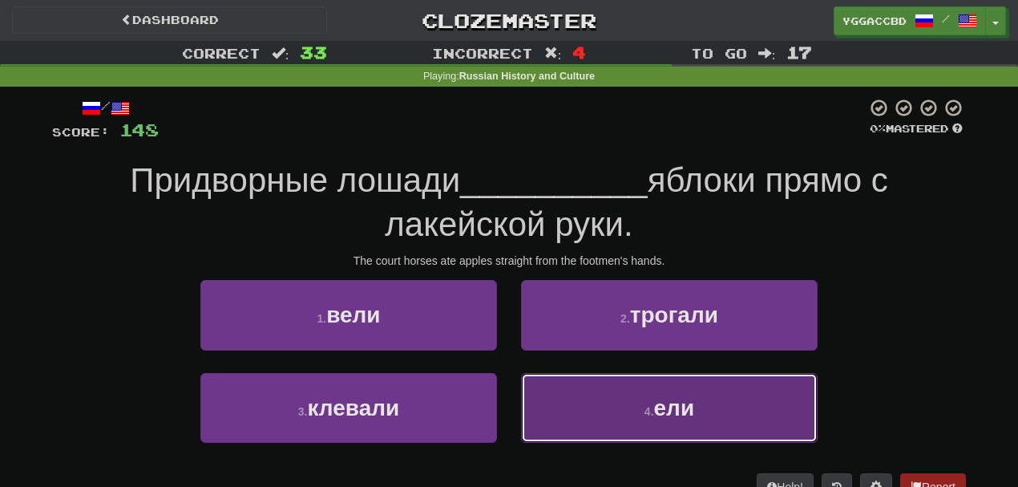
click at [592, 415] on button "4 . ели" at bounding box center [669, 408] width 297 height 70
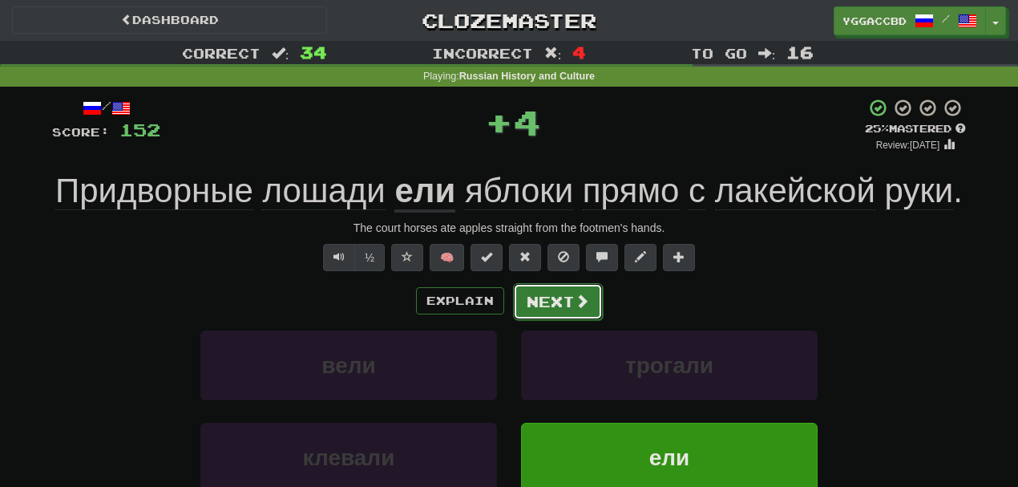
click at [542, 305] on button "Next" at bounding box center [558, 301] width 90 height 37
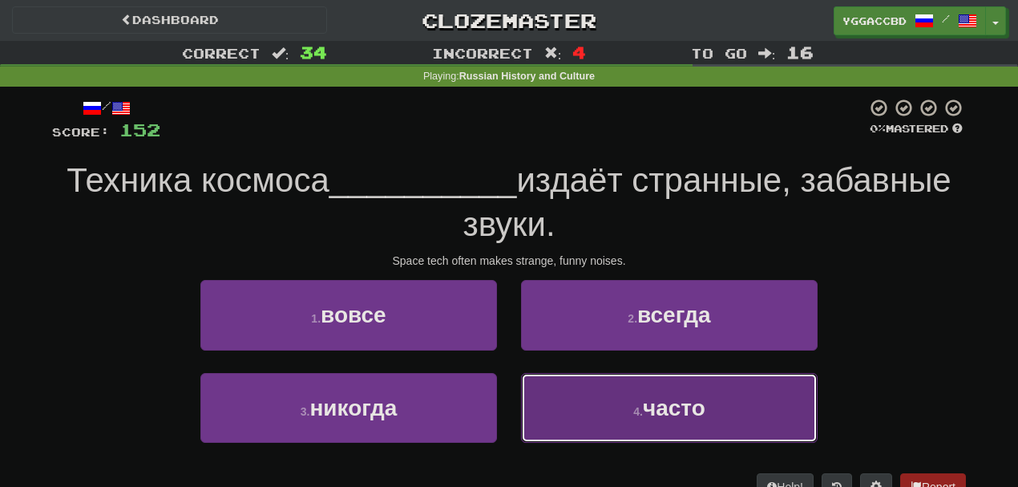
click at [599, 417] on button "4 . часто" at bounding box center [669, 408] width 297 height 70
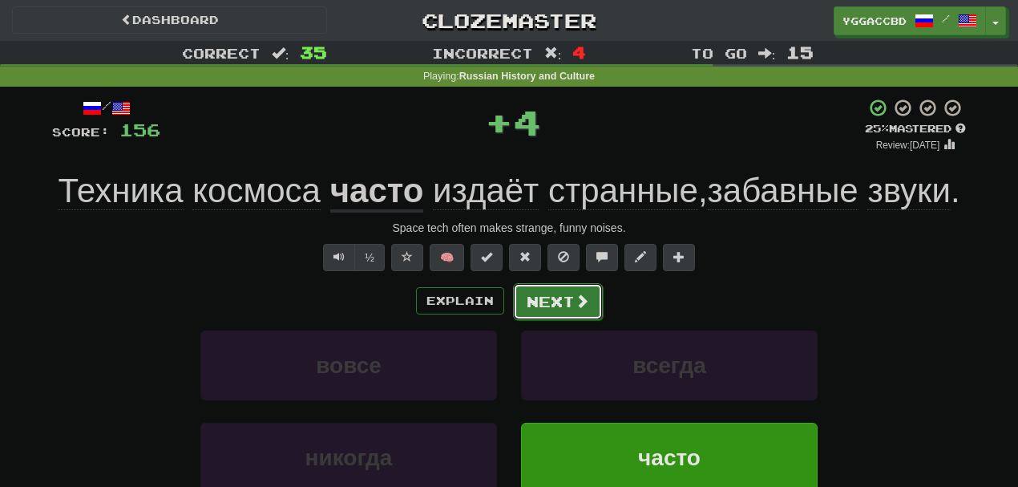
click at [548, 311] on button "Next" at bounding box center [558, 301] width 90 height 37
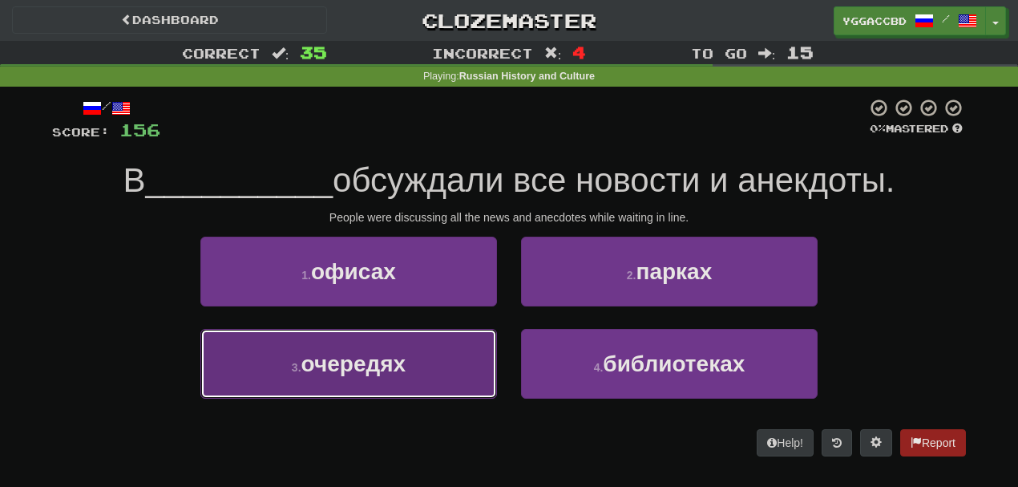
click at [427, 375] on button "3 . очередях" at bounding box center [348, 364] width 297 height 70
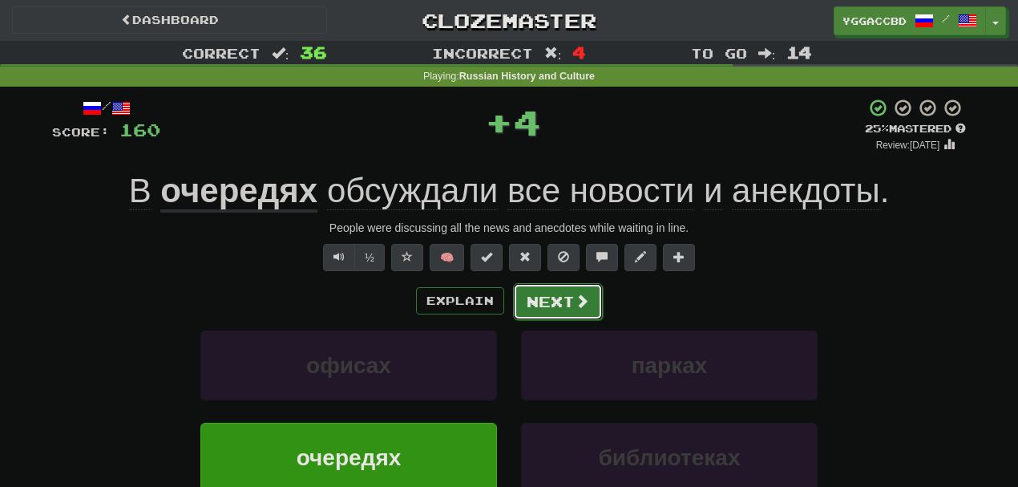
click at [556, 300] on button "Next" at bounding box center [558, 301] width 90 height 37
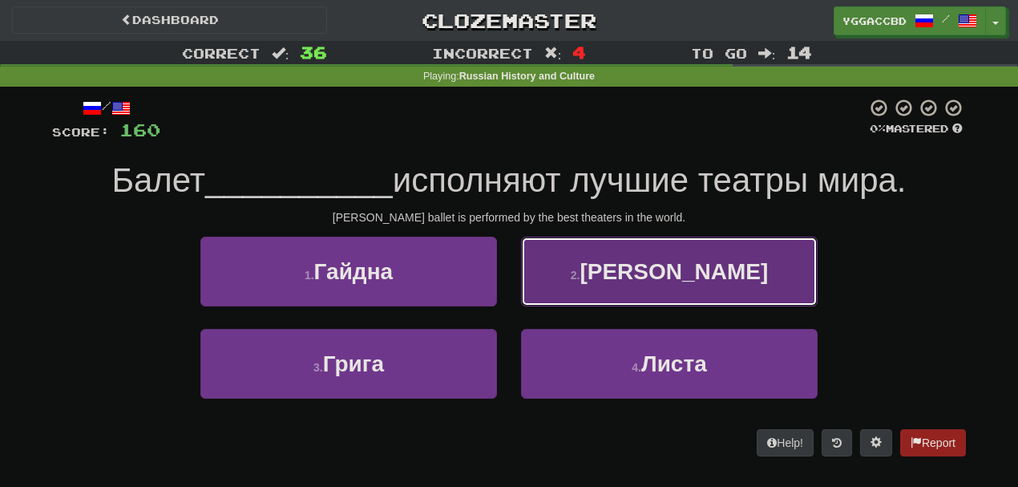
click at [608, 284] on button "2 . Чайковского" at bounding box center [669, 272] width 297 height 70
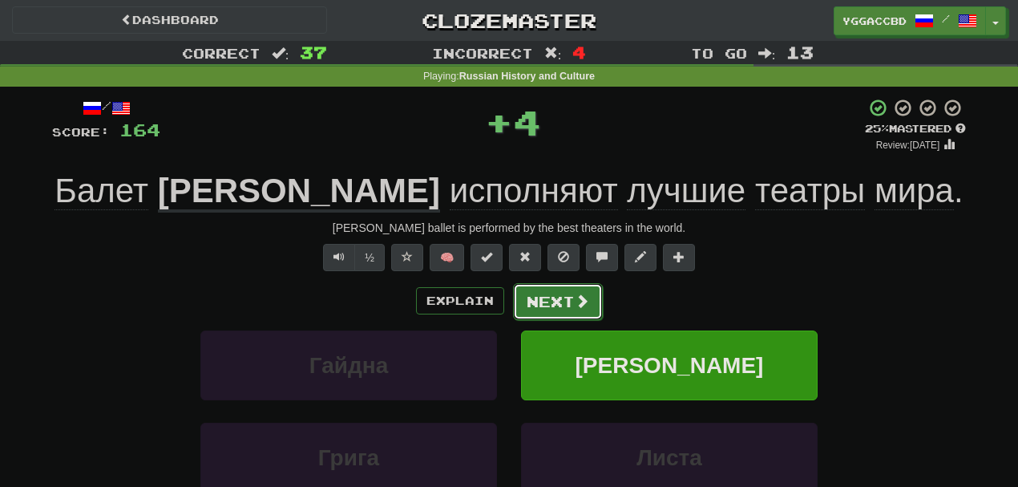
click at [570, 306] on button "Next" at bounding box center [558, 301] width 90 height 37
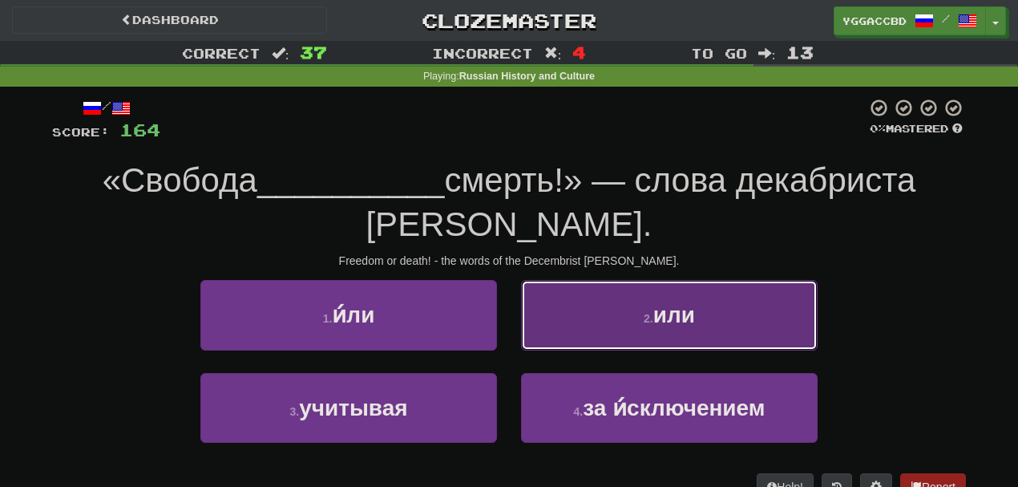
click at [612, 316] on button "2 . или" at bounding box center [669, 315] width 297 height 70
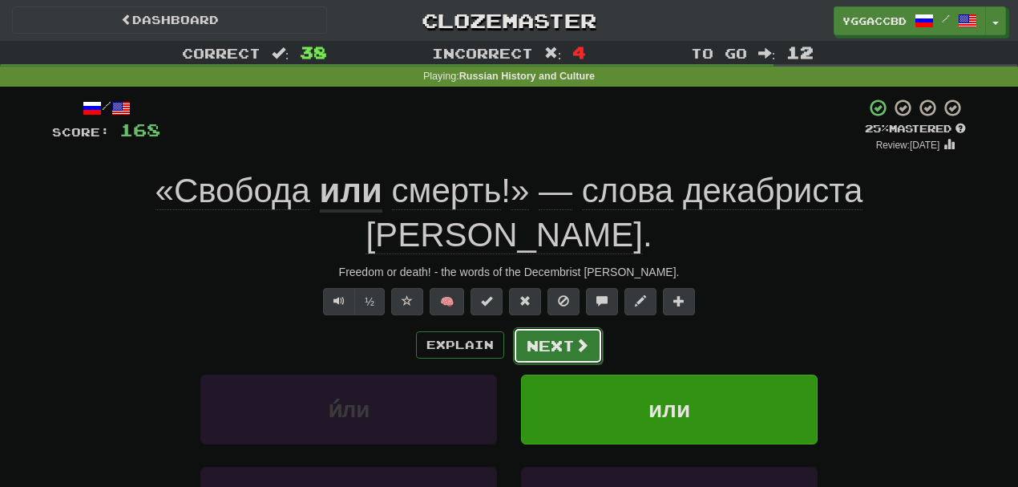
click at [569, 327] on button "Next" at bounding box center [558, 345] width 90 height 37
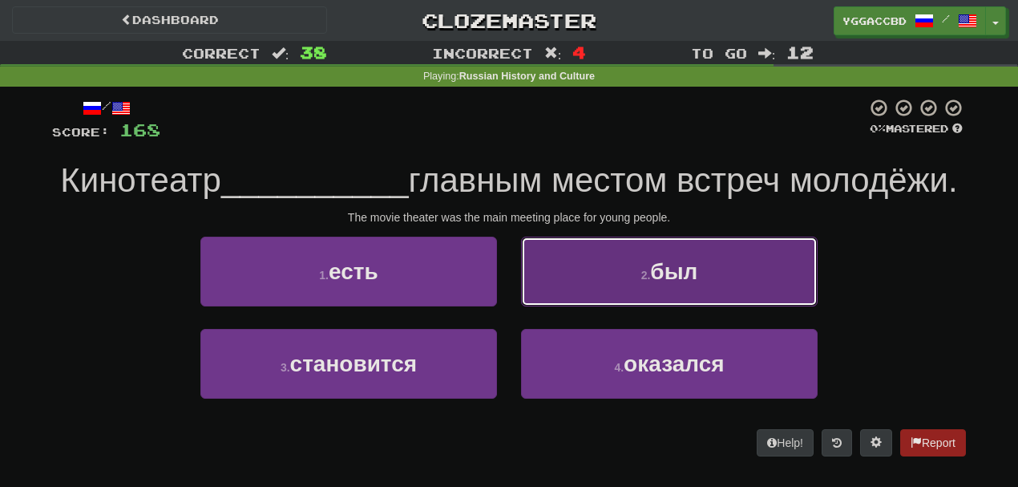
click at [621, 306] on button "2 . был" at bounding box center [669, 272] width 297 height 70
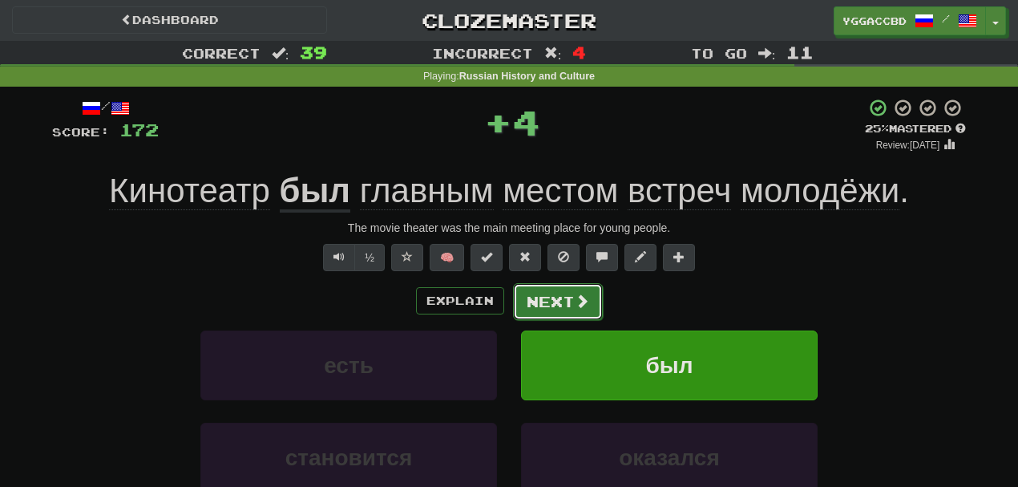
click at [540, 295] on button "Next" at bounding box center [558, 301] width 90 height 37
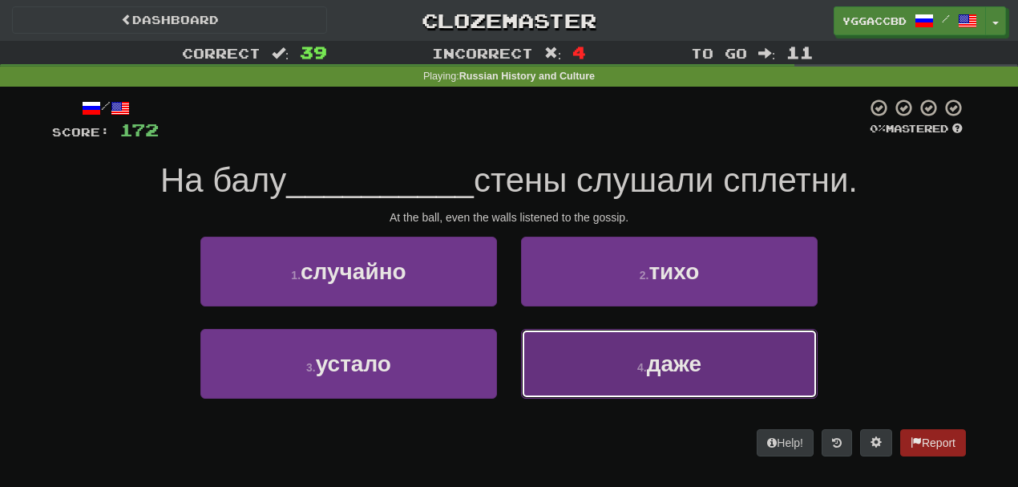
click at [576, 342] on button "4 . даже" at bounding box center [669, 364] width 297 height 70
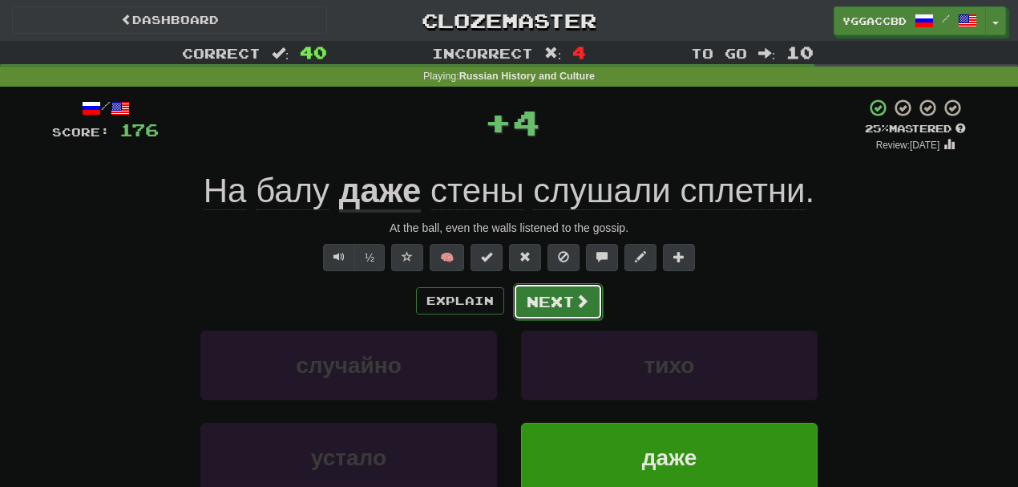
click at [542, 300] on button "Next" at bounding box center [558, 301] width 90 height 37
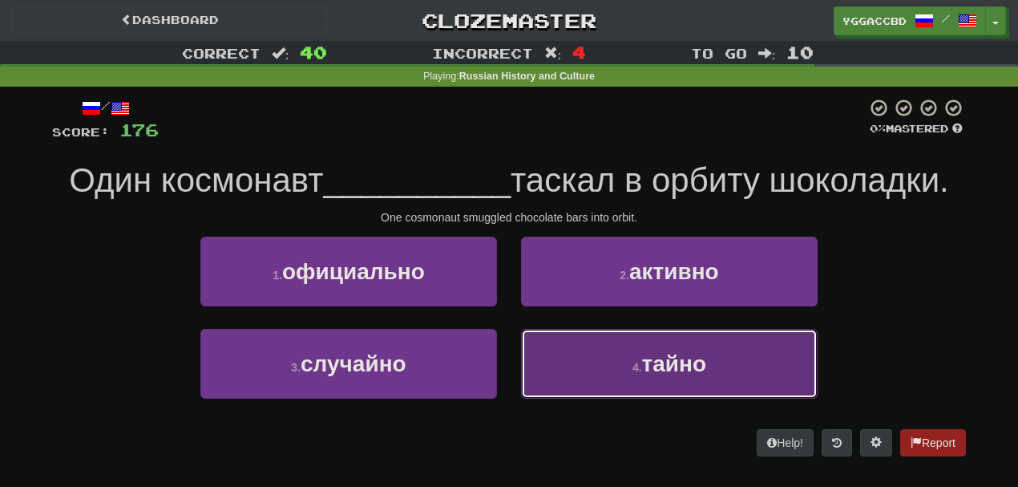
click at [573, 342] on button "4 . тайно" at bounding box center [669, 364] width 297 height 70
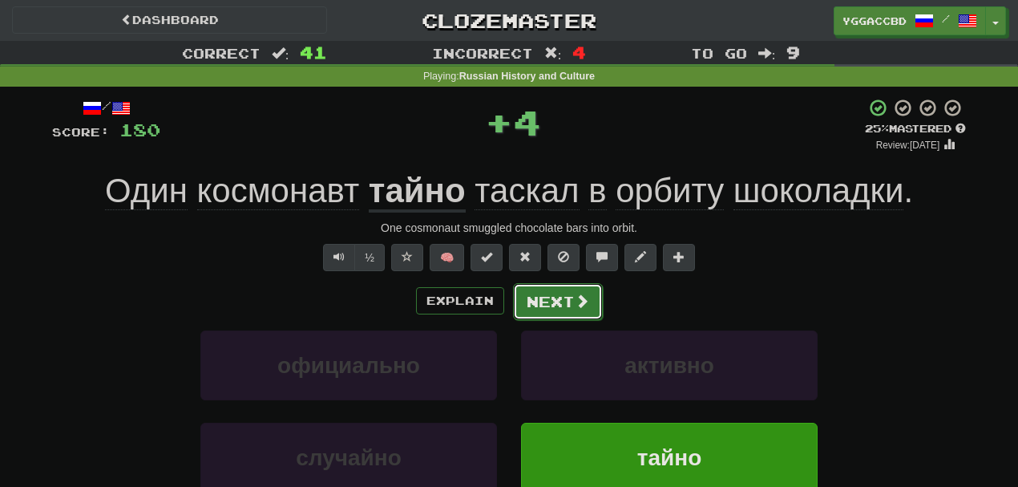
click at [560, 296] on button "Next" at bounding box center [558, 301] width 90 height 37
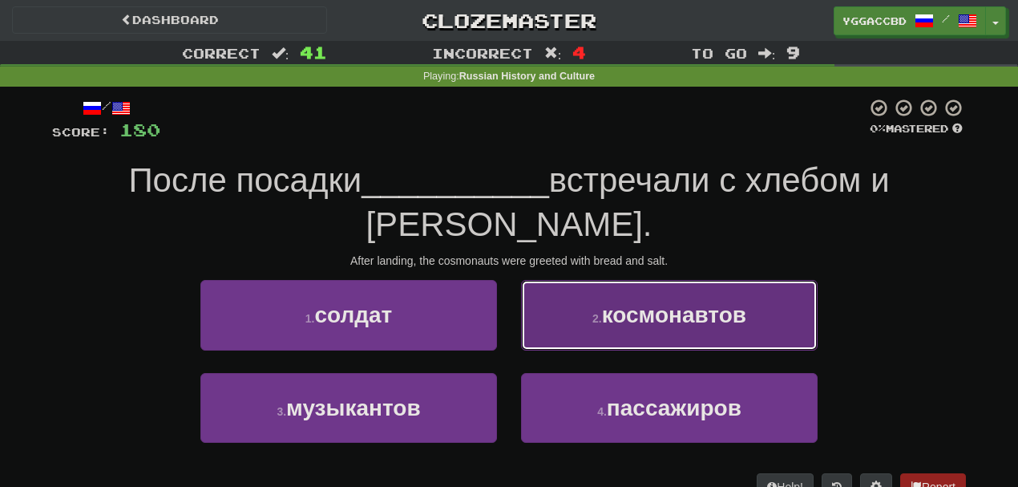
click at [609, 302] on span "космонавтов" at bounding box center [674, 314] width 144 height 25
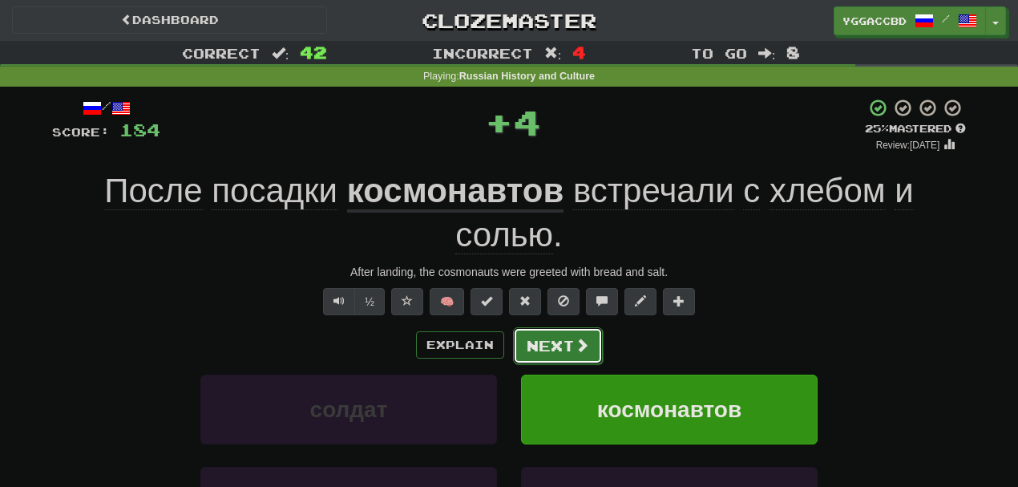
click at [540, 340] on button "Next" at bounding box center [558, 345] width 90 height 37
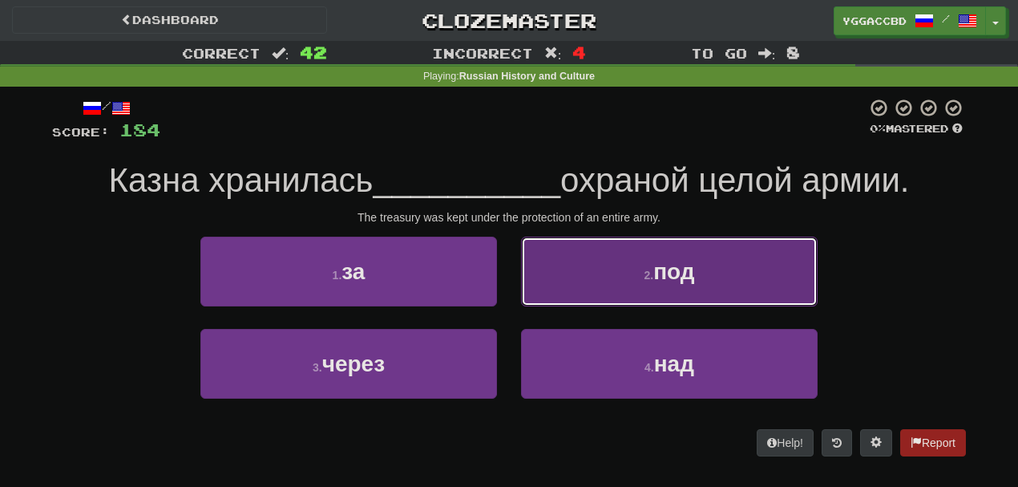
click at [584, 275] on button "2 . под" at bounding box center [669, 272] width 297 height 70
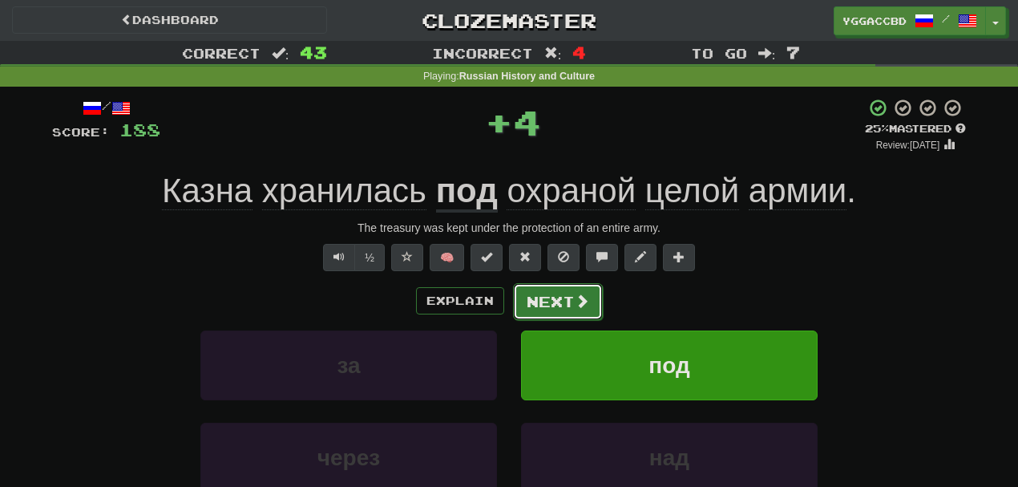
click at [561, 301] on button "Next" at bounding box center [558, 301] width 90 height 37
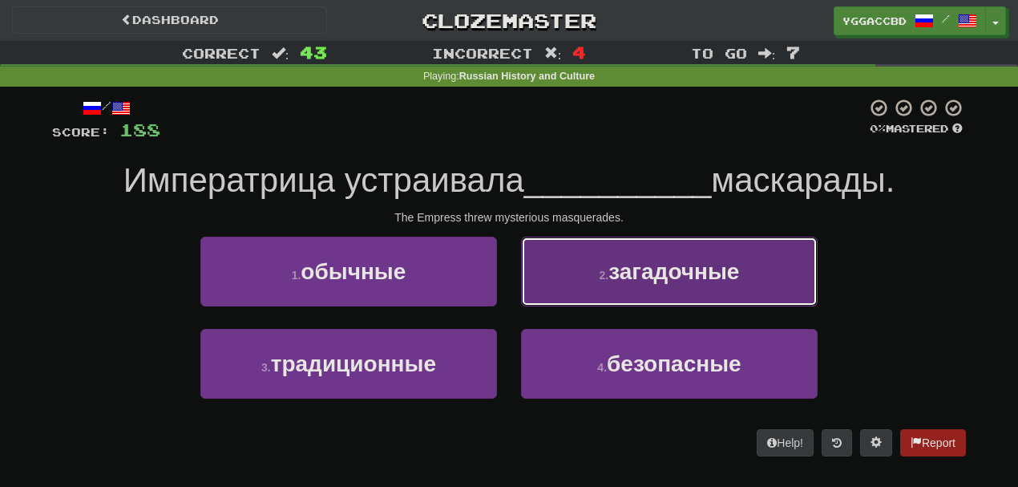
click at [574, 298] on button "2 . загадочные" at bounding box center [669, 272] width 297 height 70
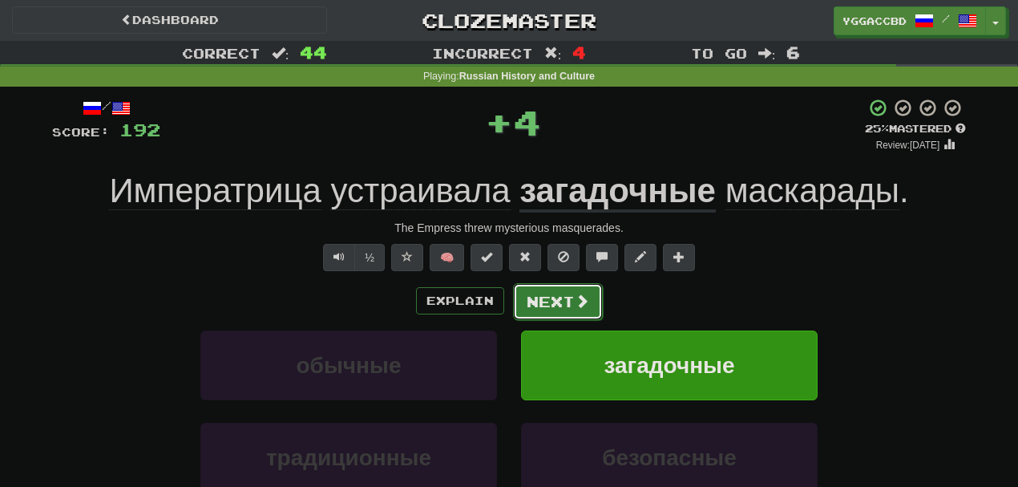
click at [543, 303] on button "Next" at bounding box center [558, 301] width 90 height 37
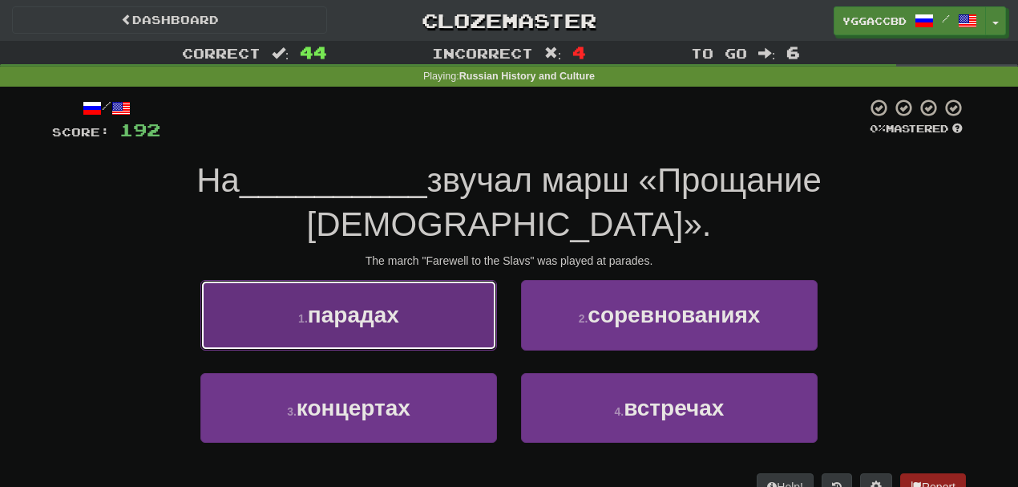
click at [403, 280] on button "1 . парадах" at bounding box center [348, 315] width 297 height 70
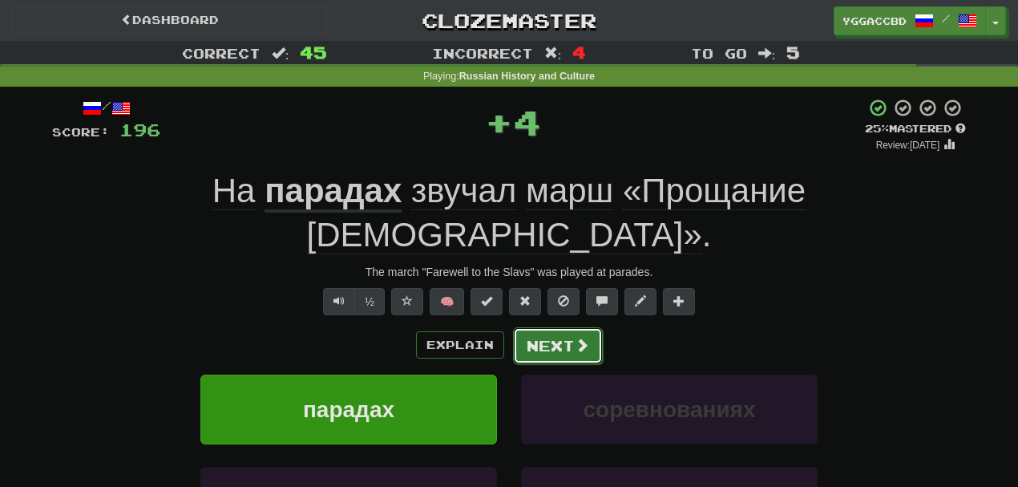
click at [555, 327] on button "Next" at bounding box center [558, 345] width 90 height 37
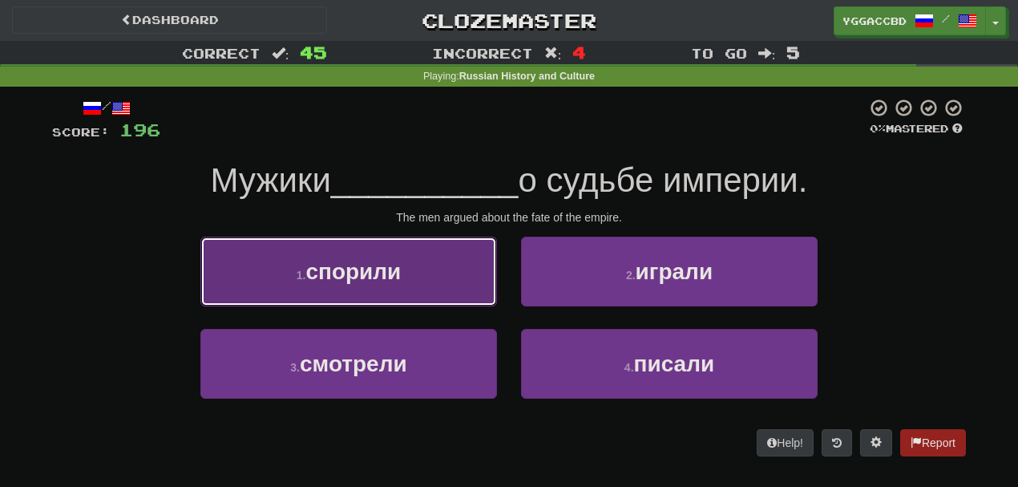
click at [345, 264] on span "спорили" at bounding box center [353, 271] width 95 height 25
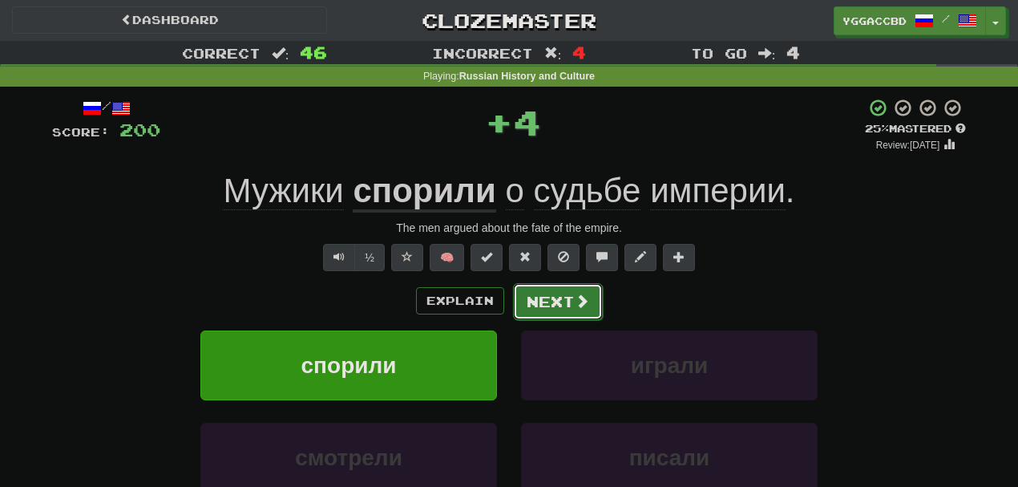
click at [526, 295] on button "Next" at bounding box center [558, 301] width 90 height 37
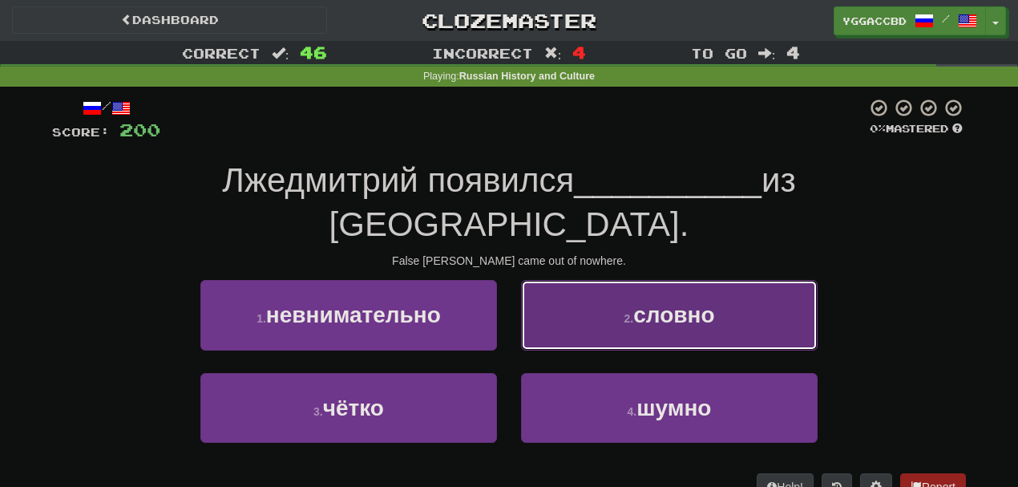
click at [596, 281] on button "2 . словно" at bounding box center [669, 315] width 297 height 70
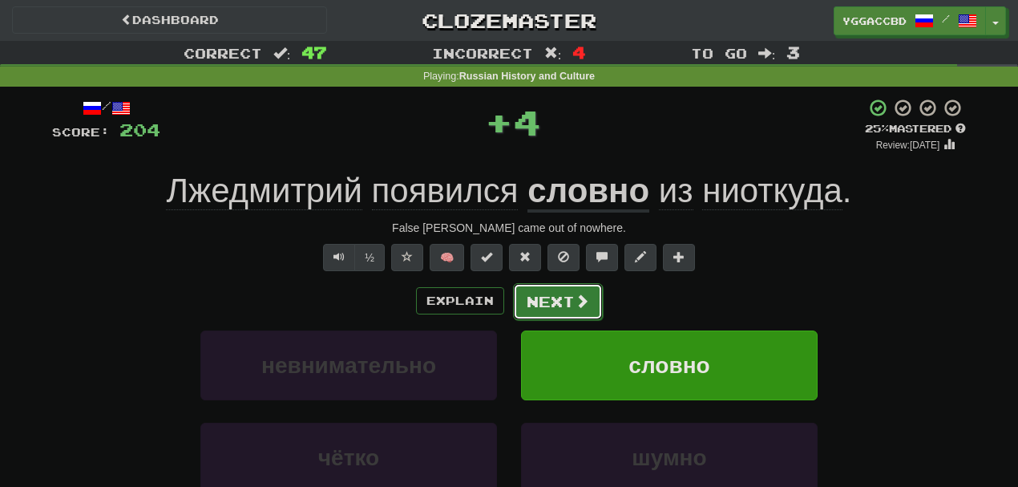
click at [547, 298] on button "Next" at bounding box center [558, 301] width 90 height 37
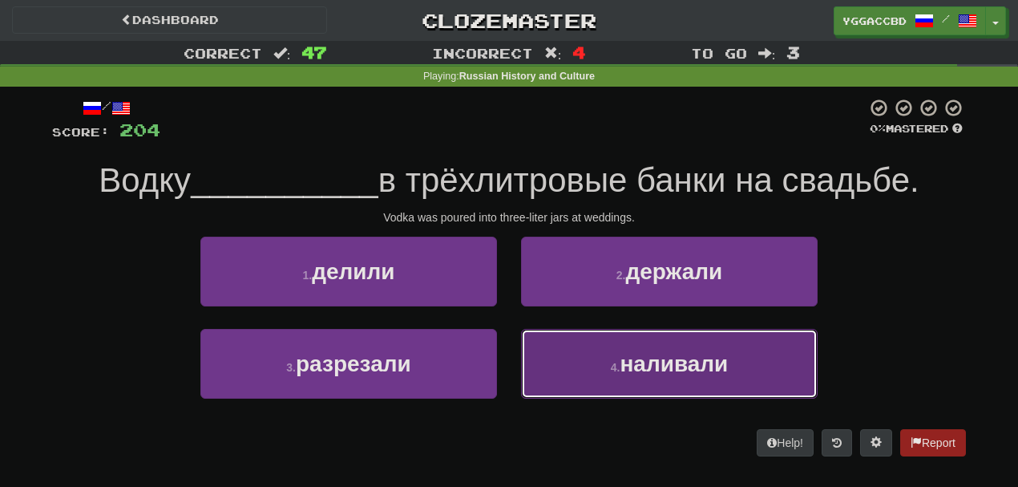
click at [618, 358] on button "4 . наливали" at bounding box center [669, 364] width 297 height 70
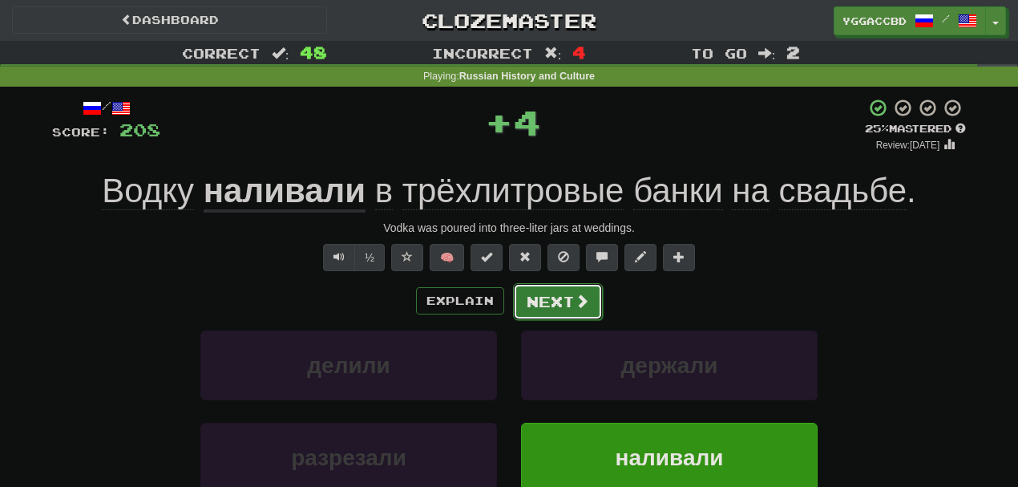
click at [552, 298] on button "Next" at bounding box center [558, 301] width 90 height 37
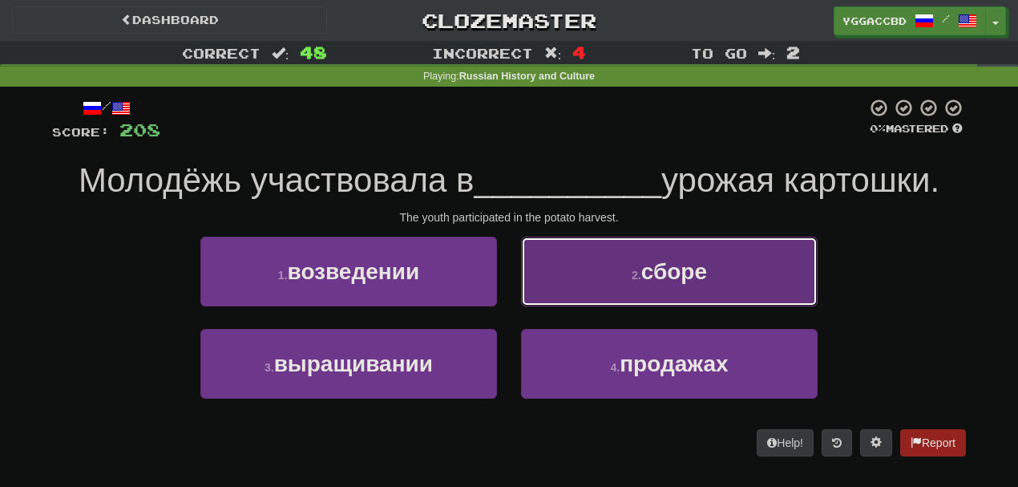
click at [600, 284] on button "2 . сборе" at bounding box center [669, 272] width 297 height 70
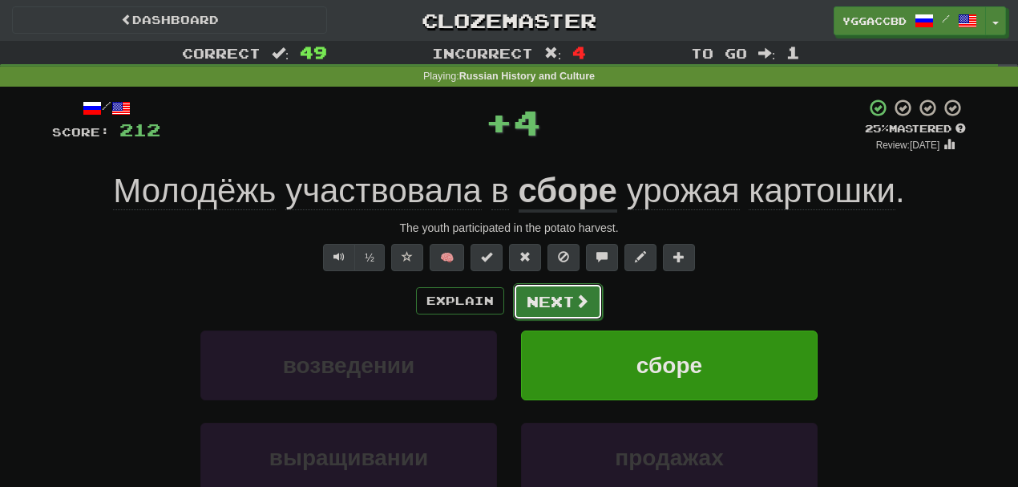
click at [568, 301] on button "Next" at bounding box center [558, 301] width 90 height 37
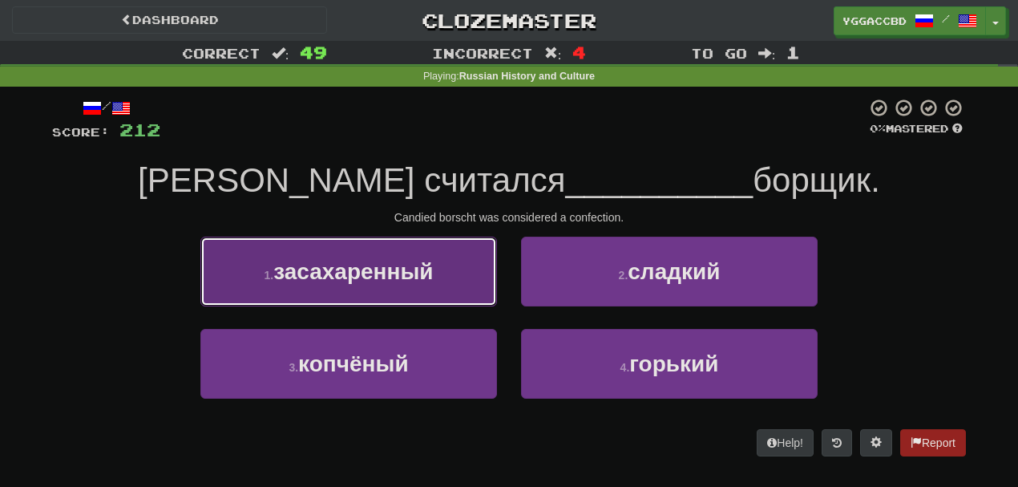
click at [439, 283] on button "1 . засахаренный" at bounding box center [348, 272] width 297 height 70
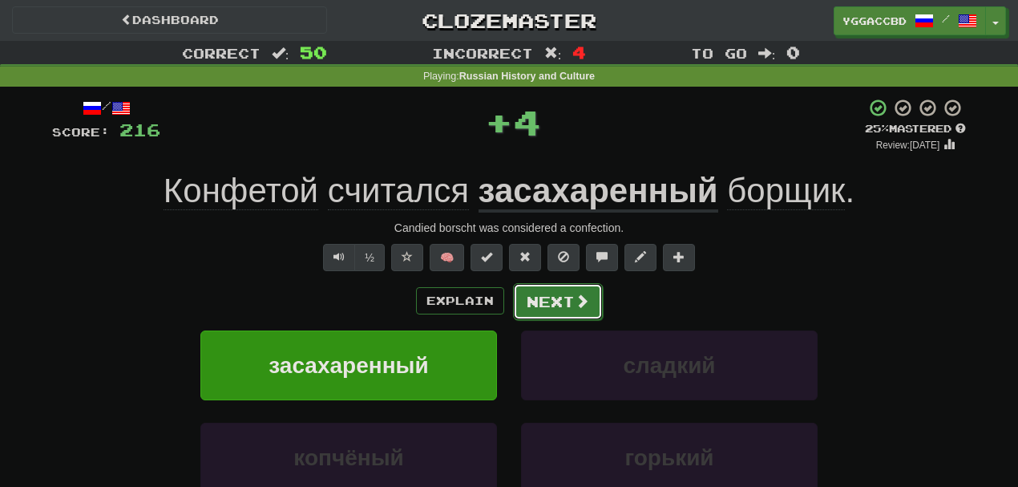
click at [586, 312] on button "Next" at bounding box center [558, 301] width 90 height 37
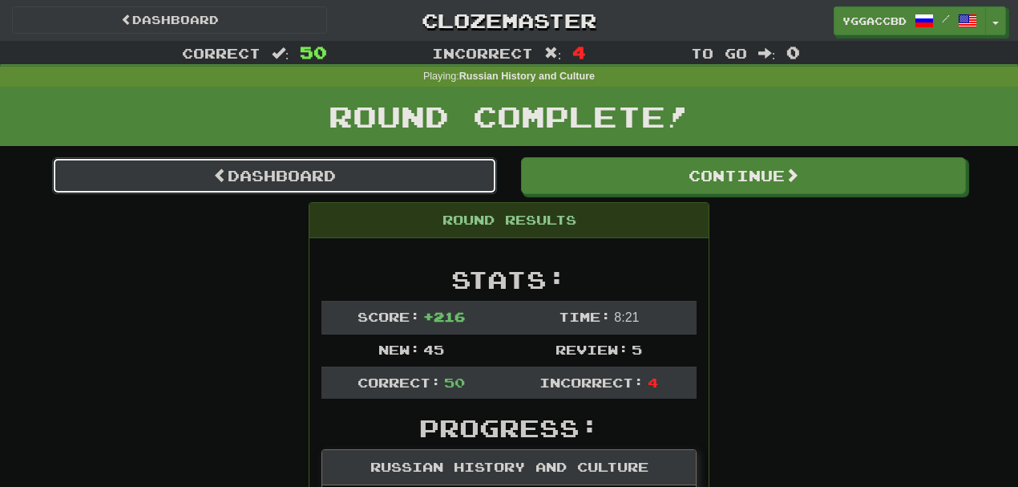
click at [359, 178] on link "Dashboard" at bounding box center [274, 175] width 445 height 37
